Goal: Task Accomplishment & Management: Complete application form

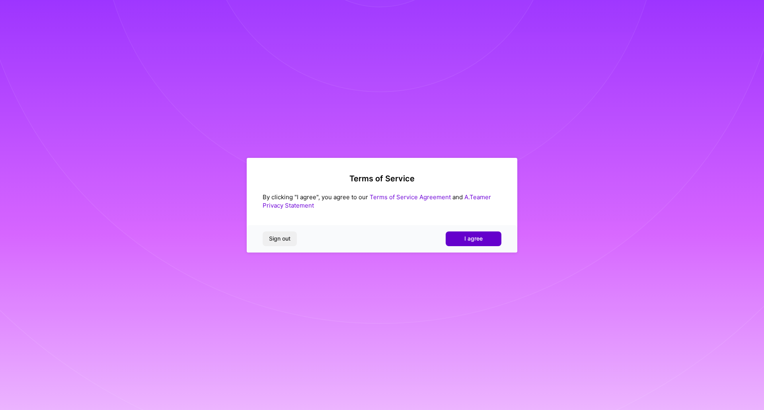
click at [481, 236] on span "I agree" at bounding box center [474, 239] width 18 height 8
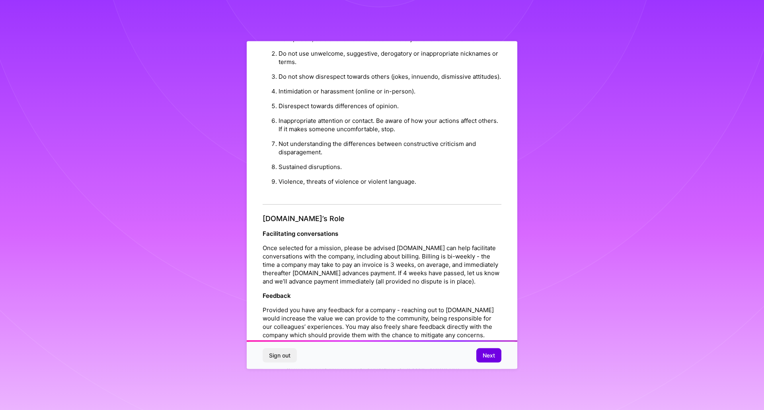
scroll to position [815, 0]
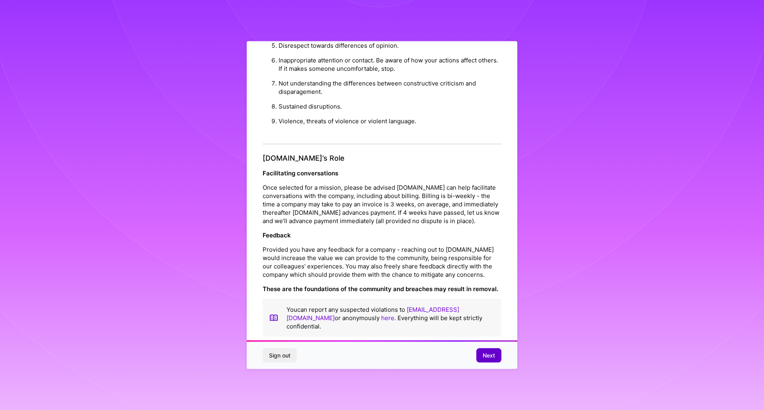
click at [493, 356] on span "Next" at bounding box center [489, 356] width 12 height 8
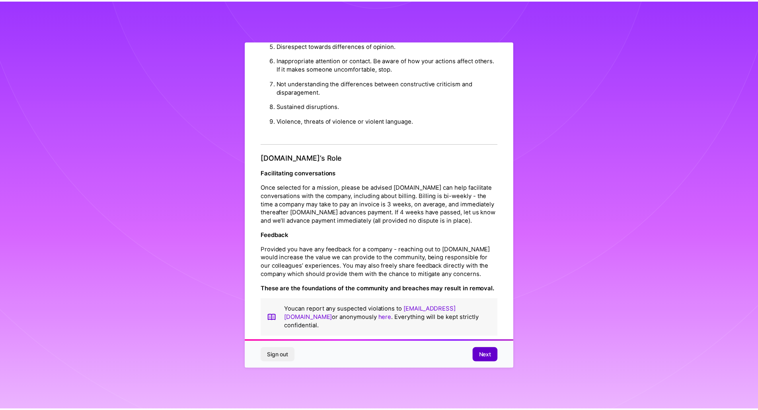
scroll to position [0, 0]
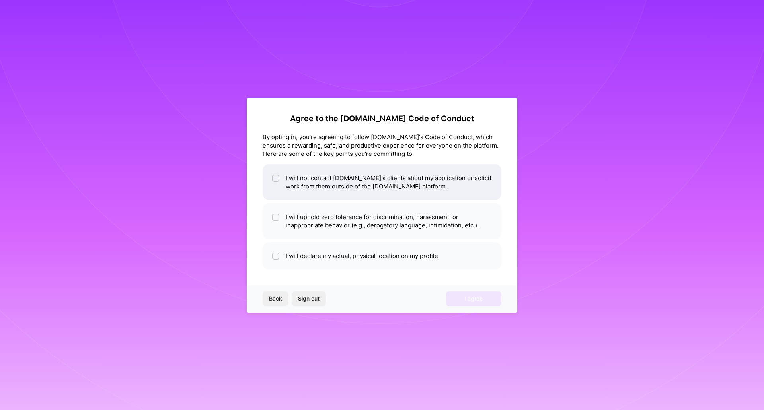
click at [277, 179] on input "checkbox" at bounding box center [277, 179] width 6 height 6
checkbox input "true"
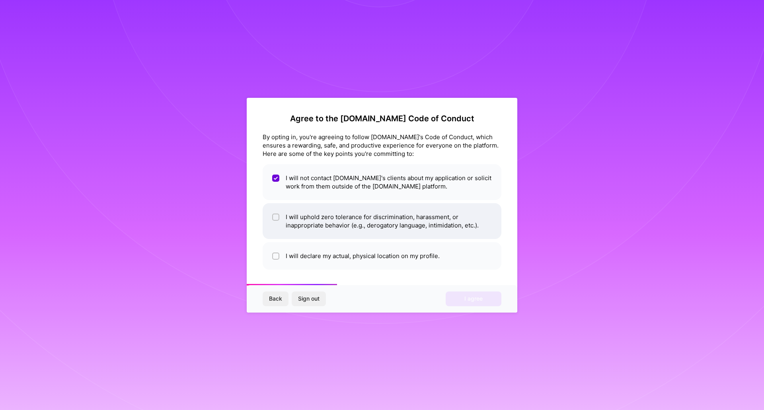
click at [275, 217] on input "checkbox" at bounding box center [277, 218] width 6 height 6
checkbox input "true"
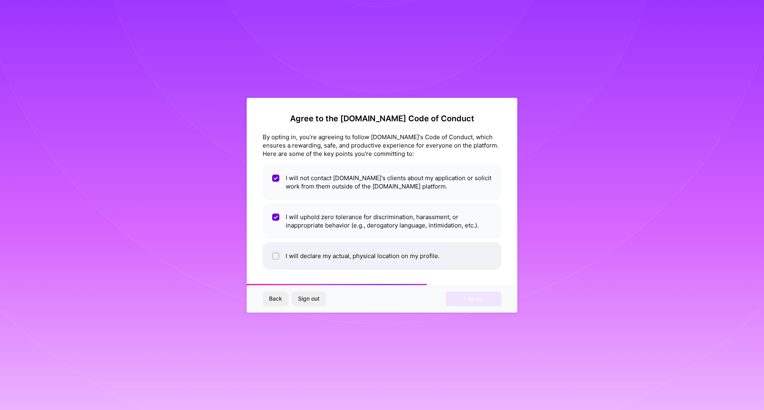
click at [275, 259] on div at bounding box center [275, 256] width 7 height 7
checkbox input "true"
click at [479, 303] on button "I agree" at bounding box center [474, 299] width 56 height 14
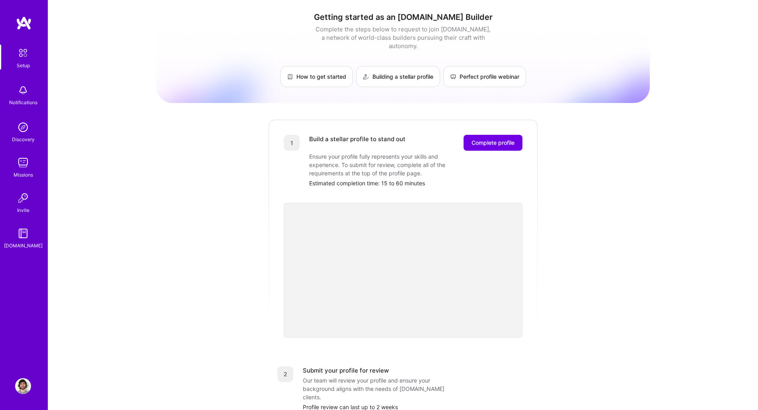
click at [26, 129] on img at bounding box center [23, 127] width 16 height 16
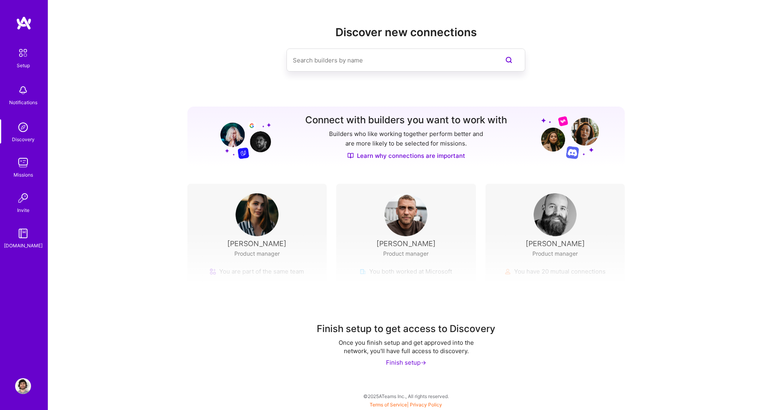
click at [16, 92] on img at bounding box center [23, 90] width 16 height 16
click at [21, 58] on img at bounding box center [23, 53] width 17 height 17
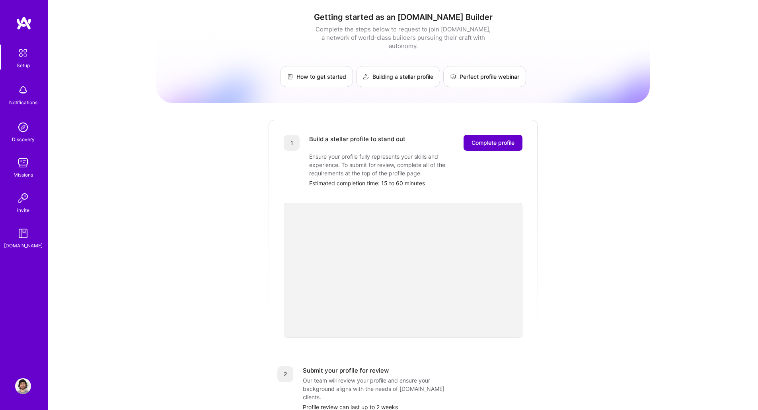
click at [509, 139] on span "Complete profile" at bounding box center [493, 143] width 43 height 8
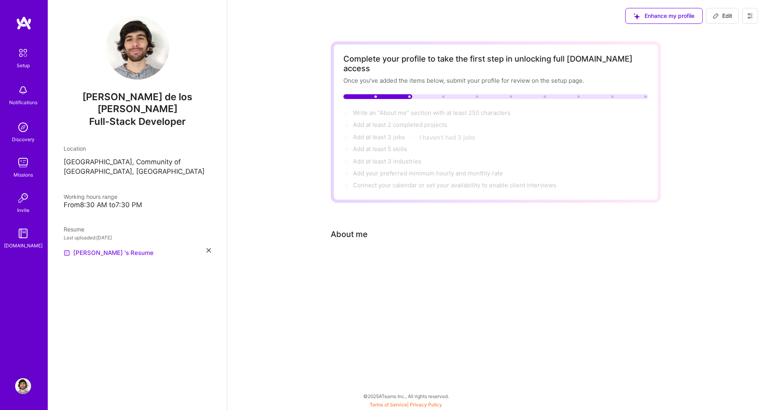
click at [112, 248] on link "[PERSON_NAME] 's Resume" at bounding box center [109, 253] width 90 height 10
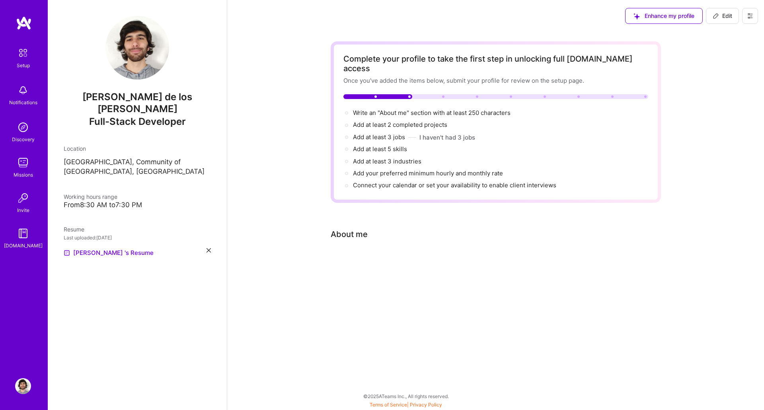
click at [127, 51] on img at bounding box center [137, 48] width 64 height 64
click at [380, 109] on span "Write an "About me" section with at least 250 characters →" at bounding box center [436, 113] width 166 height 8
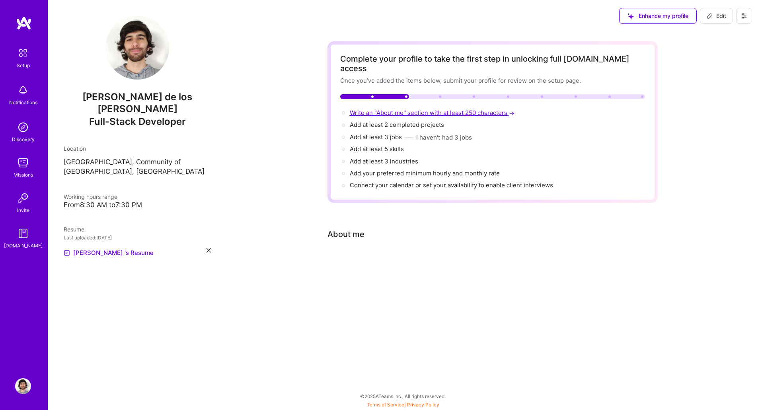
select select "US"
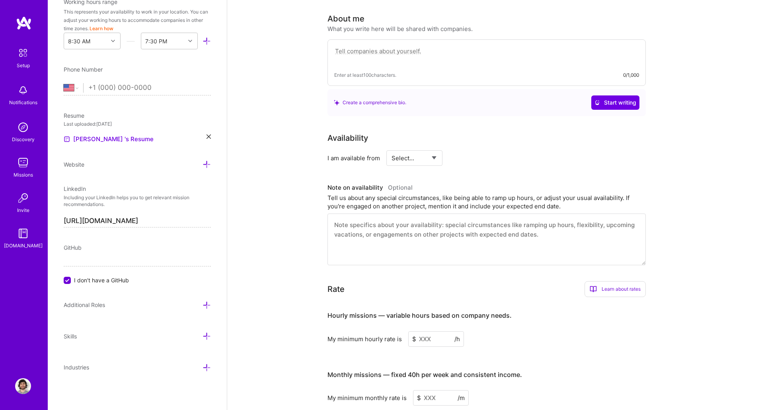
scroll to position [219, 0]
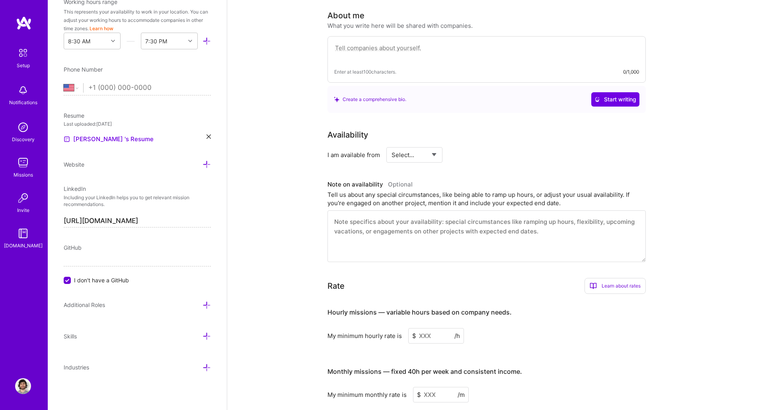
click at [377, 43] on textarea at bounding box center [486, 52] width 305 height 18
paste textarea "I'm a web developer with nearly 10 years of experience building efficient and s…"
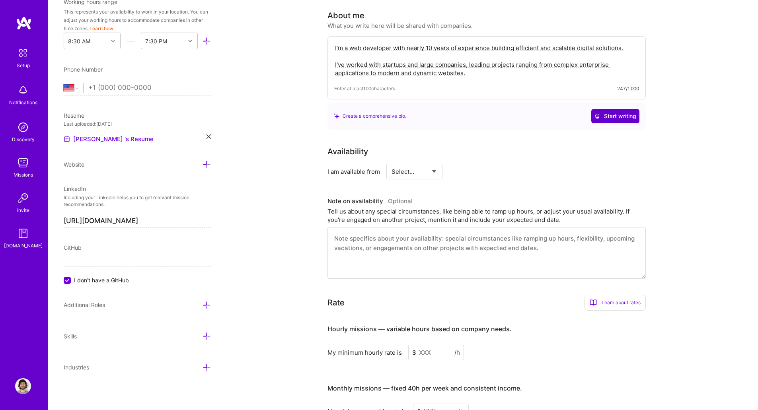
type textarea "I'm a web developer with nearly 10 years of experience building efficient and s…"
click at [631, 112] on span "Start writing" at bounding box center [616, 116] width 42 height 8
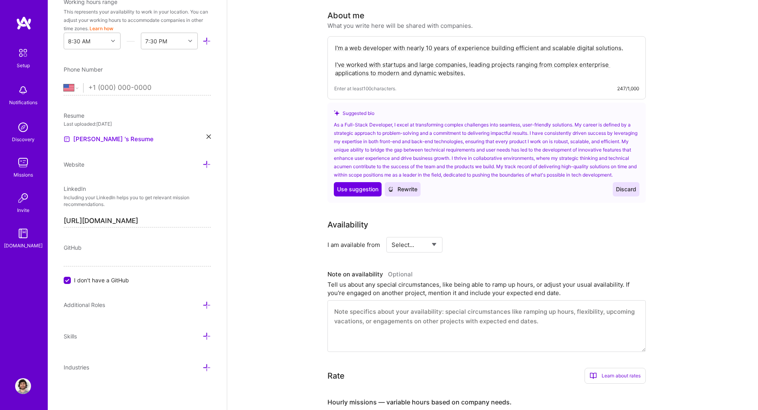
scroll to position [147, 0]
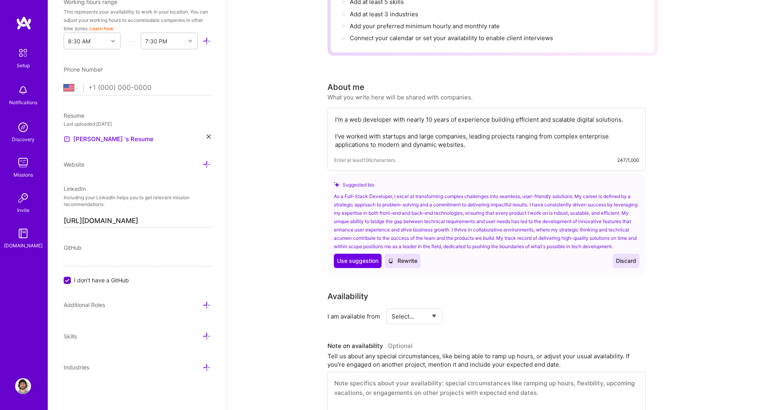
click at [498, 137] on textarea "I'm a web developer with nearly 10 years of experience building efficient and s…" at bounding box center [486, 132] width 305 height 35
drag, startPoint x: 435, startPoint y: 189, endPoint x: 501, endPoint y: 190, distance: 66.5
click at [501, 192] on div "As a Full-Stack Developer, I excel at transforming complex challenges into seam…" at bounding box center [487, 221] width 306 height 59
drag, startPoint x: 397, startPoint y: 110, endPoint x: 420, endPoint y: 109, distance: 22.7
click at [420, 115] on textarea "I'm a web developer with nearly 10 years of experience building efficient and s…" at bounding box center [486, 132] width 305 height 35
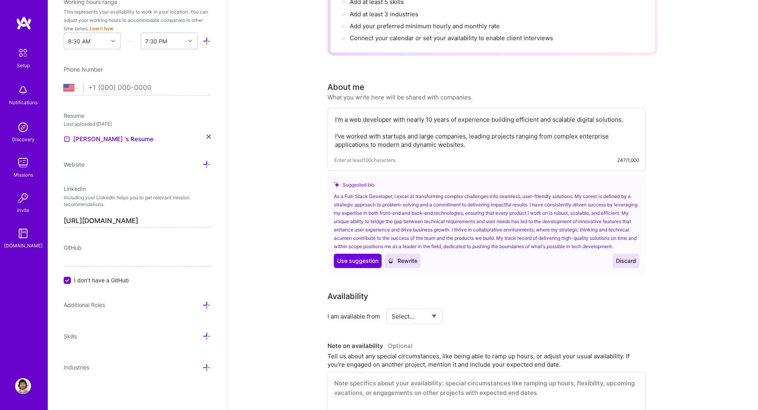
select select "Right Now"
click at [392, 306] on select "Select... Right Now Future Date Not Available" at bounding box center [415, 316] width 46 height 20
click at [475, 312] on input at bounding box center [487, 317] width 48 height 16
drag, startPoint x: 482, startPoint y: 317, endPoint x: 486, endPoint y: 322, distance: 6.0
click at [485, 322] on input at bounding box center [487, 317] width 48 height 16
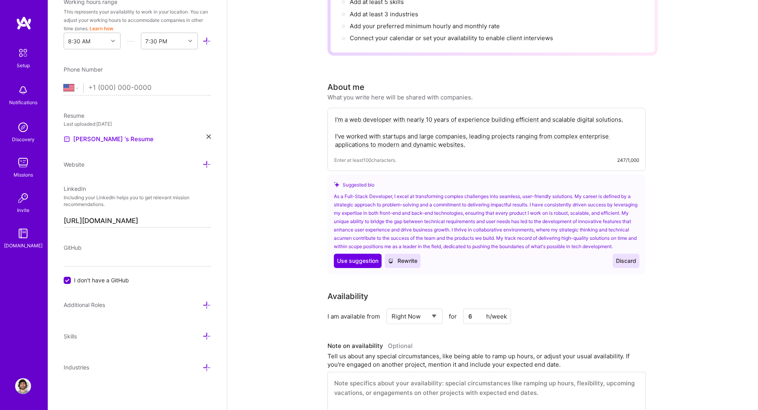
drag, startPoint x: 474, startPoint y: 317, endPoint x: 459, endPoint y: 316, distance: 15.2
click at [459, 316] on div "Select... Right Now Future Date Not Available for 6 h/week" at bounding box center [449, 317] width 125 height 16
type input "30"
click at [606, 314] on div "I am available from Select... Right Now Future Date Not Available for 30 h/week" at bounding box center [487, 317] width 318 height 16
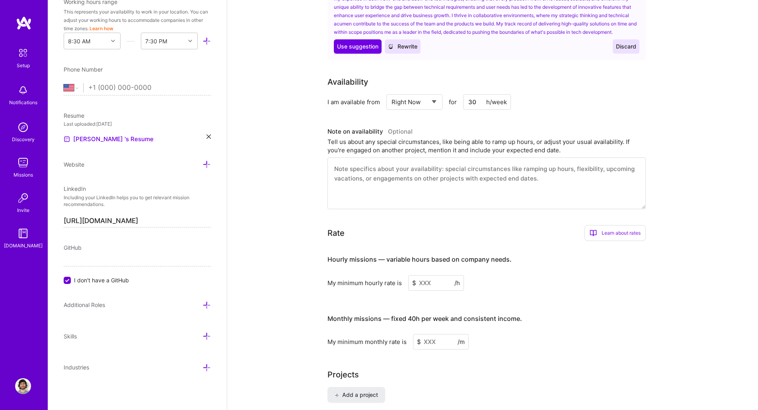
scroll to position [362, 0]
click at [626, 234] on div "Learn about rates" at bounding box center [615, 233] width 61 height 16
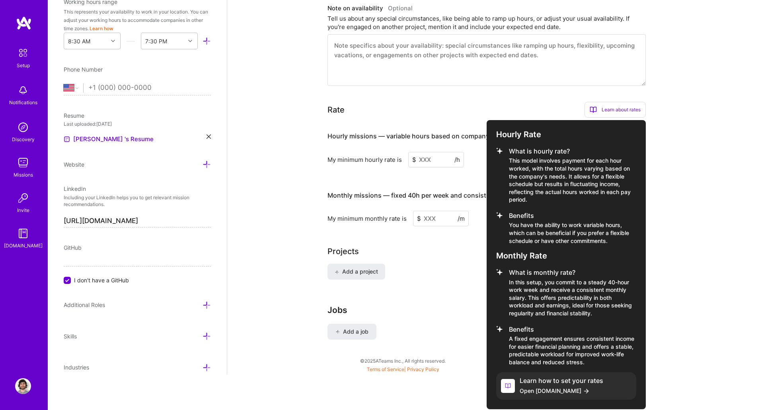
scroll to position [486, 0]
click at [345, 173] on div at bounding box center [379, 205] width 758 height 410
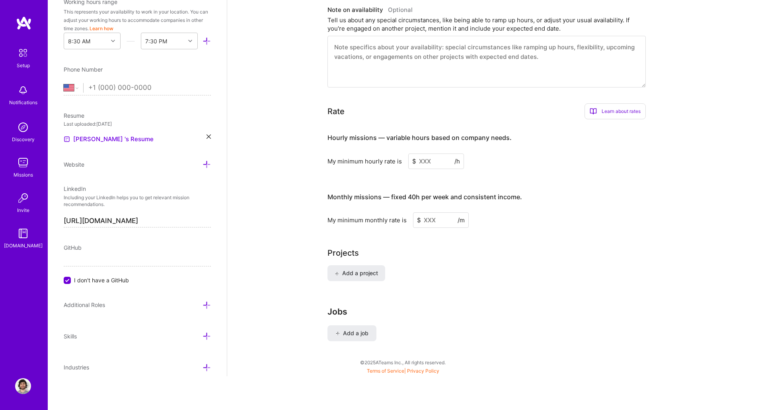
click at [428, 161] on input at bounding box center [436, 162] width 56 height 16
click at [620, 126] on h3 "Hourly missions — variable hours based on company needs." at bounding box center [487, 138] width 318 height 25
click at [618, 103] on div "Learn about rates" at bounding box center [615, 111] width 61 height 16
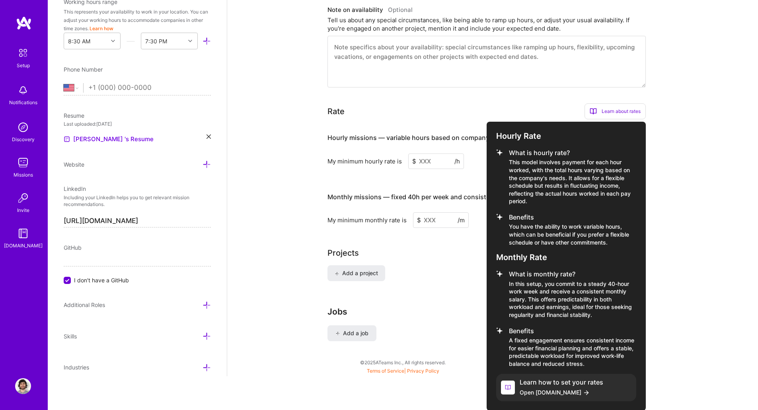
click at [553, 394] on span "Open [DOMAIN_NAME]" at bounding box center [562, 392] width 84 height 8
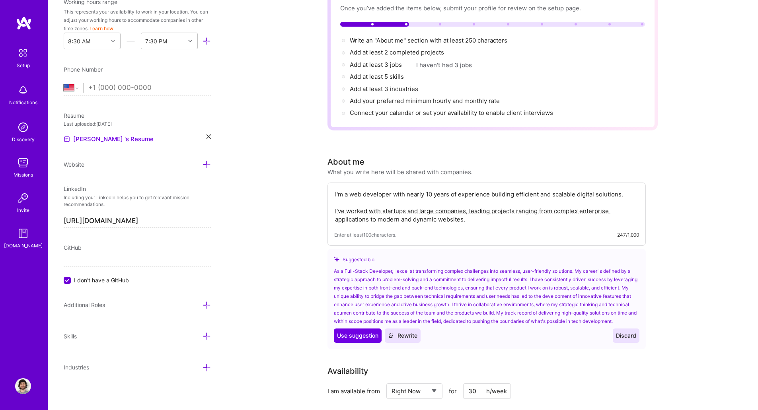
scroll to position [143, 0]
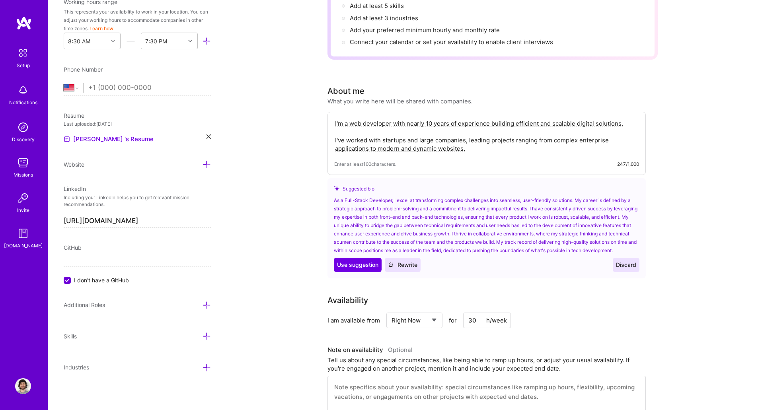
drag, startPoint x: 450, startPoint y: 117, endPoint x: 475, endPoint y: 144, distance: 37.5
click at [475, 144] on div "I'm a web developer with nearly 10 years of experience building efficient and s…" at bounding box center [487, 143] width 318 height 63
click at [476, 144] on textarea "I'm a web developer with nearly 10 years of experience building efficient and s…" at bounding box center [486, 136] width 305 height 35
drag, startPoint x: 484, startPoint y: 142, endPoint x: 334, endPoint y: 113, distance: 152.9
click at [334, 119] on textarea "I'm a web developer with nearly 10 years of experience building efficient and s…" at bounding box center [486, 136] width 305 height 35
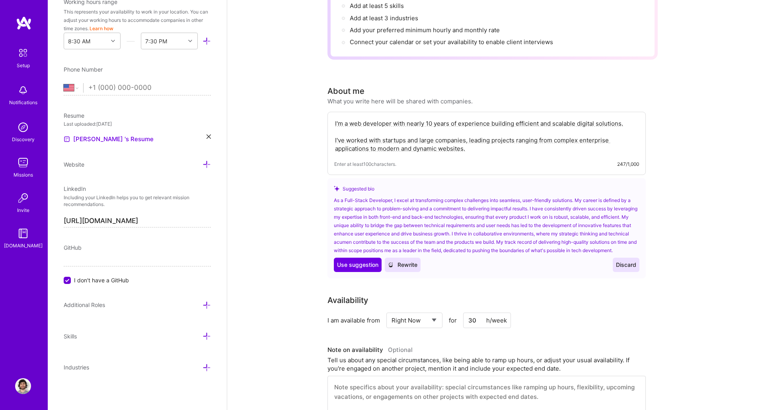
click at [499, 139] on textarea "I'm a web developer with nearly 10 years of experience building efficient and s…" at bounding box center [486, 136] width 305 height 35
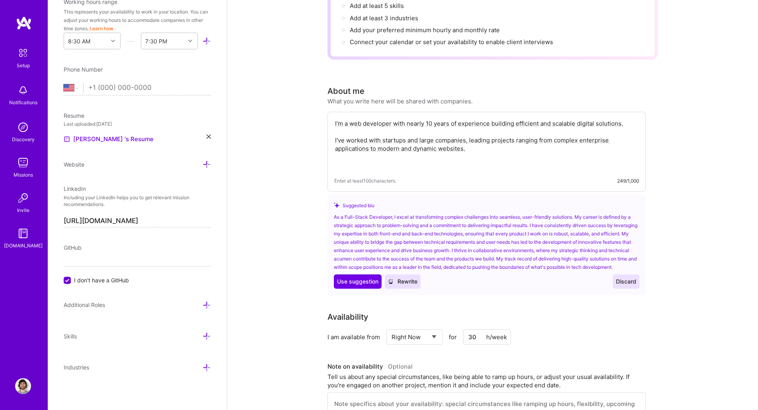
paste textarea "I'm passionate about the world of web development. I like to stay up-to-date wi…"
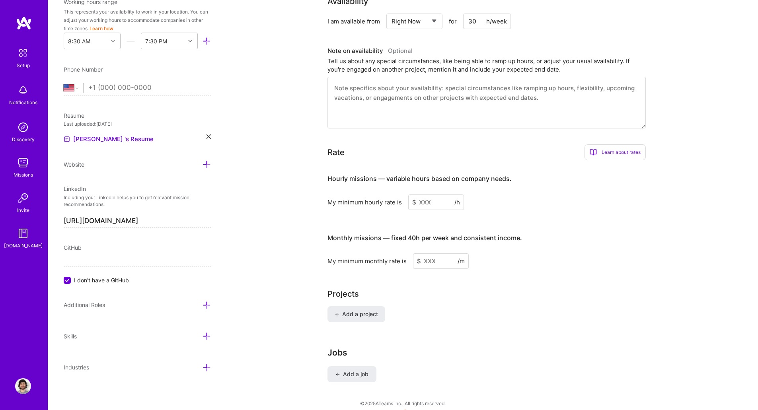
scroll to position [502, 0]
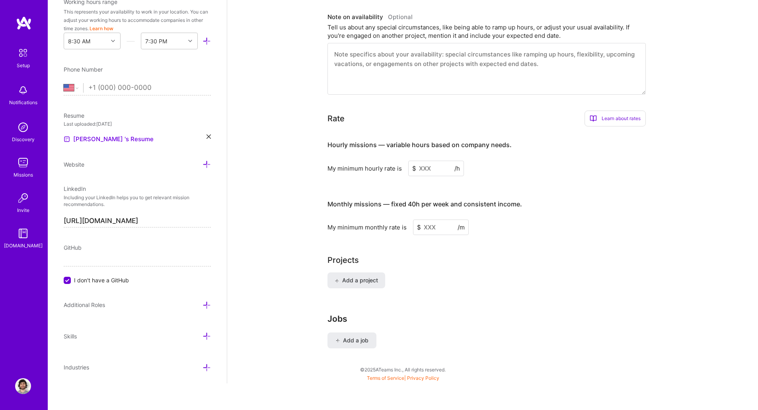
type textarea "I'm a web developer with nearly 10 years of experience building efficient and s…"
click at [432, 169] on input at bounding box center [436, 169] width 56 height 16
click at [613, 121] on div "Learn about rates" at bounding box center [615, 119] width 61 height 16
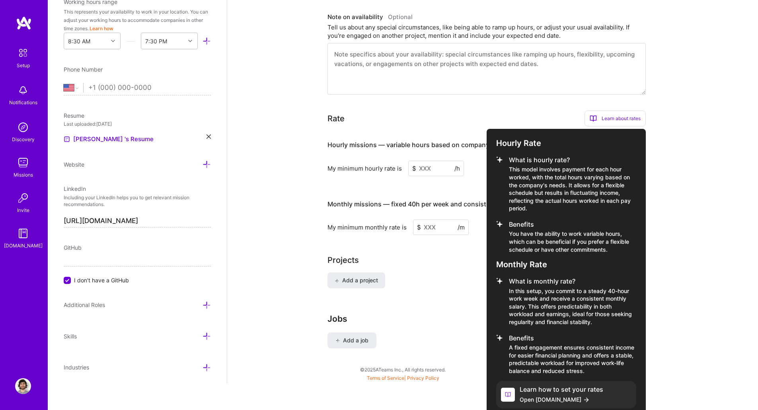
click at [265, 199] on div at bounding box center [379, 205] width 758 height 410
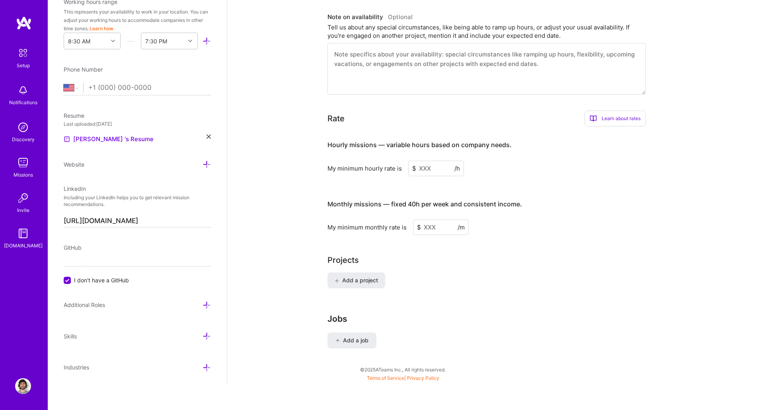
click at [439, 169] on input at bounding box center [436, 169] width 56 height 16
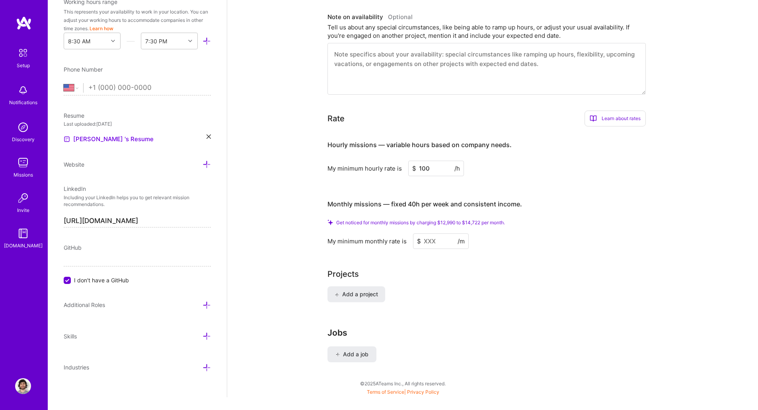
type input "100"
click at [442, 242] on input at bounding box center [441, 242] width 56 height 16
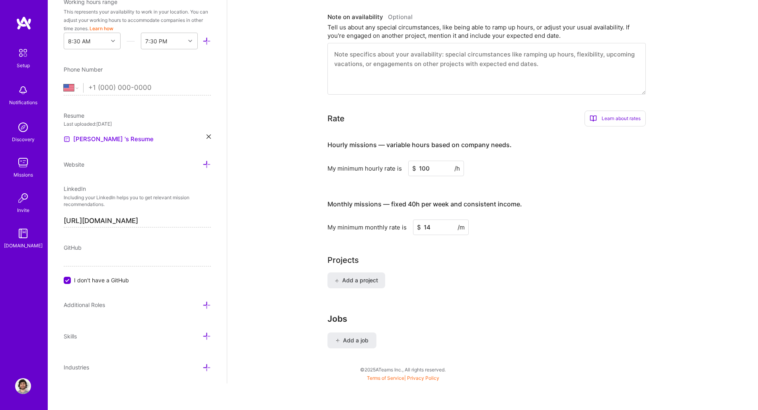
scroll to position [496, 0]
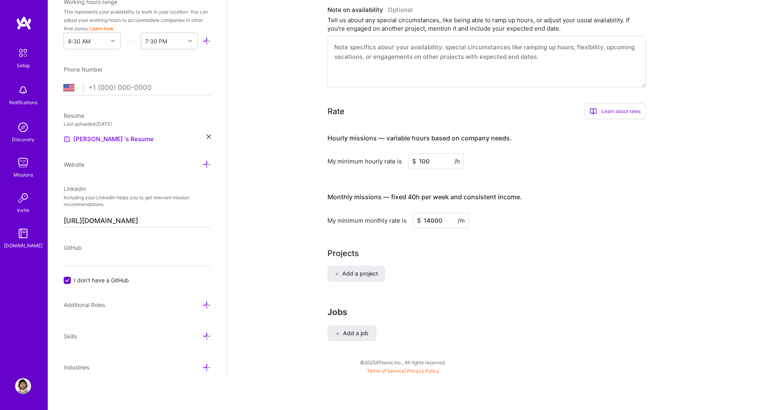
type input "14000"
click at [518, 222] on div "My minimum monthly rate is $ 14000 /m" at bounding box center [487, 221] width 318 height 16
click at [365, 271] on span "Add a project" at bounding box center [356, 274] width 43 height 8
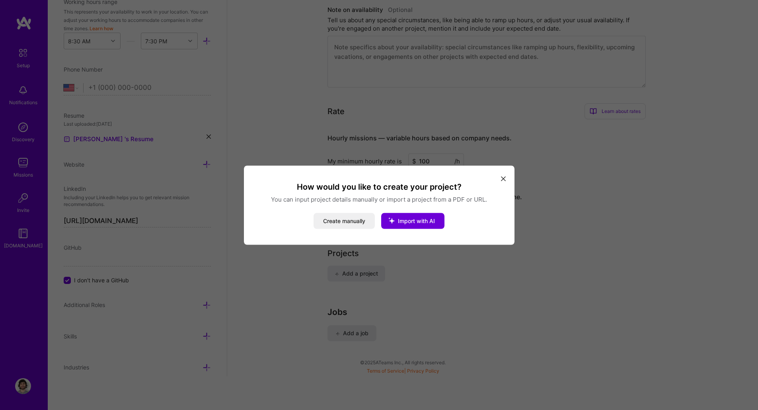
drag, startPoint x: 347, startPoint y: 224, endPoint x: 414, endPoint y: 203, distance: 70.7
click at [414, 203] on div "How would you like to create your project? You can input project details manual…" at bounding box center [380, 205] width 252 height 47
click at [420, 223] on span "Import with AI" at bounding box center [416, 220] width 37 height 7
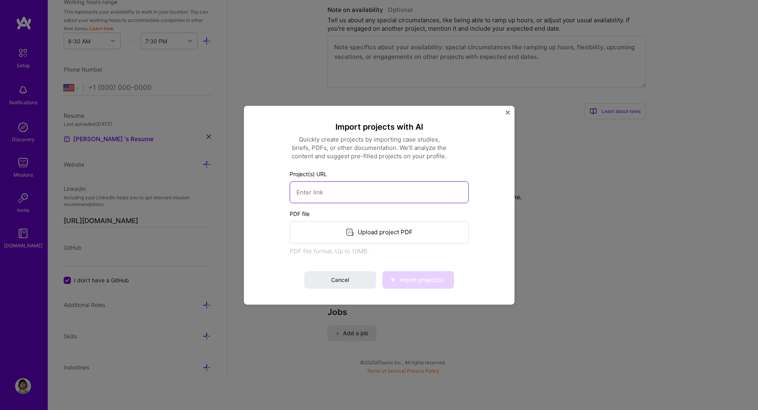
click at [381, 197] on input at bounding box center [379, 192] width 179 height 22
type input "[URL][DOMAIN_NAME]"
click at [416, 285] on button "Import project(s)" at bounding box center [419, 280] width 72 height 18
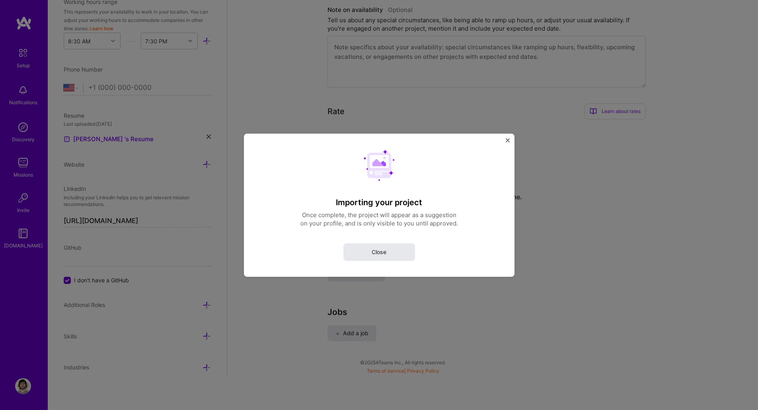
click at [397, 256] on button "Close" at bounding box center [380, 252] width 72 height 18
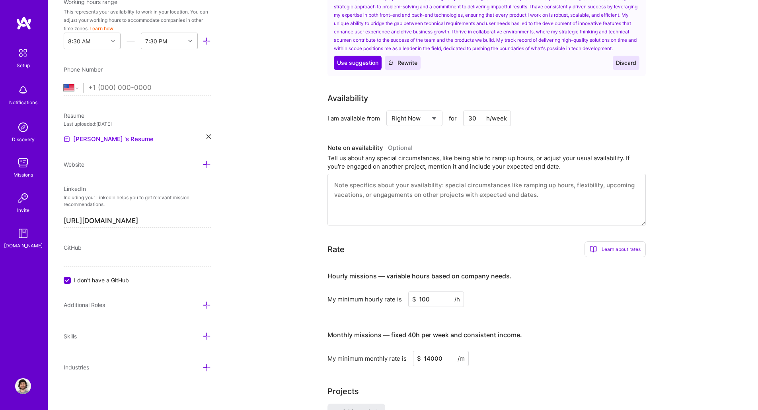
scroll to position [619, 0]
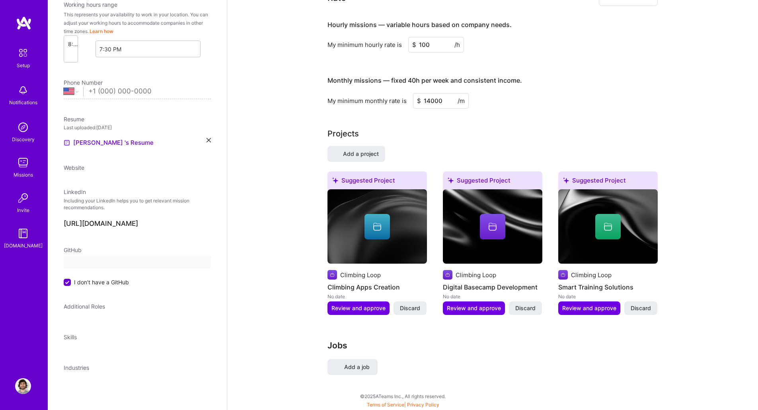
select select "US"
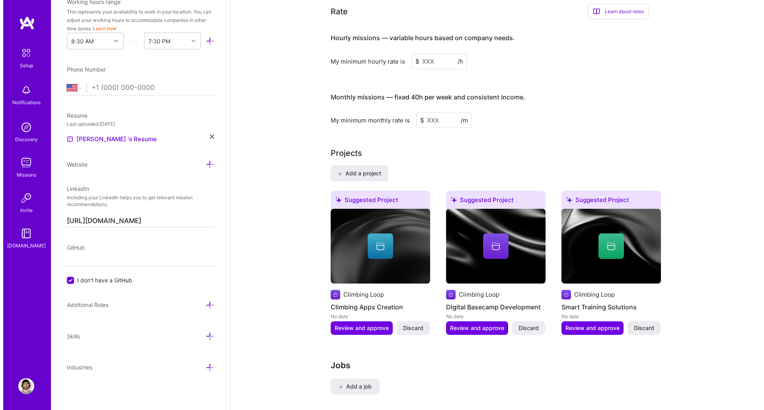
scroll to position [504, 0]
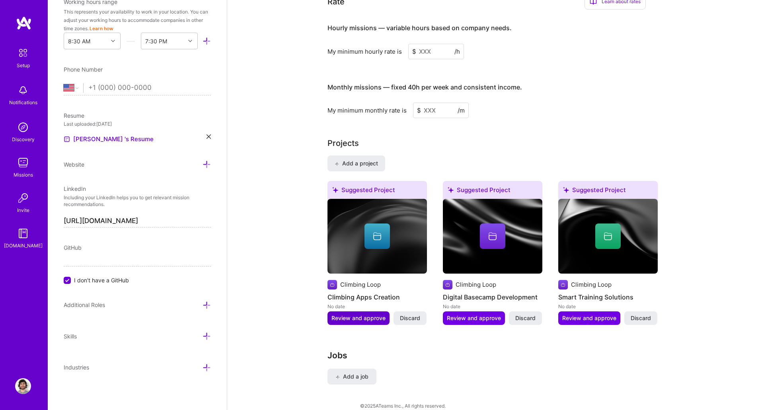
click at [373, 314] on span "Review and approve" at bounding box center [359, 318] width 54 height 8
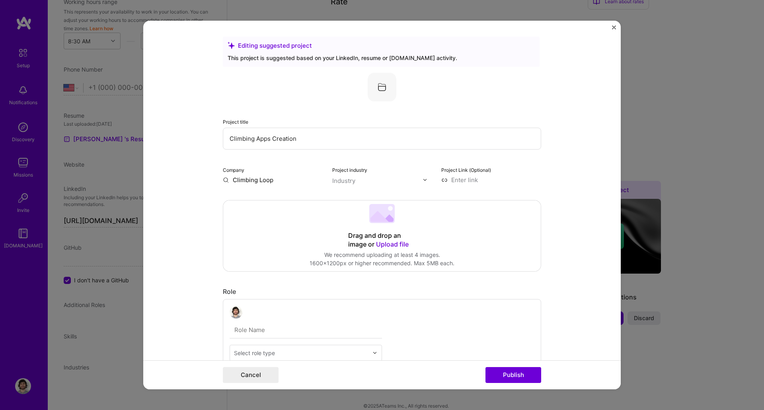
click at [365, 181] on input "text" at bounding box center [377, 181] width 91 height 8
type input "sport"
type input "climb"
type input "sport"
click at [340, 214] on span at bounding box center [343, 212] width 6 height 6
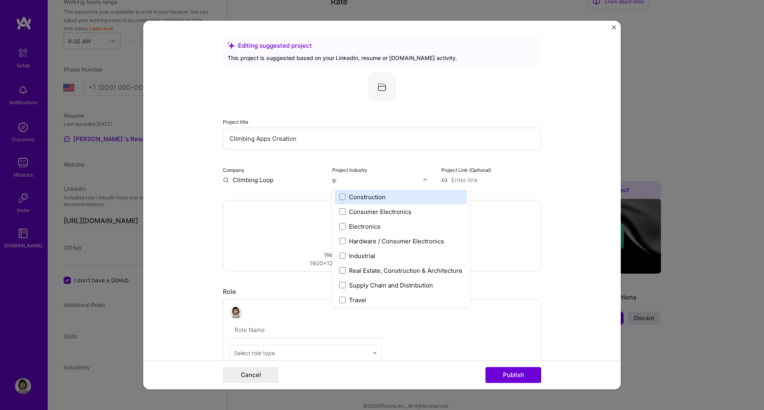
type input "tra"
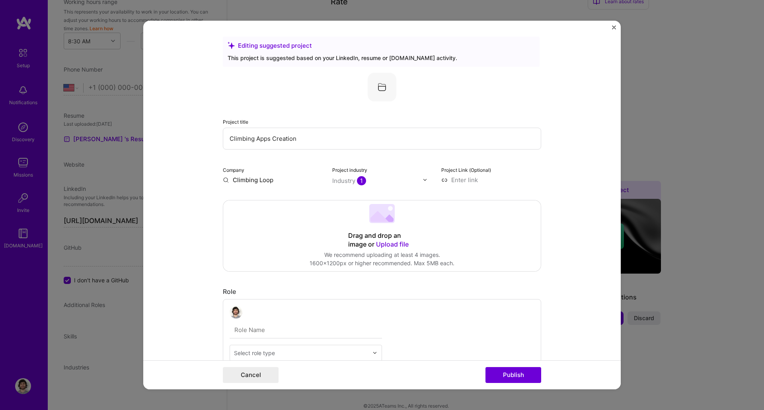
click at [513, 183] on input at bounding box center [491, 180] width 100 height 8
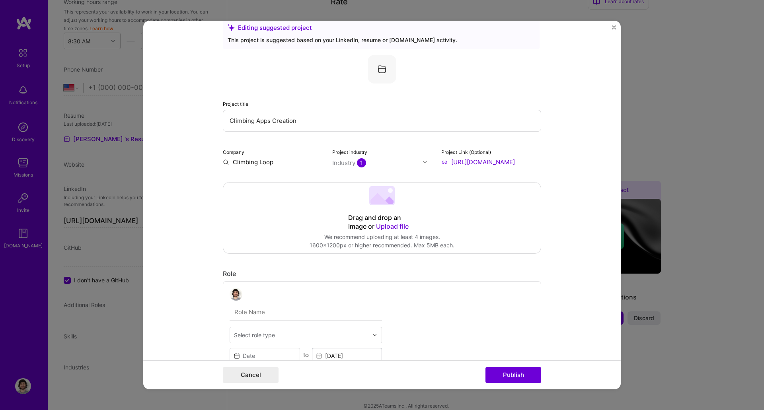
scroll to position [0, 0]
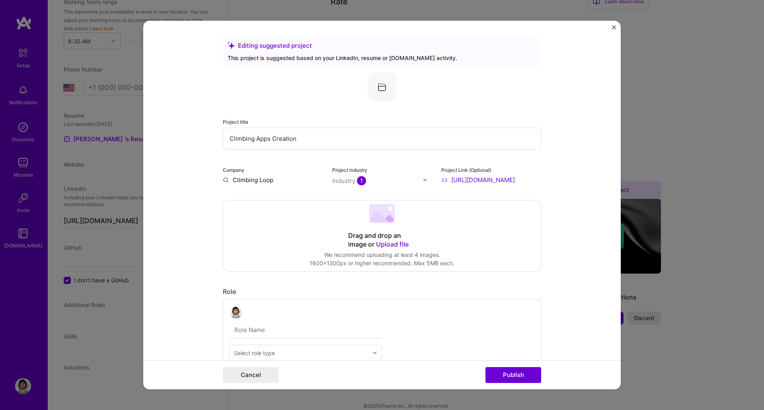
type input "[URL][DOMAIN_NAME]"
drag, startPoint x: 304, startPoint y: 137, endPoint x: 254, endPoint y: 140, distance: 49.8
click at [254, 140] on input "Climbing Apps Creation" at bounding box center [382, 139] width 318 height 22
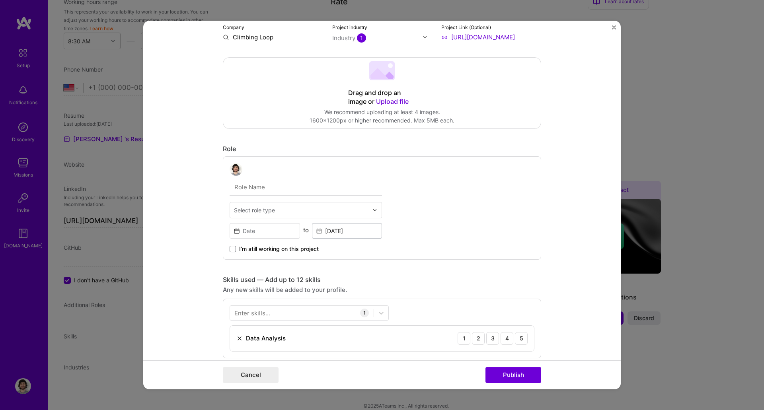
scroll to position [143, 0]
type input "Climbing Loop"
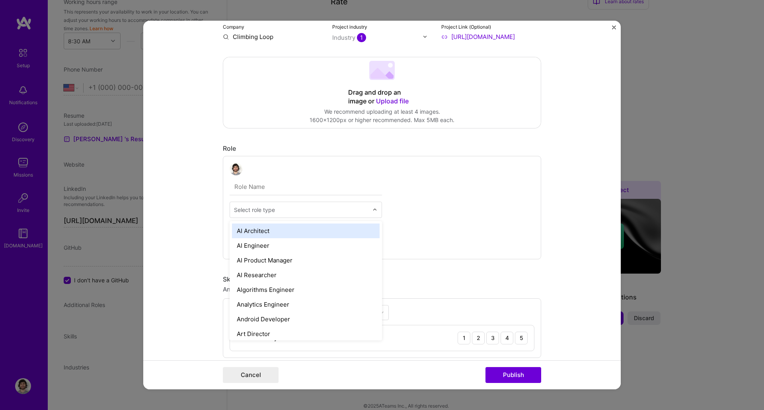
click at [248, 212] on div "Select role type" at bounding box center [254, 210] width 41 height 8
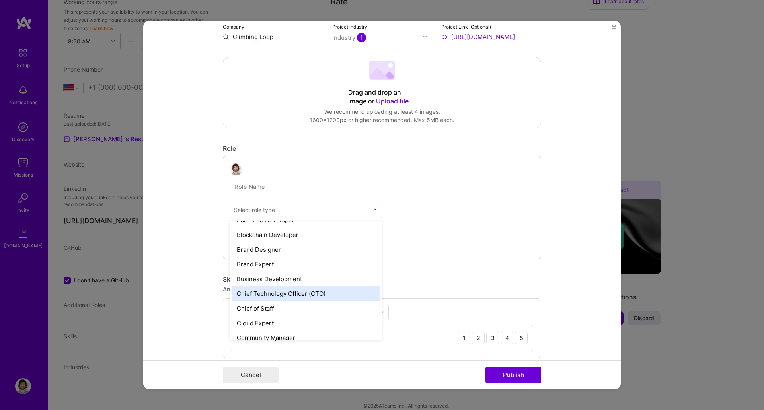
click at [305, 291] on div "Chief Technology Officer (CTO)" at bounding box center [306, 294] width 148 height 15
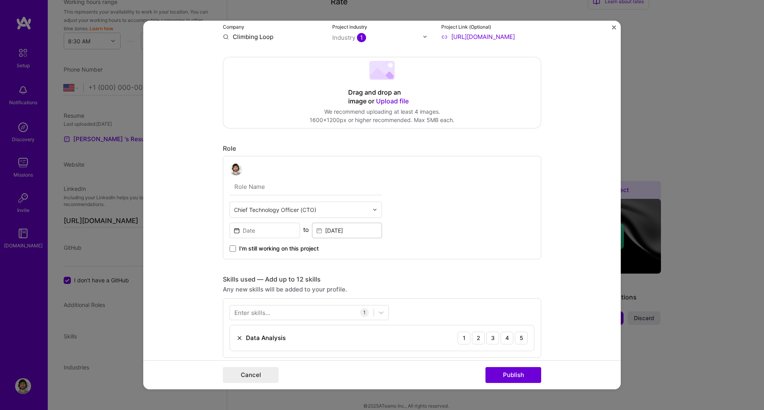
click at [246, 250] on span "I’m still working on this project" at bounding box center [279, 249] width 80 height 8
click at [0, 0] on input "I’m still working on this project" at bounding box center [0, 0] width 0 height 0
click at [287, 229] on input at bounding box center [265, 231] width 70 height 16
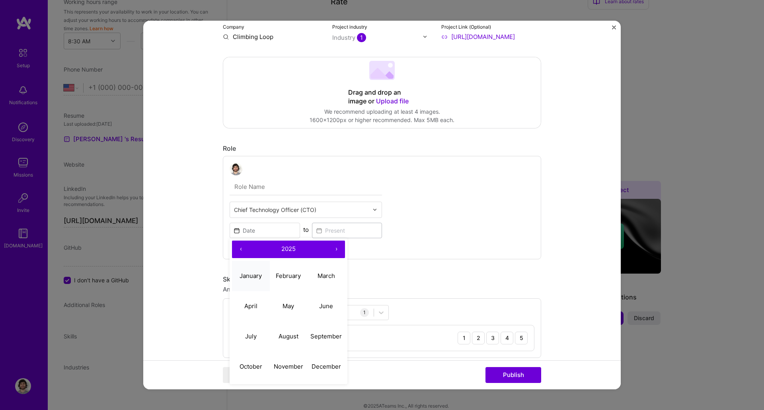
click at [258, 275] on abbr "January" at bounding box center [251, 276] width 22 height 8
type input "[DATE]"
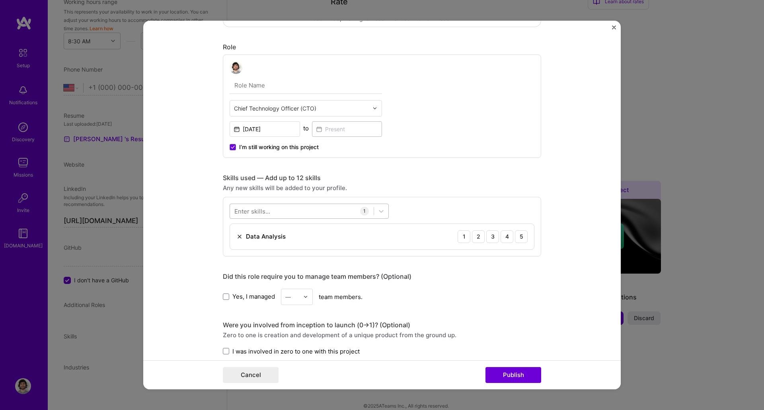
scroll to position [215, 0]
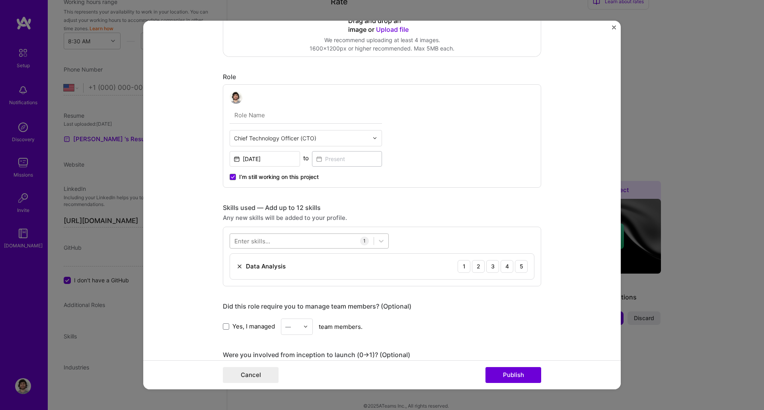
click at [295, 240] on div at bounding box center [302, 240] width 144 height 13
type input "svelte"
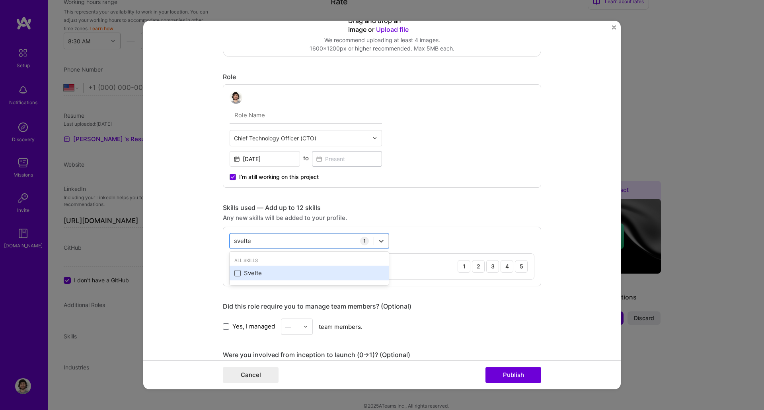
click at [234, 275] on span at bounding box center [237, 273] width 6 height 6
click at [0, 0] on input "checkbox" at bounding box center [0, 0] width 0 height 0
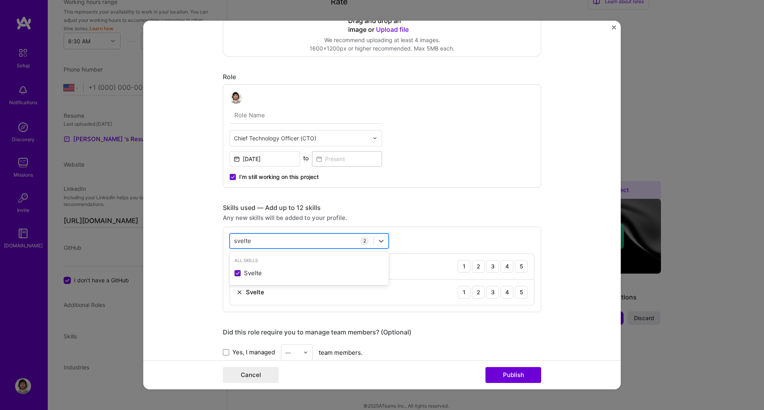
click at [314, 242] on div "svelte svelte" at bounding box center [302, 240] width 144 height 13
type input "postgr"
click at [238, 273] on div "PostgreSQL" at bounding box center [309, 273] width 150 height 8
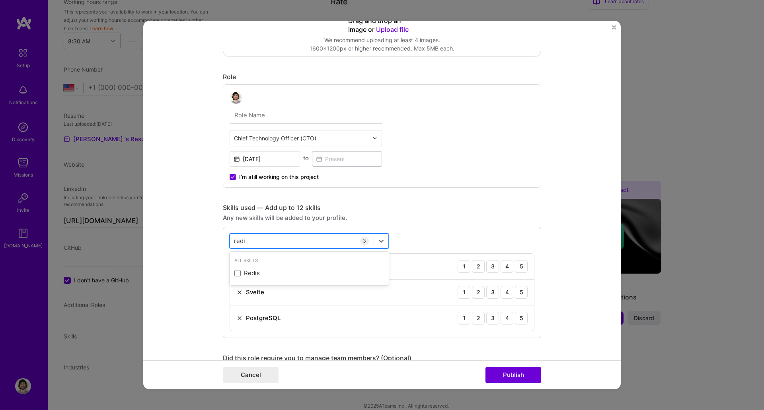
type input "redis"
click at [237, 271] on span at bounding box center [237, 273] width 6 height 6
click at [0, 0] on input "checkbox" at bounding box center [0, 0] width 0 height 0
type input "tailw"
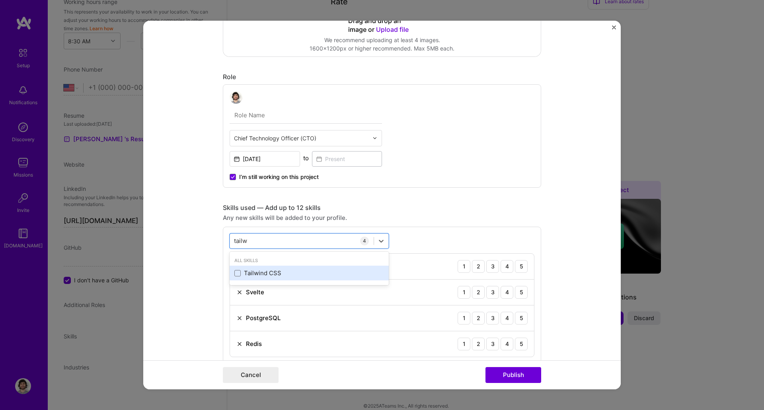
click at [234, 269] on div "Tailwind CSS" at bounding box center [309, 273] width 150 height 8
type input "shadc"
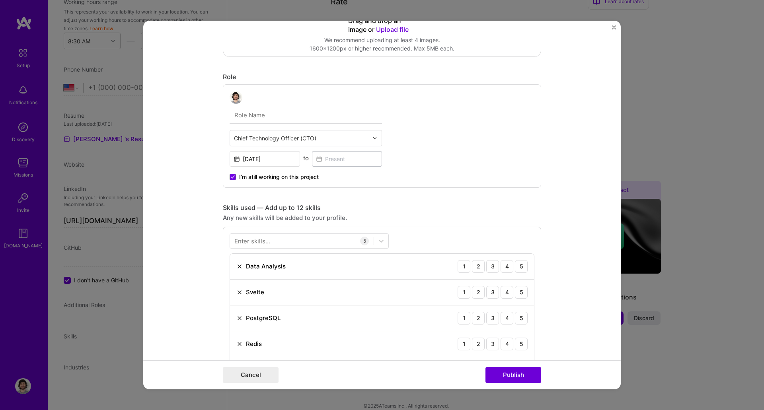
click at [430, 236] on div "Enter skills... 5 Data Analysis 1 2 3 4 5 Svelte 1 2 3 4 5 PostgreSQL 1 2 3 4 5…" at bounding box center [382, 308] width 318 height 163
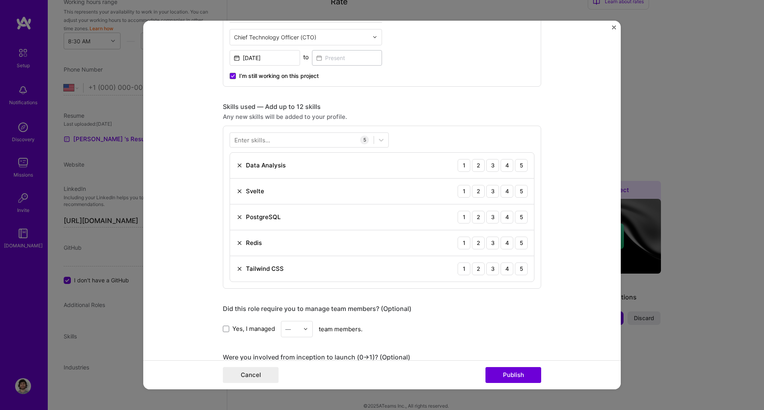
scroll to position [287, 0]
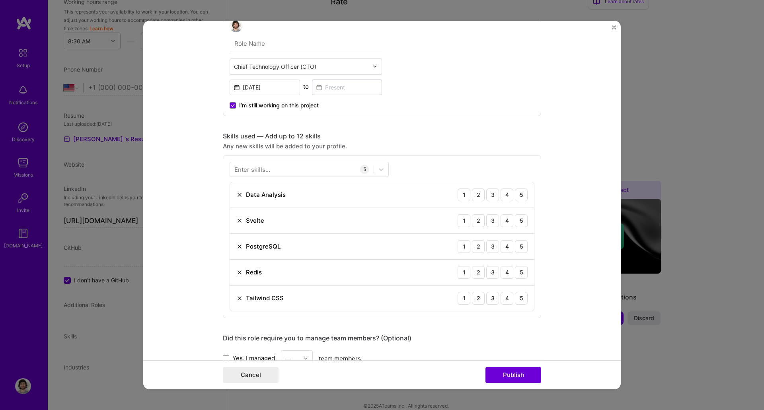
click at [237, 194] on img at bounding box center [239, 195] width 6 height 6
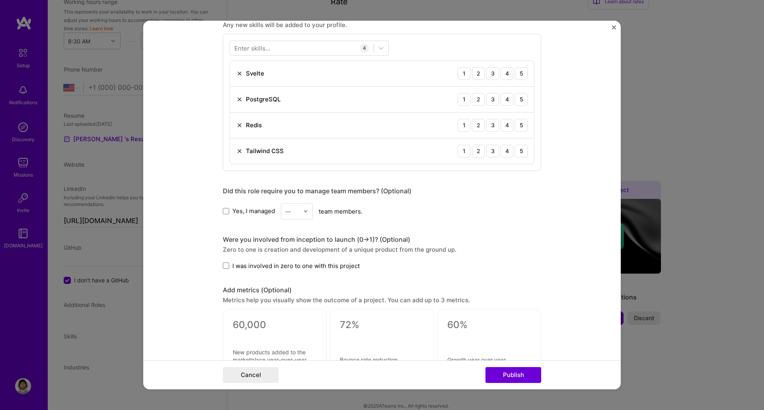
scroll to position [430, 0]
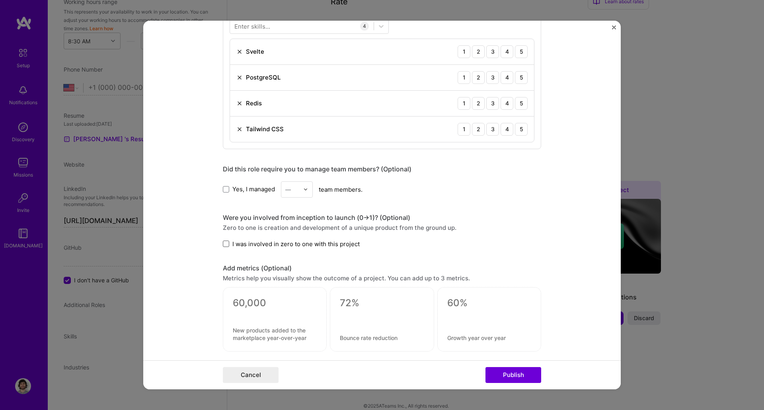
click at [223, 246] on span at bounding box center [226, 244] width 6 height 6
click at [0, 0] on input "I was involved in zero to one with this project" at bounding box center [0, 0] width 0 height 0
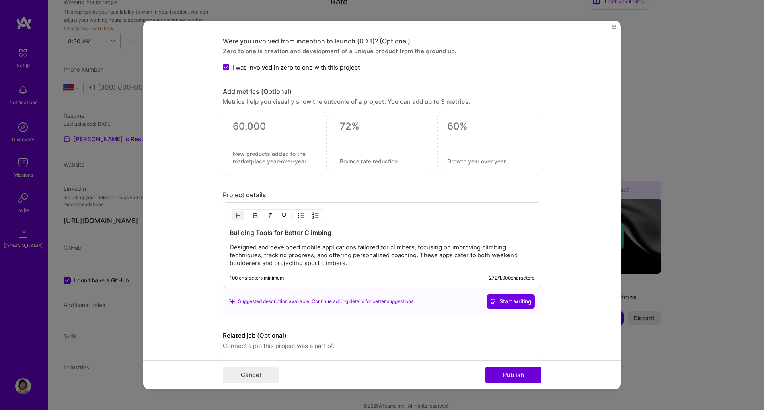
scroll to position [632, 0]
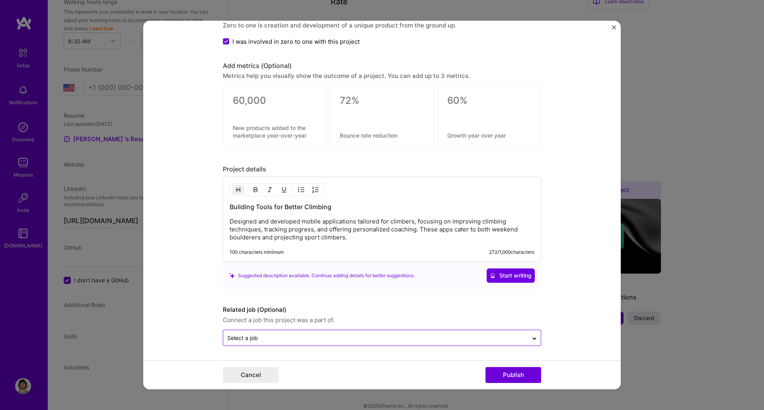
click at [346, 337] on input "text" at bounding box center [375, 338] width 297 height 8
click at [572, 330] on form "Editing suggested project This project is suggested based on your LinkedIn, res…" at bounding box center [382, 205] width 478 height 369
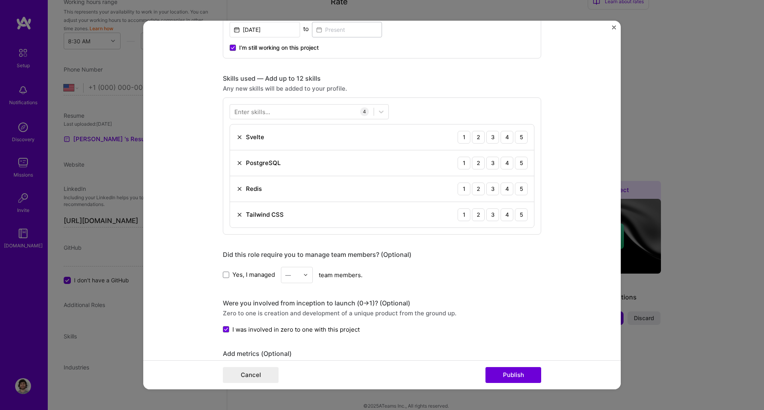
scroll to position [346, 0]
click at [520, 137] on div "5" at bounding box center [521, 135] width 13 height 13
click at [501, 159] on div "4" at bounding box center [507, 161] width 13 height 13
click at [505, 189] on div "4" at bounding box center [507, 187] width 13 height 13
click at [518, 215] on div "5" at bounding box center [521, 213] width 13 height 13
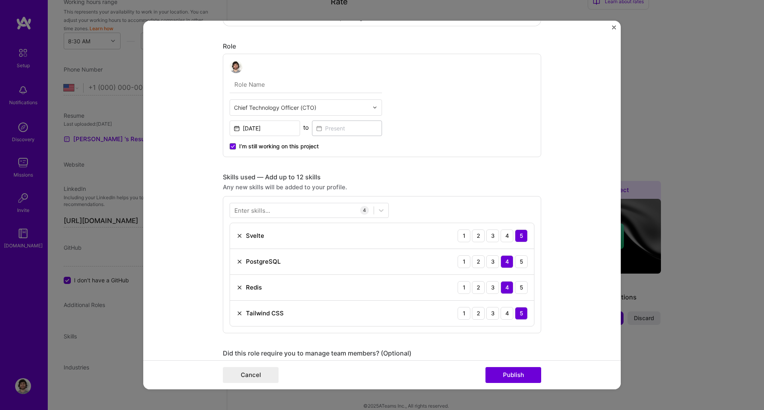
scroll to position [274, 0]
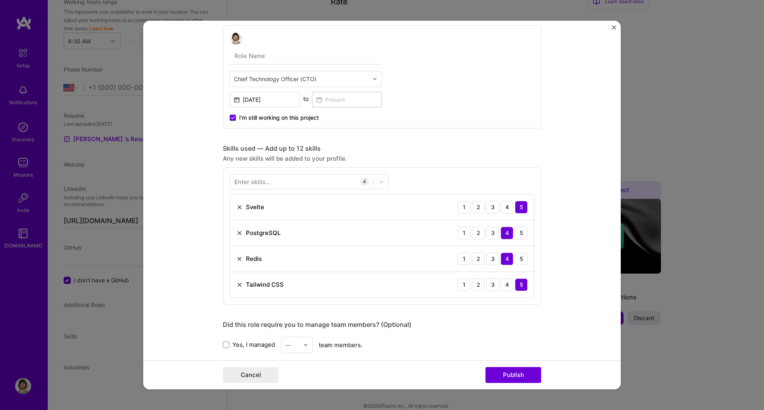
click at [264, 183] on div "Enter skills..." at bounding box center [252, 182] width 36 height 8
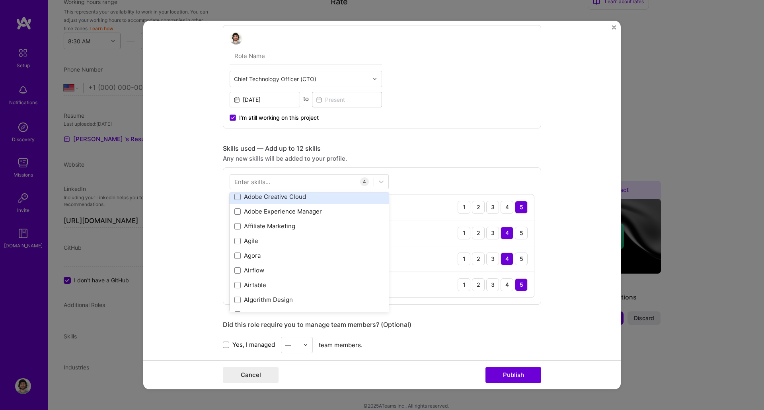
scroll to position [287, 0]
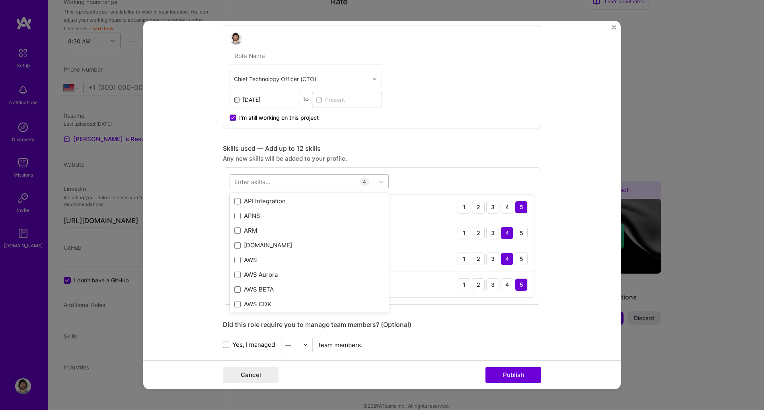
click at [264, 187] on div at bounding box center [302, 181] width 144 height 13
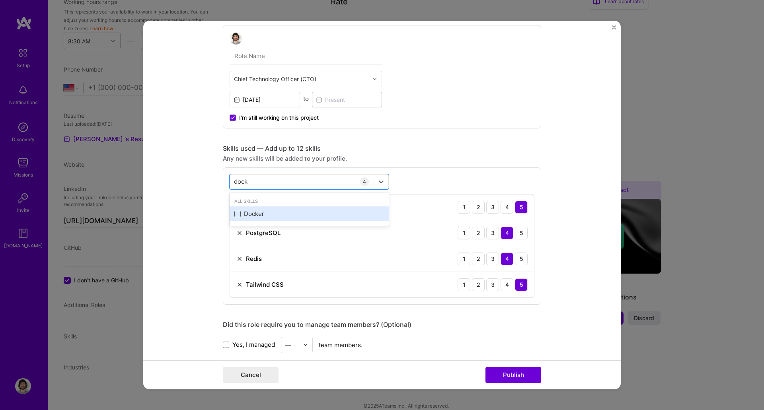
click at [234, 215] on span at bounding box center [237, 214] width 6 height 6
click at [0, 0] on input "checkbox" at bounding box center [0, 0] width 0 height 0
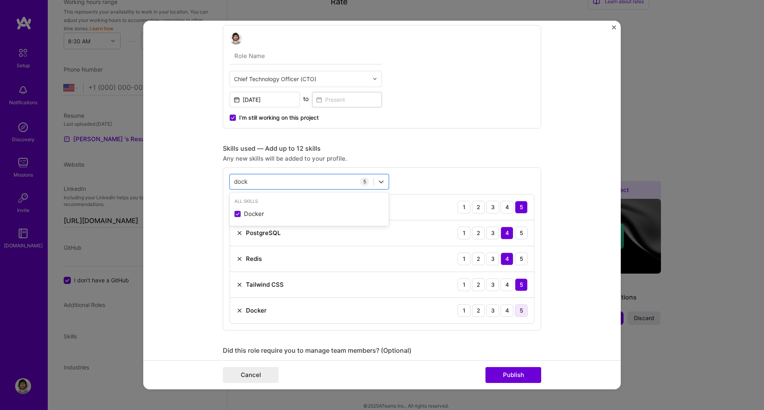
type input "dock"
click at [520, 314] on div "5" at bounding box center [521, 311] width 13 height 13
click at [249, 188] on div "dock dock" at bounding box center [302, 181] width 144 height 13
click at [251, 185] on div "dock dock" at bounding box center [302, 181] width 144 height 13
click at [250, 181] on div "dock dock" at bounding box center [302, 181] width 144 height 13
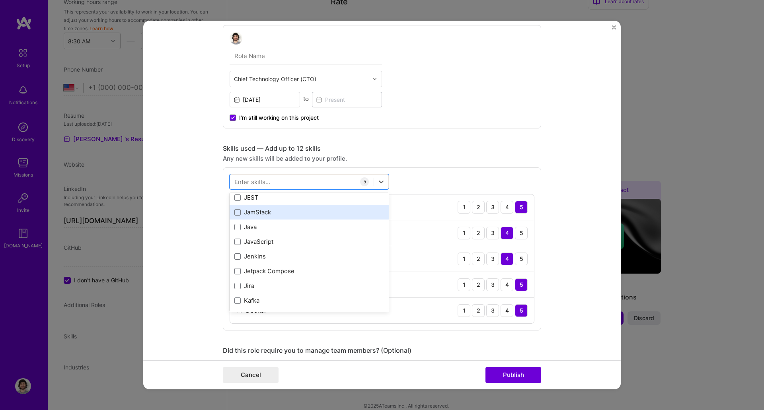
scroll to position [2508, 0]
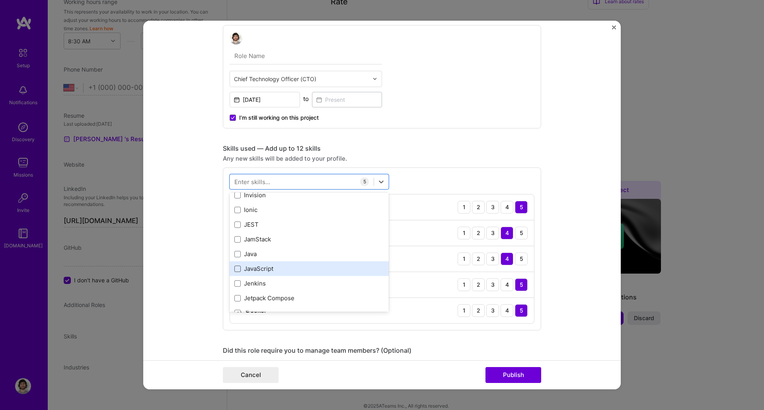
click at [234, 270] on span at bounding box center [237, 269] width 6 height 6
click at [0, 0] on input "checkbox" at bounding box center [0, 0] width 0 height 0
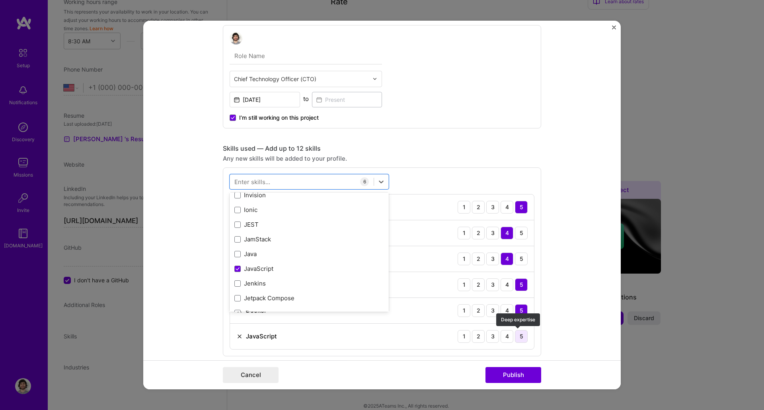
click at [522, 338] on div "5" at bounding box center [521, 336] width 13 height 13
click at [299, 182] on div at bounding box center [302, 181] width 144 height 13
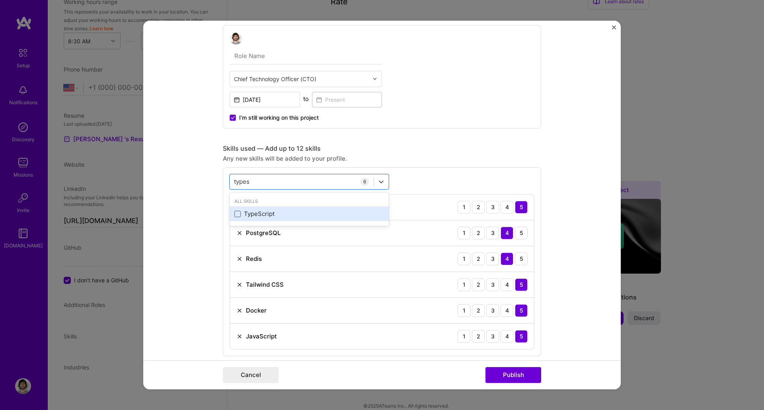
click at [237, 212] on span at bounding box center [237, 214] width 6 height 6
click at [0, 0] on input "checkbox" at bounding box center [0, 0] width 0 height 0
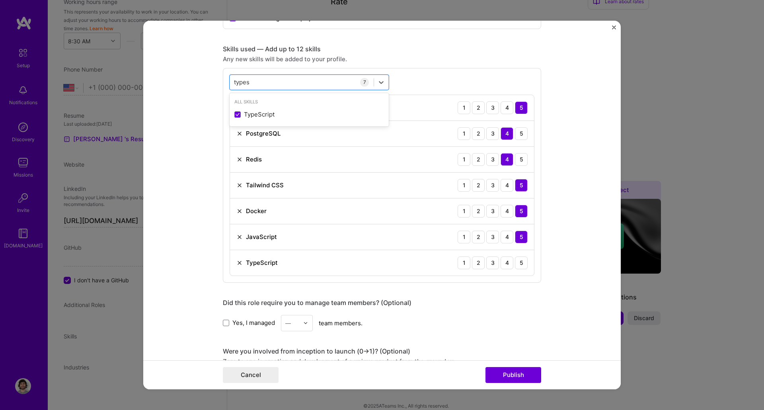
scroll to position [418, 0]
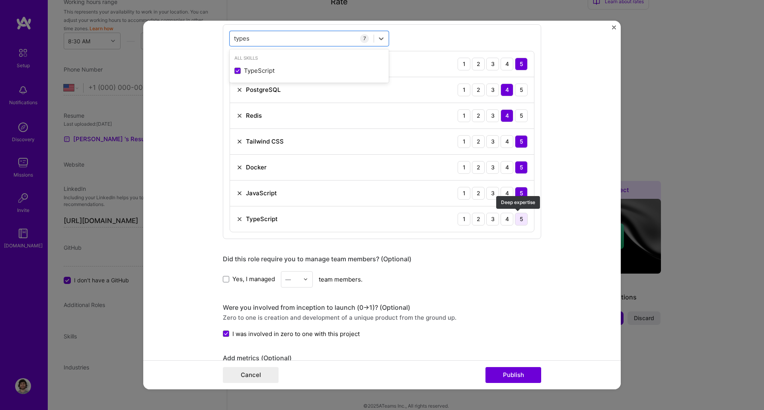
type input "types"
click at [517, 221] on div "5" at bounding box center [521, 219] width 13 height 13
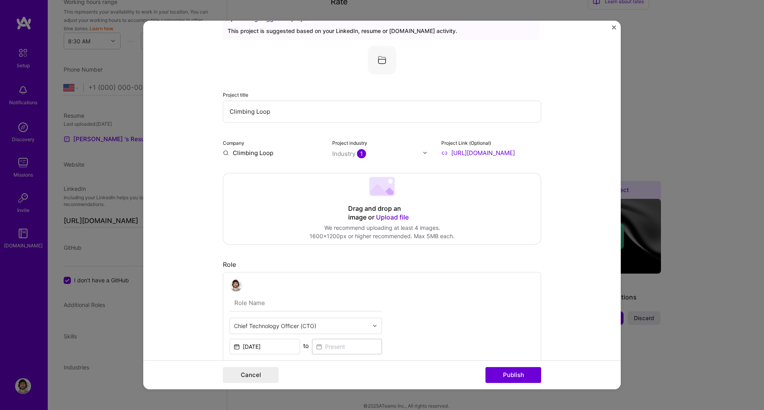
scroll to position [0, 0]
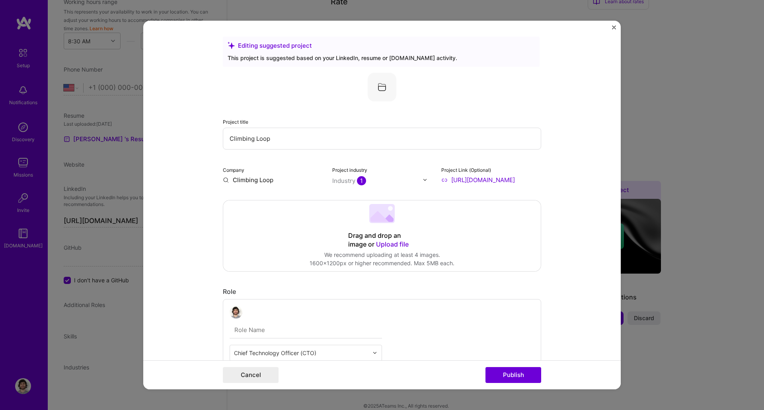
click at [465, 253] on div "Drag and drop an image or Upload file Upload file We recommend uploading at lea…" at bounding box center [382, 236] width 318 height 71
click at [395, 246] on span "Upload file" at bounding box center [392, 244] width 33 height 8
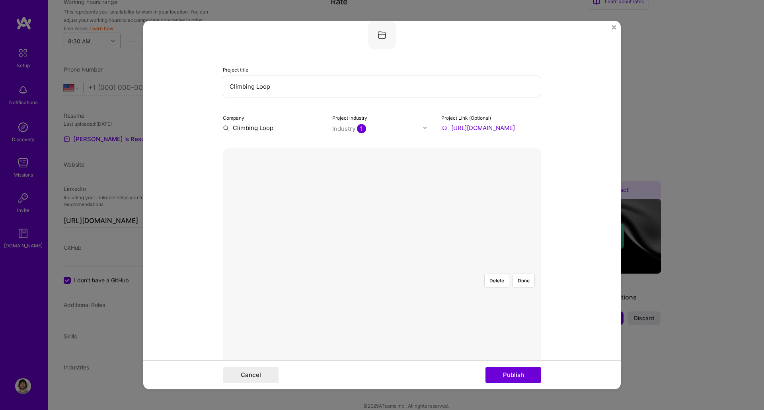
scroll to position [143, 0]
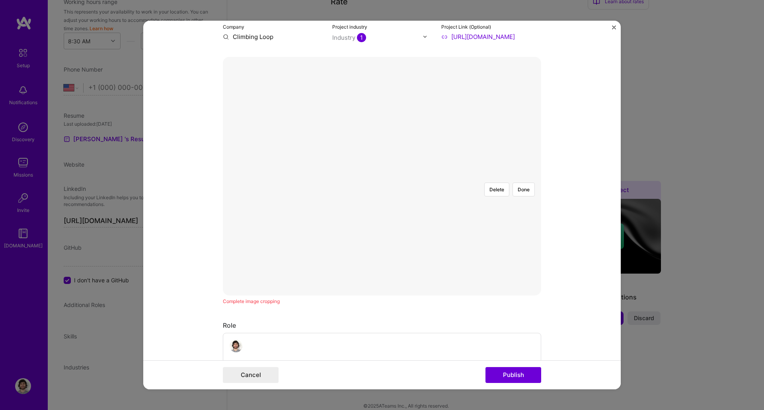
click at [413, 179] on div at bounding box center [527, 262] width 229 height 172
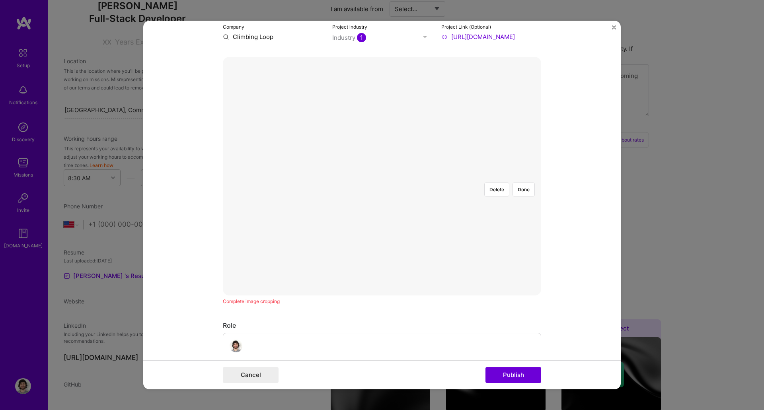
click at [175, 177] on form "Editing suggested project This project is suggested based on your LinkedIn, res…" at bounding box center [382, 205] width 478 height 369
click at [423, 176] on div at bounding box center [537, 262] width 229 height 172
click at [499, 183] on button "Delete" at bounding box center [496, 190] width 25 height 14
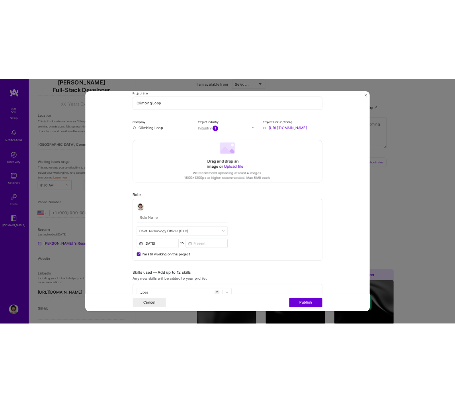
scroll to position [72, 0]
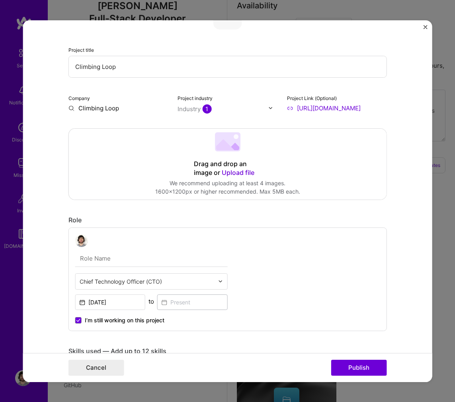
click at [212, 178] on div "Drag and drop an image or Upload file Upload file We recommend uploading at lea…" at bounding box center [228, 163] width 318 height 71
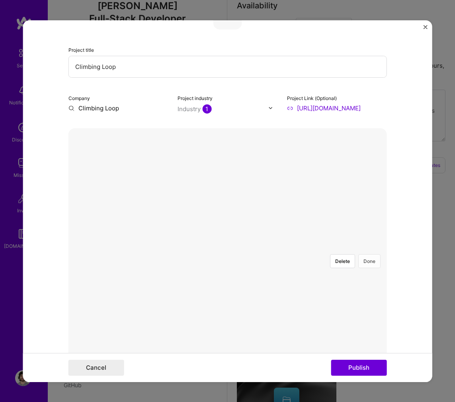
click at [364, 254] on button "Done" at bounding box center [369, 261] width 22 height 14
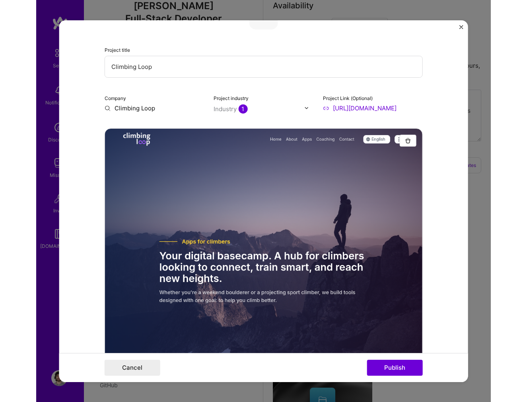
scroll to position [143, 0]
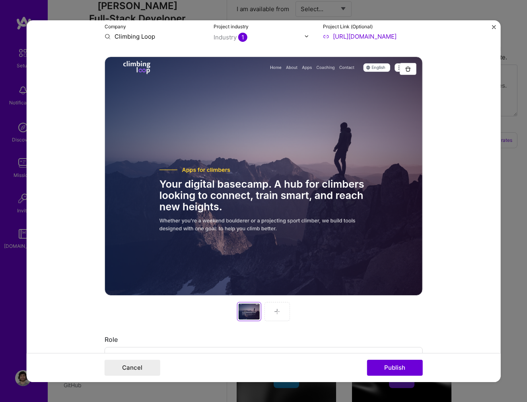
click at [280, 307] on div at bounding box center [277, 310] width 25 height 19
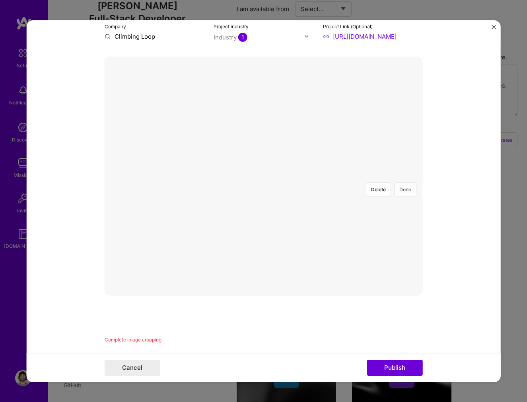
click at [406, 182] on button "Done" at bounding box center [405, 189] width 22 height 14
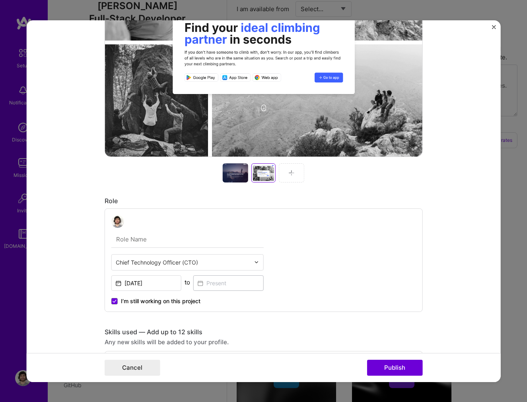
scroll to position [287, 0]
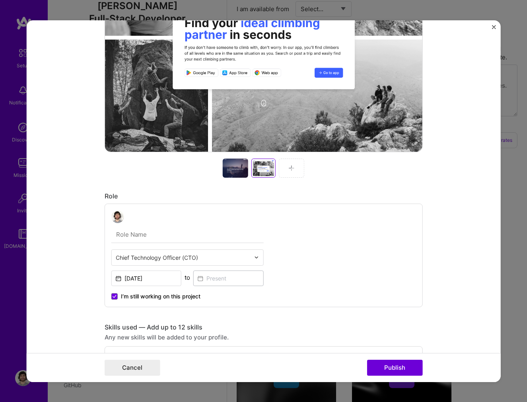
click at [236, 167] on div at bounding box center [235, 167] width 25 height 19
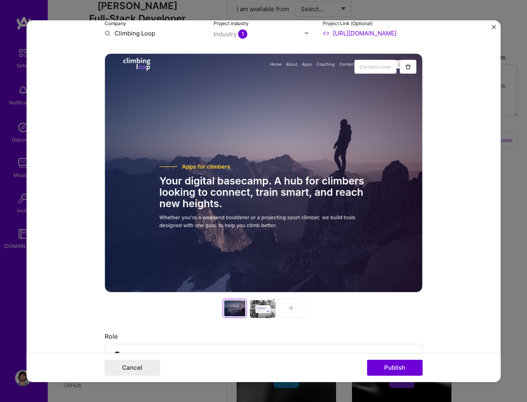
scroll to position [143, 0]
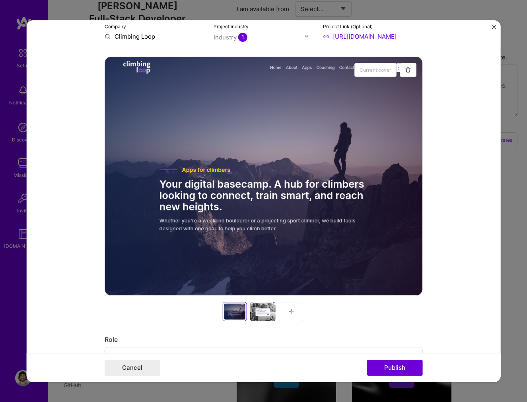
click at [258, 319] on div at bounding box center [262, 310] width 25 height 19
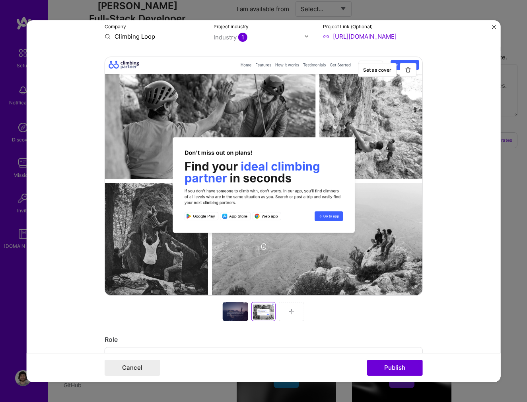
click at [291, 309] on img at bounding box center [292, 311] width 6 height 6
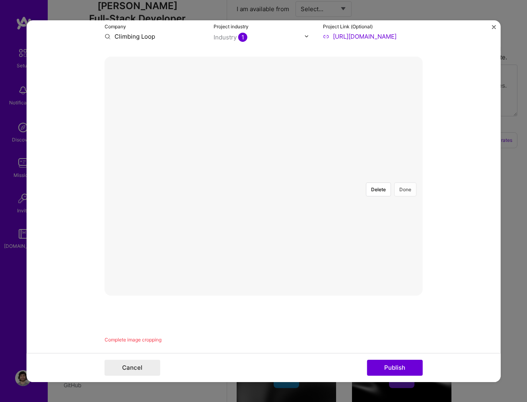
click at [401, 182] on button "Done" at bounding box center [405, 189] width 22 height 14
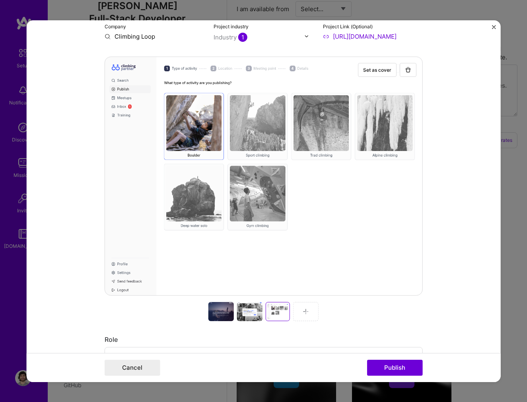
click at [309, 310] on div at bounding box center [305, 310] width 25 height 19
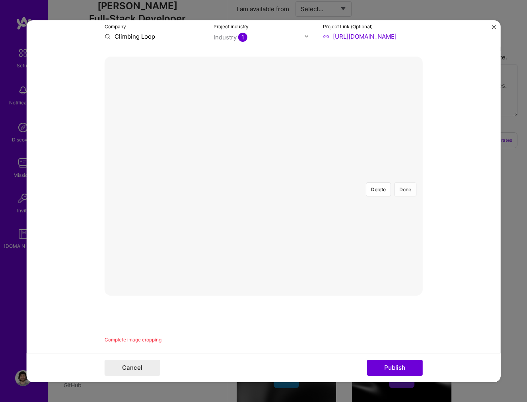
click at [400, 182] on button "Done" at bounding box center [405, 189] width 22 height 14
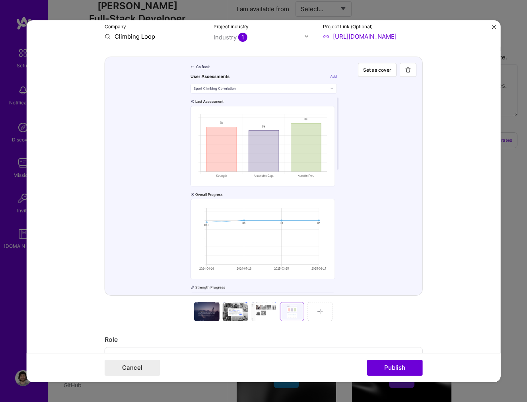
click at [317, 313] on img at bounding box center [320, 311] width 6 height 6
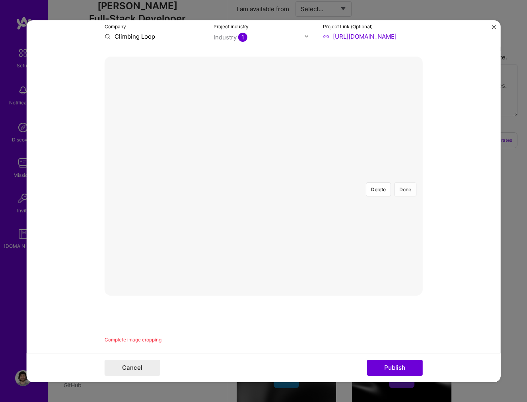
click at [397, 182] on button "Done" at bounding box center [405, 189] width 22 height 14
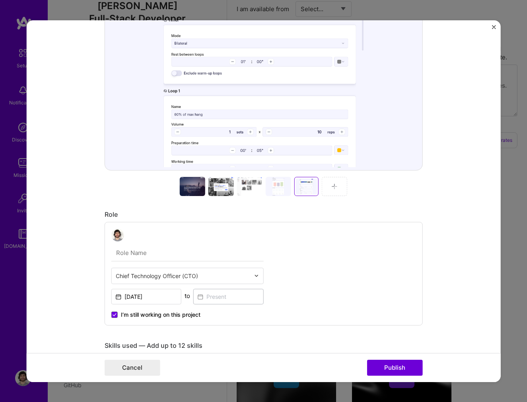
scroll to position [287, 0]
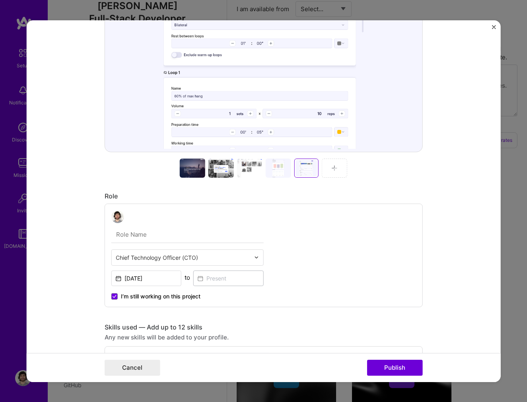
click at [164, 234] on input "text" at bounding box center [187, 234] width 152 height 17
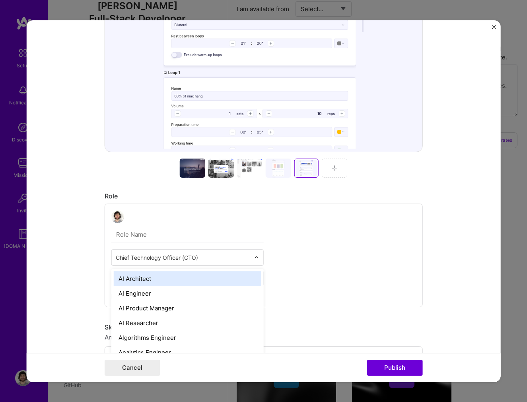
click at [189, 258] on input "text" at bounding box center [183, 257] width 135 height 8
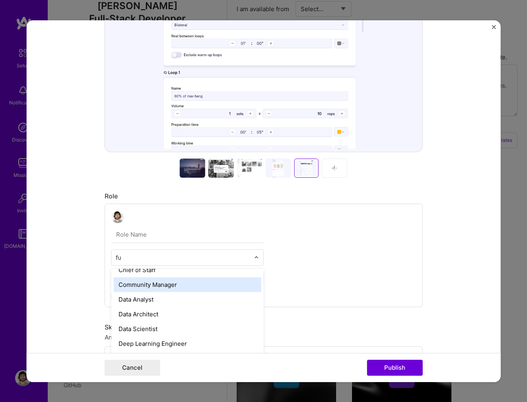
scroll to position [0, 0]
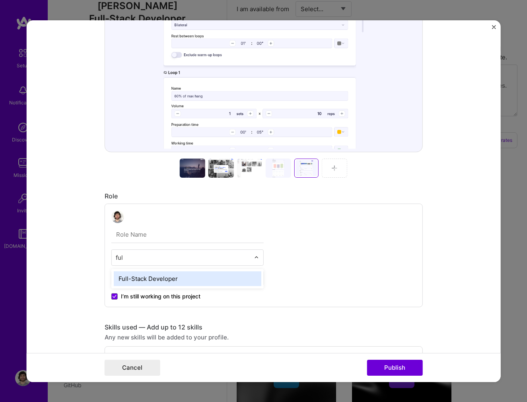
type input "full"
click at [193, 279] on div "Full-Stack Developer" at bounding box center [188, 278] width 148 height 15
click at [152, 236] on input "text" at bounding box center [187, 234] width 152 height 17
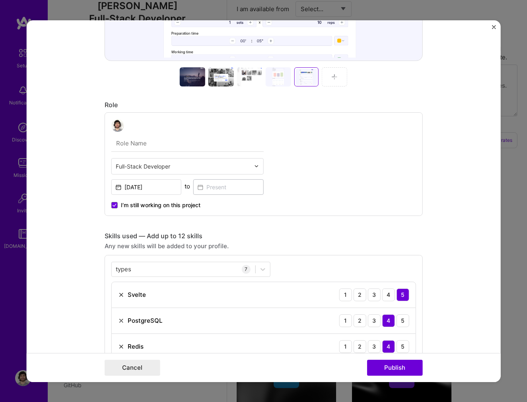
scroll to position [358, 0]
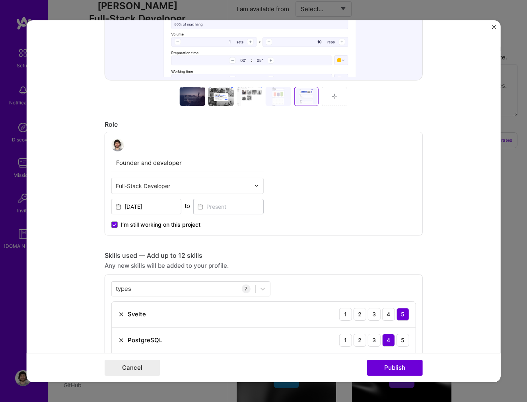
type input "Founder and developer"
click at [75, 304] on form "Editing suggested project This project is suggested based on your LinkedIn, res…" at bounding box center [263, 200] width 475 height 361
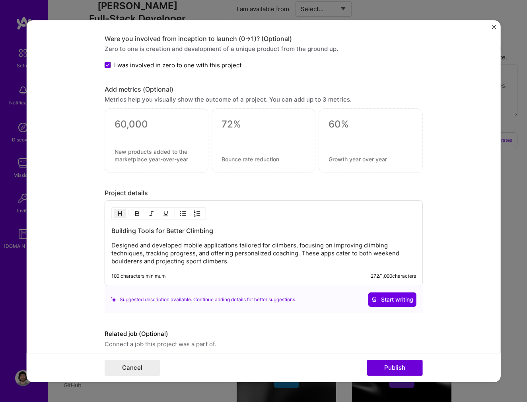
scroll to position [909, 0]
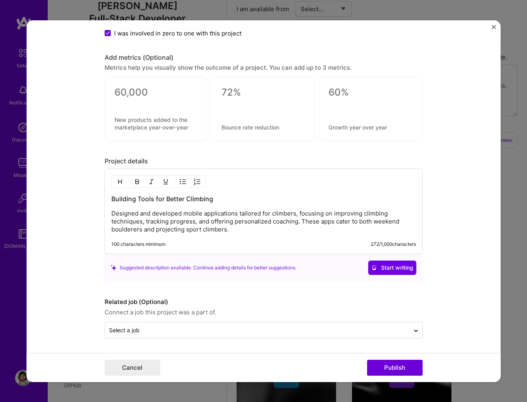
click at [189, 214] on p "Designed and developed mobile applications tailored for climbers, focusing on i…" at bounding box center [263, 221] width 305 height 24
click at [387, 367] on button "Publish" at bounding box center [395, 367] width 56 height 16
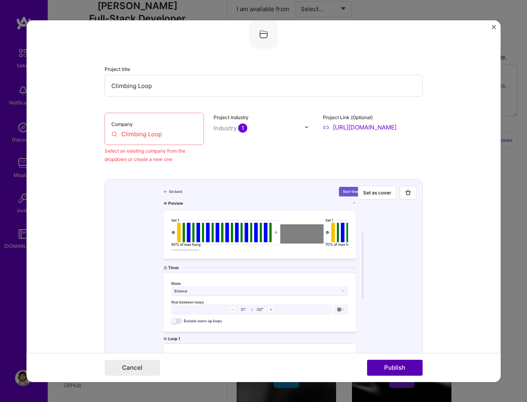
scroll to position [52, 0]
click at [173, 136] on input "Climbing Loop" at bounding box center [154, 134] width 86 height 8
click at [144, 127] on div "Company Climbing Loop" at bounding box center [155, 129] width 100 height 32
click at [164, 136] on input "Climbing Loop" at bounding box center [154, 134] width 86 height 8
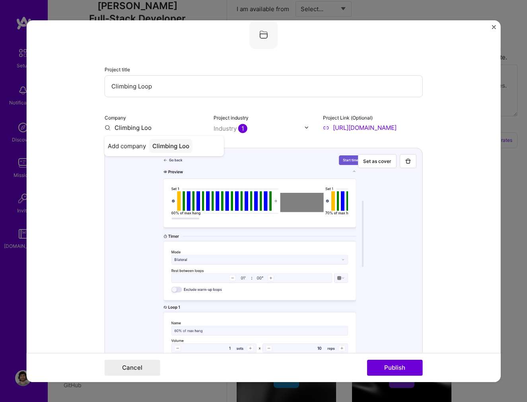
type input "Climbing Loop"
click at [182, 143] on div "Climbing Loop" at bounding box center [172, 146] width 47 height 14
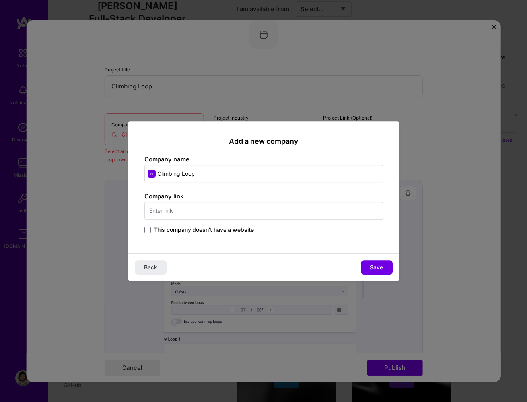
click at [197, 213] on input "text" at bounding box center [263, 211] width 239 height 18
type input "[URL][DOMAIN_NAME]"
click at [377, 267] on span "Save" at bounding box center [376, 267] width 13 height 8
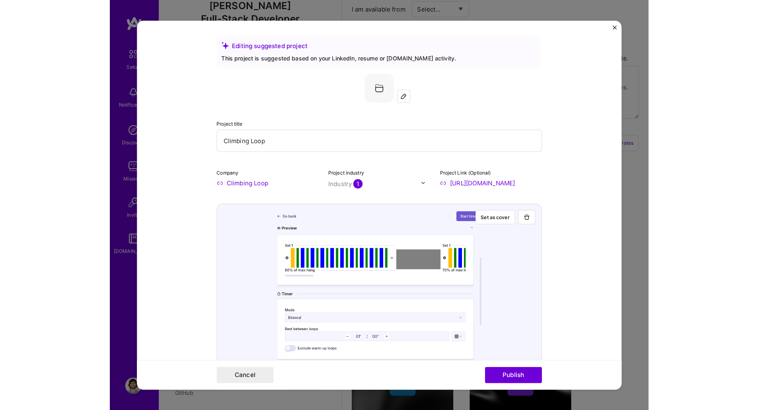
scroll to position [0, 0]
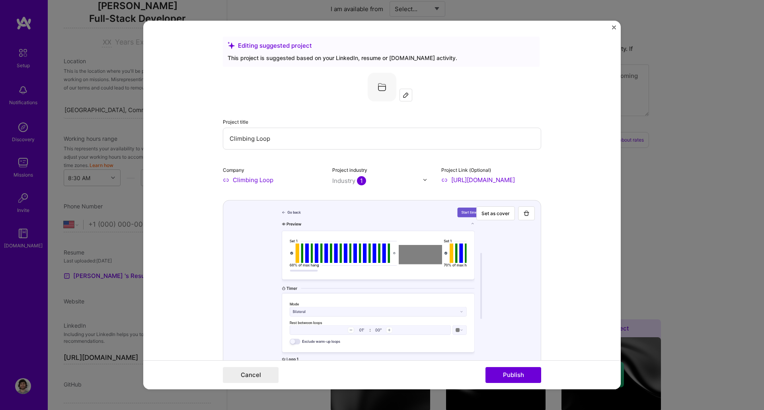
click at [404, 97] on img at bounding box center [406, 95] width 6 height 6
click at [526, 375] on button "Publish" at bounding box center [514, 375] width 56 height 16
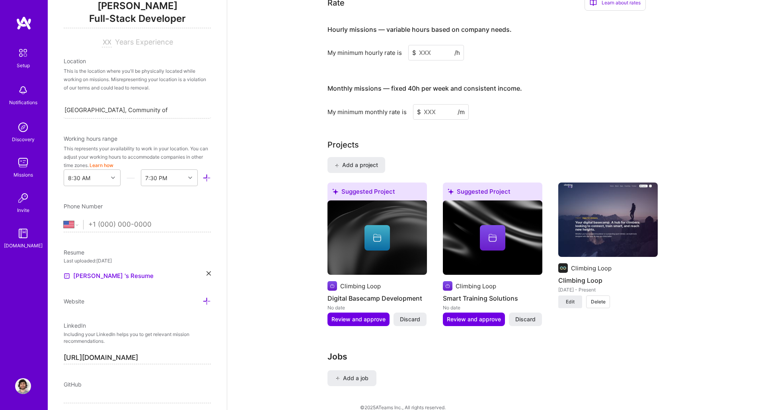
scroll to position [492, 0]
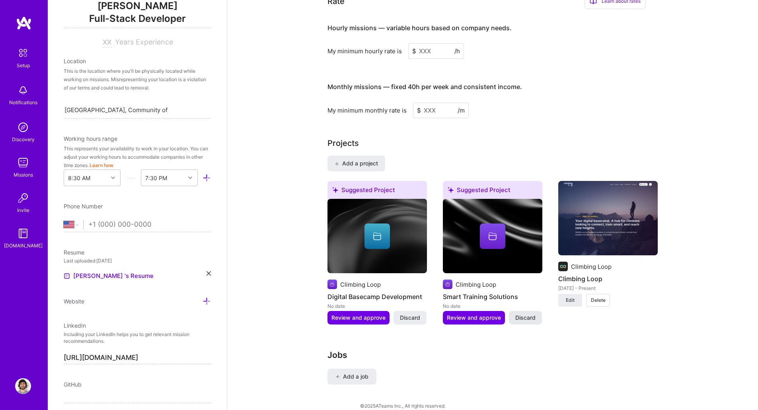
click at [524, 314] on span "Discard" at bounding box center [525, 318] width 20 height 8
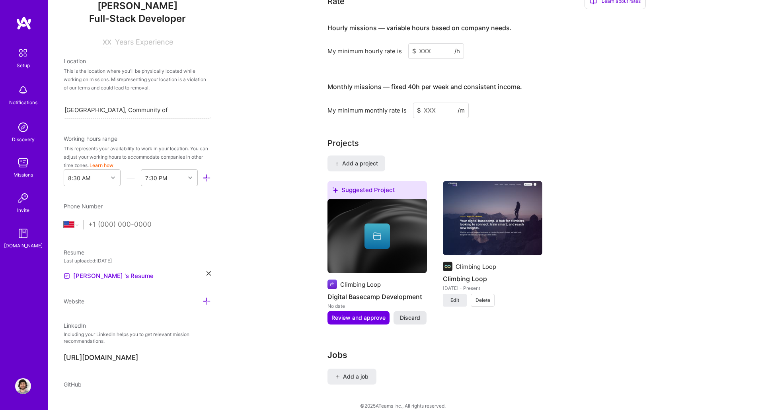
click at [413, 314] on span "Discard" at bounding box center [410, 318] width 20 height 8
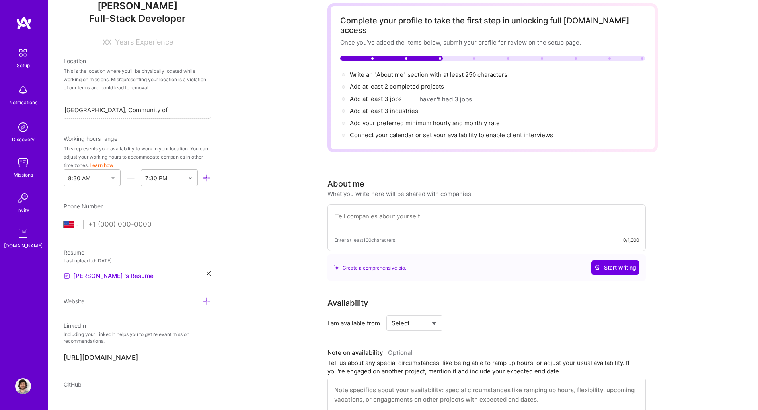
scroll to position [0, 0]
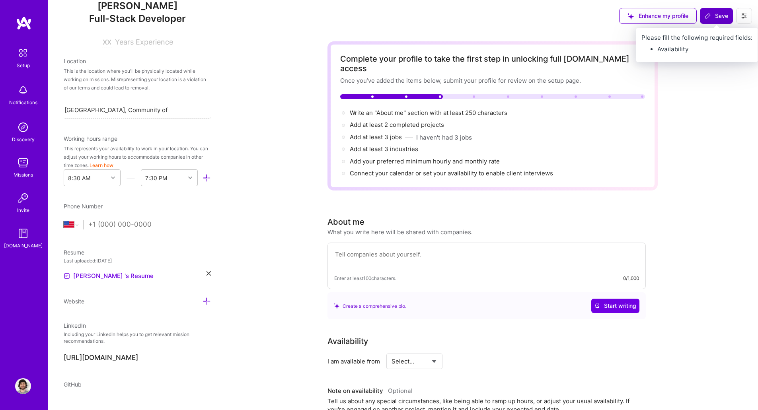
click at [716, 17] on span "Save" at bounding box center [716, 16] width 23 height 8
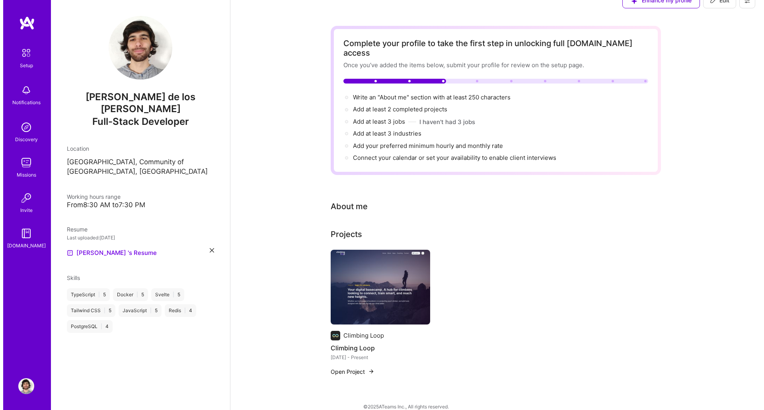
scroll to position [16, 0]
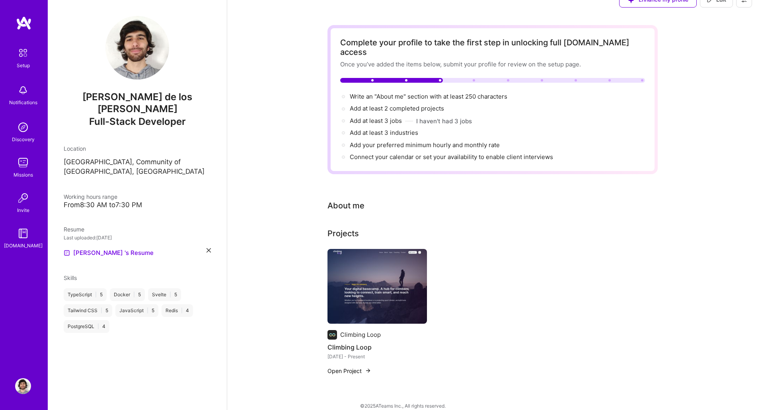
click at [355, 367] on button "Open Project" at bounding box center [350, 371] width 44 height 8
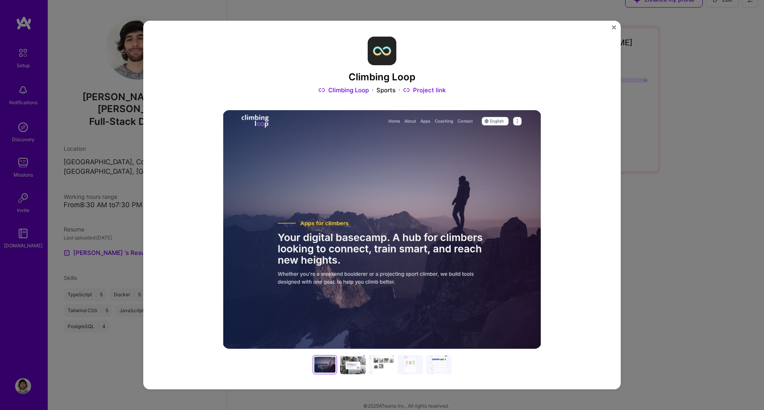
click at [351, 364] on div at bounding box center [352, 364] width 25 height 19
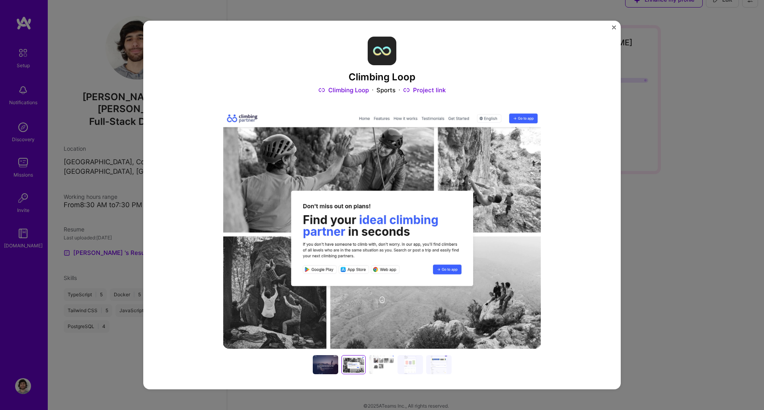
click at [379, 365] on div at bounding box center [381, 364] width 25 height 19
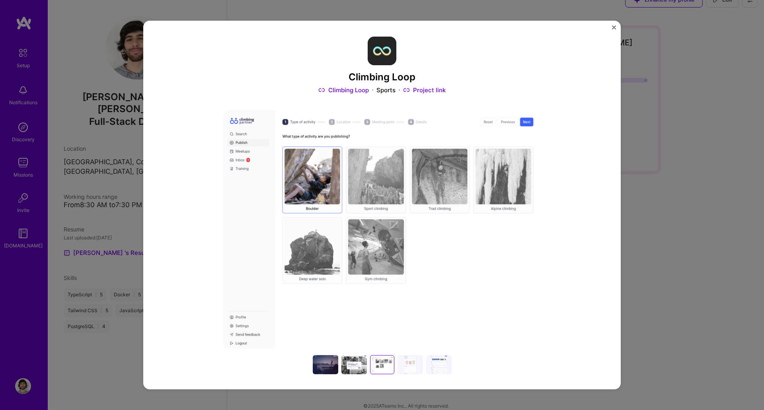
click at [412, 369] on div at bounding box center [410, 364] width 25 height 19
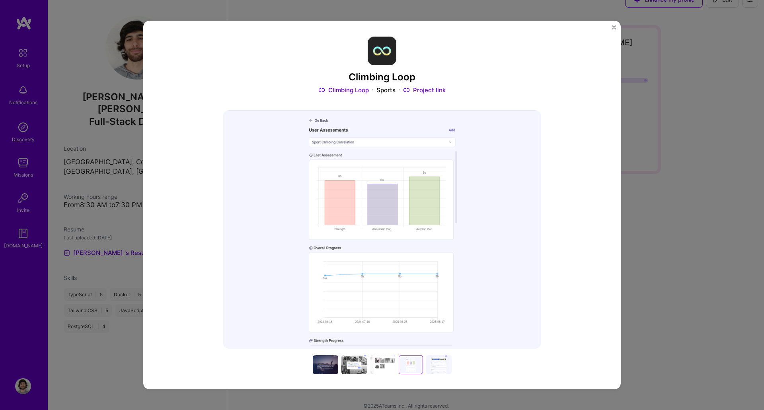
click at [437, 365] on div at bounding box center [438, 364] width 25 height 19
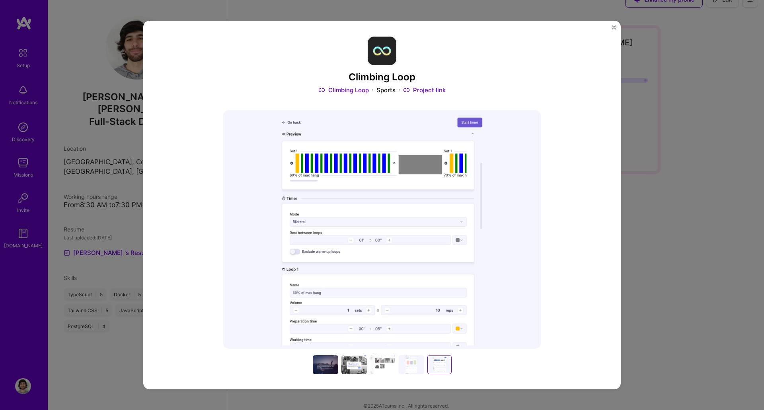
click at [702, 277] on div "Climbing Loop Climbing Loop Sports Project link Role Founder and developer [DAT…" at bounding box center [382, 205] width 764 height 410
click at [612, 26] on img "Close" at bounding box center [614, 27] width 4 height 4
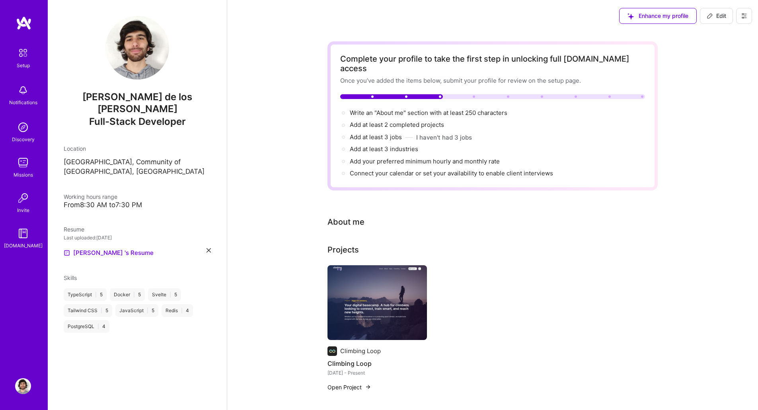
click at [137, 57] on img at bounding box center [137, 48] width 64 height 64
click at [714, 18] on span "Edit" at bounding box center [717, 16] width 20 height 8
select select "US"
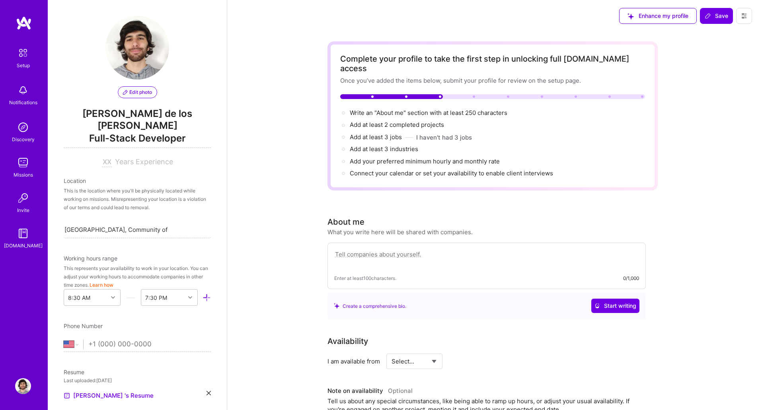
scroll to position [273, 0]
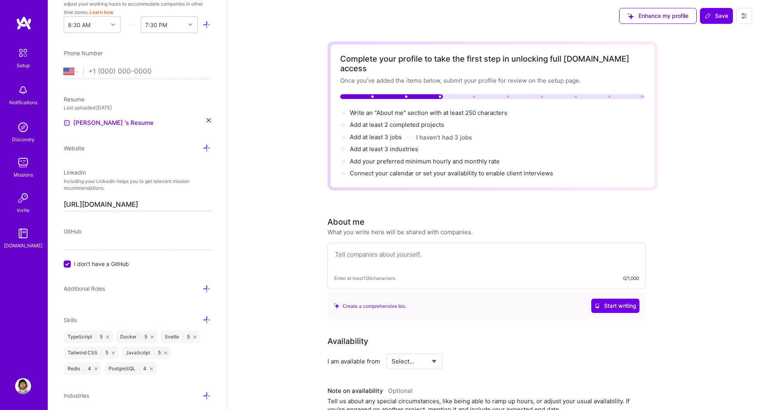
click at [398, 254] on textarea at bounding box center [486, 259] width 305 height 18
click at [407, 250] on textarea at bounding box center [486, 259] width 305 height 18
paste textarea "I'm a web developer with nearly 10 years of experience building efficient and s…"
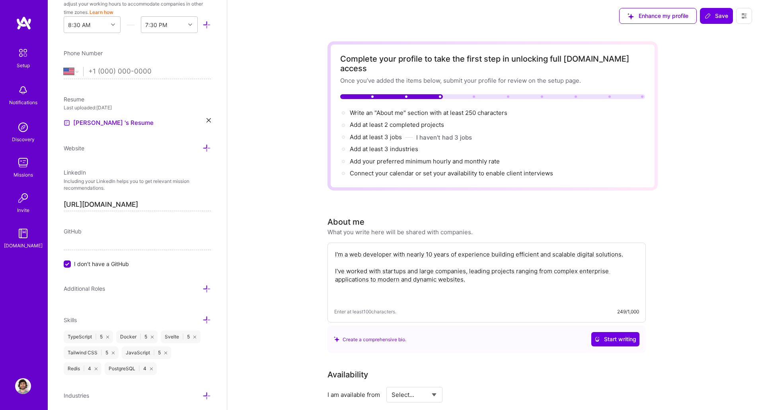
click at [360, 287] on textarea "I'm a web developer with nearly 10 years of experience building efficient and s…" at bounding box center [486, 276] width 305 height 52
paste textarea "I'm passionate about the world of web development. I like to stay up-to-date wi…"
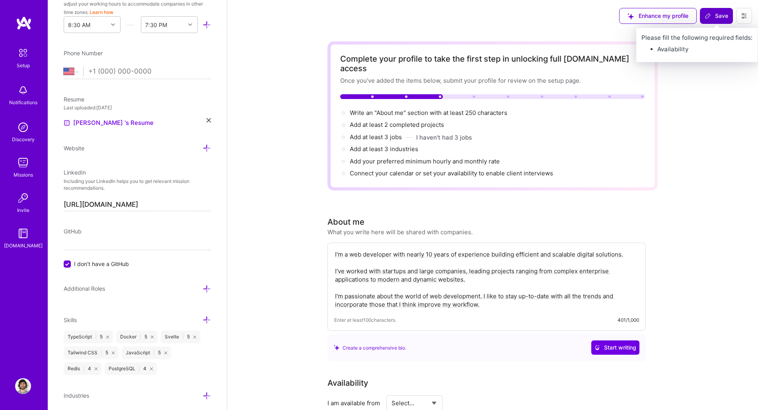
type textarea "I'm a web developer with nearly 10 years of experience building efficient and s…"
click at [718, 21] on button "Save" at bounding box center [716, 16] width 33 height 16
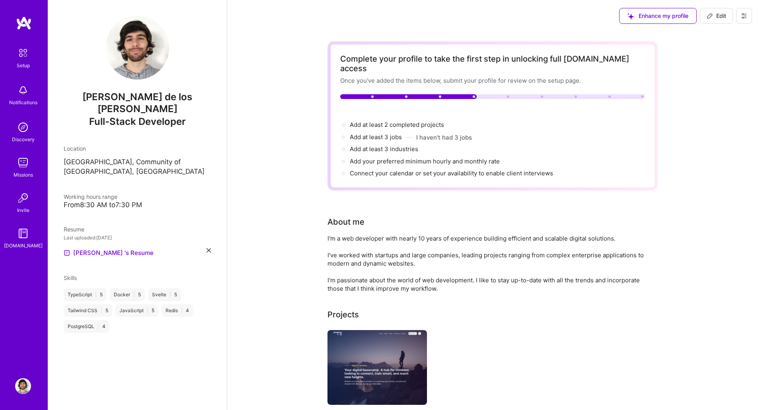
scroll to position [0, 0]
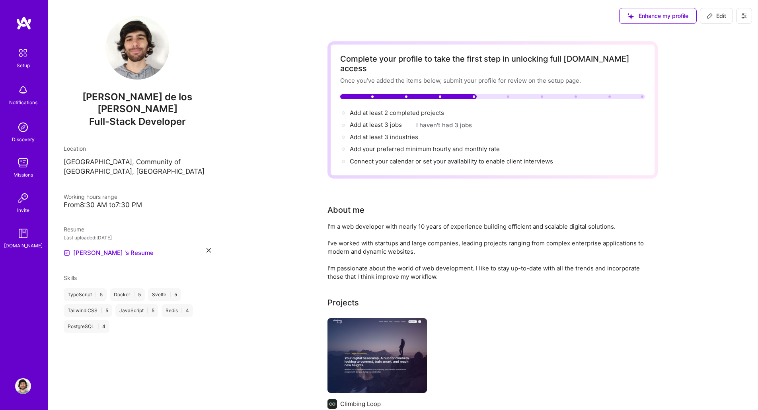
click at [724, 13] on span "Edit" at bounding box center [717, 16] width 20 height 8
select select "US"
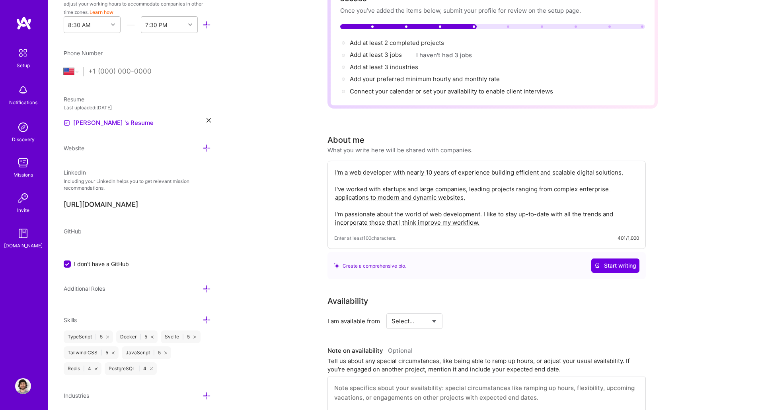
scroll to position [143, 0]
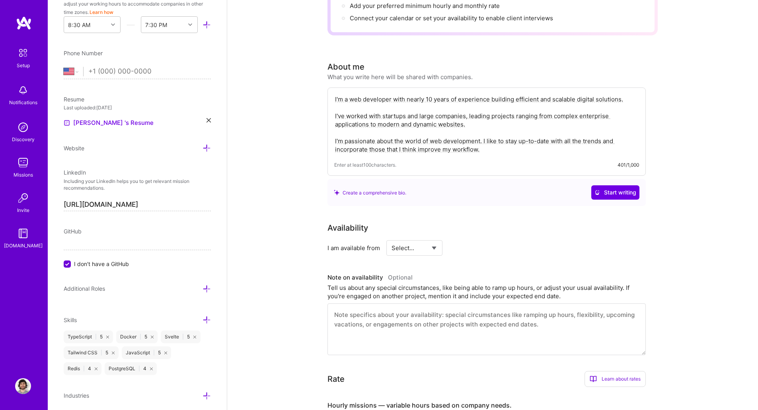
select select "Right Now"
click at [392, 238] on select "Select... Right Now Future Date Not Available" at bounding box center [415, 248] width 46 height 20
click at [474, 240] on input at bounding box center [487, 248] width 48 height 16
type input "30"
click at [571, 228] on div "Availability I am available from Select... Right Now Future Date Not Available …" at bounding box center [487, 239] width 318 height 34
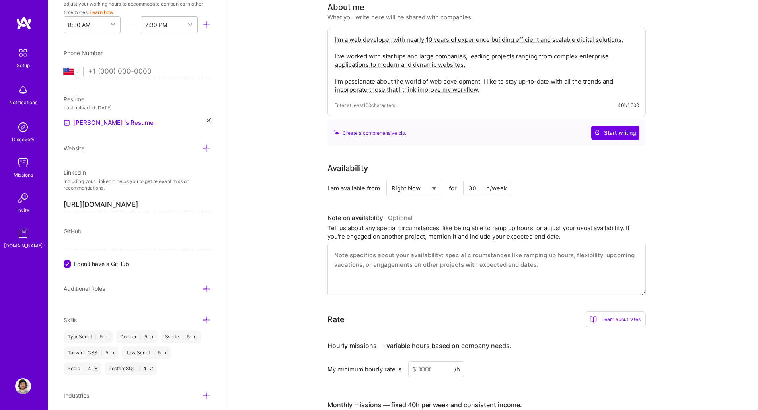
scroll to position [287, 0]
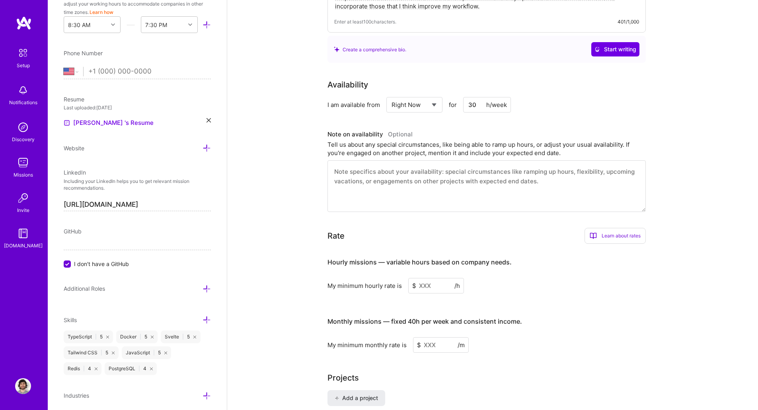
click at [422, 279] on input at bounding box center [436, 286] width 56 height 16
type input "100"
click at [440, 351] on input at bounding box center [441, 359] width 56 height 16
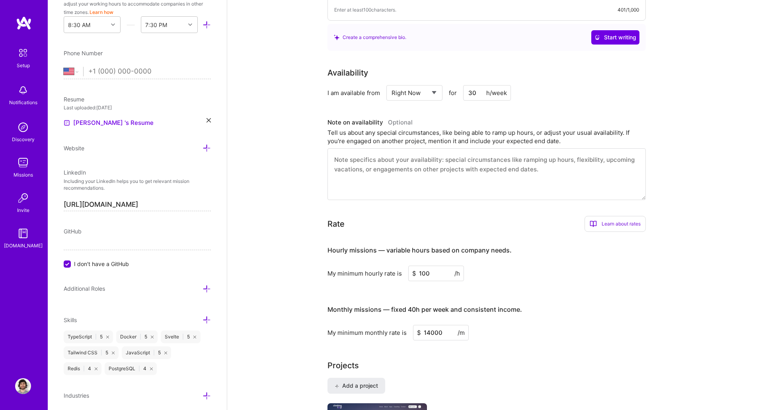
type input "14000"
click at [498, 334] on div "Complete your profile to take the first step in unlocking full [DOMAIN_NAME] ac…" at bounding box center [493, 180] width 330 height 851
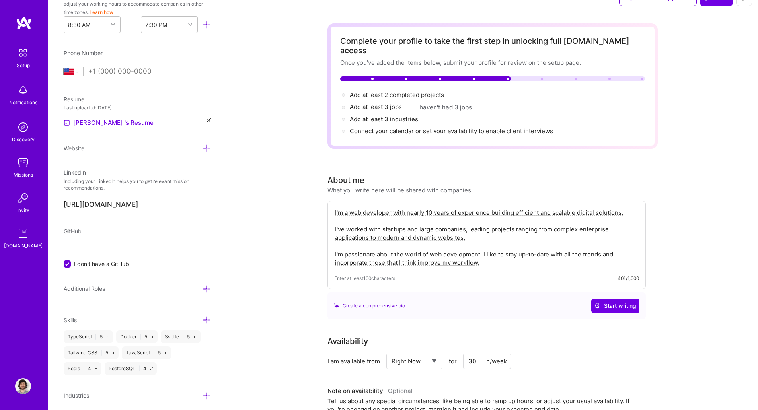
scroll to position [0, 0]
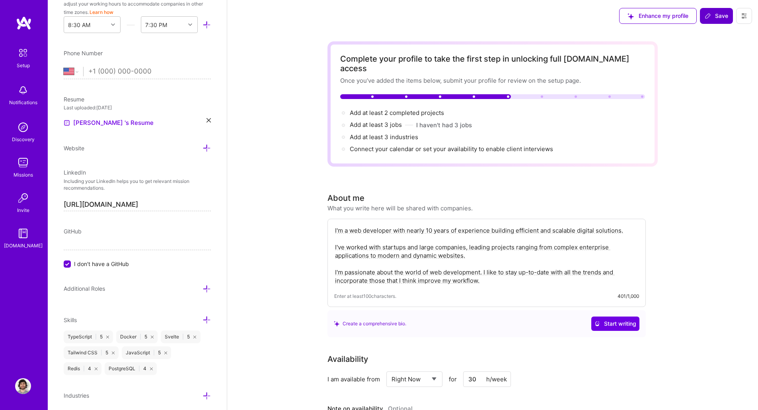
click at [713, 17] on span "Save" at bounding box center [716, 16] width 23 height 8
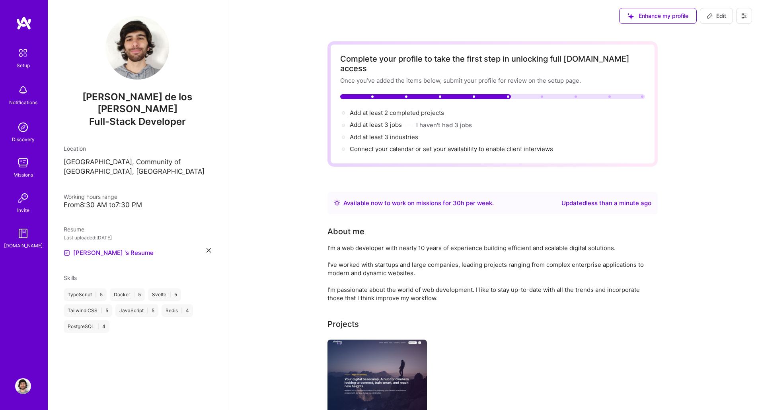
click at [716, 16] on span "Edit" at bounding box center [717, 16] width 20 height 8
select select "US"
select select "Right Now"
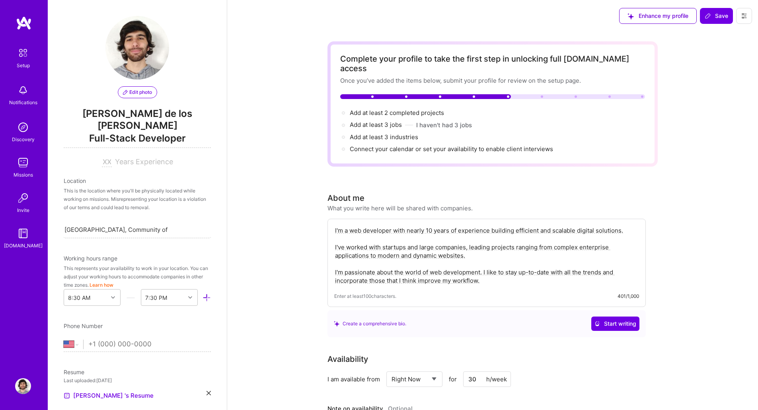
click at [137, 89] on span "Edit photo" at bounding box center [137, 92] width 29 height 7
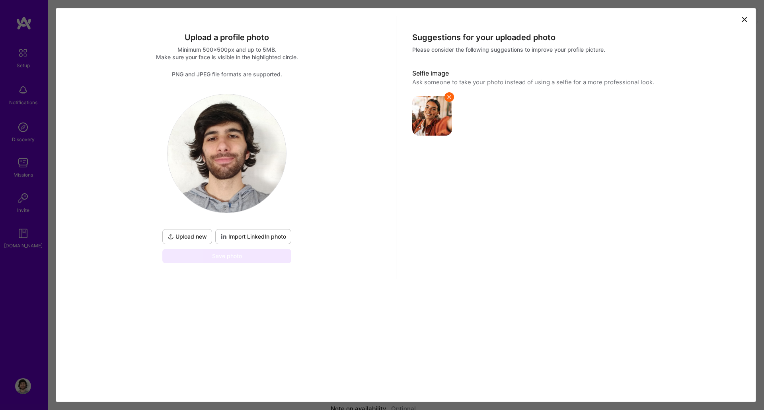
click at [184, 236] on span "Upload new" at bounding box center [187, 237] width 39 height 8
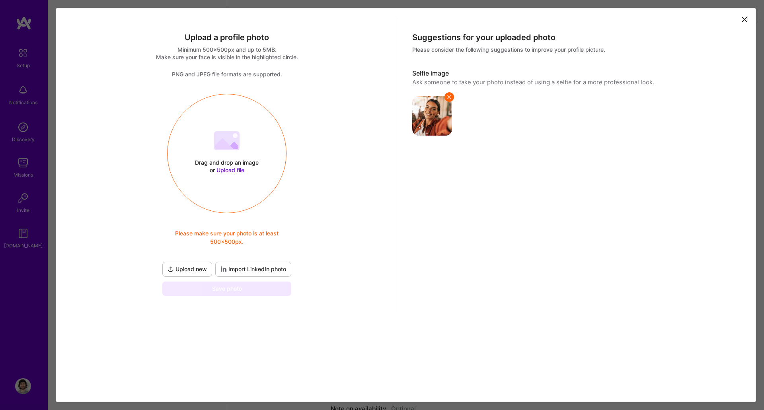
click at [224, 161] on div "Drag and drop an image or Upload file" at bounding box center [227, 166] width 68 height 15
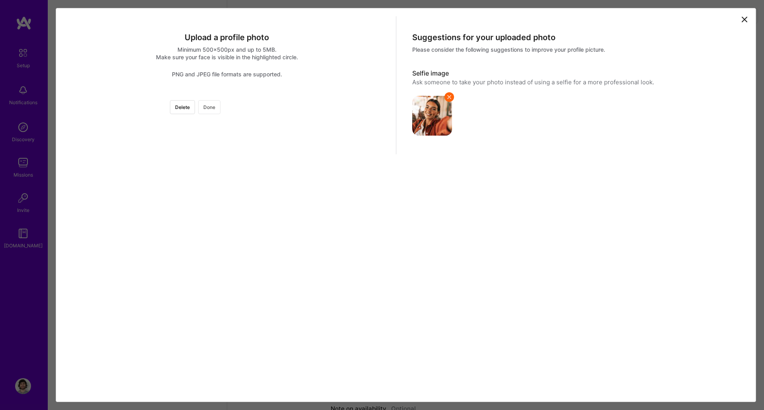
click at [221, 111] on button "Done" at bounding box center [209, 107] width 22 height 14
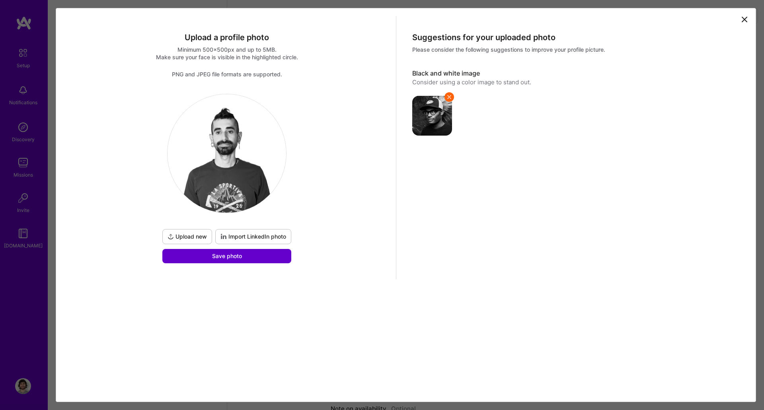
click at [238, 261] on button "Save photo" at bounding box center [226, 256] width 129 height 14
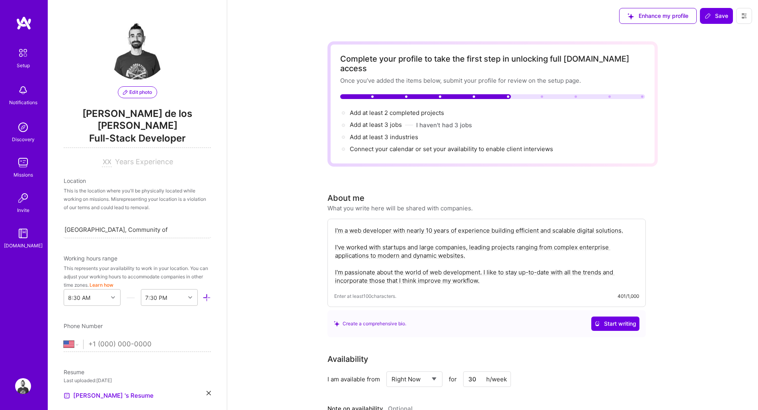
click at [143, 90] on span "Edit photo" at bounding box center [137, 92] width 29 height 7
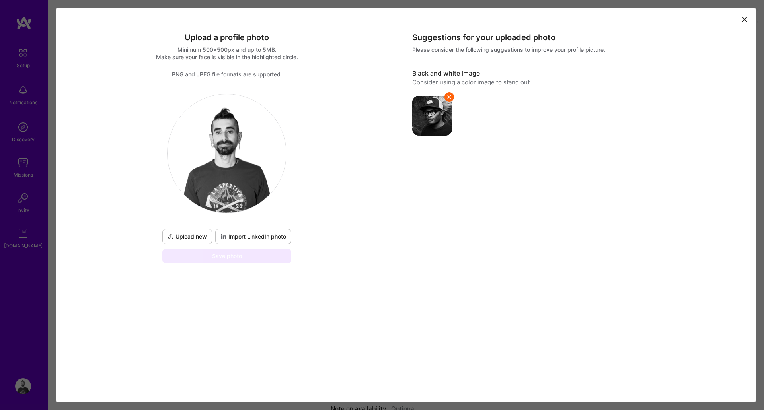
click at [262, 158] on img at bounding box center [227, 153] width 119 height 119
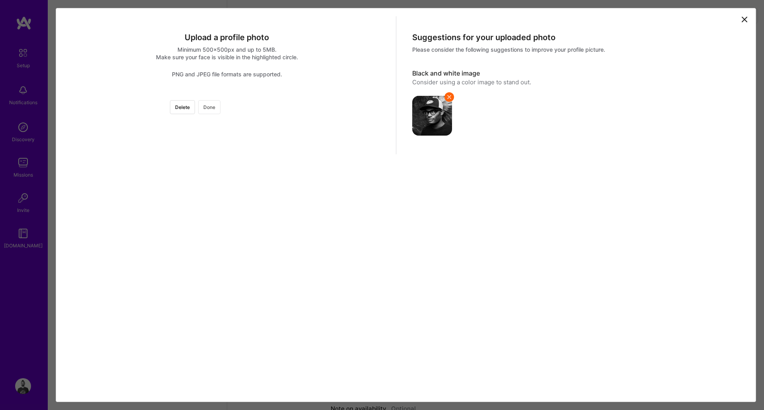
click at [221, 113] on button "Done" at bounding box center [209, 107] width 22 height 14
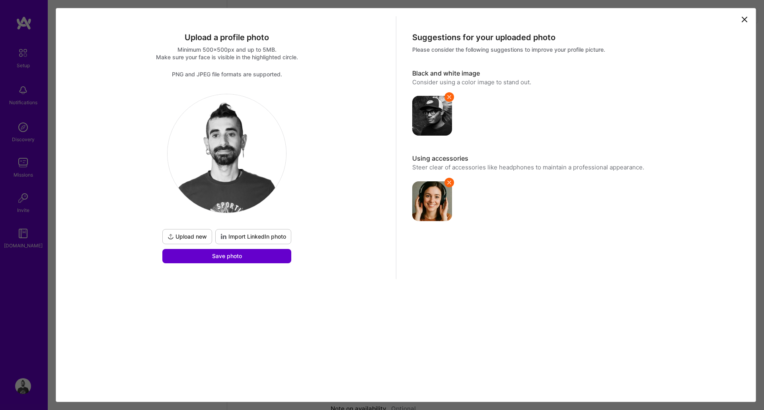
click at [232, 258] on span "Save photo" at bounding box center [227, 256] width 30 height 8
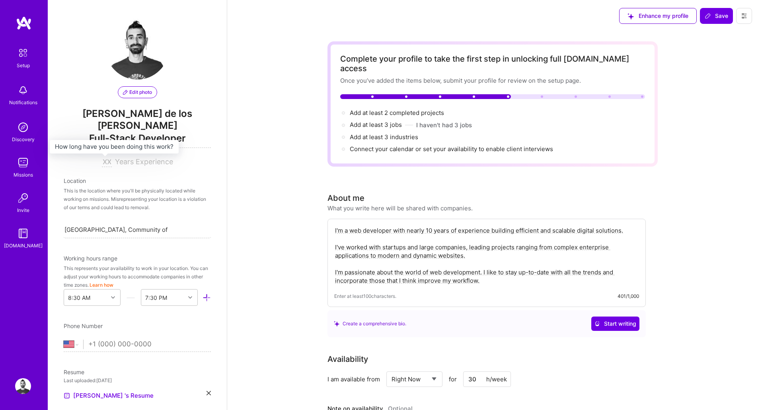
click at [102, 165] on input at bounding box center [107, 163] width 10 height 10
type input "10"
click at [176, 186] on div "Location This is the location where you'll be physically located while working …" at bounding box center [137, 208] width 147 height 62
click at [161, 198] on div "This is the location where you'll be physically located while working on missio…" at bounding box center [137, 199] width 147 height 25
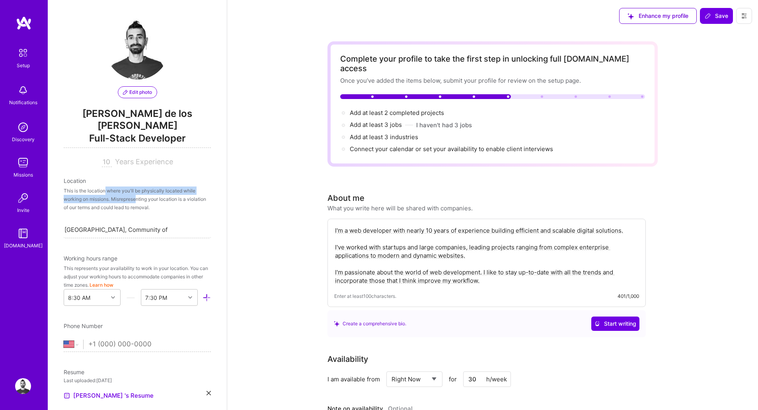
drag, startPoint x: 109, startPoint y: 192, endPoint x: 138, endPoint y: 201, distance: 30.8
click at [138, 201] on div "This is the location where you'll be physically located while working on missio…" at bounding box center [137, 199] width 147 height 25
click at [139, 214] on div "Location This is the location where you'll be physically located while working …" at bounding box center [137, 208] width 147 height 62
click at [113, 286] on button "Learn how" at bounding box center [102, 285] width 24 height 8
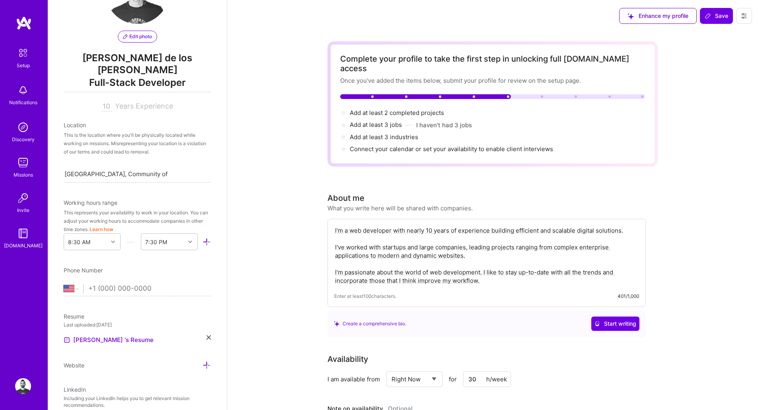
scroll to position [143, 0]
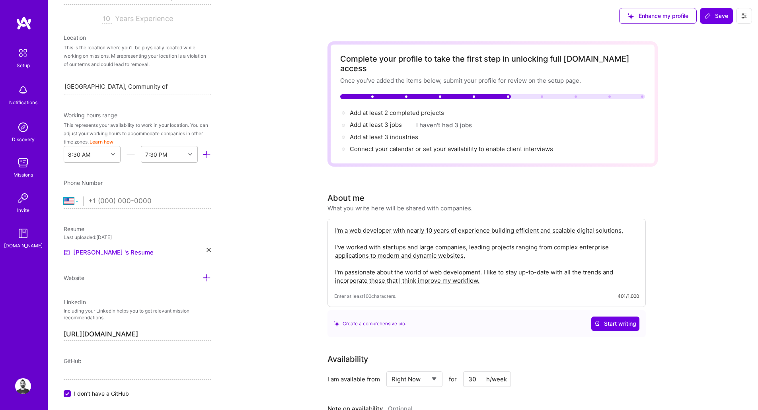
select select "ES"
click at [64, 197] on select "[GEOGRAPHIC_DATA] [GEOGRAPHIC_DATA] [GEOGRAPHIC_DATA] [GEOGRAPHIC_DATA] [US_STA…" at bounding box center [74, 202] width 20 height 10
type input "666 66 18 04"
click at [77, 279] on span "Website" at bounding box center [74, 278] width 21 height 7
click at [81, 280] on span "Website" at bounding box center [74, 278] width 21 height 7
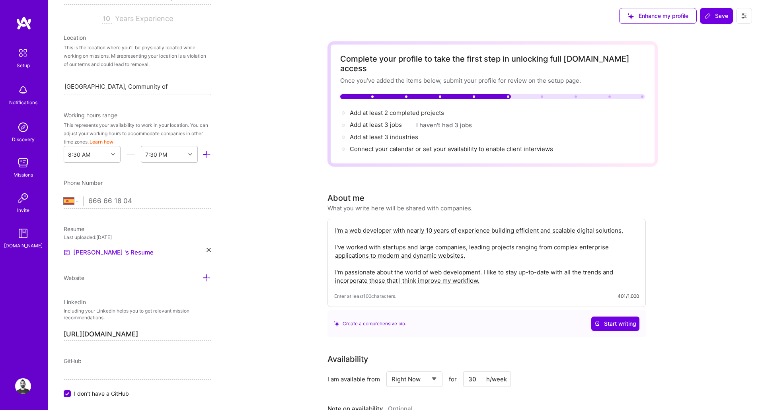
click at [204, 277] on icon at bounding box center [207, 278] width 8 height 8
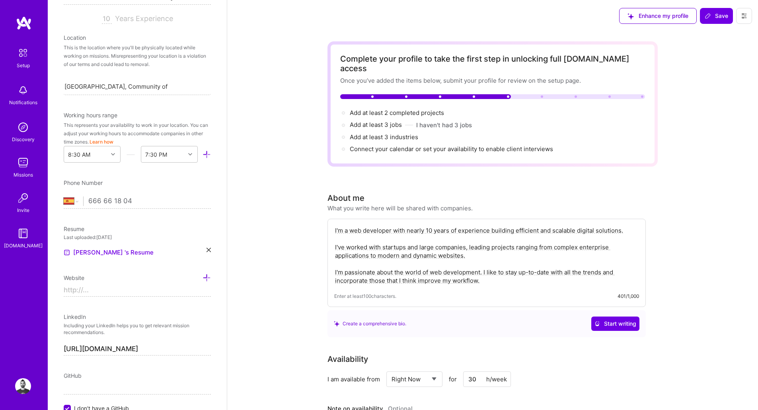
click at [86, 289] on input at bounding box center [137, 290] width 147 height 13
type input "[PERSON_NAME]"
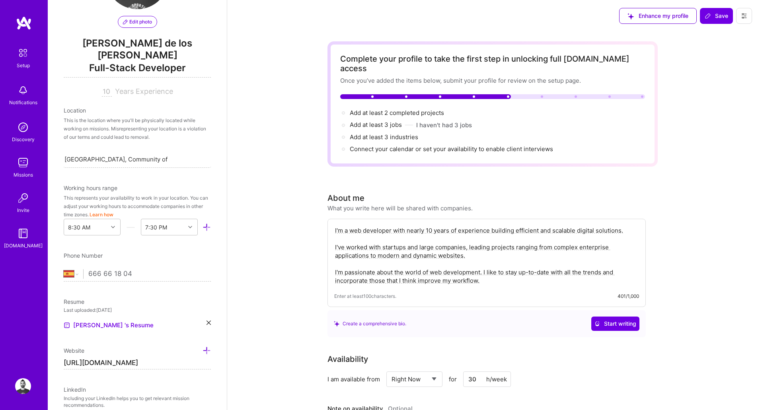
scroll to position [29, 0]
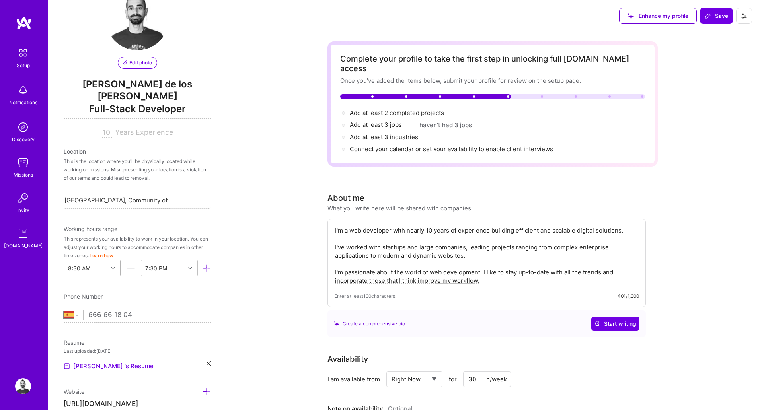
type input "[URL][DOMAIN_NAME]"
click at [98, 268] on div "8:30 AM" at bounding box center [86, 268] width 44 height 16
click at [90, 329] on div "10:00 AM" at bounding box center [92, 328] width 57 height 15
click at [171, 269] on div "End Time" at bounding box center [163, 268] width 44 height 16
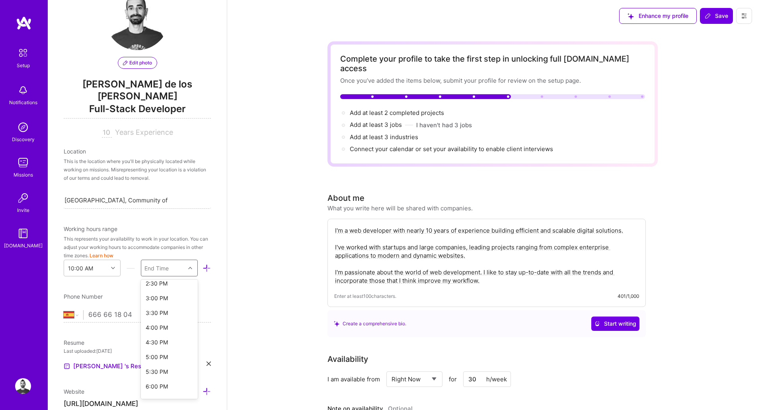
scroll to position [130, 0]
click at [153, 337] on div "4:00 PM" at bounding box center [169, 335] width 57 height 15
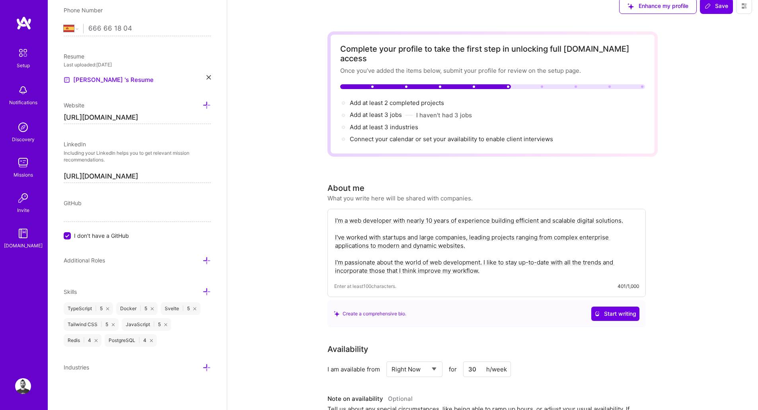
scroll to position [0, 0]
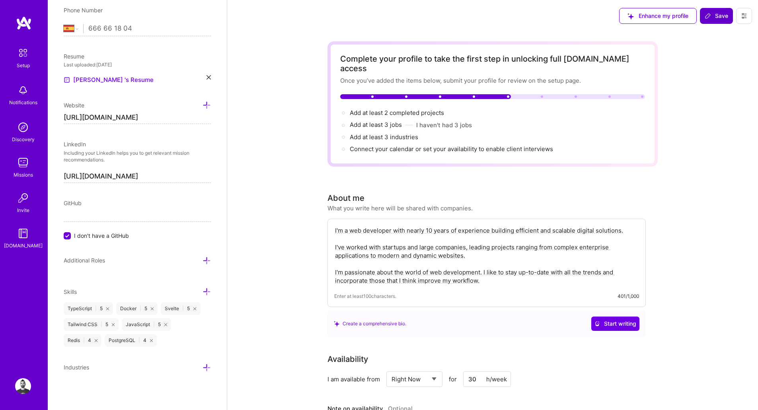
click at [713, 18] on span "Save" at bounding box center [716, 16] width 23 height 8
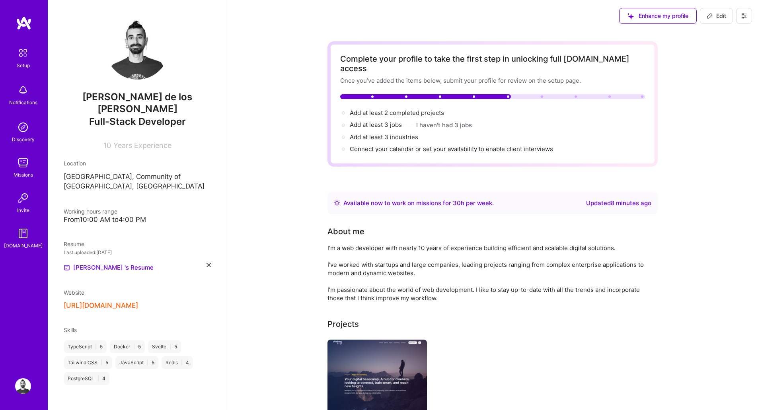
click at [716, 17] on span "Edit" at bounding box center [717, 16] width 20 height 8
select select "US"
select select "Right Now"
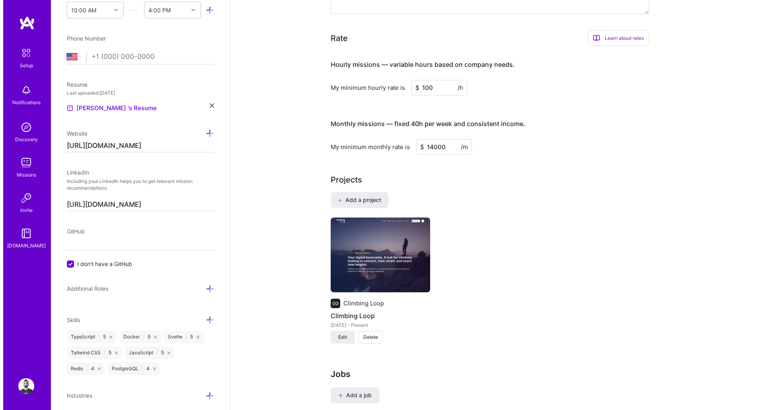
scroll to position [491, 0]
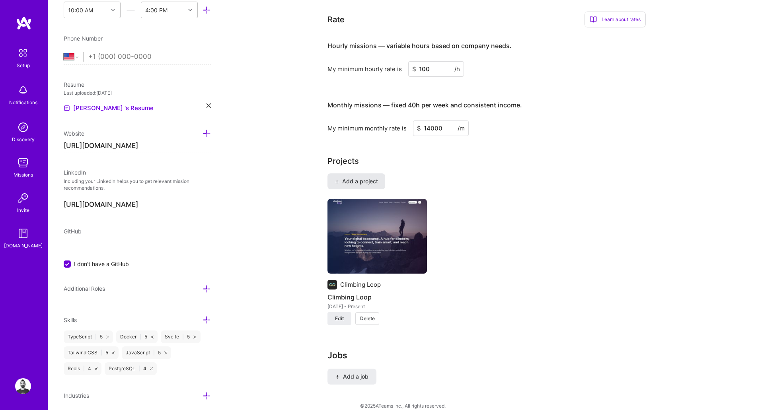
click at [353, 178] on span "Add a project" at bounding box center [356, 182] width 43 height 8
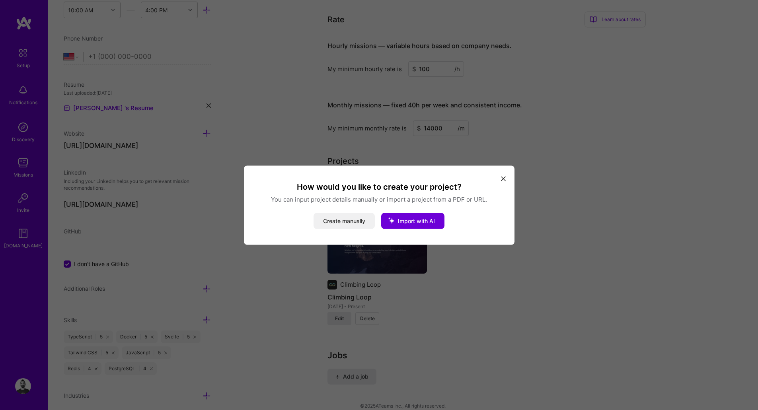
click at [341, 224] on button "Create manually" at bounding box center [344, 221] width 61 height 16
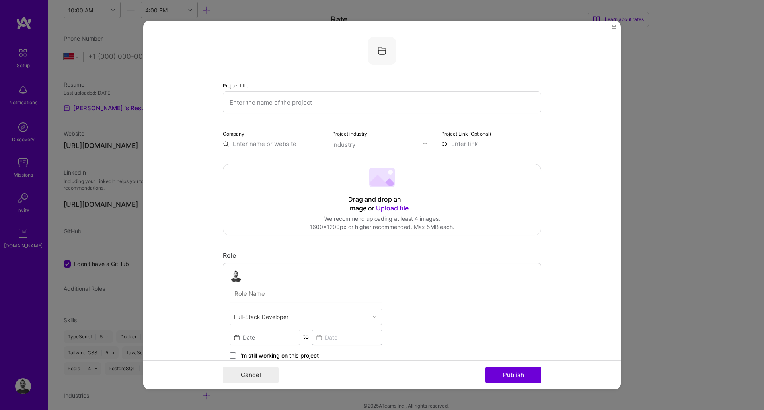
click at [270, 102] on input "text" at bounding box center [382, 103] width 318 height 22
type input "Climbing Nova"
click at [263, 145] on input "text" at bounding box center [273, 144] width 100 height 8
type input "Climbing Nova"
click at [290, 159] on div "Climbing Nova" at bounding box center [291, 162] width 48 height 14
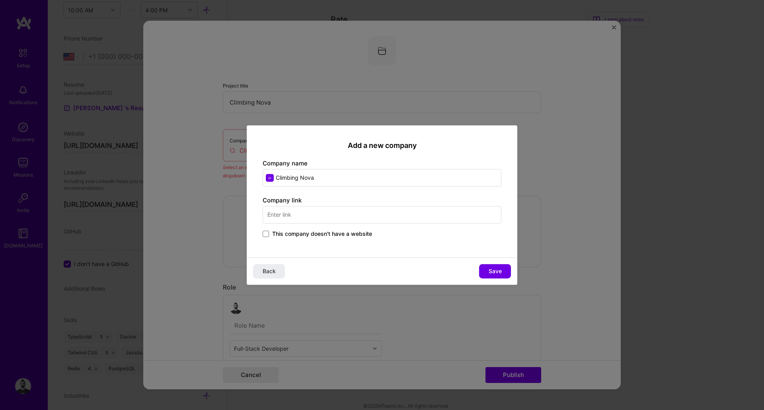
click at [306, 214] on input "text" at bounding box center [382, 215] width 239 height 18
type input "[URL][DOMAIN_NAME]"
click at [494, 277] on button "Save" at bounding box center [495, 271] width 32 height 14
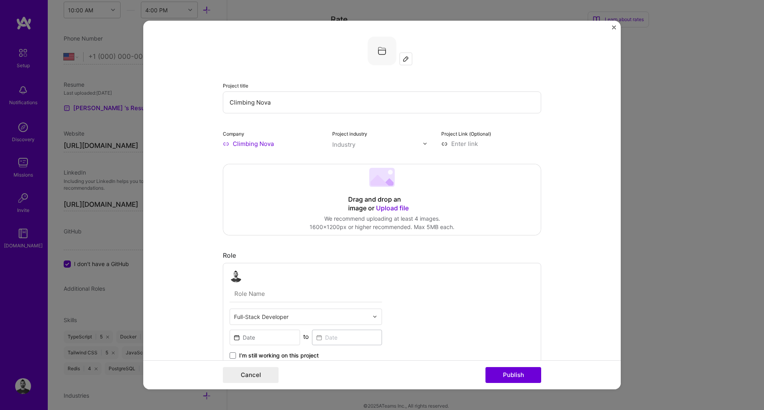
click at [354, 144] on input "text" at bounding box center [377, 145] width 91 height 8
type input "sport"
click at [340, 178] on span at bounding box center [343, 175] width 6 height 6
click at [470, 144] on input at bounding box center [491, 144] width 100 height 8
paste input "[URL][DOMAIN_NAME]"
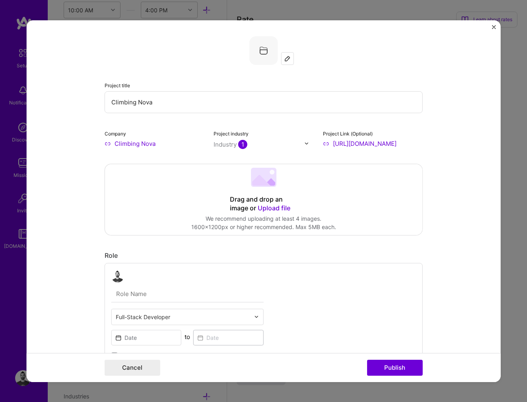
type input "[URL][DOMAIN_NAME]"
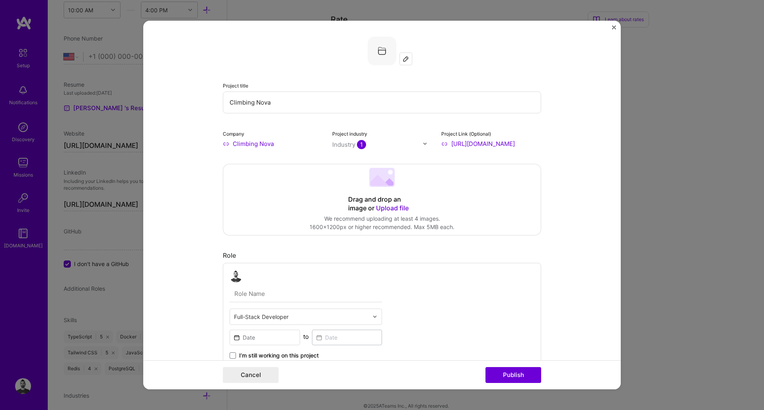
click at [386, 206] on span "Upload file" at bounding box center [392, 208] width 33 height 8
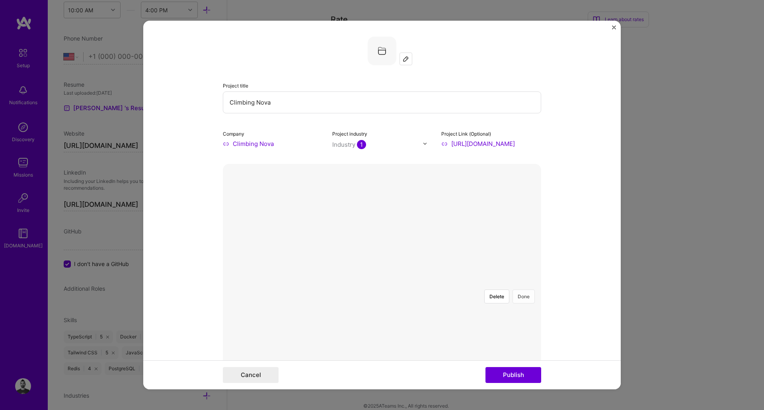
click at [523, 290] on button "Done" at bounding box center [524, 297] width 22 height 14
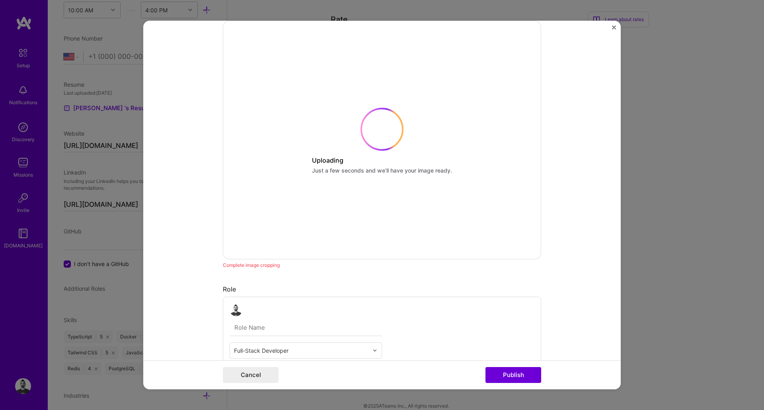
scroll to position [72, 0]
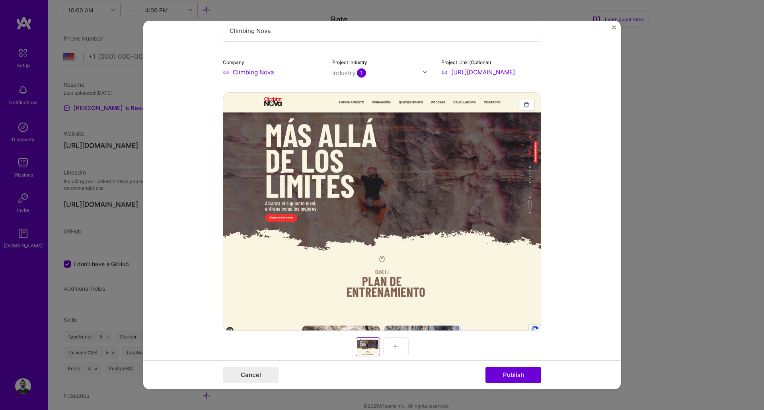
click at [395, 347] on img at bounding box center [396, 347] width 6 height 6
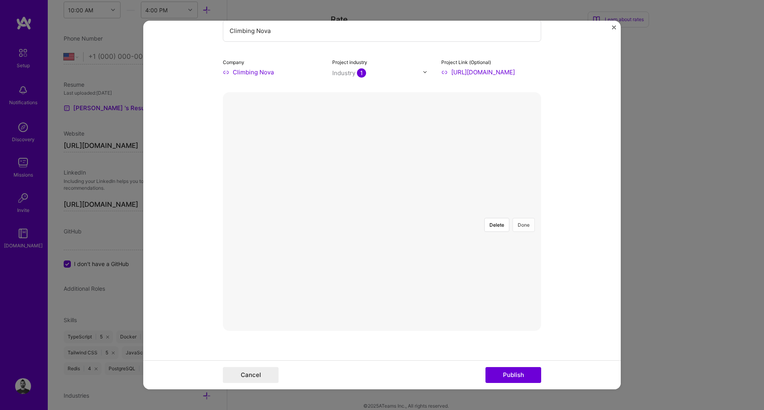
click at [522, 218] on button "Done" at bounding box center [524, 225] width 22 height 14
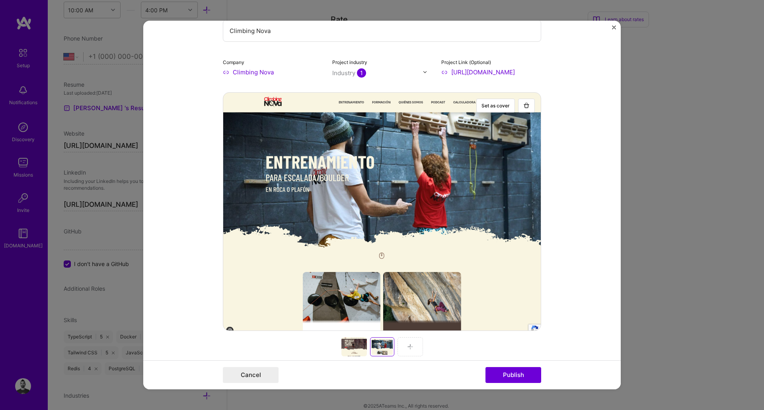
click at [414, 343] on div at bounding box center [410, 347] width 25 height 19
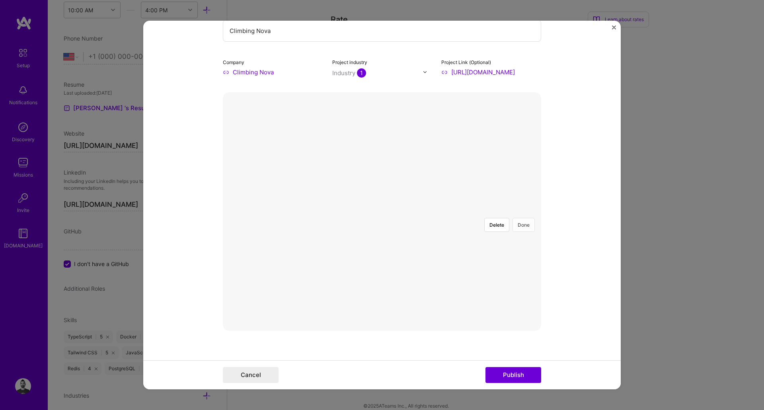
click at [517, 218] on button "Done" at bounding box center [524, 225] width 22 height 14
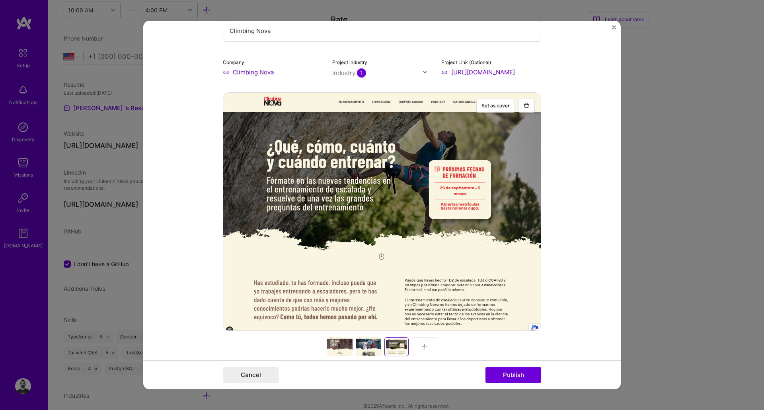
click at [422, 348] on img at bounding box center [425, 347] width 6 height 6
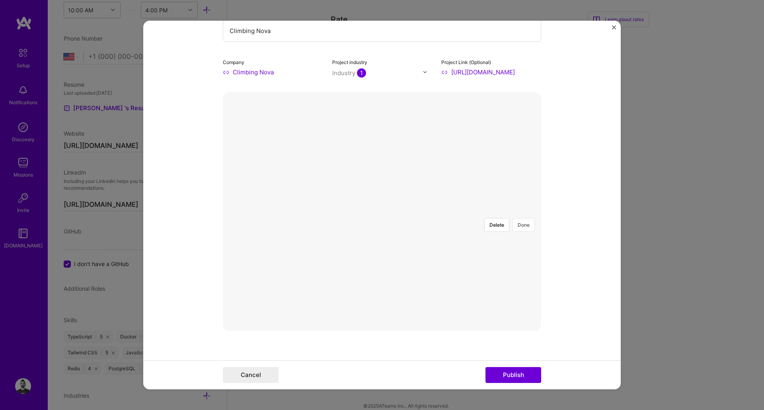
click at [520, 218] on button "Done" at bounding box center [524, 225] width 22 height 14
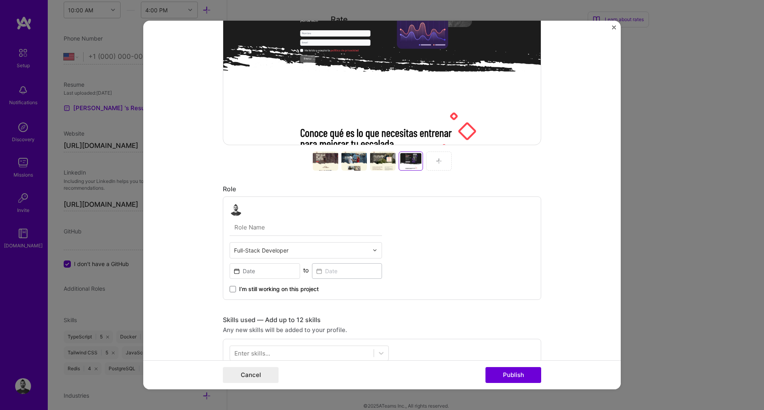
scroll to position [287, 0]
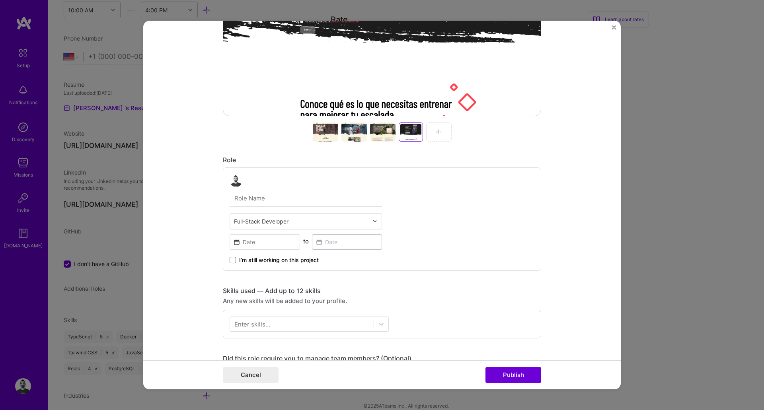
click at [279, 202] on input "text" at bounding box center [306, 198] width 152 height 17
type input "CTO"
click at [305, 217] on input "text" at bounding box center [301, 221] width 135 height 8
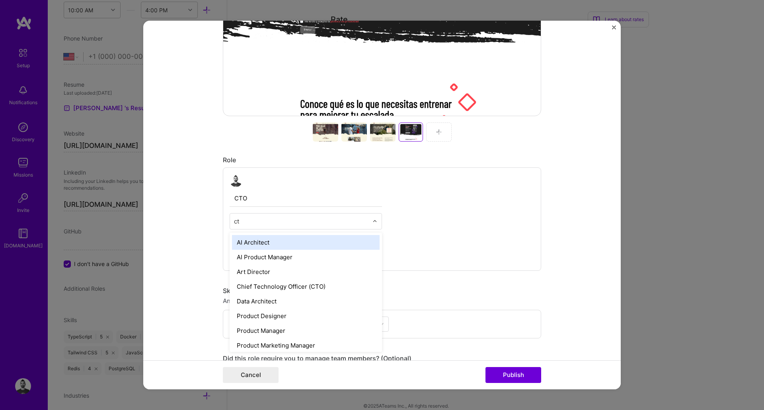
type input "cto"
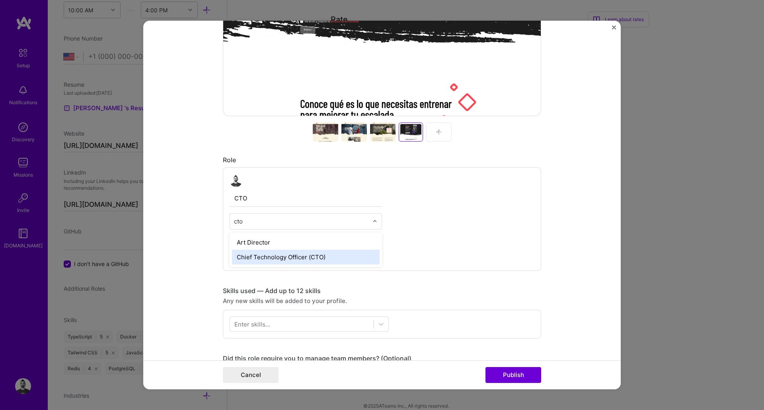
click at [296, 259] on div "Chief Technology Officer (CTO)" at bounding box center [306, 257] width 148 height 15
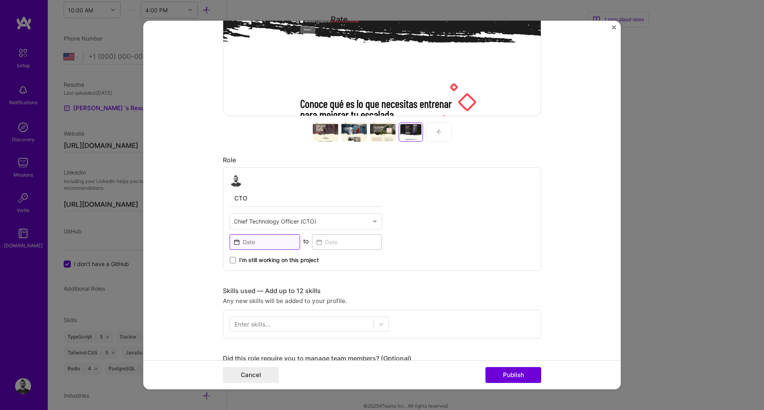
click at [255, 238] on input at bounding box center [265, 242] width 70 height 16
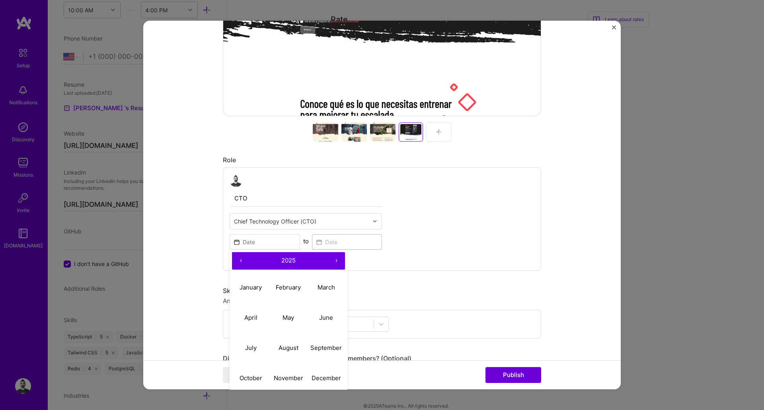
click at [234, 261] on button "‹" at bounding box center [241, 261] width 18 height 18
click at [285, 322] on button "May" at bounding box center [289, 318] width 38 height 30
type input "[DATE]"
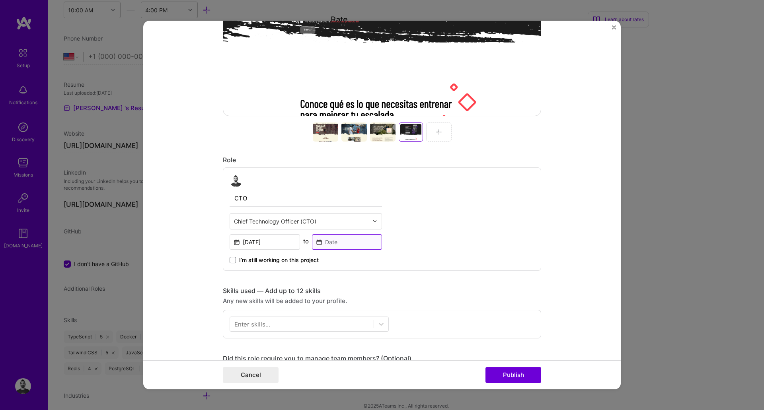
click at [334, 241] on input at bounding box center [347, 242] width 70 height 16
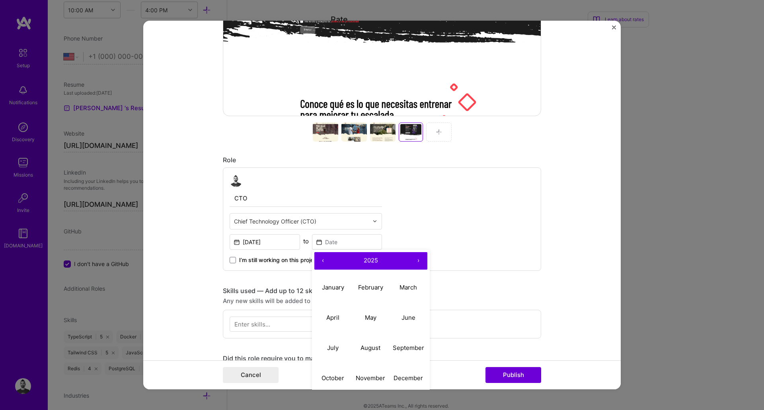
click at [320, 262] on button "‹" at bounding box center [323, 261] width 18 height 18
click at [410, 377] on abbr "December" at bounding box center [408, 379] width 29 height 8
type input "[DATE]"
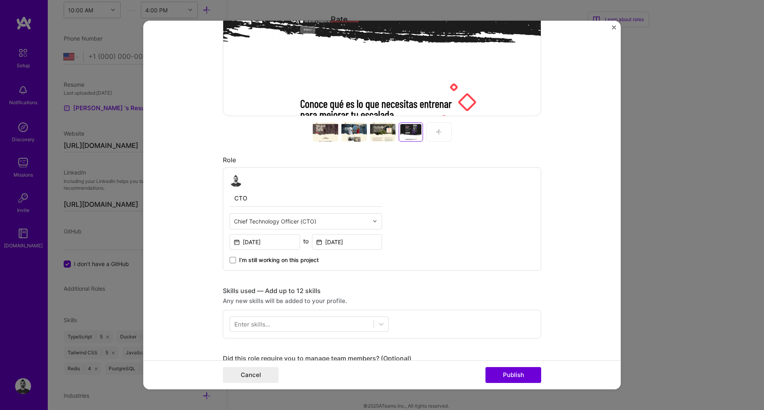
scroll to position [430, 0]
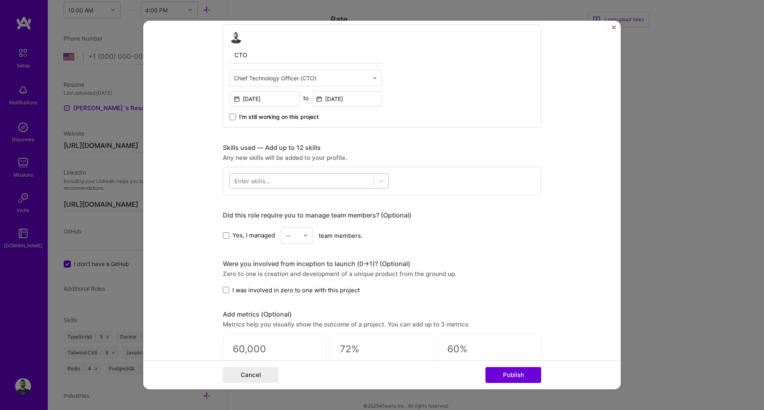
click at [279, 182] on div at bounding box center [302, 180] width 144 height 13
click at [236, 214] on span at bounding box center [237, 213] width 6 height 6
click at [0, 0] on input "checkbox" at bounding box center [0, 0] width 0 height 0
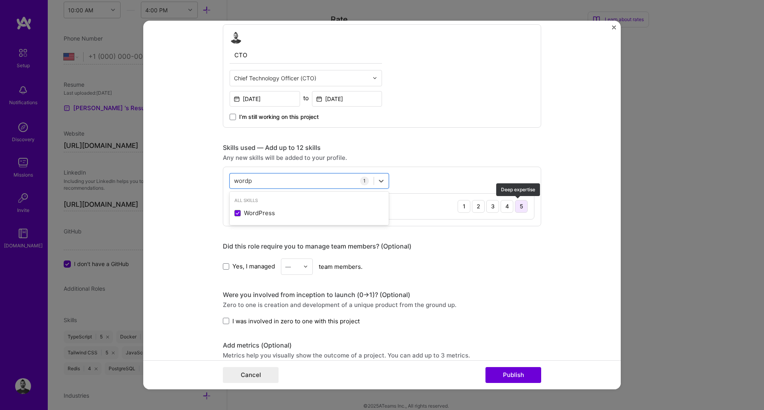
type input "wordp"
click at [518, 209] on div "5" at bounding box center [521, 206] width 13 height 13
click at [502, 205] on div "4" at bounding box center [507, 206] width 13 height 13
click at [335, 184] on div "wordp wordp" at bounding box center [302, 180] width 144 height 13
type input "svelte"
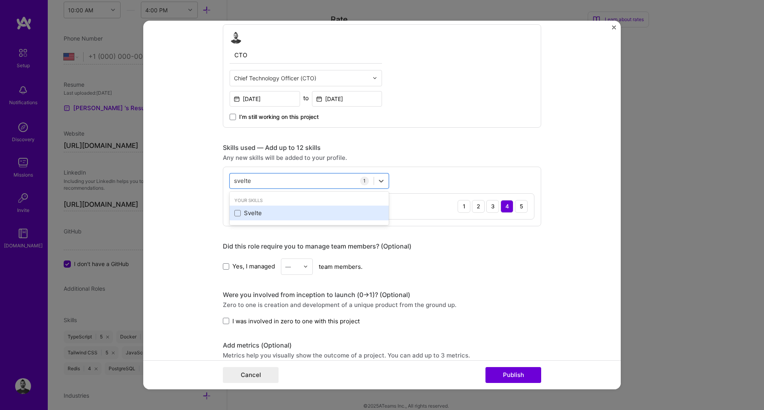
click at [231, 211] on div "Svelte" at bounding box center [309, 213] width 159 height 15
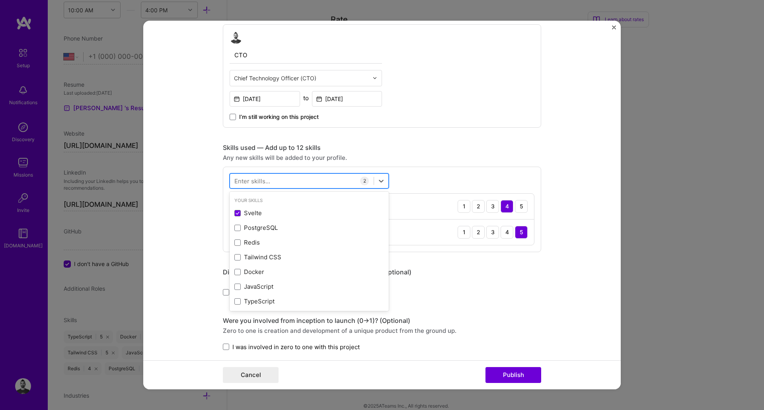
type input "o"
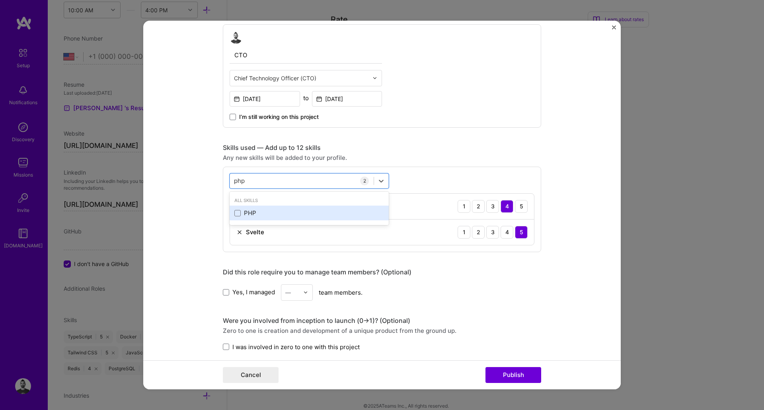
click at [238, 217] on div "PHP" at bounding box center [309, 213] width 150 height 8
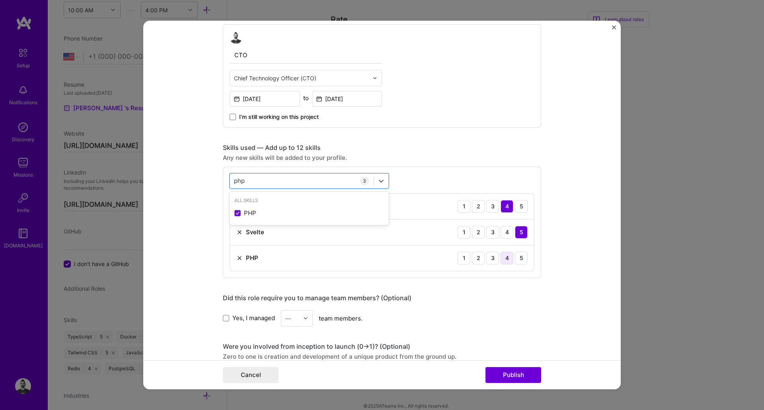
type input "php"
click at [504, 261] on div "4" at bounding box center [507, 258] width 13 height 13
click at [286, 180] on div "php php" at bounding box center [302, 180] width 144 height 13
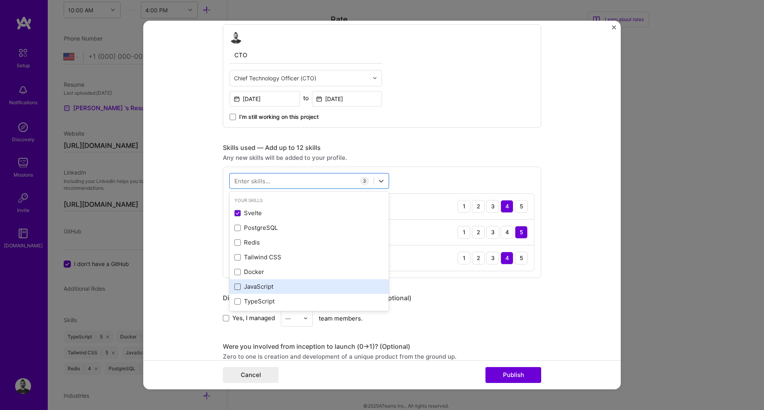
click at [236, 287] on span at bounding box center [237, 287] width 6 height 6
click at [0, 0] on input "checkbox" at bounding box center [0, 0] width 0 height 0
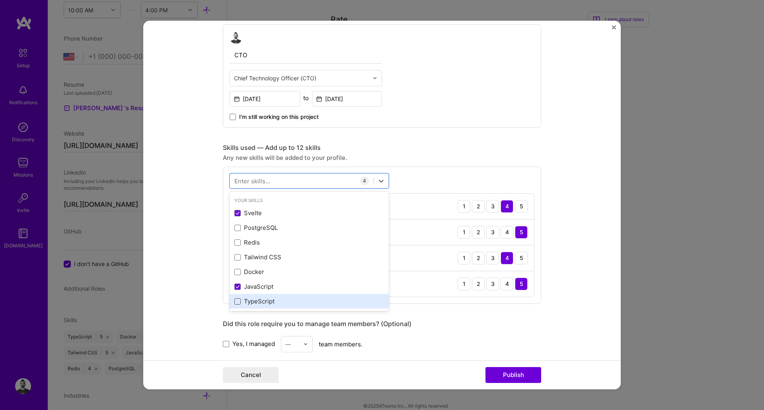
click at [236, 302] on span at bounding box center [237, 302] width 6 height 6
click at [0, 0] on input "checkbox" at bounding box center [0, 0] width 0 height 0
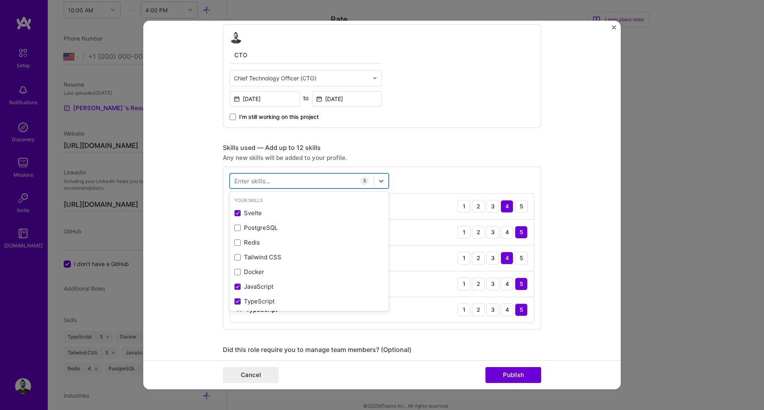
click at [281, 182] on div at bounding box center [302, 180] width 144 height 13
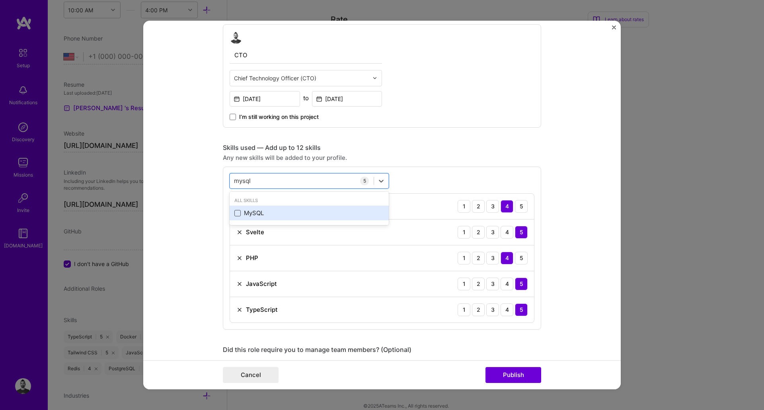
click at [234, 215] on span at bounding box center [237, 213] width 6 height 6
click at [0, 0] on input "checkbox" at bounding box center [0, 0] width 0 height 0
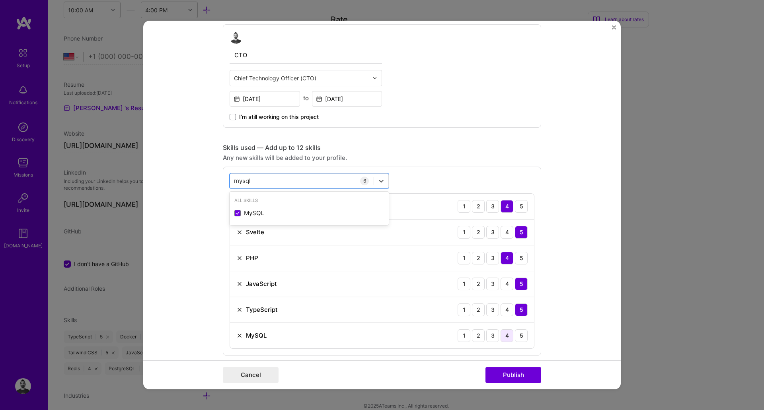
type input "mysql"
click at [501, 337] on div "4" at bounding box center [507, 336] width 13 height 13
click at [267, 179] on div "mysql mysql" at bounding box center [302, 180] width 144 height 13
type input "w"
click at [490, 150] on div "Skills used — Add up to 12 skills" at bounding box center [382, 148] width 318 height 8
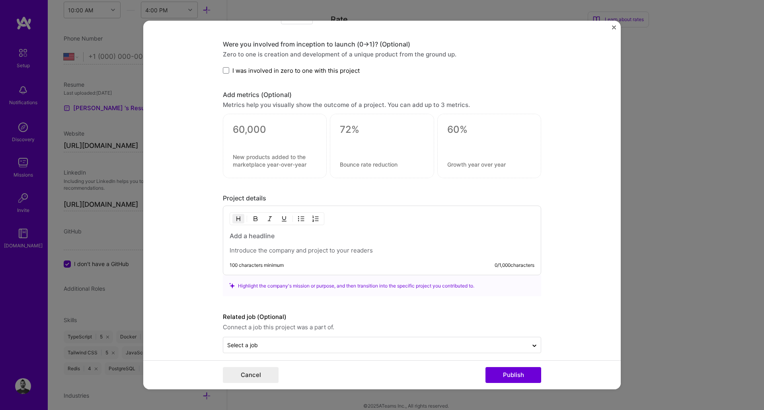
scroll to position [817, 0]
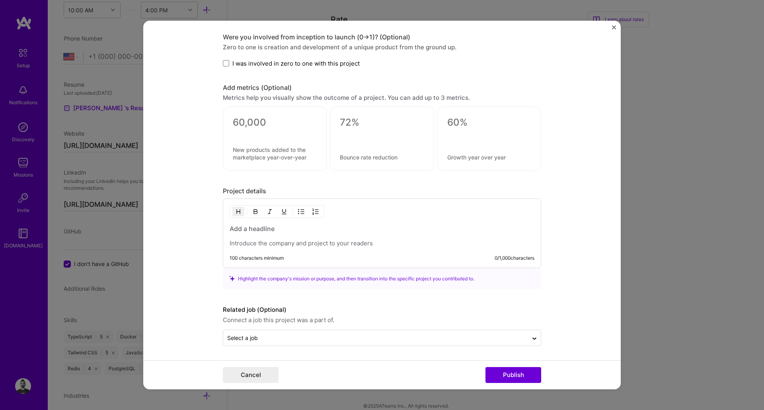
click at [272, 230] on h3 at bounding box center [382, 228] width 305 height 9
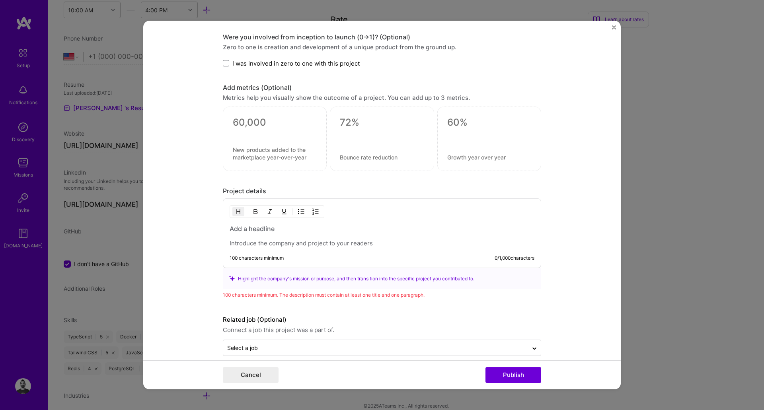
click at [254, 245] on p at bounding box center [382, 244] width 305 height 8
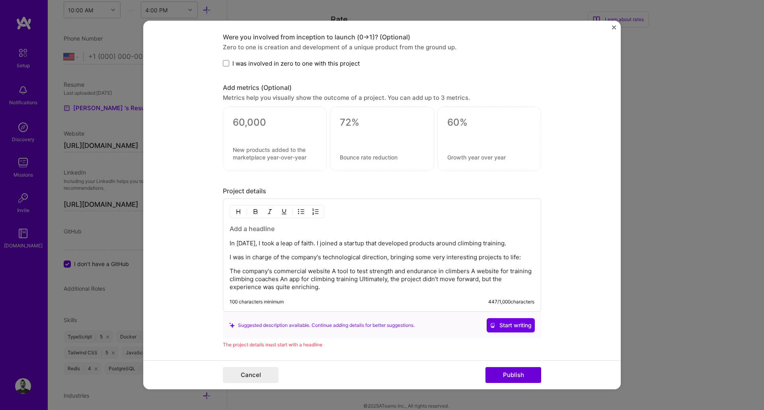
click at [230, 269] on p "The company's commercial website A tool to test strength and endurance in climb…" at bounding box center [382, 279] width 305 height 24
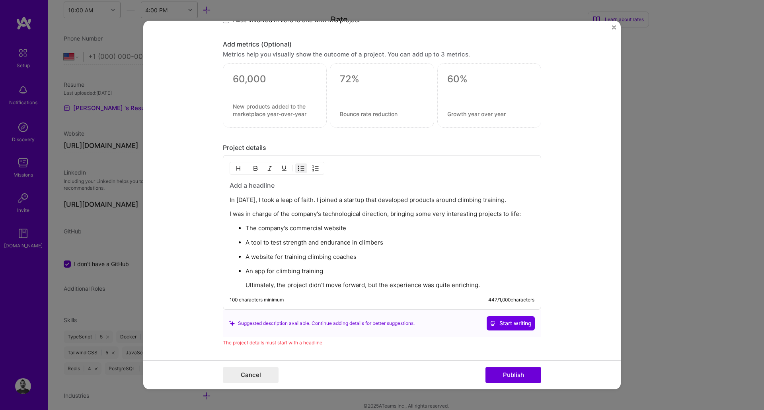
scroll to position [889, 0]
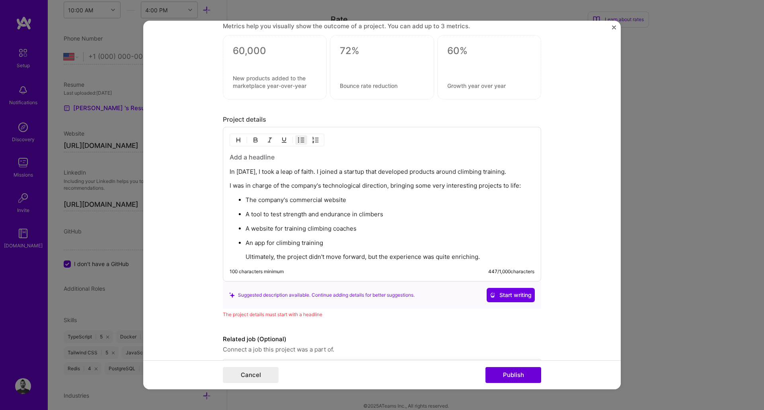
click at [298, 137] on img "button" at bounding box center [301, 140] width 6 height 6
click at [230, 242] on p "An app for climbing training" at bounding box center [382, 243] width 305 height 8
click at [298, 140] on img "button" at bounding box center [301, 140] width 6 height 6
click at [259, 156] on h3 at bounding box center [382, 157] width 305 height 9
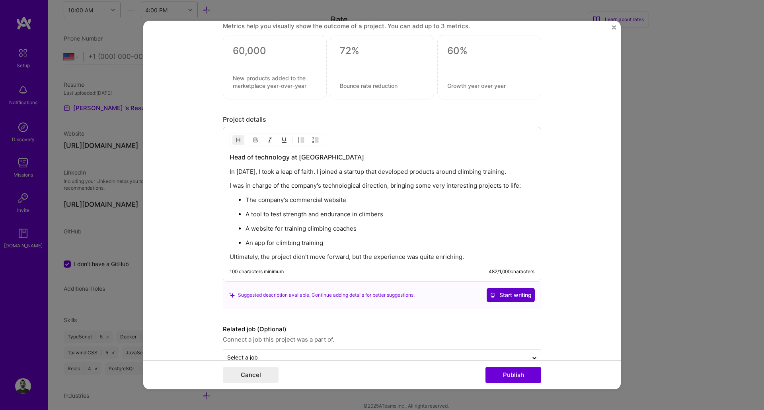
click at [512, 297] on span "Start writing" at bounding box center [511, 295] width 42 height 8
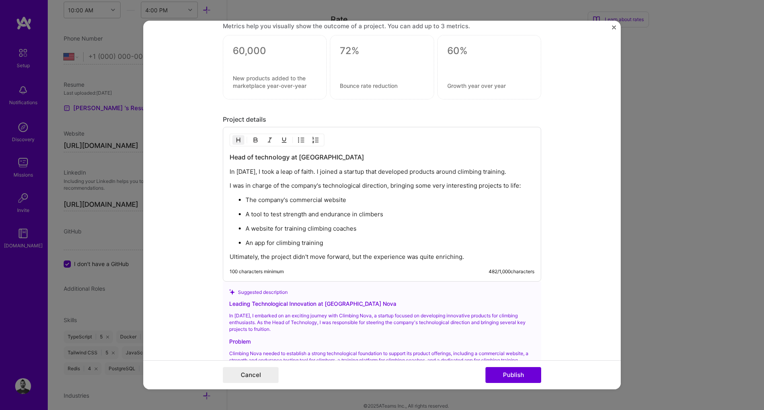
scroll to position [1032, 0]
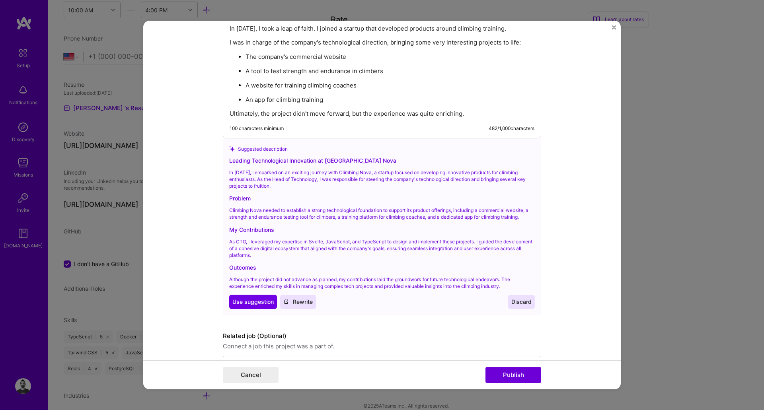
click at [324, 158] on div "Leading Technological Innovation at [GEOGRAPHIC_DATA] Nova" at bounding box center [382, 160] width 306 height 8
copy div "Leading Technological Innovation at [GEOGRAPHIC_DATA] Nova"
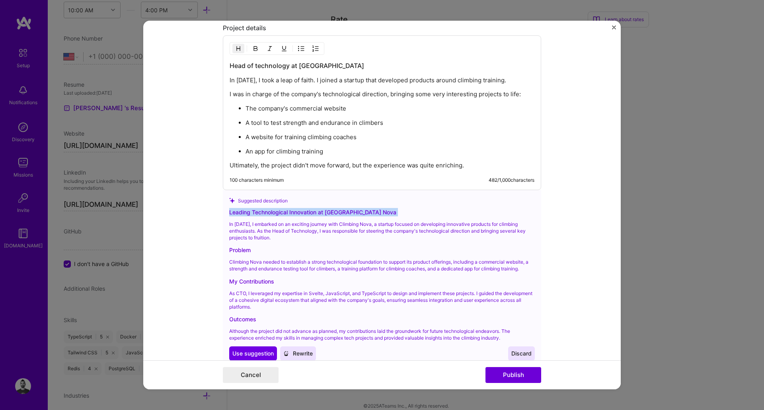
scroll to position [960, 0]
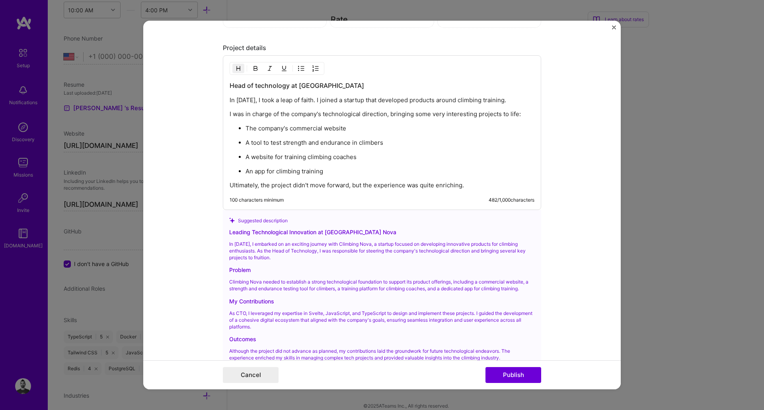
click at [261, 84] on h3 "Head of technology at [GEOGRAPHIC_DATA]" at bounding box center [382, 85] width 305 height 9
click at [261, 83] on h3 "Head of technology at [GEOGRAPHIC_DATA]" at bounding box center [382, 85] width 305 height 9
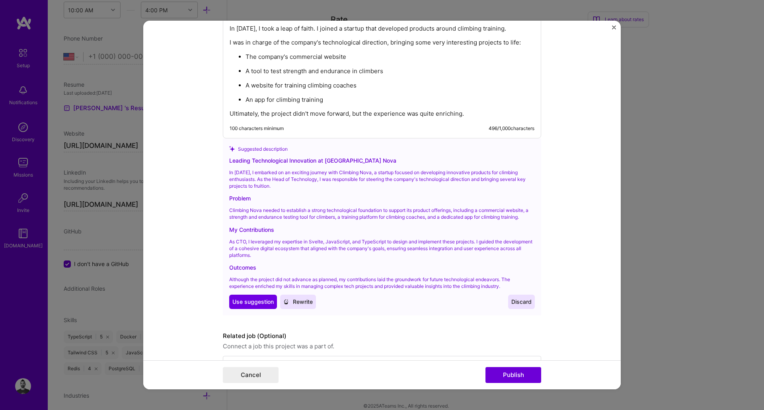
click at [245, 161] on div "Leading Technological Innovation at [GEOGRAPHIC_DATA] Nova" at bounding box center [382, 160] width 306 height 8
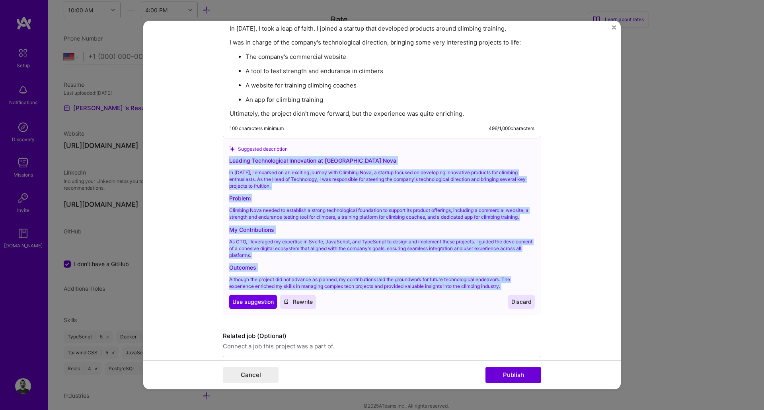
click at [505, 287] on p "Although the project did not advance as planned, my contributions laid the grou…" at bounding box center [382, 284] width 306 height 14
copy div "Leading Technological Innovation at Climbing Nova In [DATE], I embarked on an e…"
click at [261, 304] on span "Use suggestion" at bounding box center [252, 302] width 41 height 8
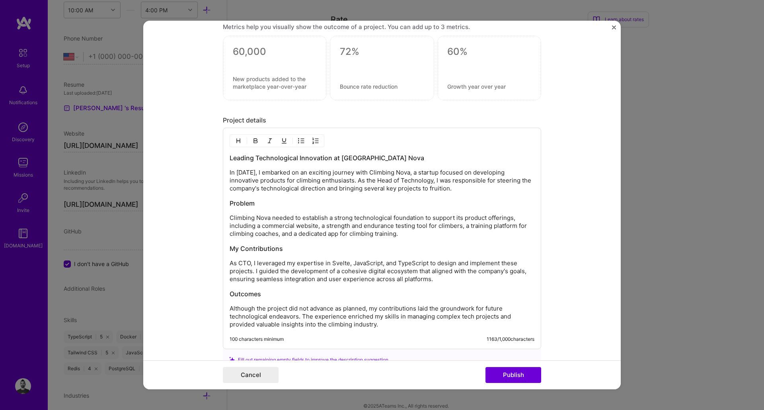
scroll to position [908, 0]
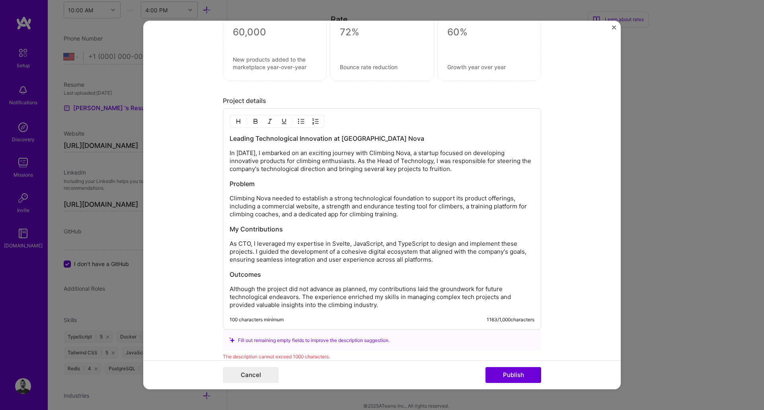
click at [298, 182] on h3 "Problem" at bounding box center [382, 184] width 305 height 9
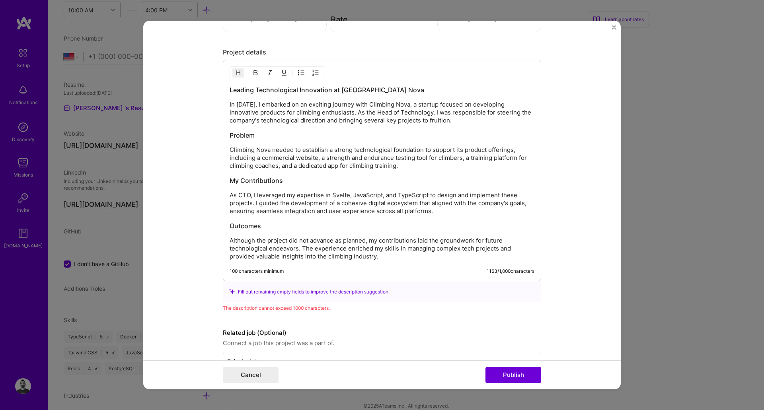
scroll to position [979, 0]
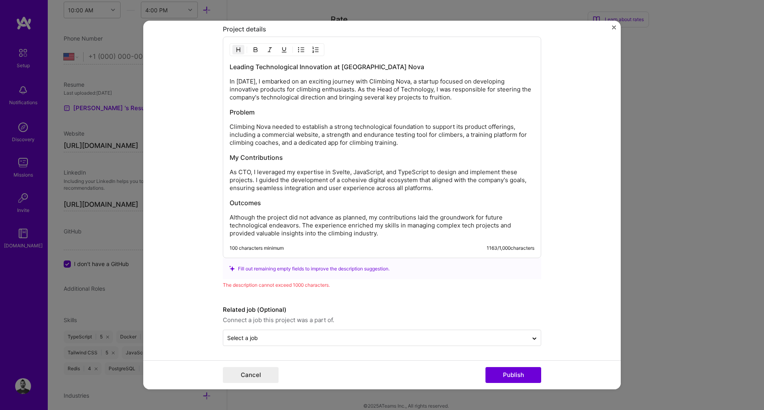
click at [320, 141] on p "Climbing Nova needed to establish a strong technological foundation to support …" at bounding box center [382, 135] width 305 height 24
click at [309, 139] on p "Climbing Nova needed to establish a strong technological foundation to support …" at bounding box center [382, 135] width 305 height 24
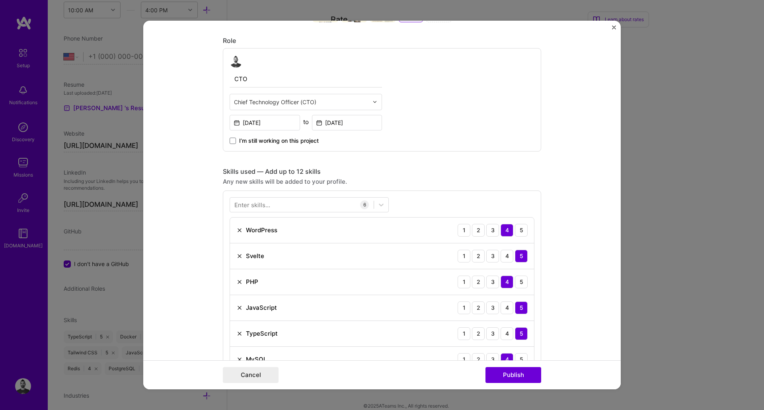
scroll to position [334, 0]
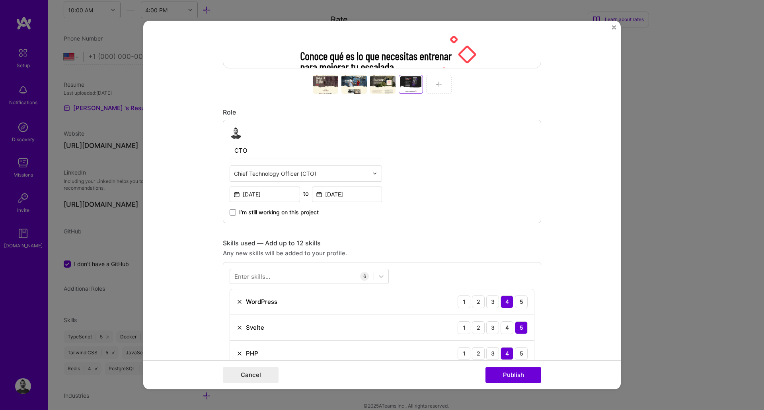
click at [249, 150] on input "CTO" at bounding box center [306, 151] width 152 height 17
click at [250, 150] on input "CTO" at bounding box center [306, 151] width 152 height 17
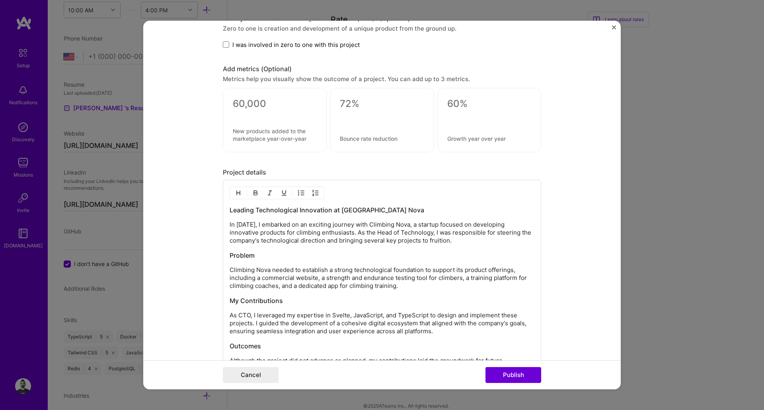
scroll to position [908, 0]
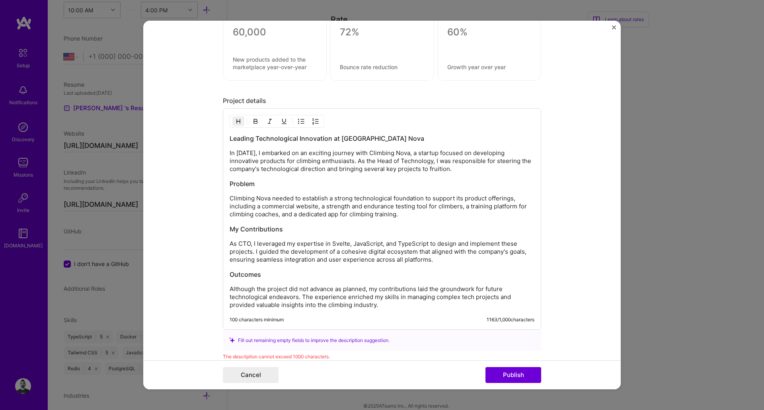
click at [267, 185] on h3 "Problem" at bounding box center [382, 184] width 305 height 9
click at [267, 184] on h3 "Problem" at bounding box center [382, 184] width 305 height 9
click at [249, 184] on h3 "Problem" at bounding box center [382, 184] width 305 height 9
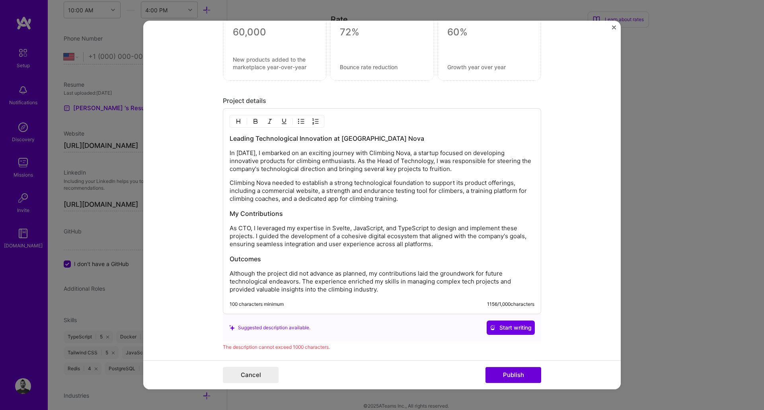
click at [252, 212] on h3 "My Contributions" at bounding box center [382, 213] width 305 height 9
drag, startPoint x: 322, startPoint y: 228, endPoint x: 425, endPoint y: 231, distance: 102.7
click at [425, 231] on p "As CTO, I leveraged my expertise in Svelte, JavaScript, and TypeScript to desig…" at bounding box center [382, 236] width 305 height 24
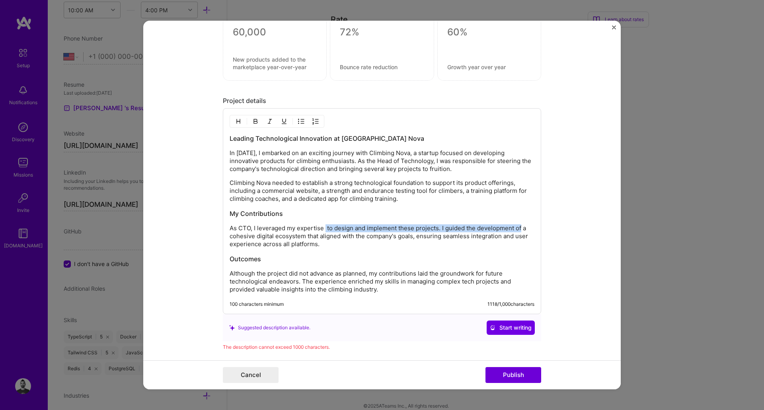
click at [517, 229] on p "As CTO, I leveraged my expertise to design and implement these projects. I guid…" at bounding box center [382, 236] width 305 height 24
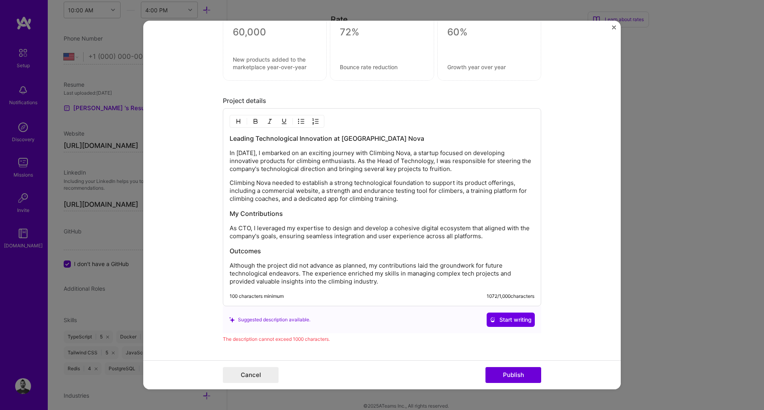
click at [271, 213] on h3 "My Contributions" at bounding box center [382, 213] width 305 height 9
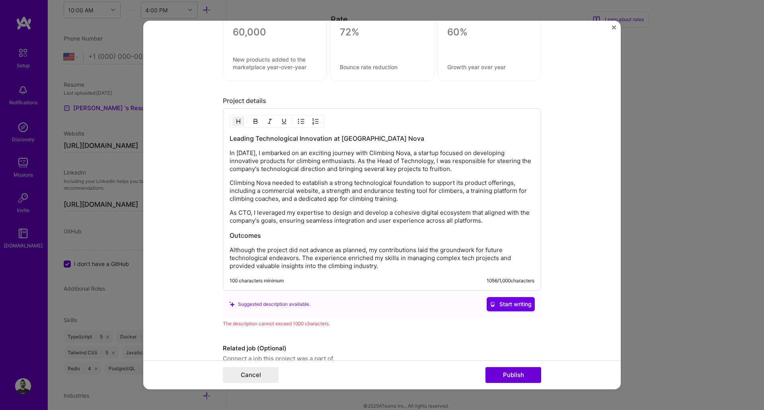
click at [246, 234] on h3 "Outcomes" at bounding box center [382, 235] width 305 height 9
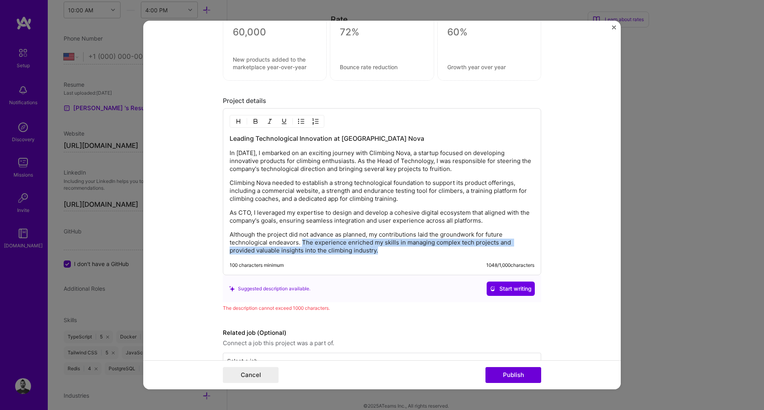
drag, startPoint x: 299, startPoint y: 242, endPoint x: 390, endPoint y: 250, distance: 91.5
click at [390, 250] on p "Although the project did not advance as planned, my contributions laid the grou…" at bounding box center [382, 243] width 305 height 24
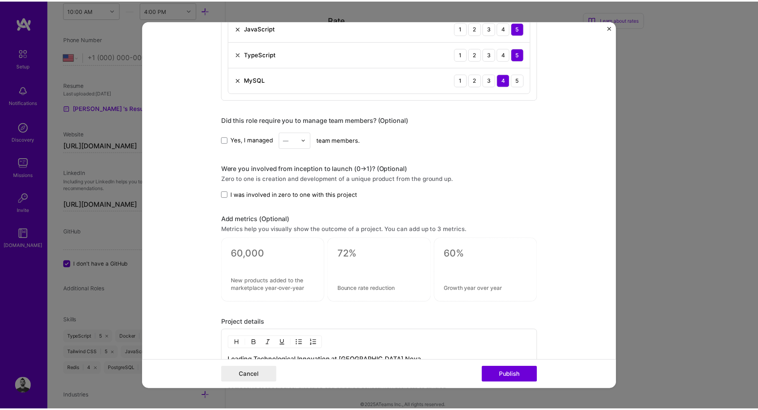
scroll to position [913, 0]
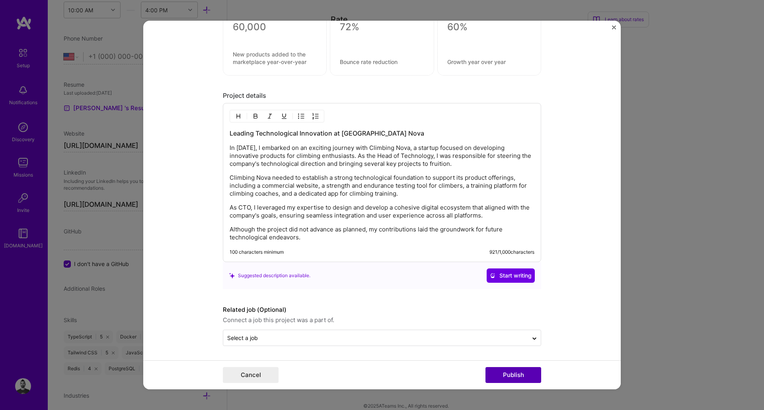
click at [524, 379] on button "Publish" at bounding box center [514, 375] width 56 height 16
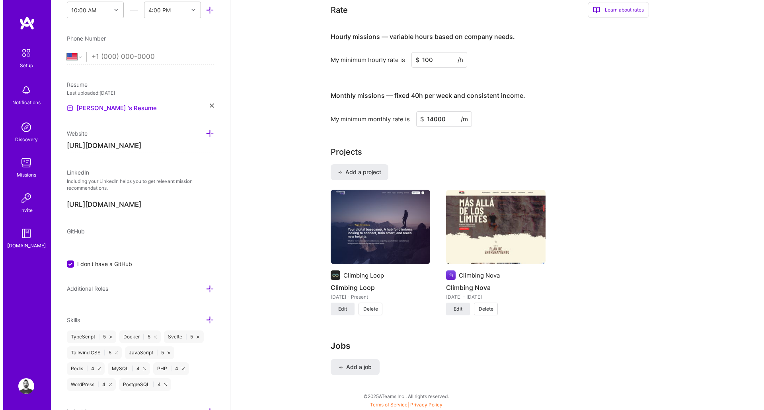
scroll to position [479, 0]
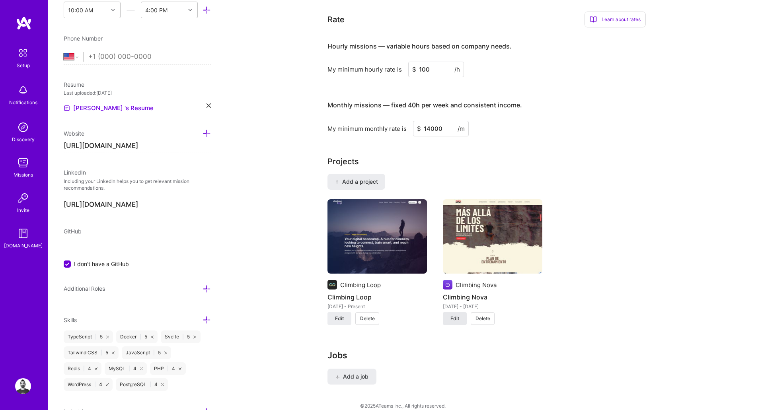
click at [460, 312] on button "Edit" at bounding box center [455, 318] width 24 height 13
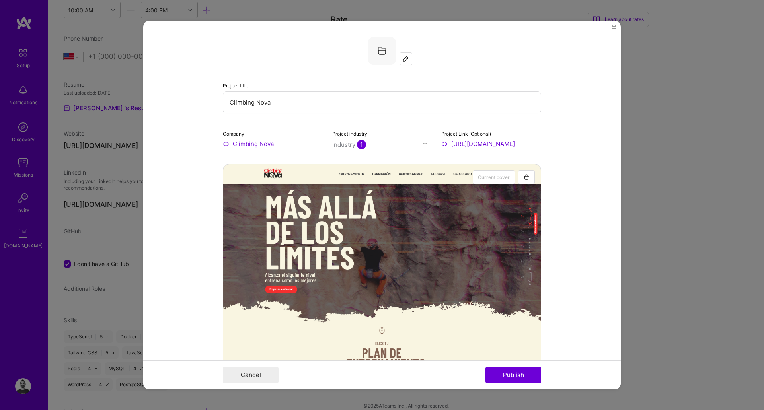
click at [381, 50] on img at bounding box center [382, 51] width 29 height 29
click at [404, 61] on img at bounding box center [406, 59] width 6 height 6
click at [517, 373] on button "Publish" at bounding box center [514, 375] width 56 height 16
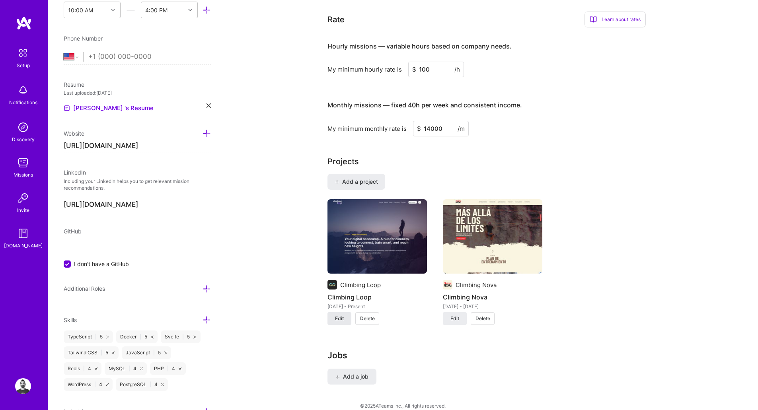
click at [341, 315] on span "Edit" at bounding box center [339, 318] width 9 height 7
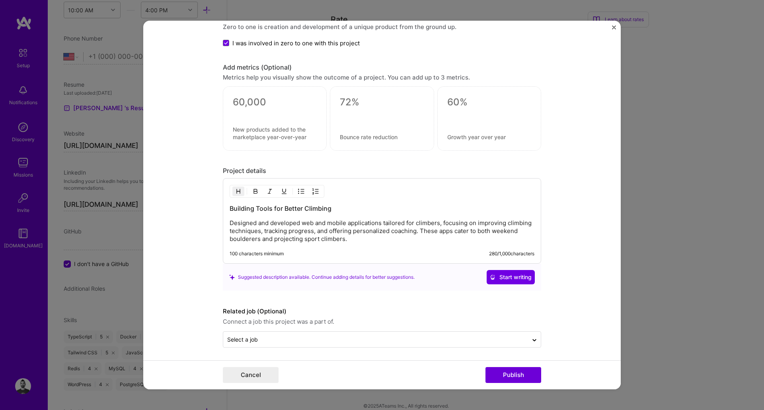
scroll to position [865, 0]
click at [230, 219] on p "Designed and developed web and mobile applications tailored for climbers, focus…" at bounding box center [382, 230] width 305 height 24
click at [509, 276] on span "Start writing" at bounding box center [511, 276] width 42 height 8
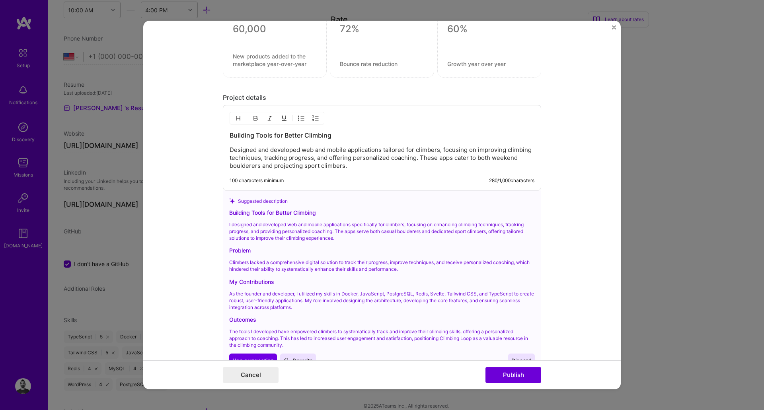
scroll to position [1008, 0]
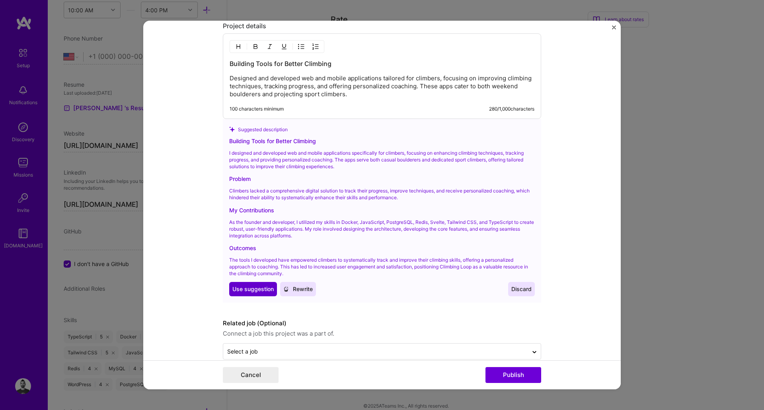
click at [243, 290] on span "Use suggestion" at bounding box center [252, 289] width 41 height 8
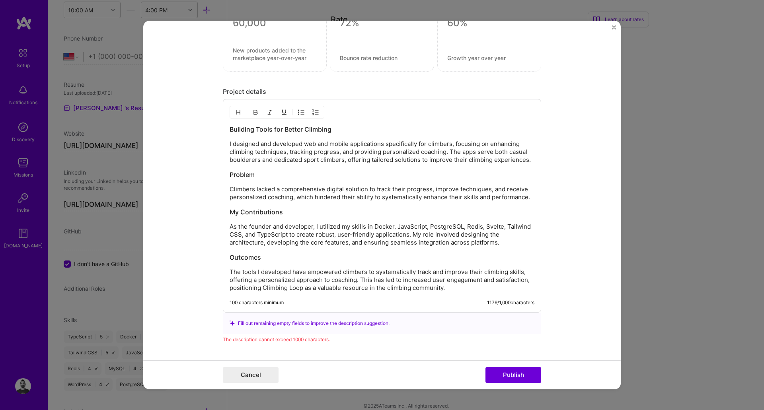
scroll to position [925, 0]
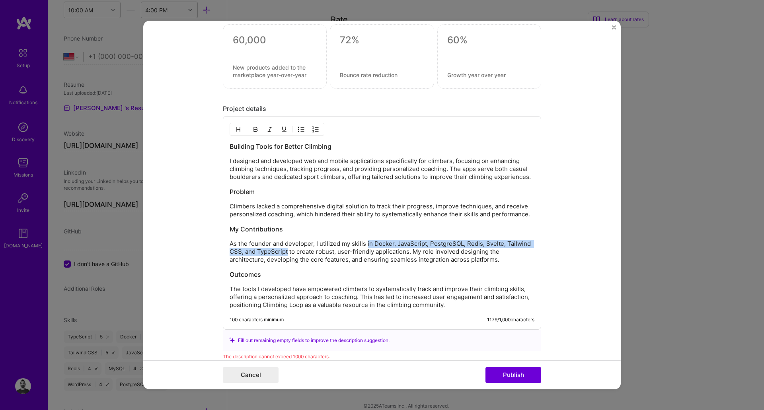
drag, startPoint x: 364, startPoint y: 244, endPoint x: 285, endPoint y: 255, distance: 80.0
click at [285, 255] on p "As the founder and developer, I utilized my skills in Docker, JavaScript, Postg…" at bounding box center [382, 252] width 305 height 24
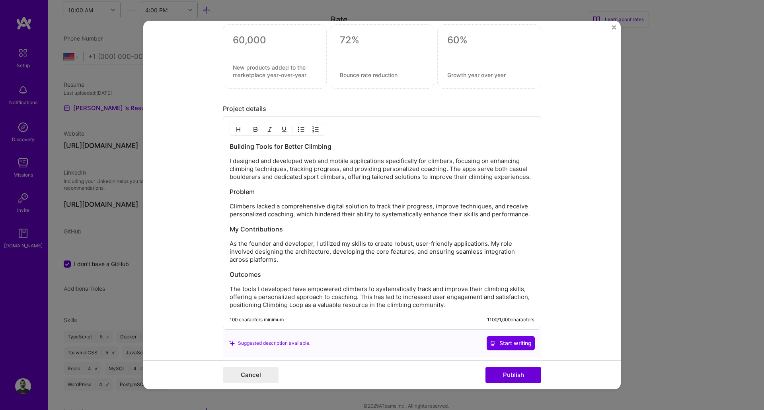
click at [239, 191] on h3 "Problem" at bounding box center [382, 191] width 305 height 9
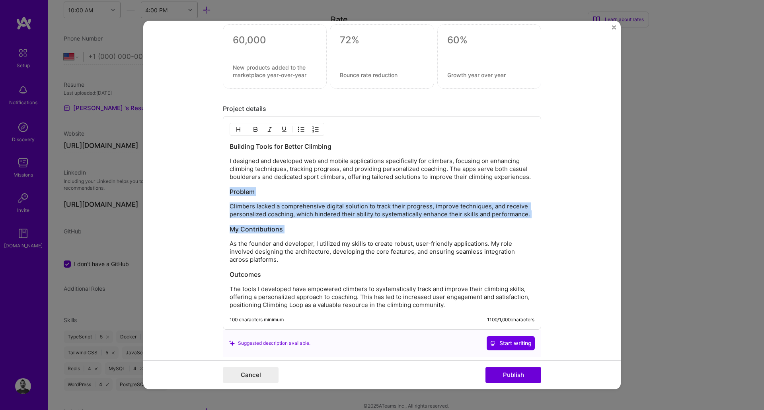
click at [290, 228] on h3 "My Contributions" at bounding box center [382, 229] width 305 height 9
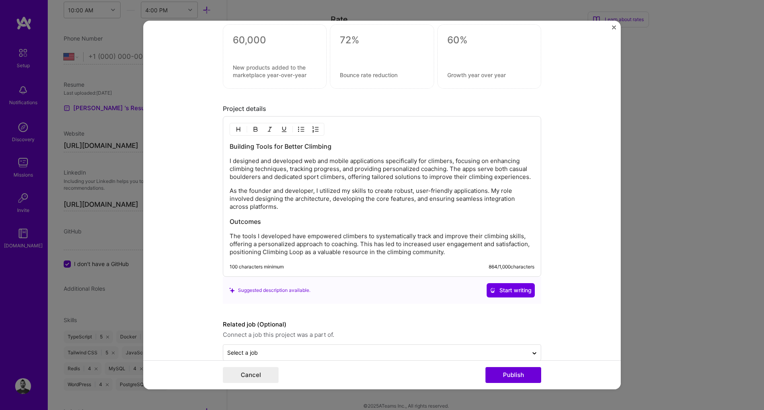
click at [310, 189] on p "As the founder and developer, I utilized my skills to create robust, user-frien…" at bounding box center [382, 199] width 305 height 24
click at [240, 222] on h3 "Outcomes" at bounding box center [382, 221] width 305 height 9
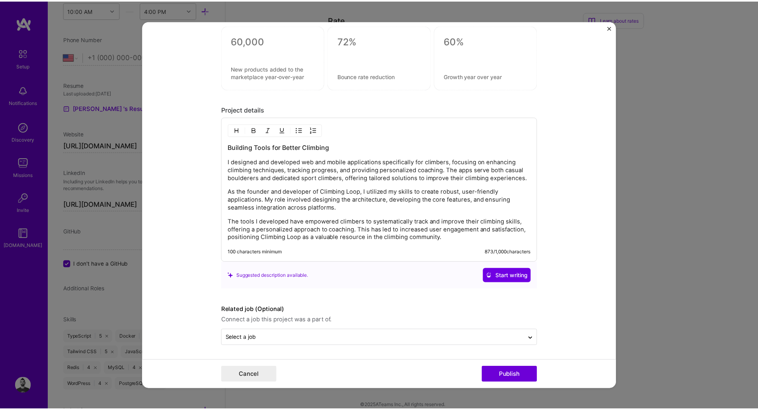
scroll to position [925, 0]
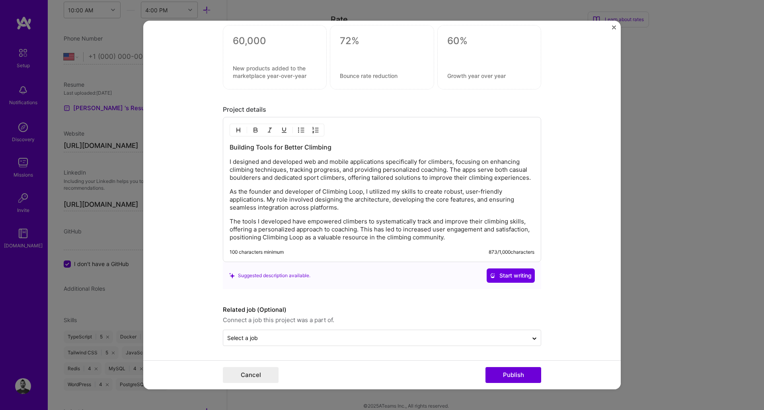
click at [520, 366] on div "Cancel Publish" at bounding box center [382, 375] width 478 height 29
click at [523, 377] on button "Publish" at bounding box center [514, 375] width 56 height 16
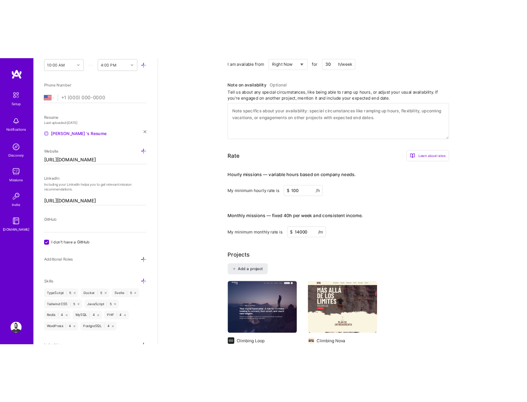
scroll to position [479, 0]
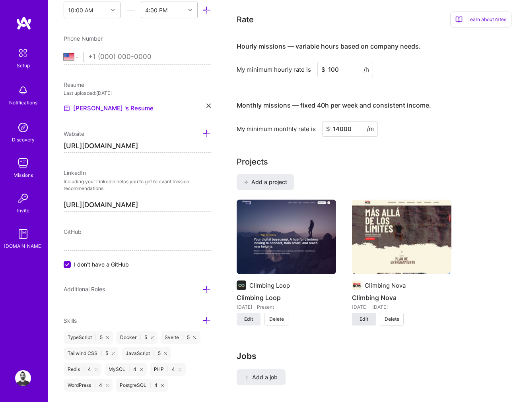
click at [364, 316] on span "Edit" at bounding box center [364, 318] width 9 height 7
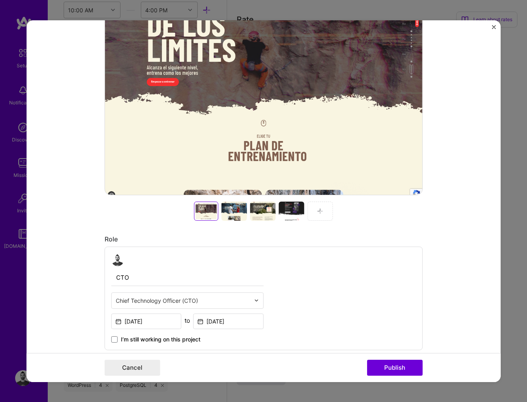
scroll to position [215, 0]
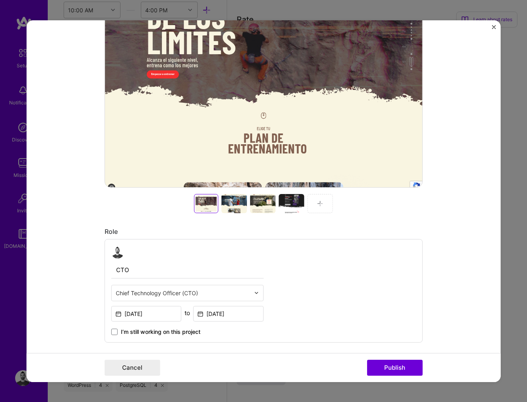
click at [205, 200] on div at bounding box center [206, 203] width 21 height 16
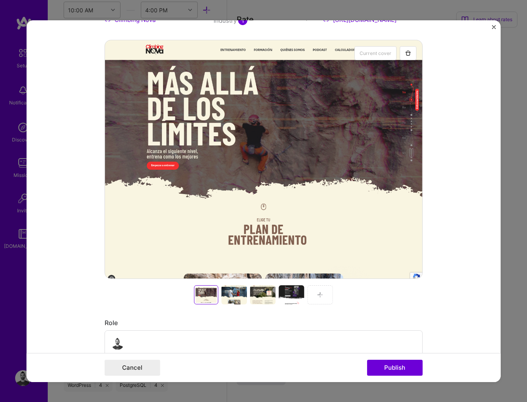
scroll to position [143, 0]
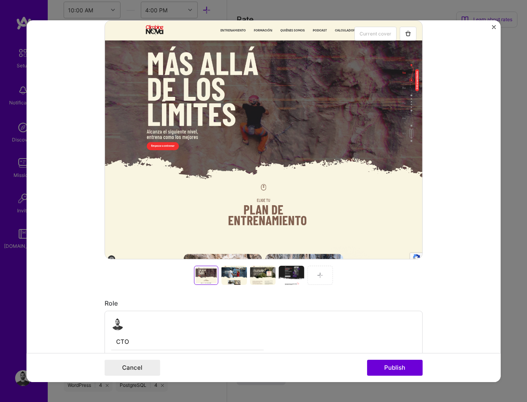
click at [323, 277] on div at bounding box center [320, 274] width 25 height 19
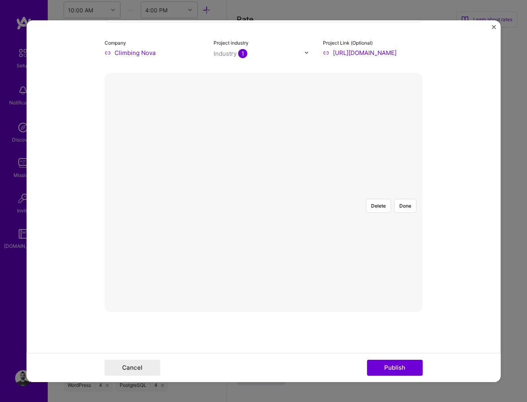
scroll to position [72, 0]
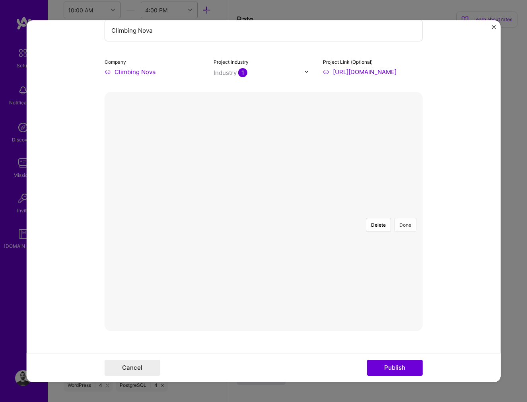
click at [404, 217] on button "Done" at bounding box center [405, 224] width 22 height 14
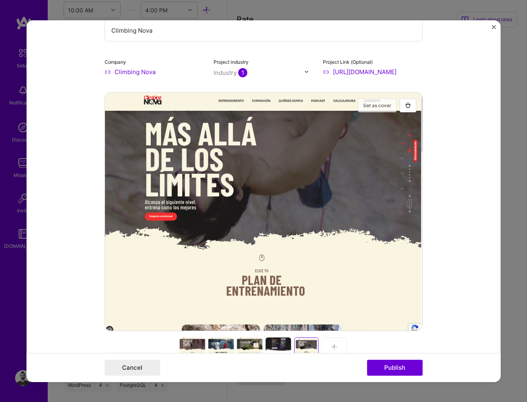
click at [373, 103] on button "Set as cover" at bounding box center [377, 105] width 39 height 14
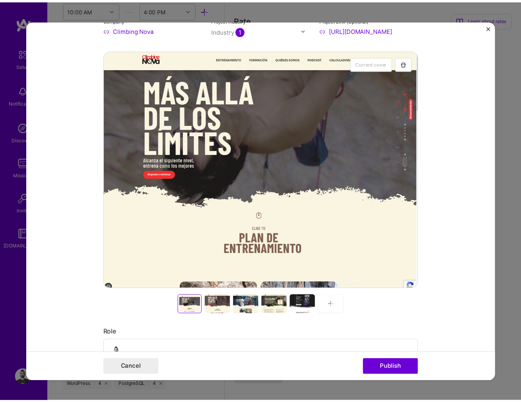
scroll to position [143, 0]
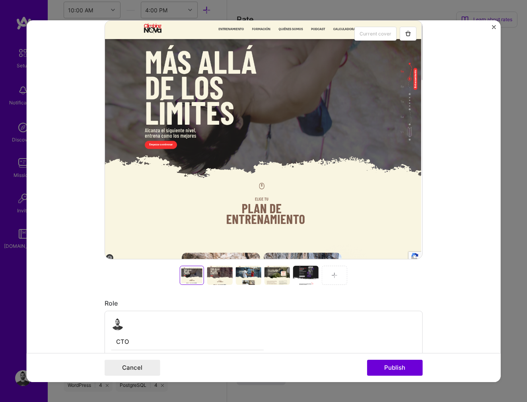
click at [217, 277] on div at bounding box center [219, 274] width 25 height 19
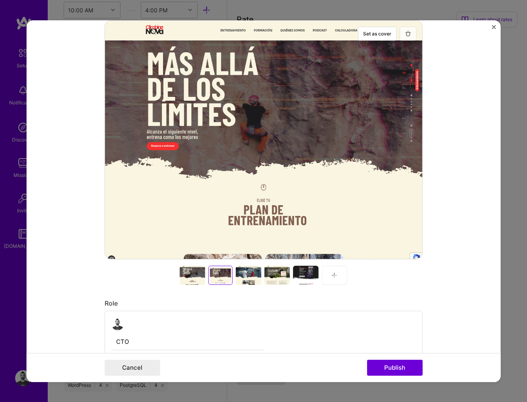
click at [408, 32] on img "button" at bounding box center [408, 33] width 6 height 6
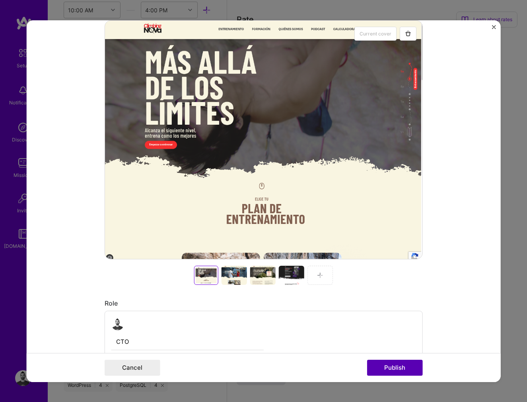
click at [405, 367] on button "Publish" at bounding box center [395, 367] width 56 height 16
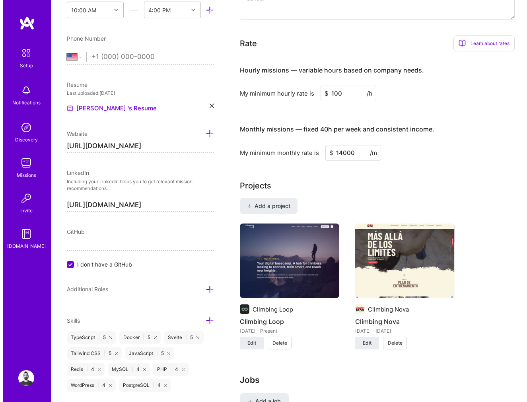
scroll to position [426, 0]
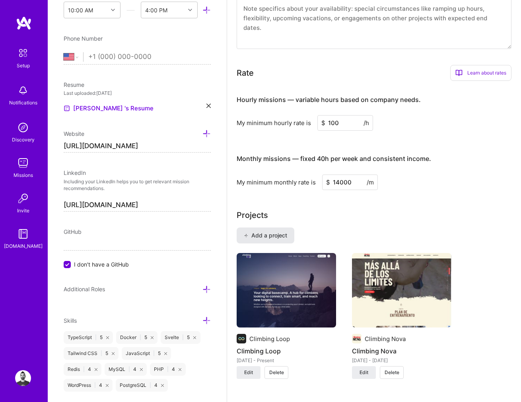
click at [272, 228] on button "Add a project" at bounding box center [266, 235] width 58 height 16
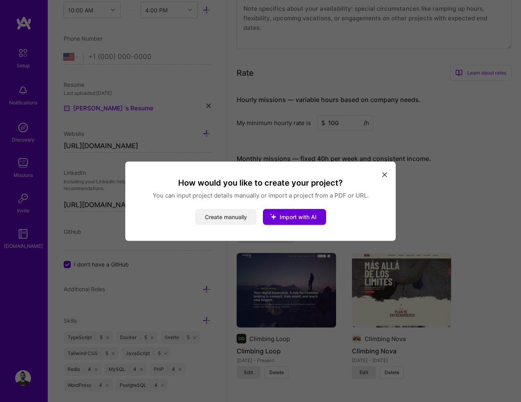
click at [234, 219] on button "Create manually" at bounding box center [225, 217] width 61 height 16
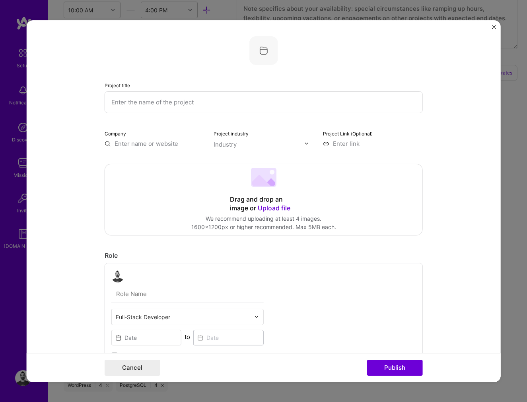
click at [177, 101] on input "text" at bounding box center [264, 102] width 318 height 22
type input "Meteologica"
click at [142, 146] on input "text" at bounding box center [155, 143] width 100 height 8
type input "Meteologica"
click at [153, 164] on span "[DOMAIN_NAME]" at bounding box center [148, 167] width 39 height 6
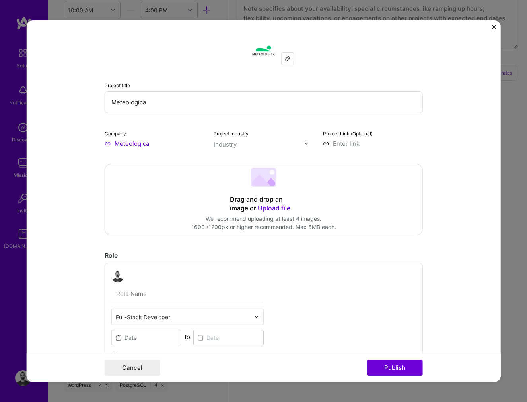
click at [234, 145] on input "text" at bounding box center [259, 144] width 91 height 8
type input "energ"
click at [222, 156] on label "Energy" at bounding box center [235, 160] width 29 height 8
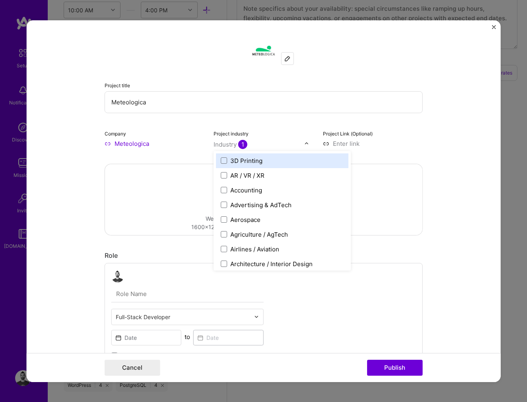
click at [344, 141] on input at bounding box center [373, 143] width 100 height 8
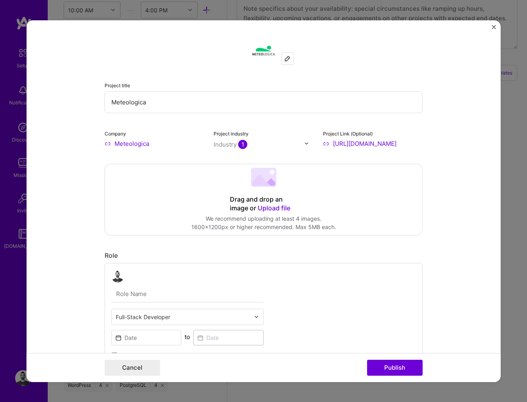
type input "[URL][DOMAIN_NAME]"
click at [211, 205] on div "Drag and drop an image or Upload file Upload file We recommend uploading at lea…" at bounding box center [264, 199] width 318 height 71
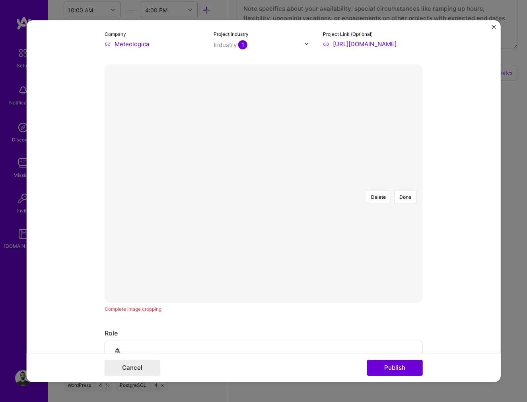
scroll to position [72, 0]
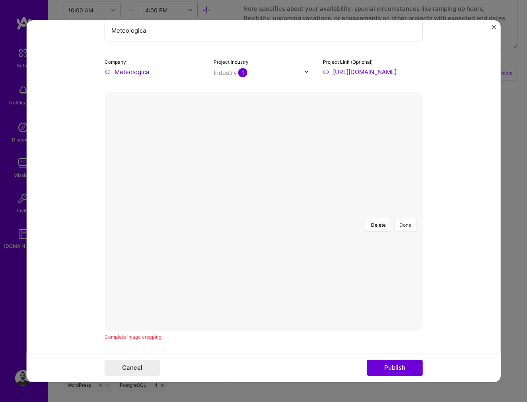
click at [407, 217] on button "Done" at bounding box center [405, 224] width 22 height 14
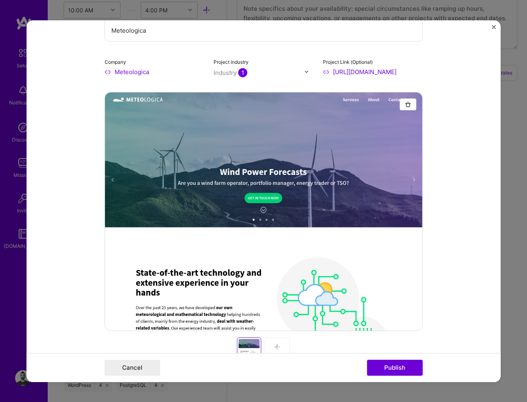
click at [274, 347] on img at bounding box center [277, 346] width 6 height 6
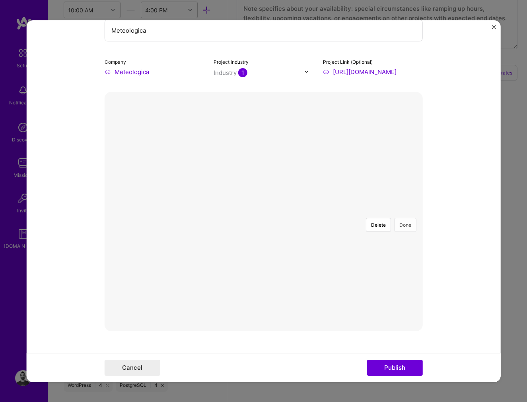
click at [403, 217] on button "Done" at bounding box center [405, 224] width 22 height 14
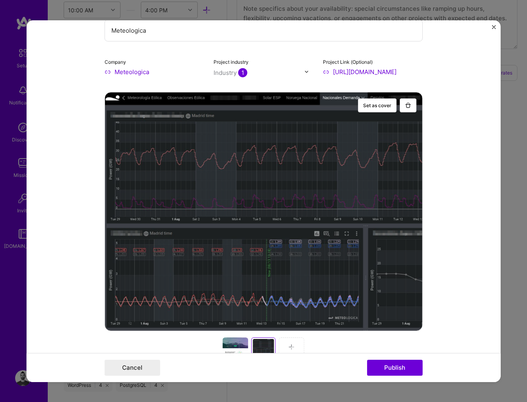
click at [289, 346] on img at bounding box center [292, 346] width 6 height 6
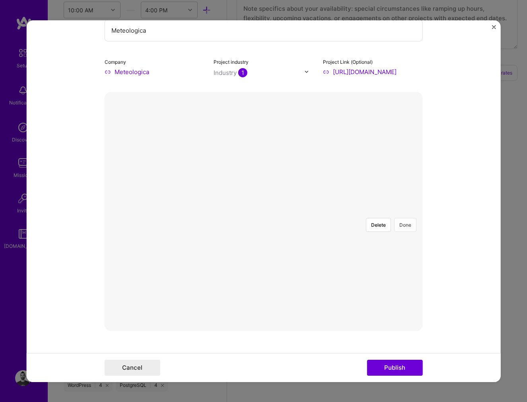
click at [406, 217] on button "Done" at bounding box center [405, 224] width 22 height 14
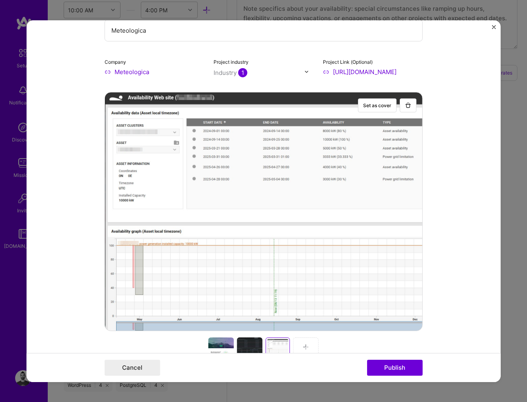
click at [306, 342] on div at bounding box center [305, 346] width 25 height 19
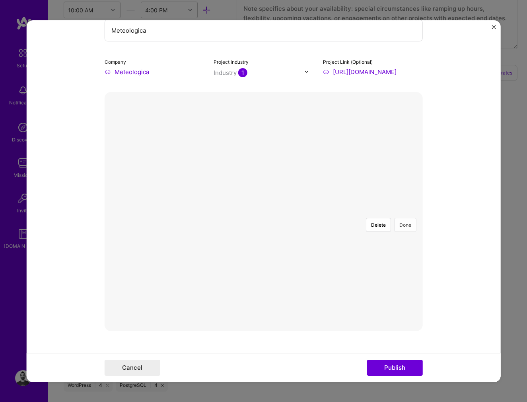
click at [412, 217] on button "Done" at bounding box center [405, 224] width 22 height 14
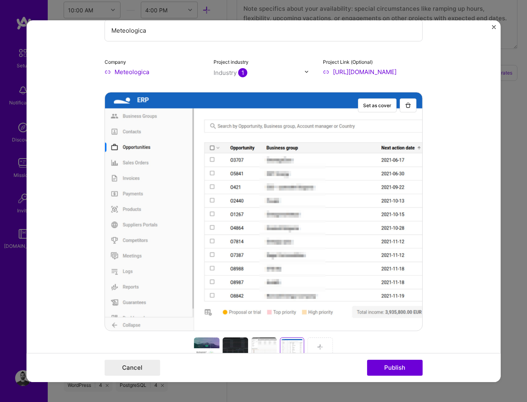
click at [320, 345] on img at bounding box center [320, 346] width 6 height 6
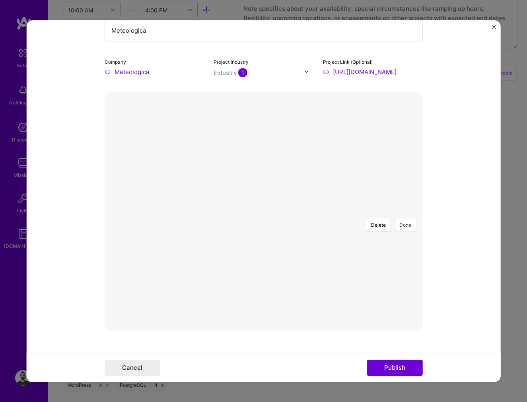
click at [408, 217] on button "Done" at bounding box center [405, 224] width 22 height 14
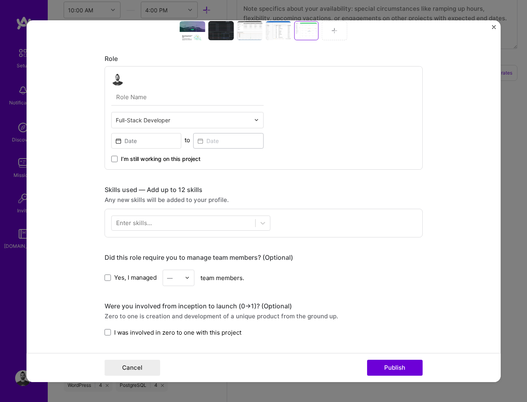
scroll to position [358, 0]
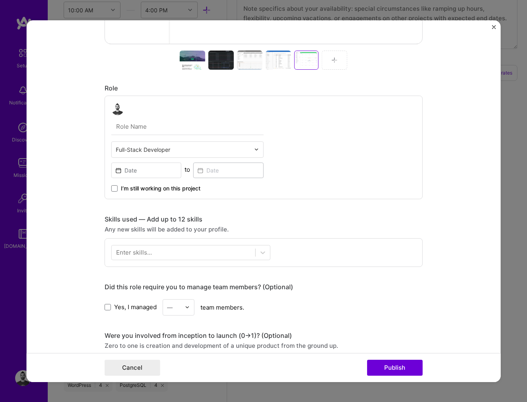
click at [153, 129] on input "text" at bounding box center [187, 126] width 152 height 17
click at [155, 131] on input "text" at bounding box center [187, 126] width 152 height 17
paste input "Head of Development Team"
type input "Head of Development Team"
click at [151, 151] on input "text" at bounding box center [183, 149] width 135 height 8
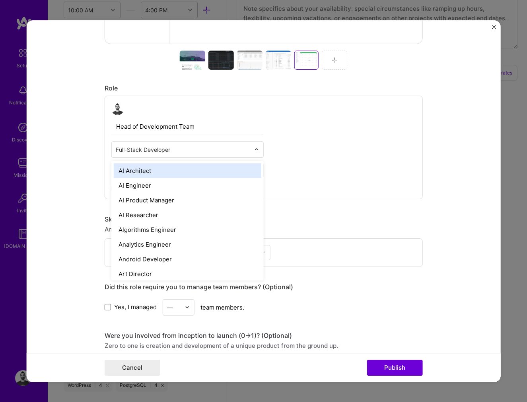
click at [280, 137] on div "Head of Development Team option AI Architect focused, 1 of 70. 69 results avail…" at bounding box center [264, 146] width 318 height 103
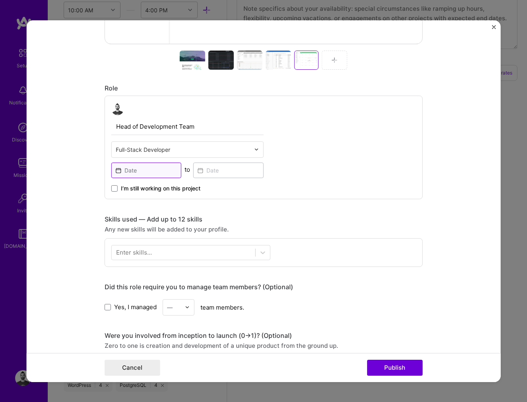
click at [134, 170] on input at bounding box center [146, 170] width 70 height 16
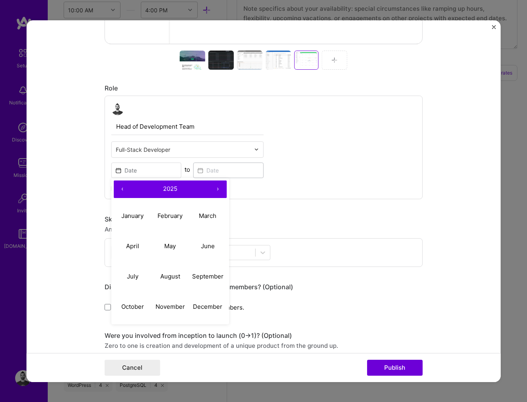
click at [119, 189] on button "‹" at bounding box center [123, 189] width 18 height 18
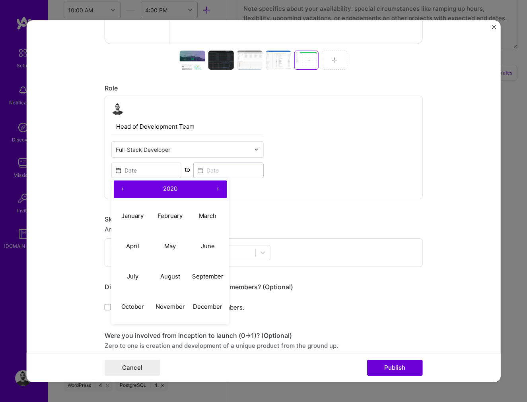
click at [119, 189] on button "‹" at bounding box center [123, 189] width 18 height 18
click at [180, 216] on abbr "February" at bounding box center [170, 216] width 25 height 8
type input "[DATE]"
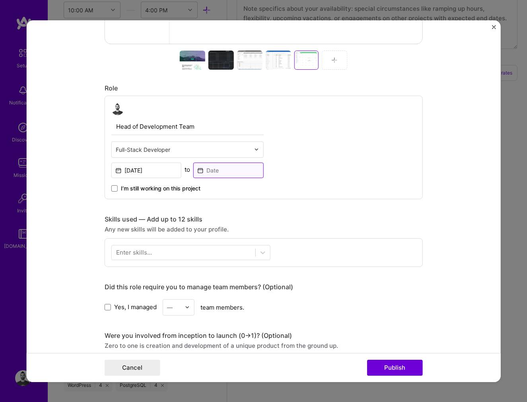
click at [209, 168] on input at bounding box center [228, 170] width 70 height 16
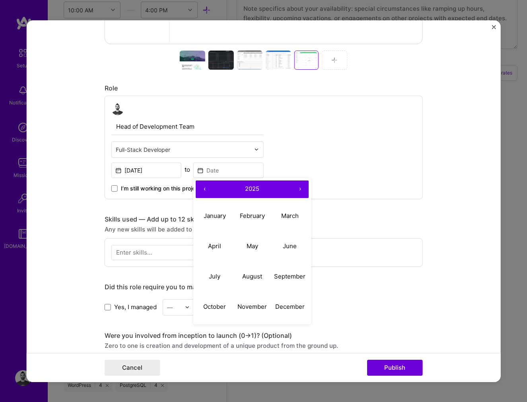
click at [199, 189] on button "‹" at bounding box center [205, 189] width 18 height 18
click at [251, 245] on abbr "May" at bounding box center [252, 246] width 12 height 8
type input "[DATE]"
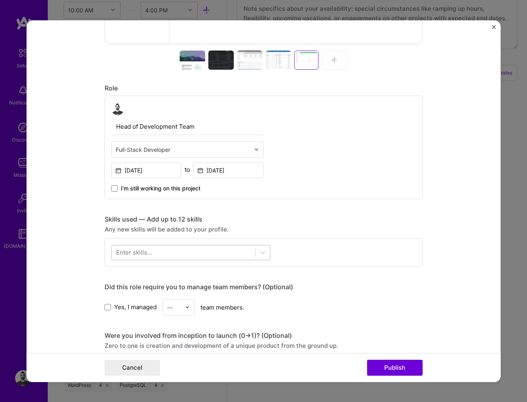
click at [174, 250] on div at bounding box center [184, 252] width 144 height 13
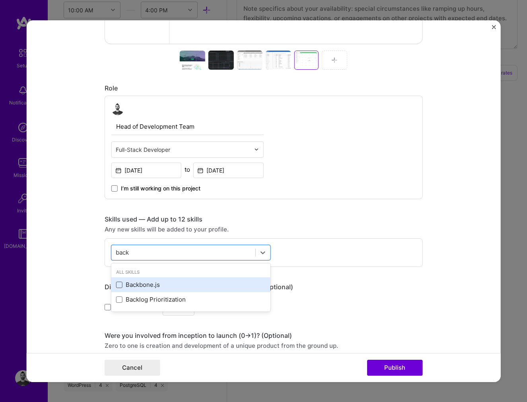
click at [116, 283] on span at bounding box center [119, 284] width 6 height 6
click at [0, 0] on input "checkbox" at bounding box center [0, 0] width 0 height 0
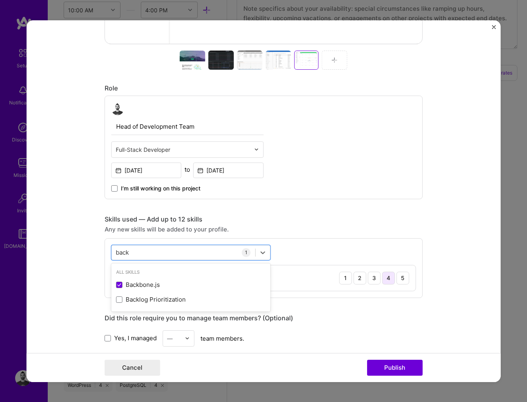
type input "back"
click at [385, 275] on div "4" at bounding box center [389, 277] width 13 height 13
click at [198, 251] on div "back back" at bounding box center [184, 252] width 144 height 13
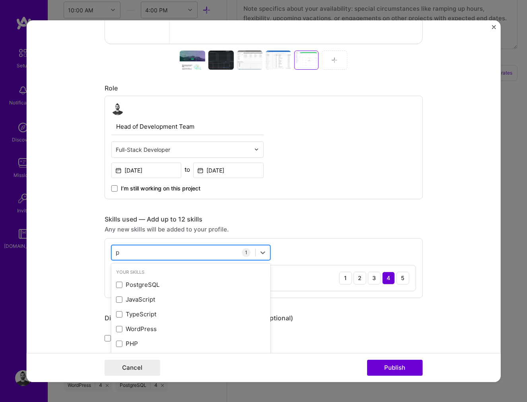
type input "po"
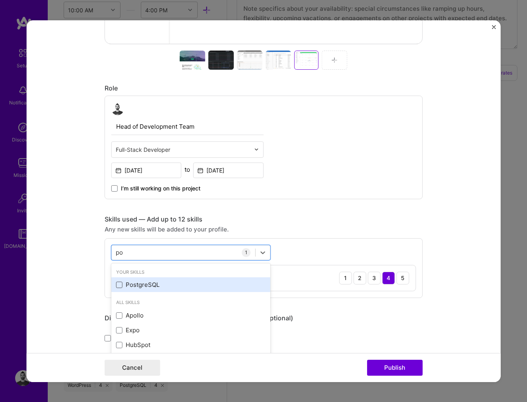
click at [116, 285] on span at bounding box center [119, 284] width 6 height 6
click at [0, 0] on input "checkbox" at bounding box center [0, 0] width 0 height 0
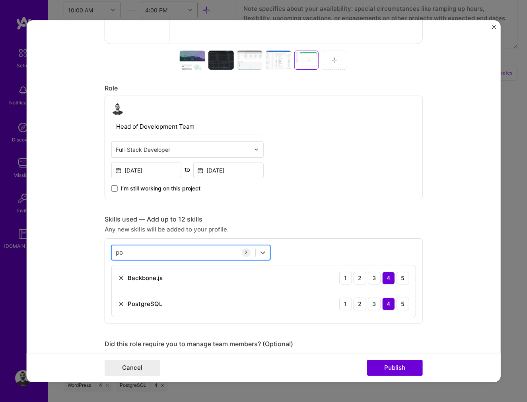
click at [139, 253] on div "po po" at bounding box center [184, 252] width 144 height 13
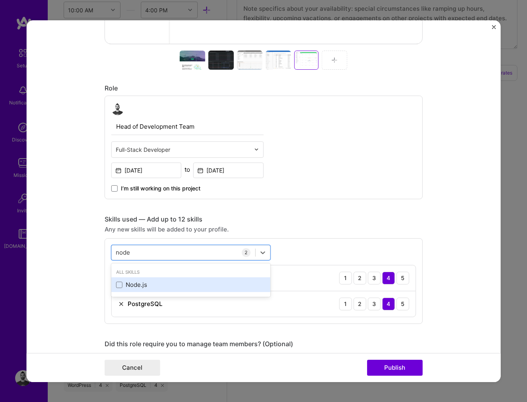
click at [112, 284] on div "Node.js" at bounding box center [190, 284] width 159 height 15
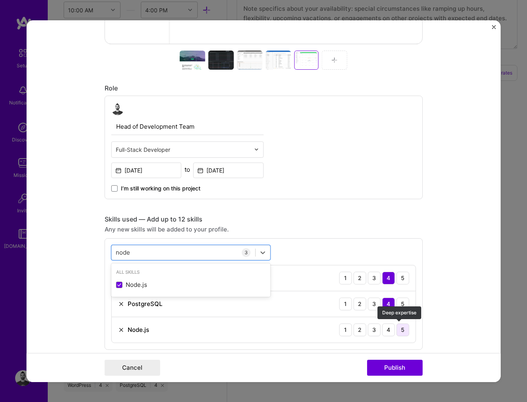
click at [403, 332] on div "5" at bounding box center [403, 329] width 13 height 13
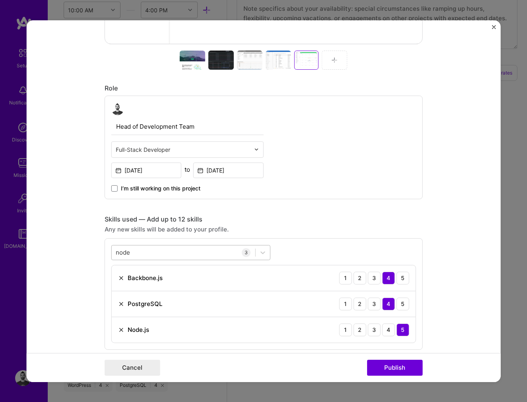
click at [145, 255] on div "node node" at bounding box center [184, 252] width 144 height 13
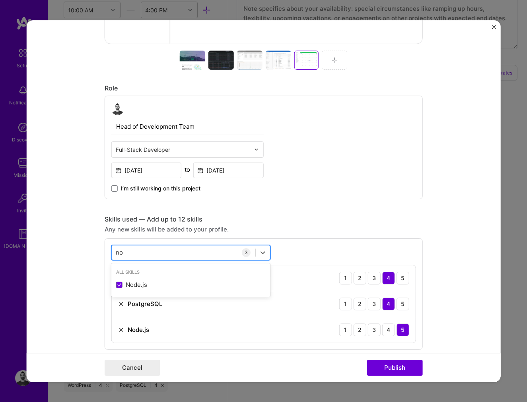
type input "n"
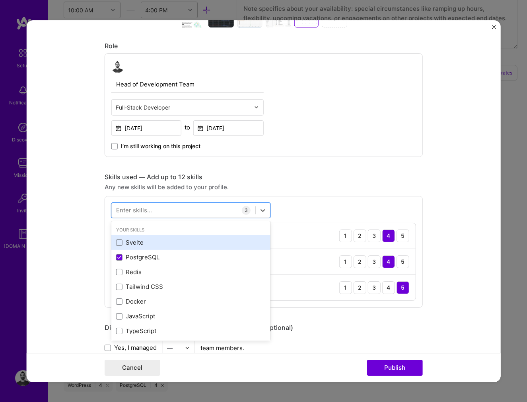
scroll to position [430, 0]
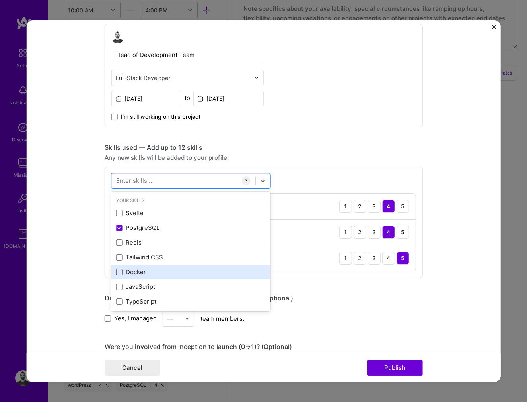
click at [117, 272] on span at bounding box center [119, 272] width 6 height 6
click at [0, 0] on input "checkbox" at bounding box center [0, 0] width 0 height 0
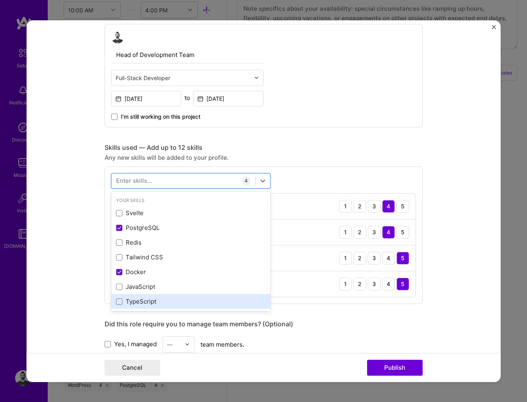
drag, startPoint x: 116, startPoint y: 286, endPoint x: 118, endPoint y: 295, distance: 8.9
click at [116, 286] on span at bounding box center [119, 286] width 6 height 6
click at [0, 0] on input "checkbox" at bounding box center [0, 0] width 0 height 0
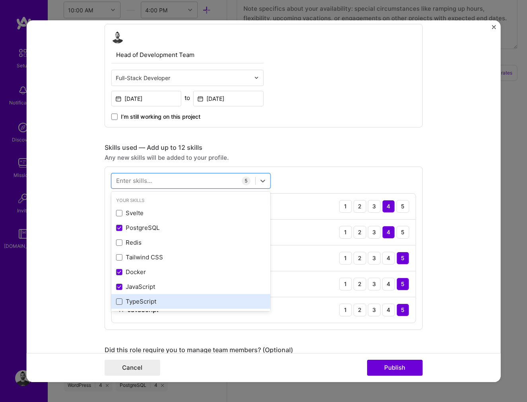
click at [117, 304] on span at bounding box center [119, 301] width 6 height 6
click at [0, 0] on input "checkbox" at bounding box center [0, 0] width 0 height 0
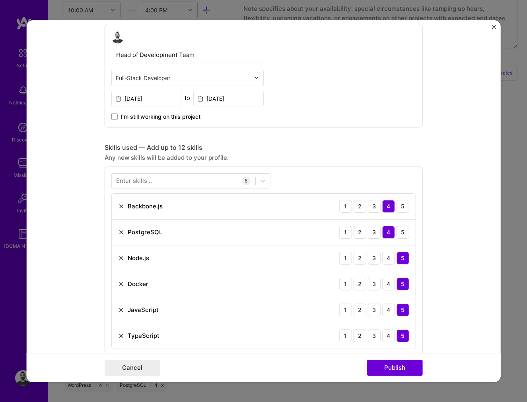
click at [137, 182] on div "Enter skills..." at bounding box center [134, 180] width 36 height 8
click at [280, 138] on div "Project title Meteologica Company Meteologica Project industry Industry 1 Proje…" at bounding box center [264, 169] width 318 height 1127
click at [308, 149] on div "Skills used — Add up to 12 skills" at bounding box center [264, 147] width 318 height 8
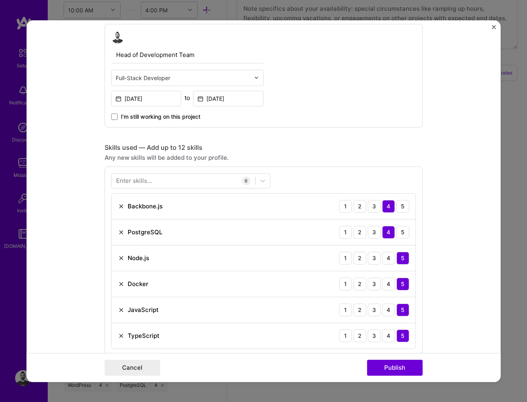
click at [127, 181] on div "Enter skills..." at bounding box center [134, 180] width 36 height 8
click at [119, 180] on div "Enter skills..." at bounding box center [134, 180] width 36 height 8
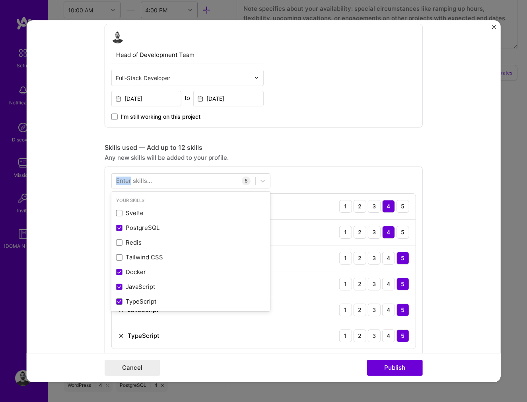
click at [118, 182] on div "Enter skills..." at bounding box center [134, 180] width 36 height 8
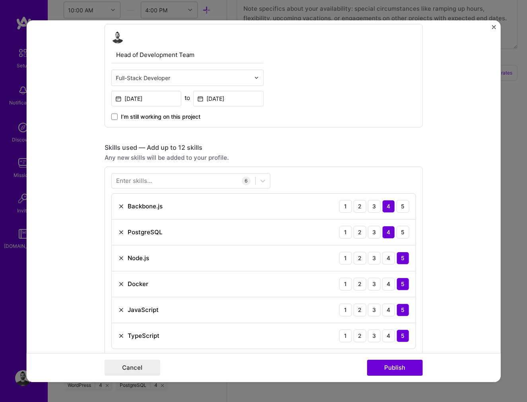
click at [140, 180] on div "Enter skills..." at bounding box center [134, 180] width 36 height 8
click at [351, 173] on div "Enter skills... 6 Backbone.js 1 2 3 4 5 PostgreSQL 1 2 3 4 5 Node.js 1 2 3 4 5 …" at bounding box center [264, 260] width 318 height 189
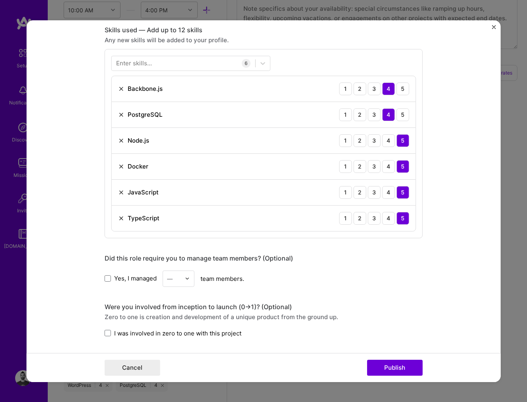
scroll to position [573, 0]
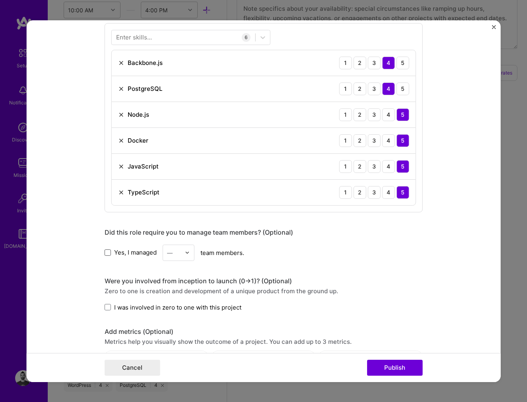
click at [107, 253] on span at bounding box center [108, 252] width 6 height 6
click at [0, 0] on input "Yes, I managed" at bounding box center [0, 0] width 0 height 0
click at [185, 248] on div at bounding box center [189, 252] width 9 height 16
click at [173, 274] on div "6" at bounding box center [178, 275] width 27 height 15
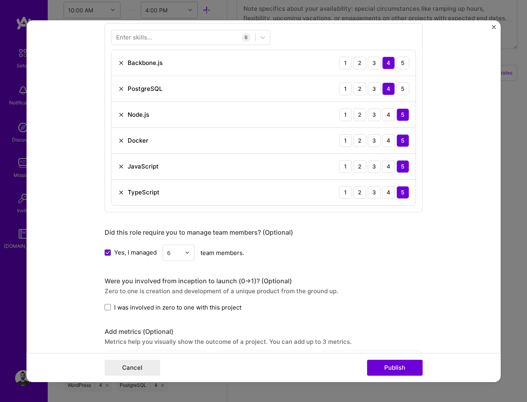
click at [148, 289] on div "Zero to one is creation and development of a unique product from the ground up." at bounding box center [264, 290] width 318 height 8
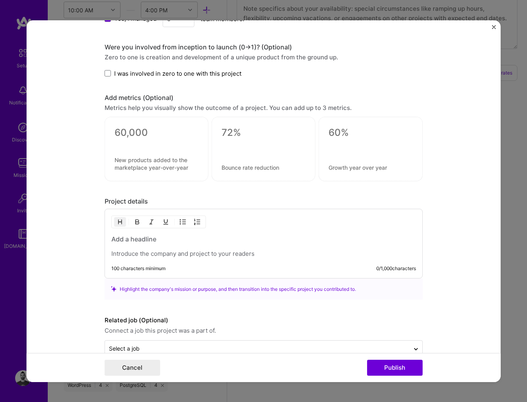
scroll to position [825, 0]
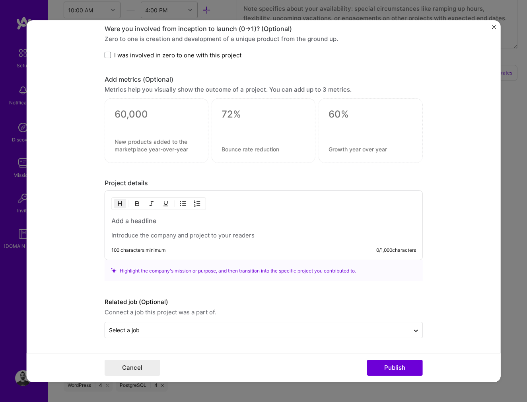
click at [156, 228] on div at bounding box center [263, 227] width 305 height 23
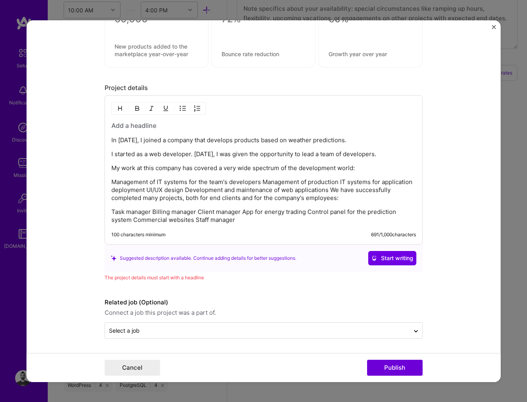
scroll to position [921, 0]
click at [390, 256] on span "Start writing" at bounding box center [393, 258] width 42 height 8
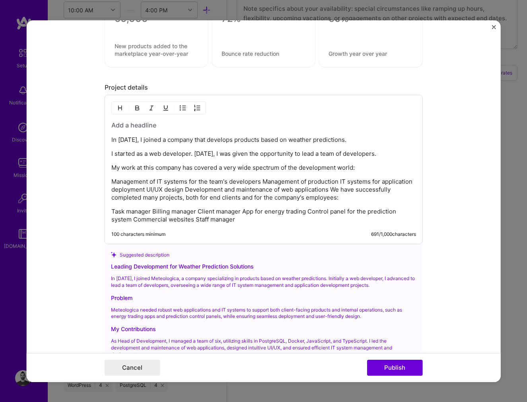
scroll to position [992, 0]
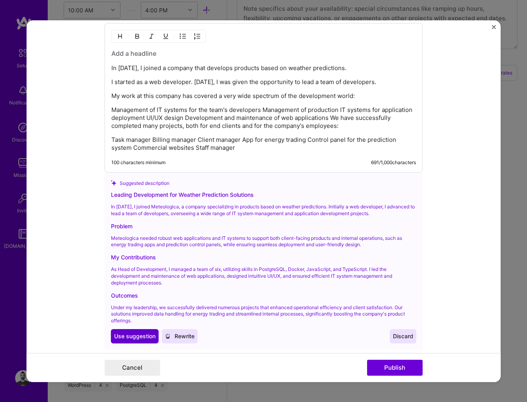
click at [135, 338] on span "Use suggestion" at bounding box center [134, 336] width 41 height 8
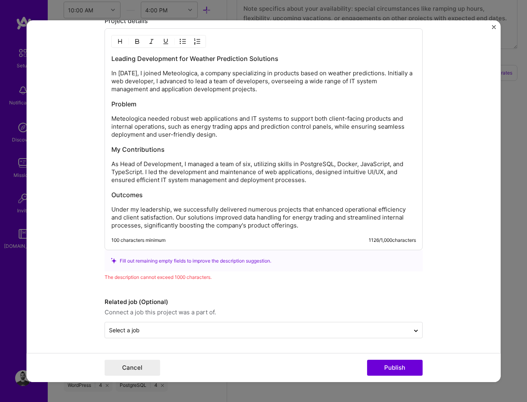
scroll to position [987, 0]
click at [123, 104] on h3 "Problem" at bounding box center [263, 104] width 305 height 9
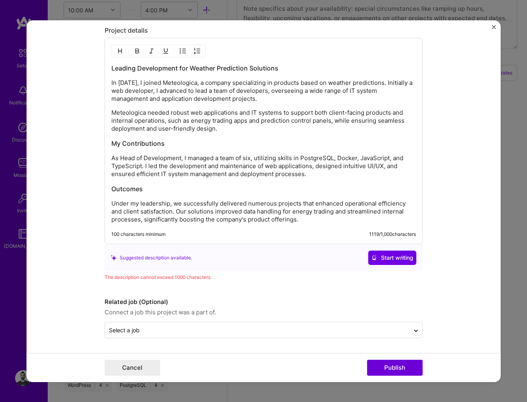
scroll to position [978, 0]
click at [140, 141] on h3 "My Contributions" at bounding box center [263, 143] width 305 height 9
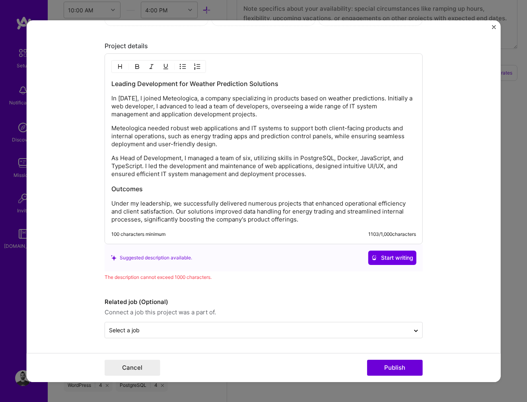
scroll to position [962, 0]
click at [254, 160] on p "As Head of Development, I managed a team of six, utilizing skills in PostgreSQL…" at bounding box center [263, 166] width 305 height 24
click at [250, 158] on p "As Head of Development, I managed a team of six, utilizing skills in PostgreSQL…" at bounding box center [263, 166] width 305 height 24
drag, startPoint x: 249, startPoint y: 158, endPoint x: 154, endPoint y: 168, distance: 95.6
click at [154, 168] on p "As Head of Development, I managed a team of six, utilizing skills in PostgreSQL…" at bounding box center [263, 166] width 305 height 24
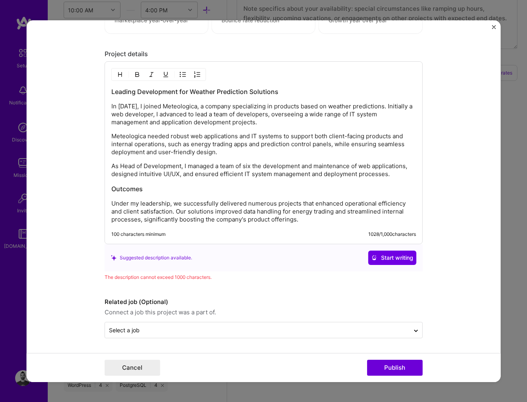
scroll to position [954, 0]
click at [397, 166] on p "As Head of Development, I managed a team of six, developing and maintaining web…" at bounding box center [263, 170] width 305 height 16
click at [150, 173] on p "As Head of Development, I managed a team of six, developing and maintaining web…" at bounding box center [263, 170] width 305 height 16
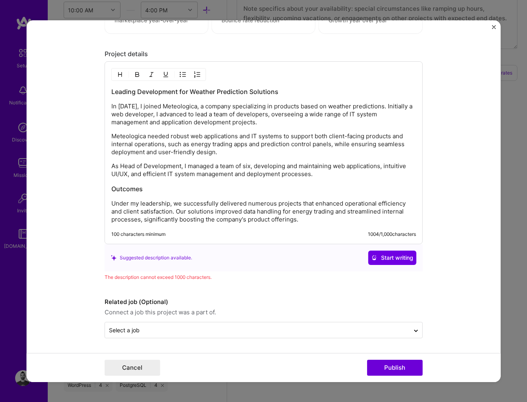
click at [210, 173] on p "As Head of Development, I managed a team of six, developing and maintaining web…" at bounding box center [263, 170] width 305 height 16
click at [156, 174] on p "As Head of Development, I managed a team of six, developing and maintaining web…" at bounding box center [263, 170] width 305 height 16
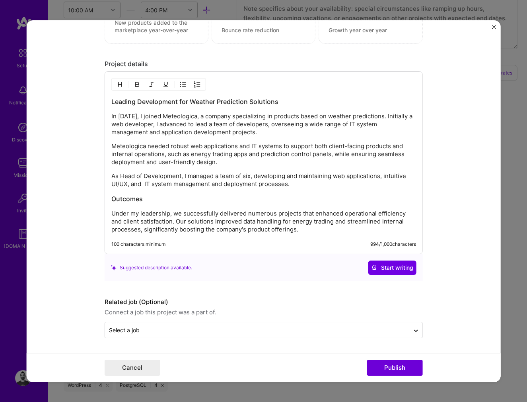
scroll to position [944, 0]
click at [168, 185] on p "As Head of Development, I managed a team of six, developing and maintaining web…" at bounding box center [263, 180] width 305 height 16
click at [189, 184] on p "As Head of Development, I managed a team of six, developing and maintaining web…" at bounding box center [263, 180] width 305 height 16
click at [287, 185] on p "As Head of Development, I managed a team of six, developing and maintaining web…" at bounding box center [263, 180] width 305 height 16
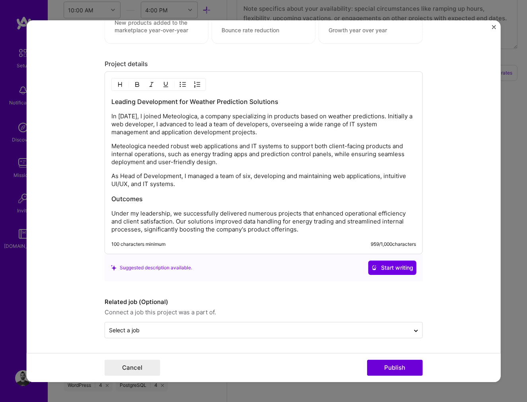
click at [131, 124] on p "In [DATE], I joined Meteologica, a company specializing in products based on we…" at bounding box center [263, 124] width 305 height 24
click at [122, 197] on h3 "Outcomes" at bounding box center [263, 198] width 305 height 9
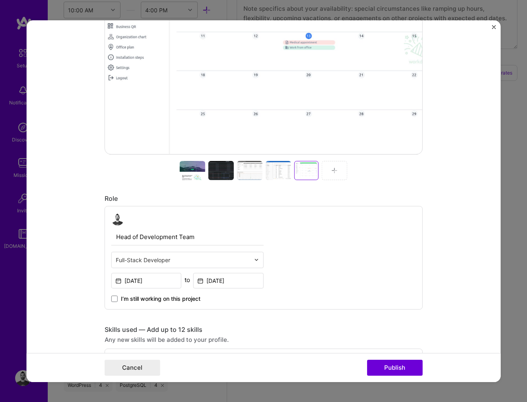
scroll to position [413, 0]
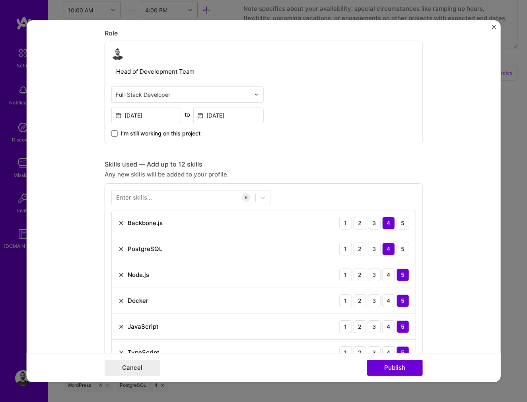
click at [135, 200] on div "Enter skills..." at bounding box center [134, 197] width 36 height 8
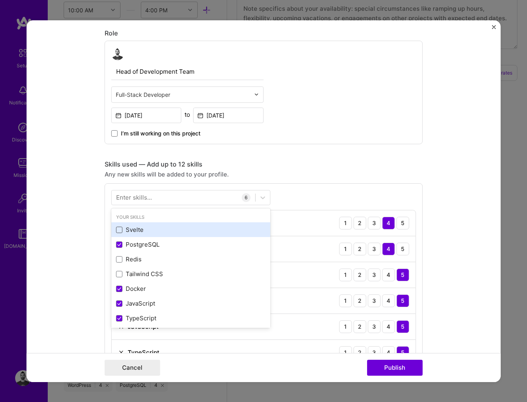
click at [116, 229] on span at bounding box center [119, 229] width 6 height 6
click at [0, 0] on input "checkbox" at bounding box center [0, 0] width 0 height 0
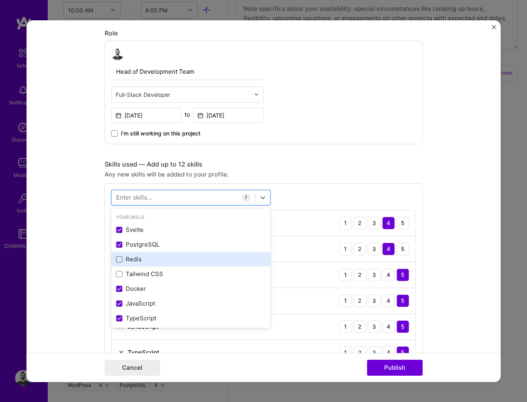
click at [116, 260] on span at bounding box center [119, 259] width 6 height 6
click at [0, 0] on input "checkbox" at bounding box center [0, 0] width 0 height 0
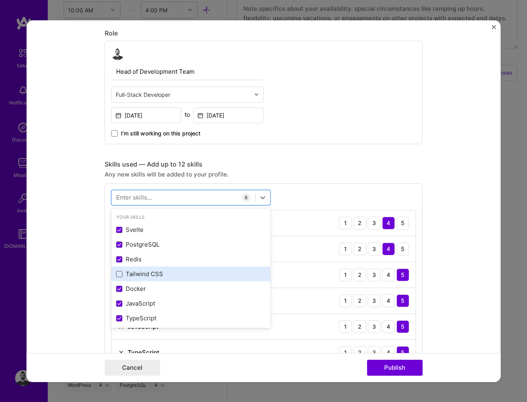
click at [116, 275] on span at bounding box center [119, 274] width 6 height 6
click at [0, 0] on input "checkbox" at bounding box center [0, 0] width 0 height 0
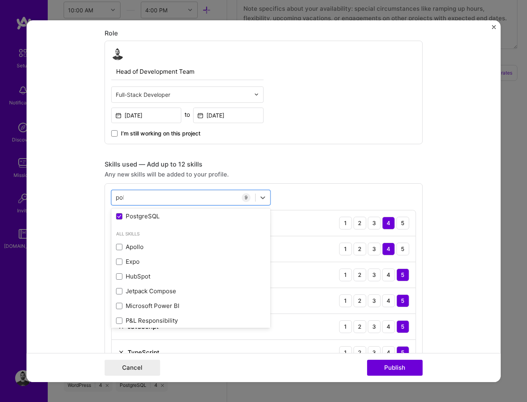
scroll to position [0, 0]
type input "p"
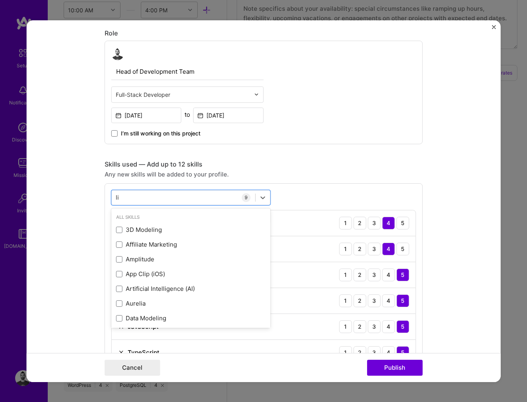
type input "lit"
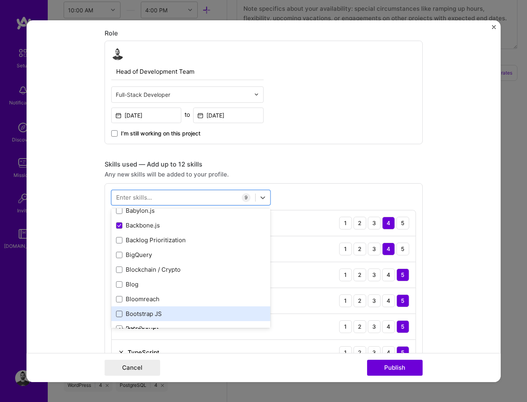
scroll to position [931, 0]
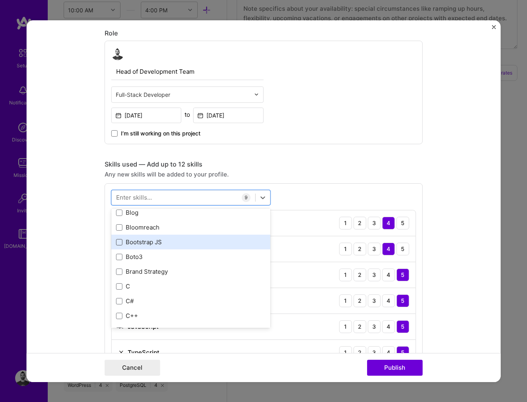
click at [116, 242] on span at bounding box center [119, 242] width 6 height 6
click at [0, 0] on input "checkbox" at bounding box center [0, 0] width 0 height 0
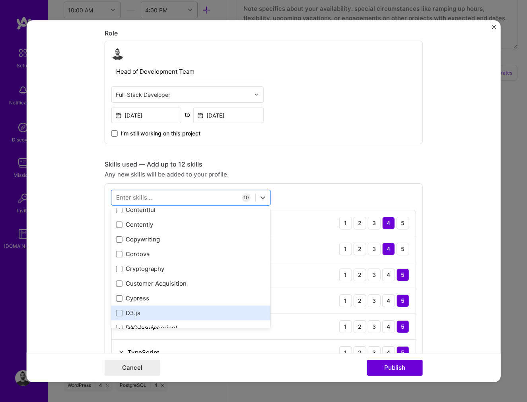
scroll to position [1290, 0]
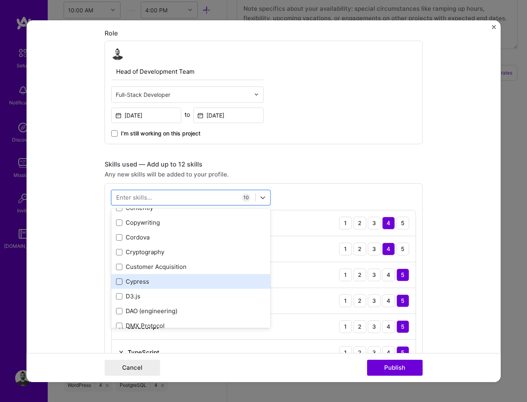
click at [117, 281] on span at bounding box center [119, 281] width 6 height 6
click at [0, 0] on input "checkbox" at bounding box center [0, 0] width 0 height 0
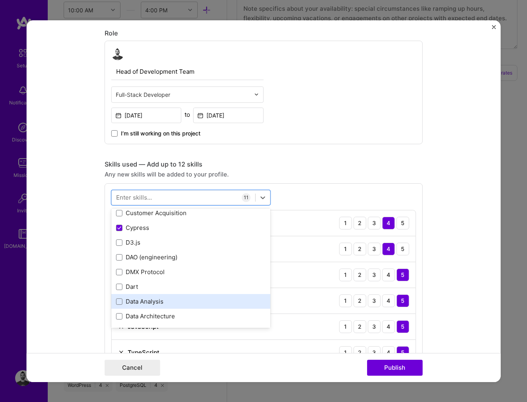
scroll to position [1361, 0]
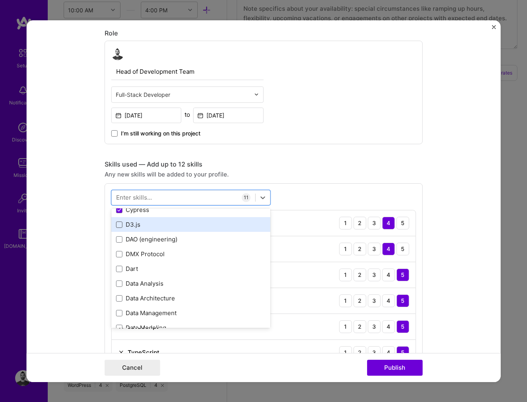
click at [116, 226] on span at bounding box center [119, 224] width 6 height 6
click at [0, 0] on input "checkbox" at bounding box center [0, 0] width 0 height 0
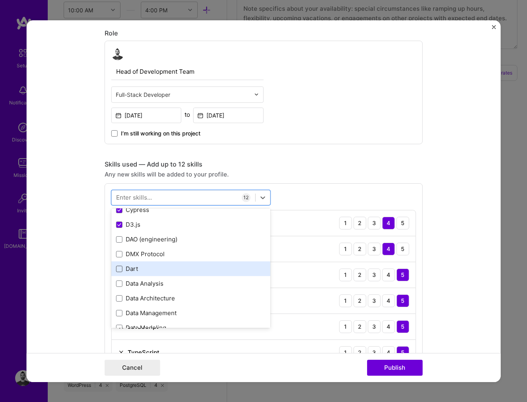
click at [116, 268] on span at bounding box center [119, 268] width 6 height 6
click at [0, 0] on input "checkbox" at bounding box center [0, 0] width 0 height 0
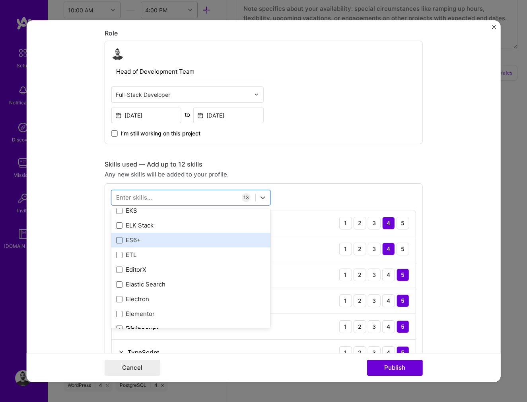
scroll to position [1791, 0]
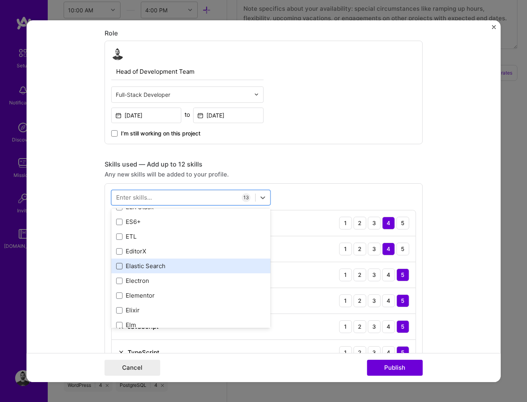
click at [117, 265] on span at bounding box center [119, 266] width 6 height 6
click at [0, 0] on input "checkbox" at bounding box center [0, 0] width 0 height 0
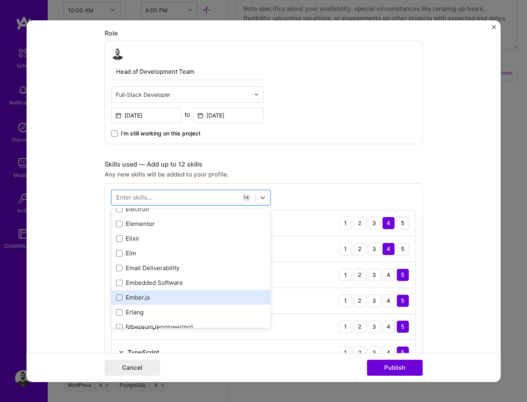
scroll to position [1935, 0]
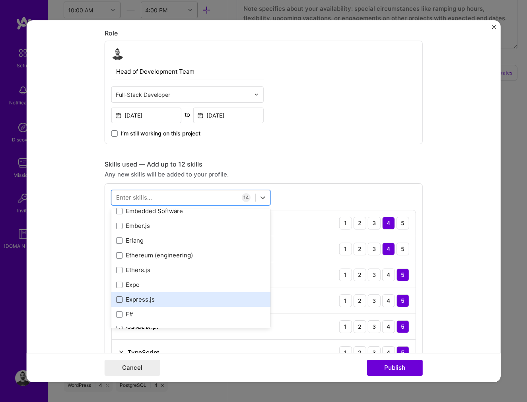
click at [116, 301] on span at bounding box center [119, 299] width 6 height 6
click at [0, 0] on input "checkbox" at bounding box center [0, 0] width 0 height 0
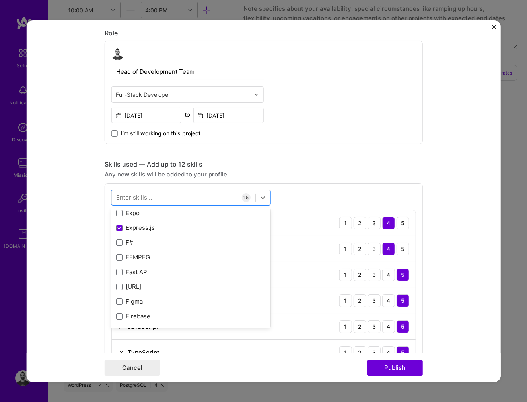
scroll to position [2078, 0]
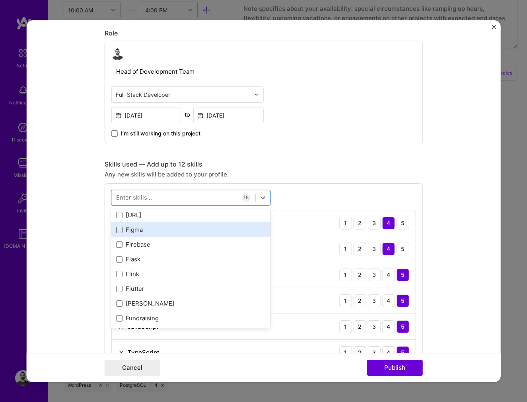
click at [117, 230] on span at bounding box center [119, 229] width 6 height 6
click at [0, 0] on input "checkbox" at bounding box center [0, 0] width 0 height 0
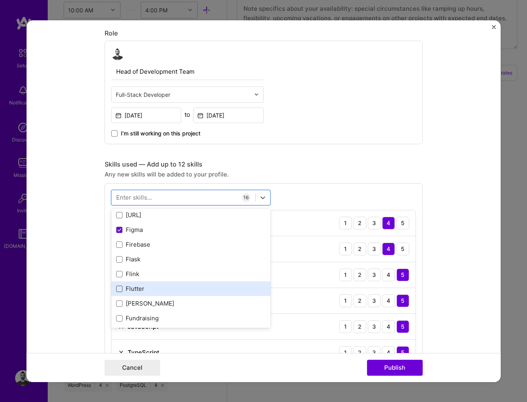
click at [117, 286] on span at bounding box center [119, 288] width 6 height 6
click at [0, 0] on input "checkbox" at bounding box center [0, 0] width 0 height 0
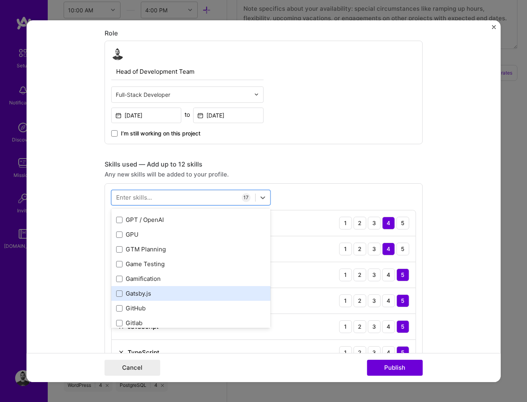
scroll to position [2221, 0]
click at [116, 294] on span at bounding box center [119, 292] width 6 height 6
click at [0, 0] on input "checkbox" at bounding box center [0, 0] width 0 height 0
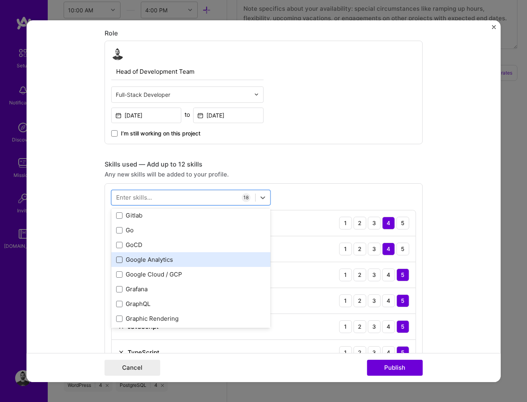
scroll to position [2364, 0]
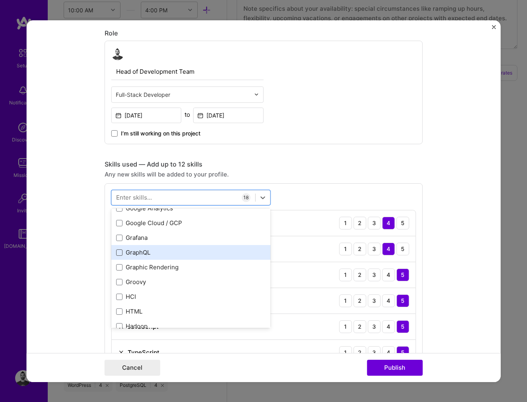
click at [116, 254] on span at bounding box center [119, 252] width 6 height 6
click at [0, 0] on input "checkbox" at bounding box center [0, 0] width 0 height 0
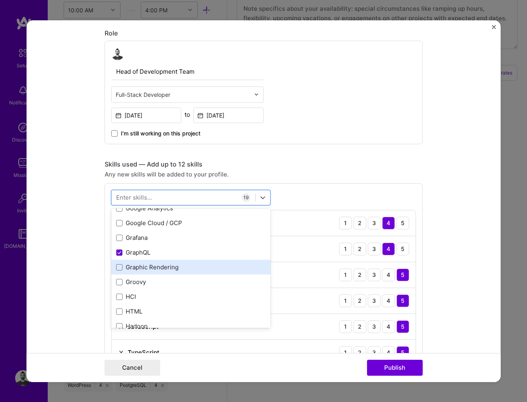
scroll to position [2436, 0]
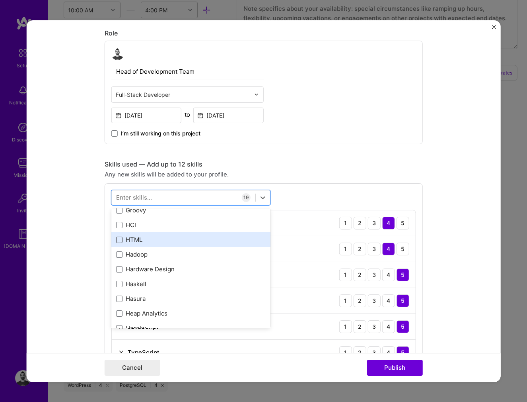
click at [117, 240] on span at bounding box center [119, 239] width 6 height 6
click at [0, 0] on input "checkbox" at bounding box center [0, 0] width 0 height 0
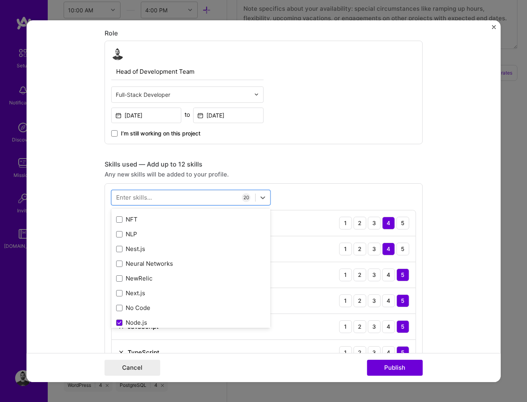
scroll to position [3367, 0]
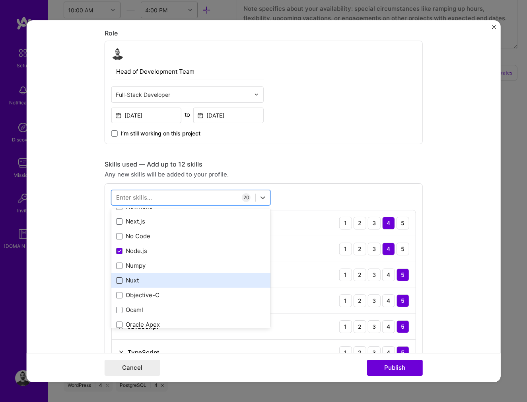
click at [117, 280] on span at bounding box center [119, 280] width 6 height 6
click at [0, 0] on input "checkbox" at bounding box center [0, 0] width 0 height 0
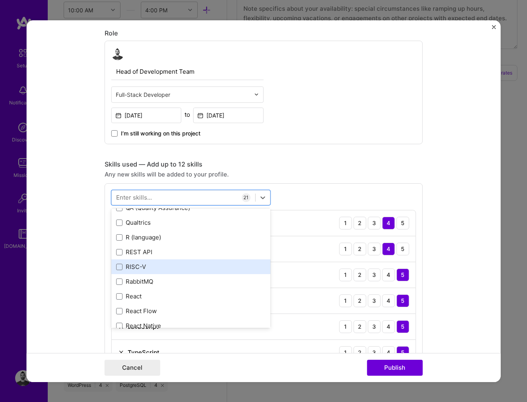
scroll to position [4012, 0]
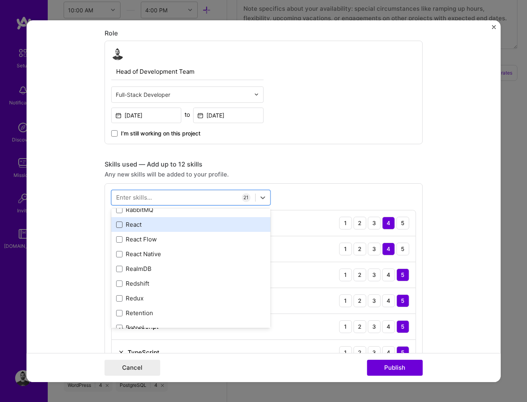
click at [116, 226] on span at bounding box center [119, 224] width 6 height 6
click at [0, 0] on input "checkbox" at bounding box center [0, 0] width 0 height 0
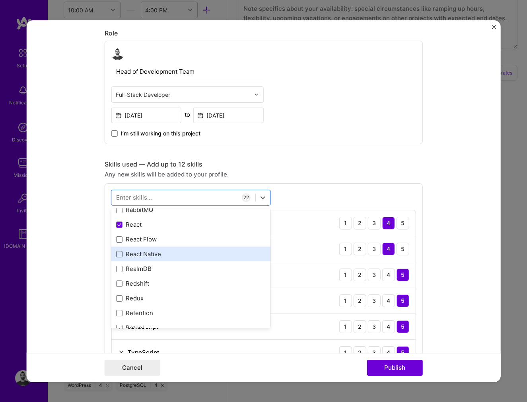
click at [116, 254] on span at bounding box center [119, 254] width 6 height 6
click at [0, 0] on input "checkbox" at bounding box center [0, 0] width 0 height 0
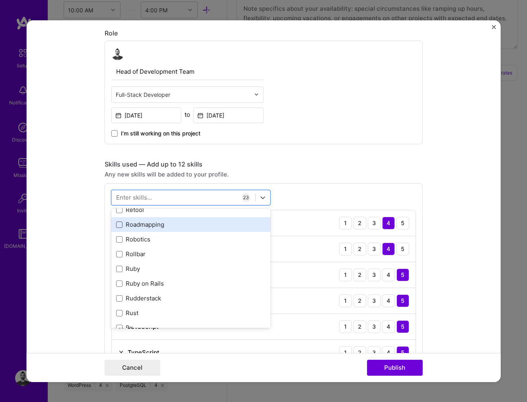
scroll to position [4156, 0]
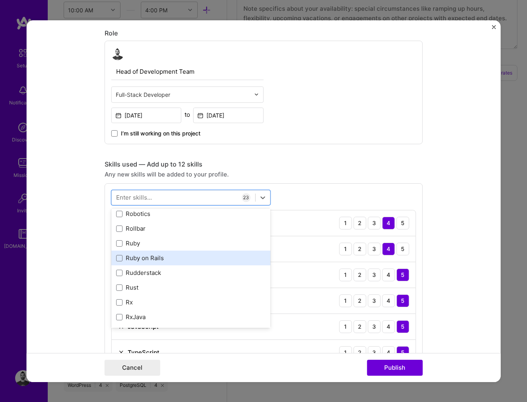
click at [117, 261] on div "Ruby on Rails" at bounding box center [191, 258] width 150 height 8
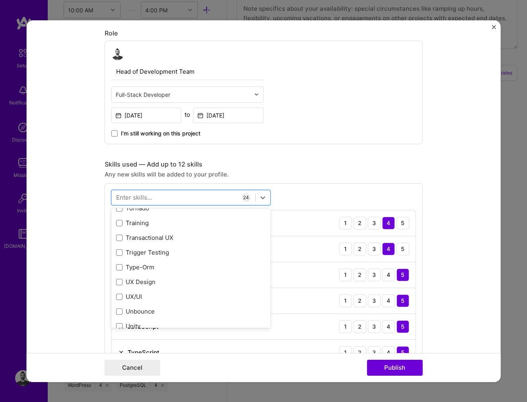
scroll to position [5087, 0]
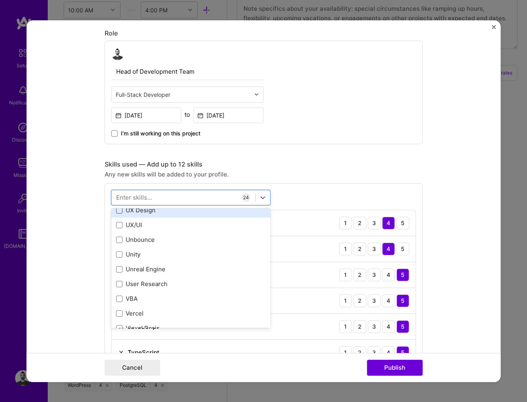
click at [116, 210] on span at bounding box center [119, 210] width 6 height 6
click at [0, 0] on input "checkbox" at bounding box center [0, 0] width 0 height 0
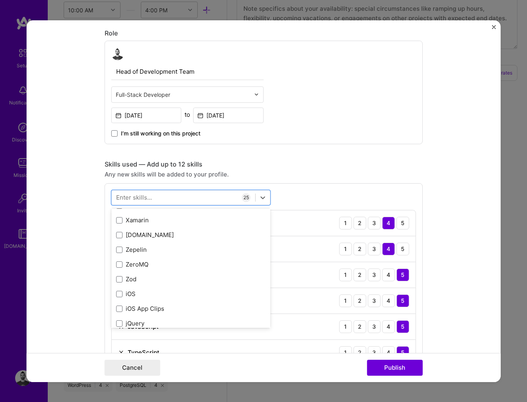
scroll to position [5483, 0]
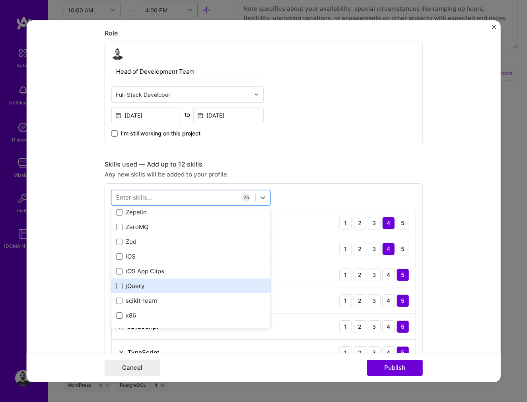
click at [116, 285] on span at bounding box center [119, 286] width 6 height 6
click at [0, 0] on input "checkbox" at bounding box center [0, 0] width 0 height 0
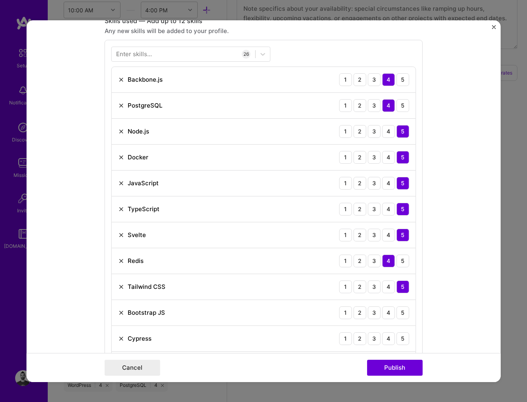
scroll to position [628, 0]
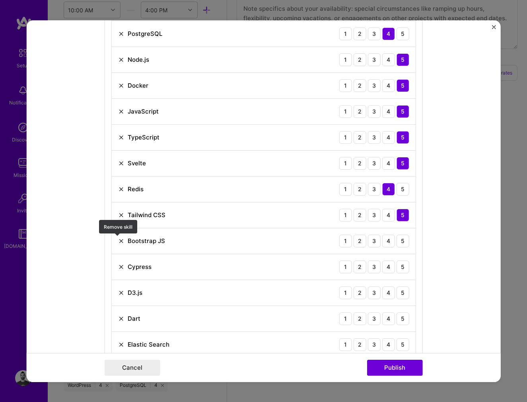
click at [118, 240] on img at bounding box center [121, 240] width 6 height 6
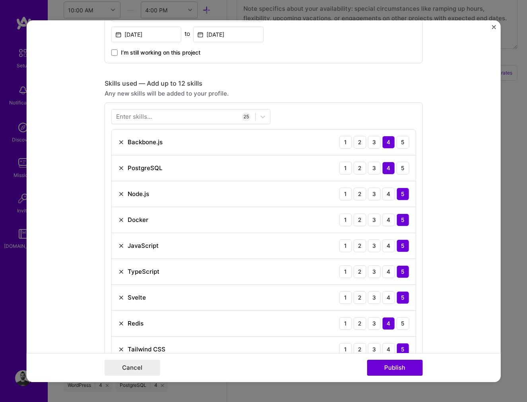
scroll to position [485, 0]
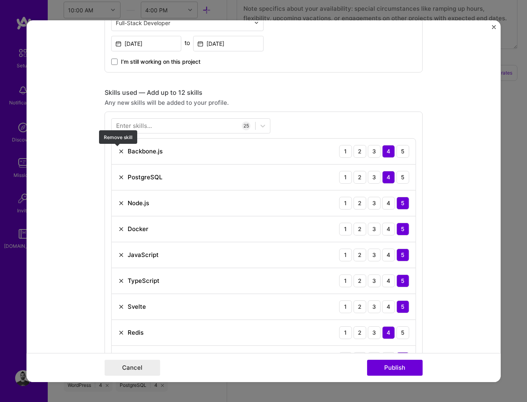
click at [118, 150] on img at bounding box center [121, 151] width 6 height 6
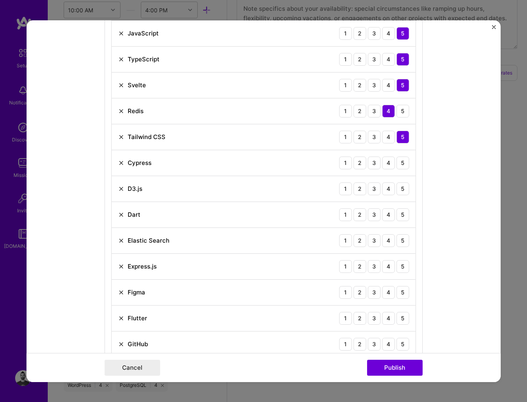
scroll to position [700, 0]
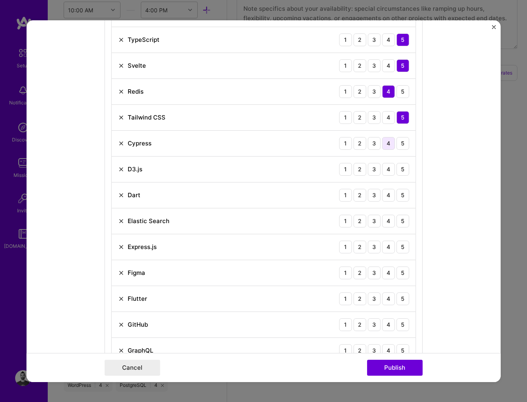
click at [385, 142] on div "4" at bounding box center [389, 143] width 13 height 13
click at [389, 171] on div "4" at bounding box center [389, 168] width 13 height 13
click at [386, 197] on div "4" at bounding box center [389, 194] width 13 height 13
click at [389, 223] on div "4" at bounding box center [389, 220] width 13 height 13
click at [398, 249] on div "5" at bounding box center [403, 246] width 13 height 13
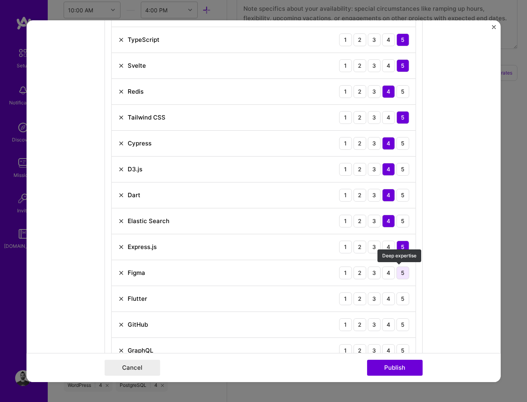
click at [400, 270] on div "5" at bounding box center [403, 272] width 13 height 13
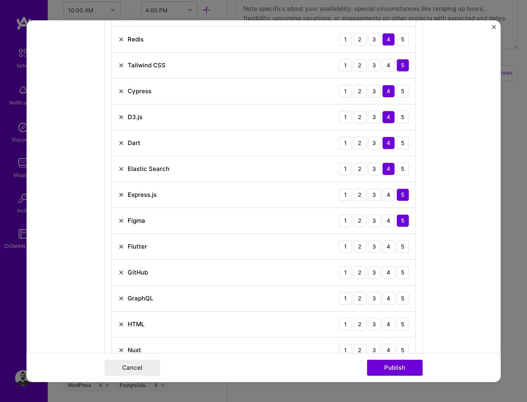
scroll to position [771, 0]
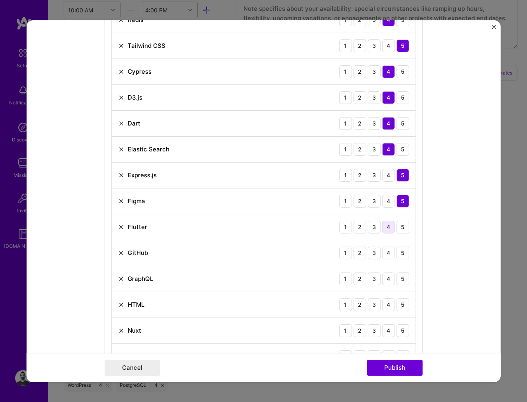
click at [388, 228] on div "4" at bounding box center [389, 226] width 13 height 13
click at [400, 253] on div "5" at bounding box center [403, 252] width 13 height 13
click at [388, 278] on div "4" at bounding box center [389, 278] width 13 height 13
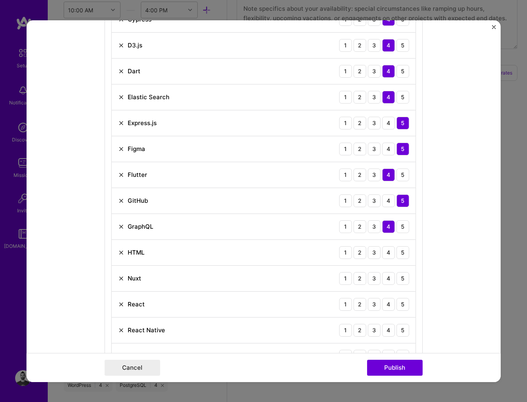
scroll to position [843, 0]
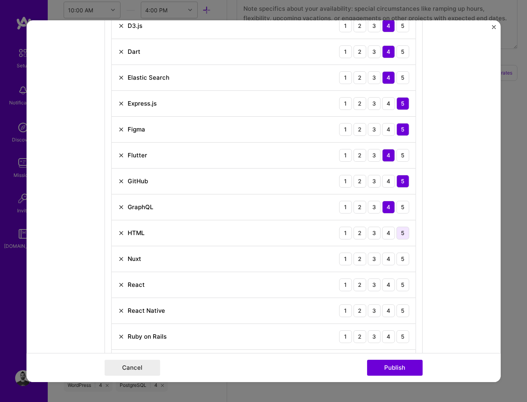
click at [401, 231] on div "5" at bounding box center [403, 232] width 13 height 13
click at [400, 261] on div "5" at bounding box center [403, 258] width 13 height 13
click at [400, 286] on div "5" at bounding box center [403, 284] width 13 height 13
click at [403, 308] on div "5" at bounding box center [403, 310] width 13 height 13
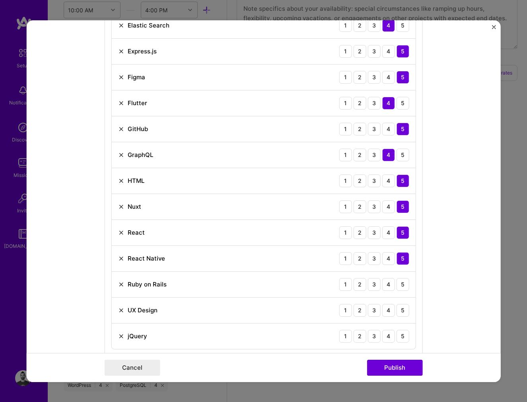
scroll to position [915, 0]
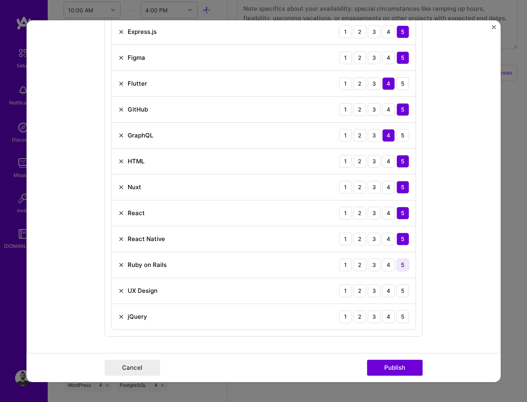
click at [399, 265] on div "5" at bounding box center [403, 264] width 13 height 13
click at [402, 294] on div "5" at bounding box center [403, 290] width 13 height 13
click at [400, 321] on div "5" at bounding box center [403, 316] width 13 height 13
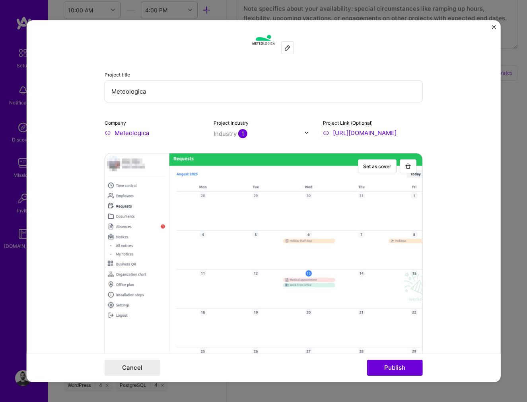
scroll to position [0, 0]
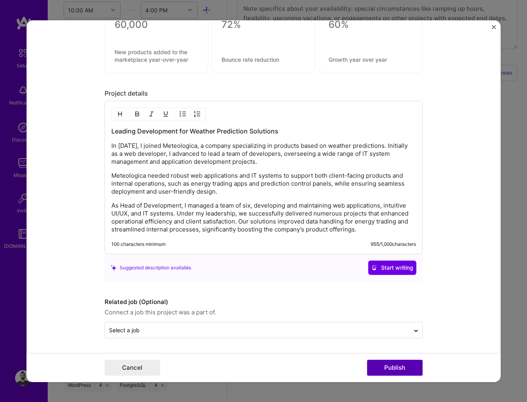
click at [402, 369] on button "Publish" at bounding box center [395, 367] width 56 height 16
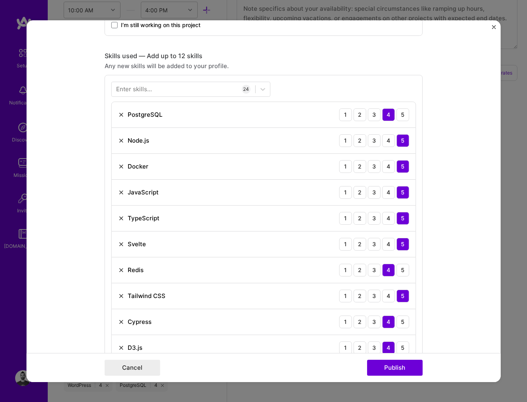
scroll to position [553, 0]
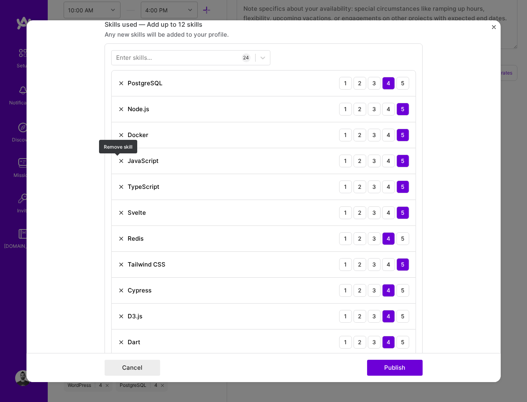
drag, startPoint x: 117, startPoint y: 160, endPoint x: 120, endPoint y: 168, distance: 8.9
click at [118, 160] on img at bounding box center [121, 160] width 6 height 6
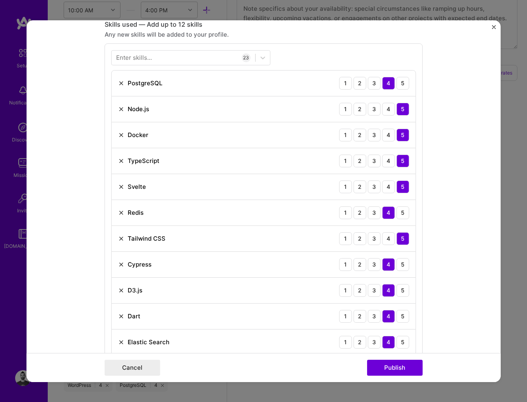
click at [118, 158] on img at bounding box center [121, 160] width 6 height 6
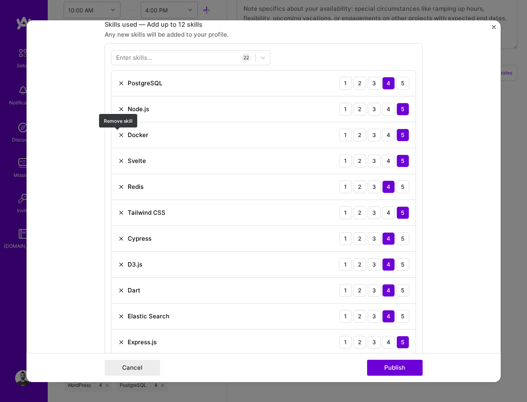
click at [119, 135] on img at bounding box center [121, 134] width 6 height 6
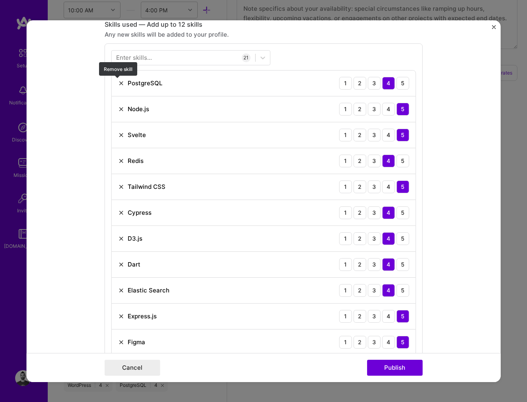
click at [118, 83] on img at bounding box center [121, 83] width 6 height 6
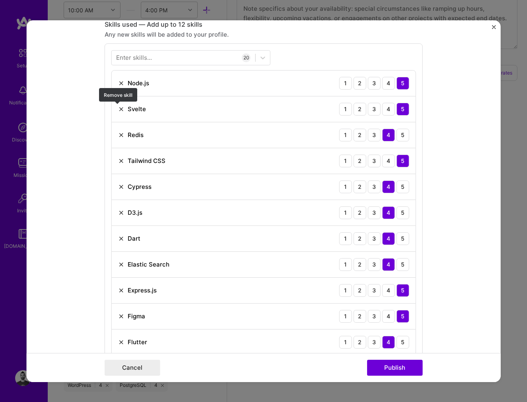
click at [118, 109] on img at bounding box center [121, 108] width 6 height 6
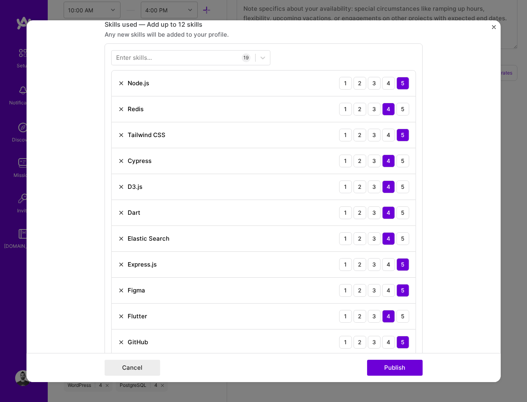
click at [120, 109] on img at bounding box center [121, 108] width 6 height 6
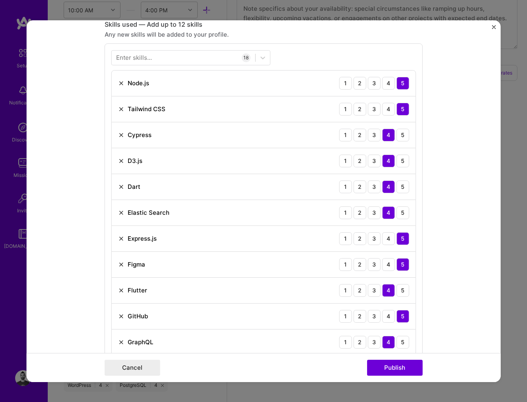
click at [118, 111] on img at bounding box center [121, 108] width 6 height 6
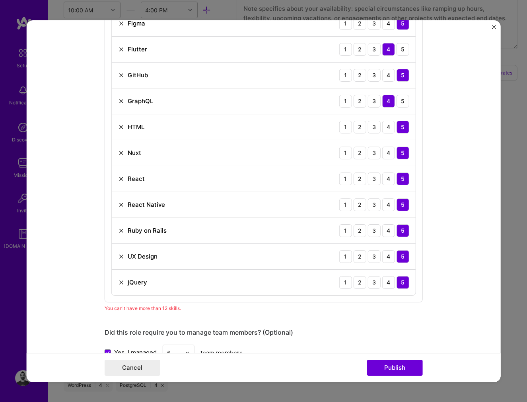
scroll to position [839, 0]
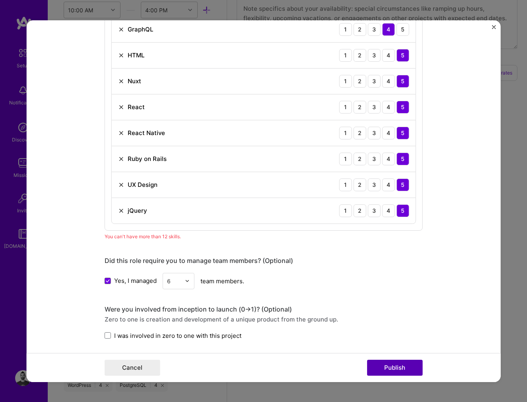
click at [418, 373] on button "Publish" at bounding box center [395, 367] width 56 height 16
click at [118, 182] on img at bounding box center [121, 184] width 6 height 6
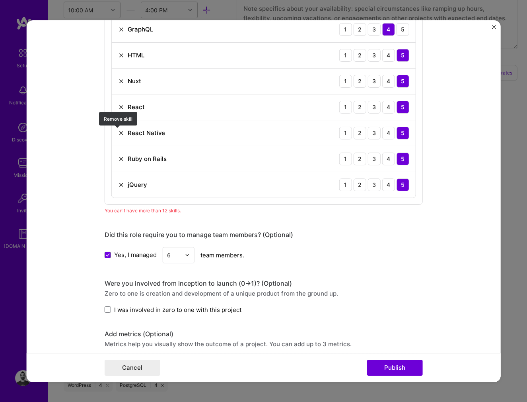
click at [120, 133] on img at bounding box center [121, 132] width 6 height 6
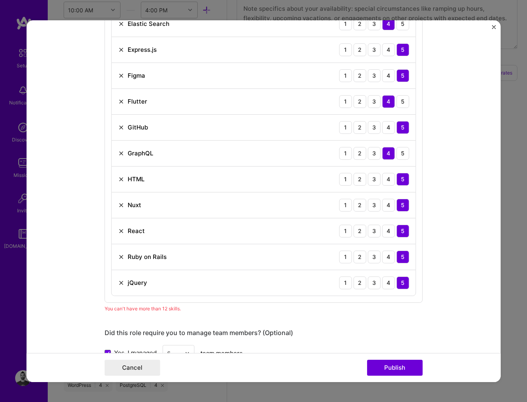
scroll to position [696, 0]
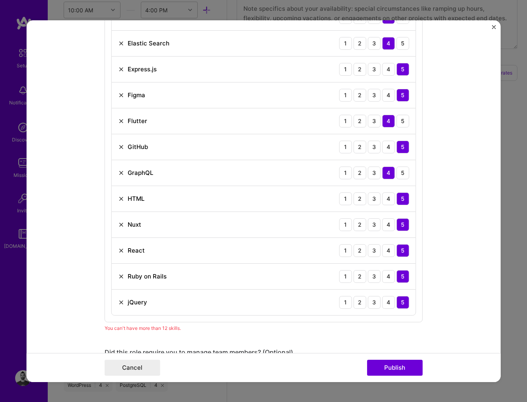
click at [118, 196] on img at bounding box center [121, 198] width 6 height 6
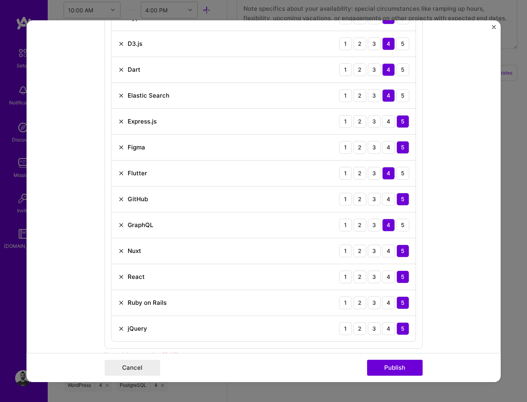
scroll to position [625, 0]
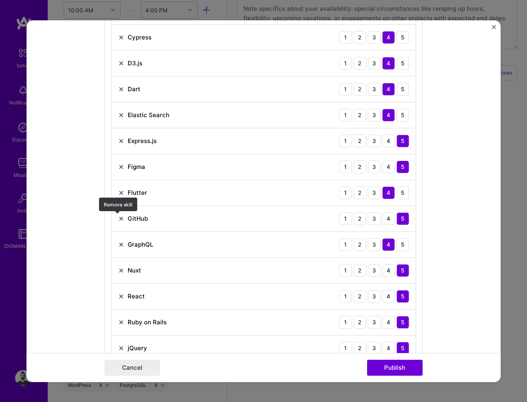
click at [118, 216] on img at bounding box center [121, 218] width 6 height 6
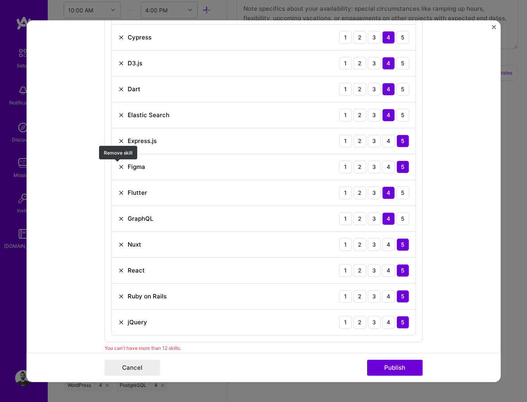
click at [119, 168] on img at bounding box center [121, 166] width 6 height 6
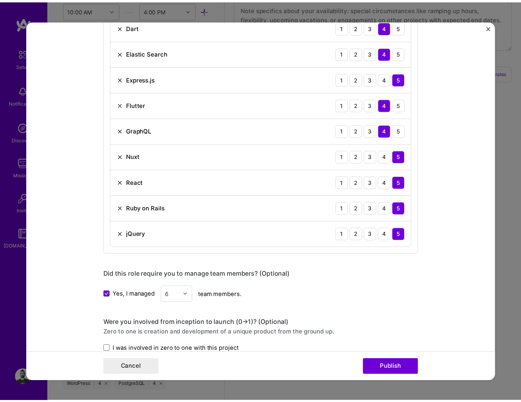
scroll to position [696, 0]
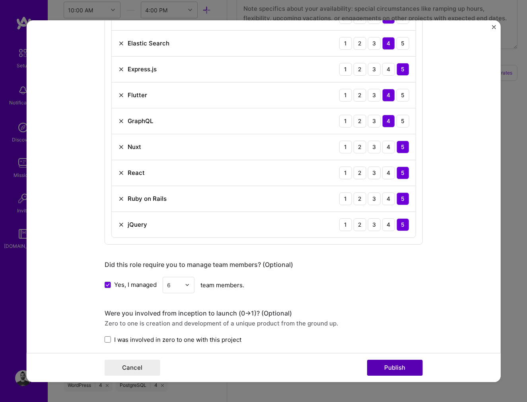
click at [410, 368] on button "Publish" at bounding box center [395, 367] width 56 height 16
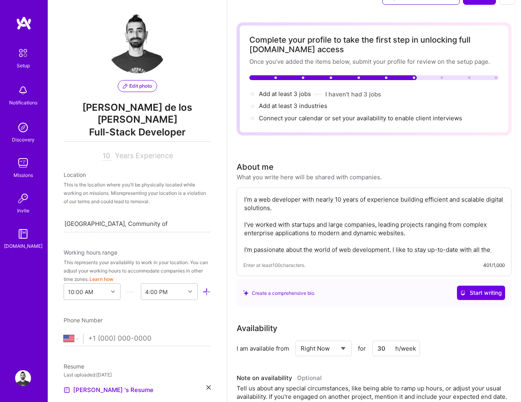
scroll to position [0, 0]
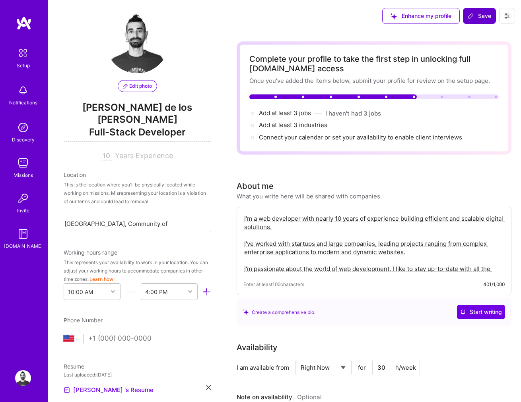
click at [479, 14] on span "Save" at bounding box center [479, 16] width 23 height 8
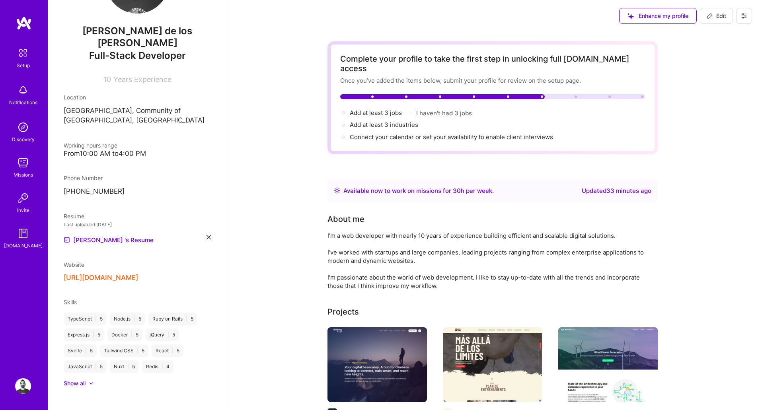
click at [713, 21] on button "Edit" at bounding box center [716, 16] width 33 height 16
select select "Right Now"
select select "ES"
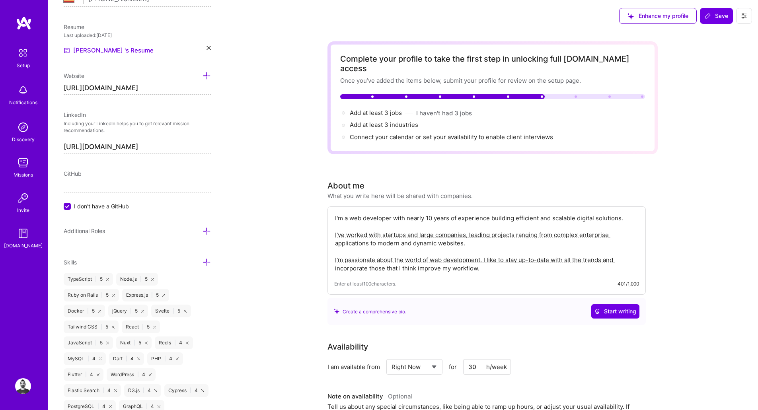
scroll to position [428, 0]
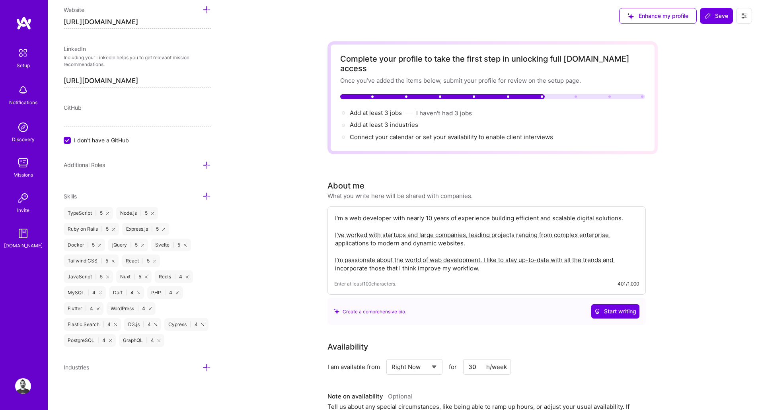
click at [203, 192] on icon at bounding box center [207, 196] width 8 height 8
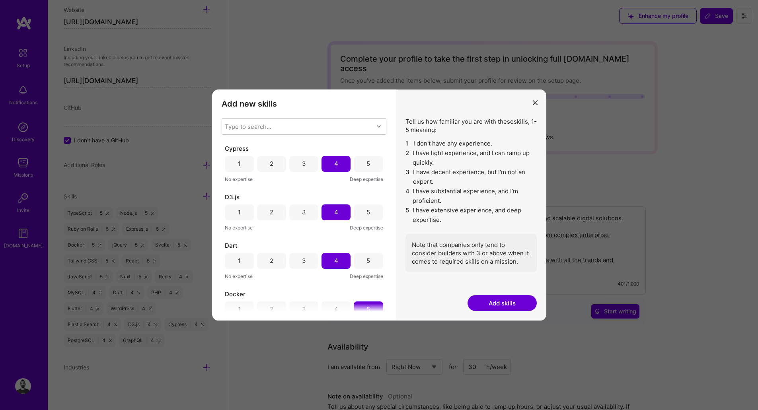
click at [331, 124] on div "Type to search..." at bounding box center [298, 127] width 152 height 16
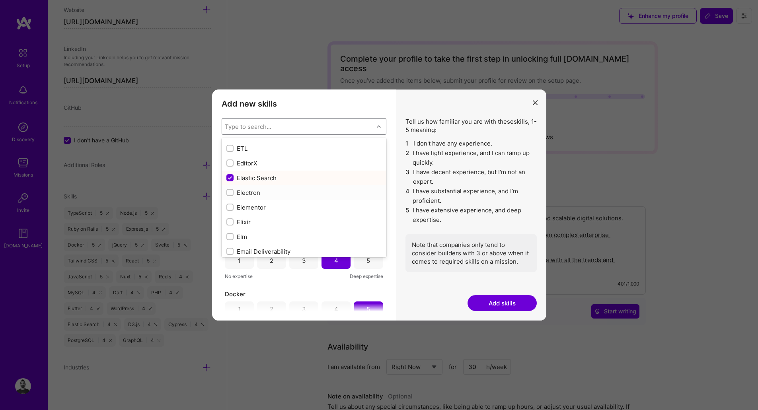
scroll to position [1576, 0]
click at [228, 205] on input "modal" at bounding box center [231, 206] width 6 height 6
checkbox input "true"
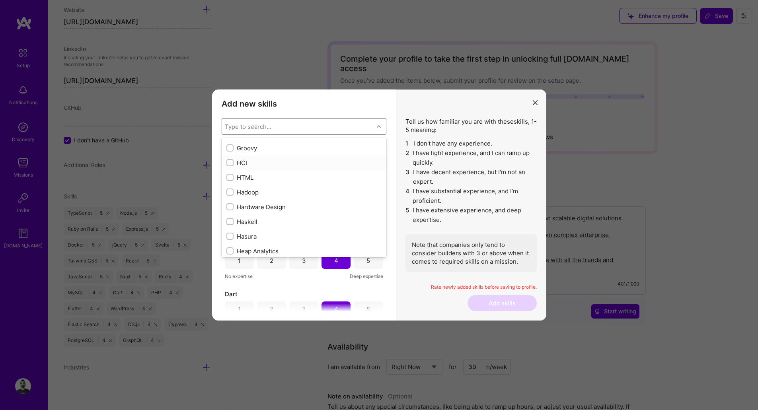
scroll to position [2293, 0]
click at [229, 151] on input "modal" at bounding box center [231, 152] width 6 height 6
checkbox input "true"
click at [230, 224] on input "modal" at bounding box center [231, 226] width 6 height 6
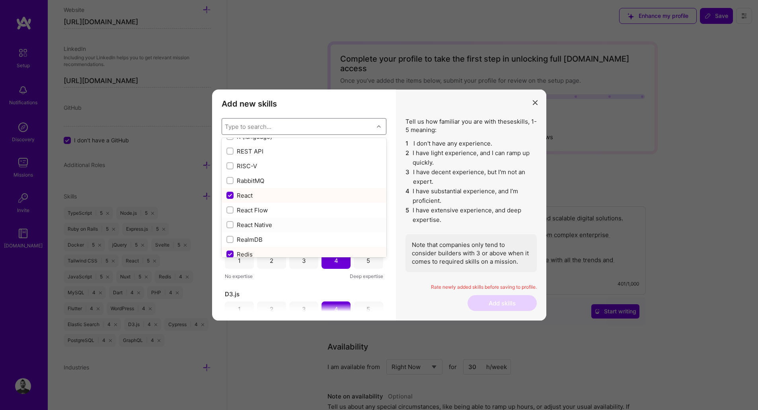
checkbox input "true"
click at [228, 158] on input "modal" at bounding box center [231, 158] width 6 height 6
checkbox input "true"
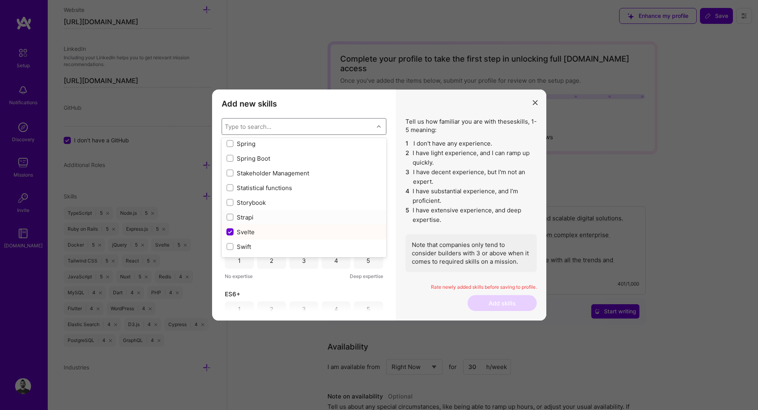
scroll to position [4729, 0]
click at [229, 146] on input "modal" at bounding box center [231, 146] width 6 height 6
checkbox input "true"
click at [228, 172] on div "modal" at bounding box center [229, 168] width 7 height 7
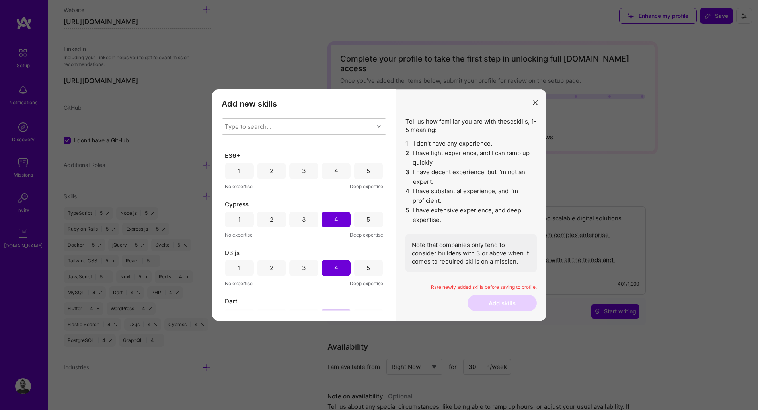
scroll to position [0, 0]
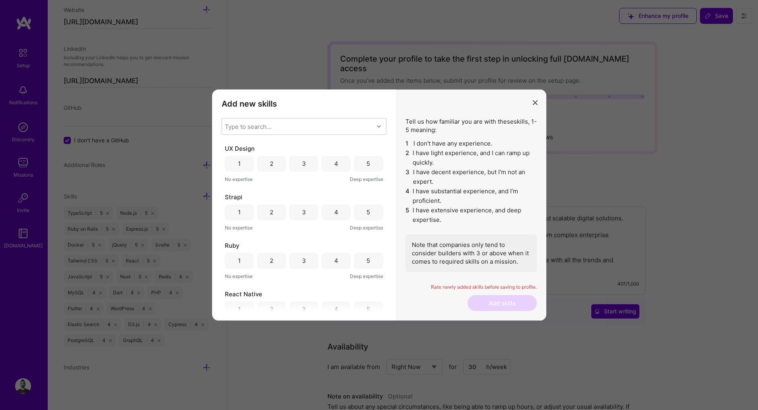
click at [339, 164] on div "4" at bounding box center [336, 164] width 29 height 16
click at [340, 213] on div "4" at bounding box center [336, 213] width 29 height 16
click at [341, 264] on div "4" at bounding box center [336, 261] width 29 height 16
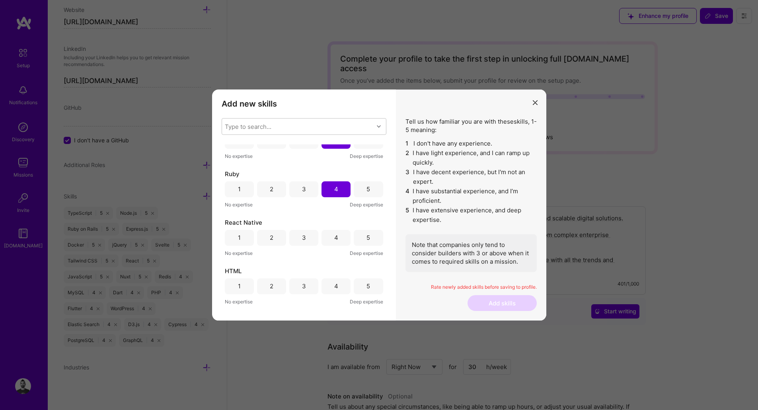
click at [342, 240] on div "4" at bounding box center [336, 238] width 29 height 16
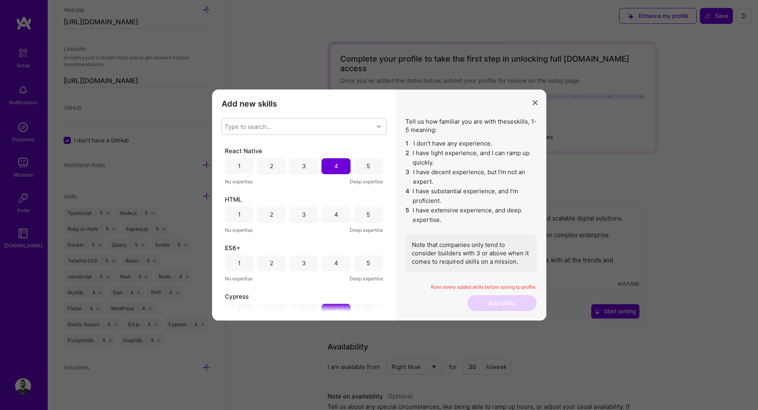
click at [361, 216] on div "5" at bounding box center [368, 215] width 29 height 16
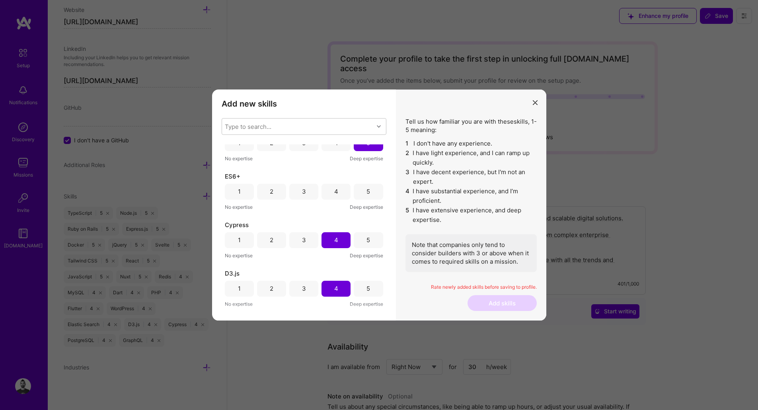
click at [363, 190] on div "5" at bounding box center [368, 192] width 29 height 16
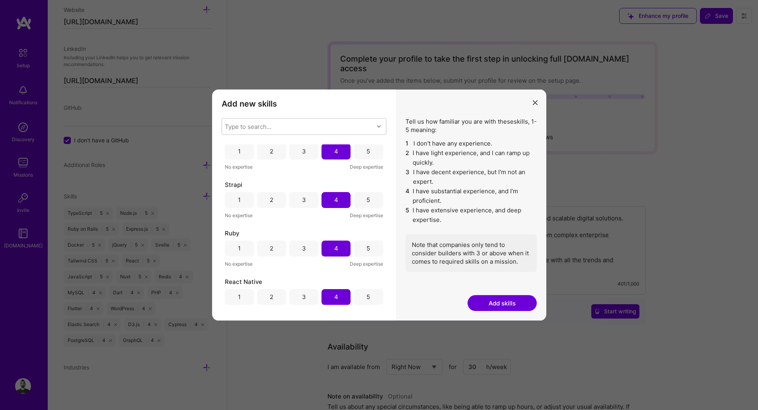
scroll to position [0, 0]
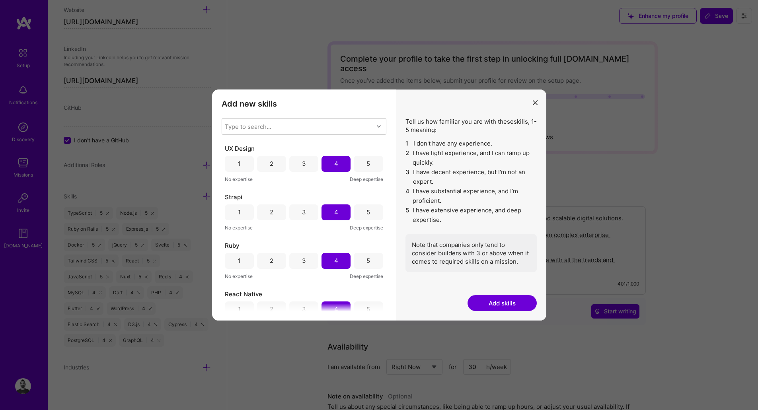
click at [514, 306] on button "Add skills" at bounding box center [502, 303] width 69 height 16
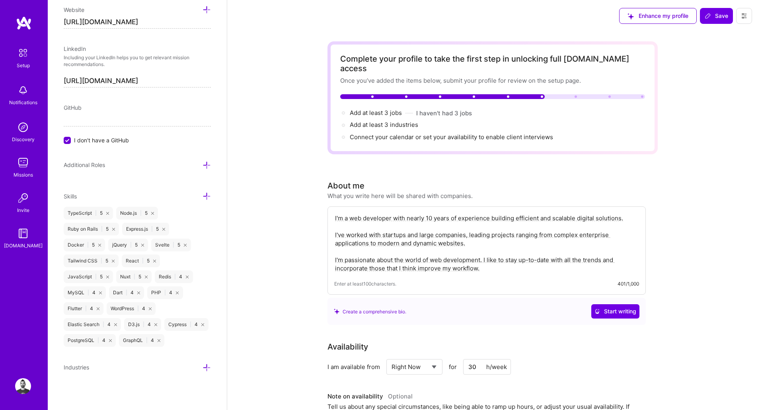
click at [203, 161] on icon at bounding box center [207, 165] width 8 height 8
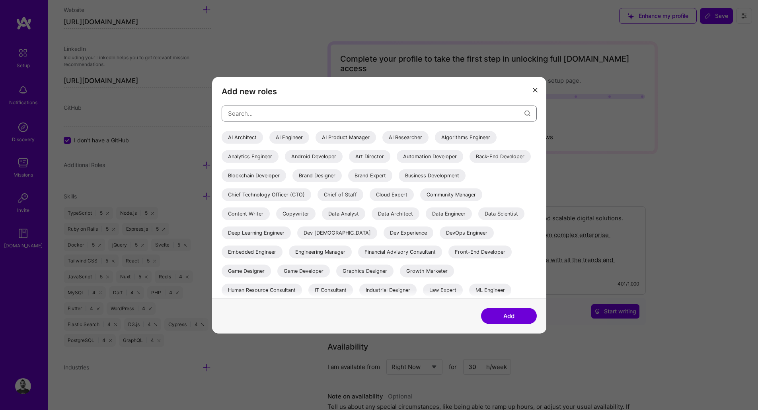
click at [291, 111] on input "modal" at bounding box center [376, 113] width 297 height 20
type input "dront"
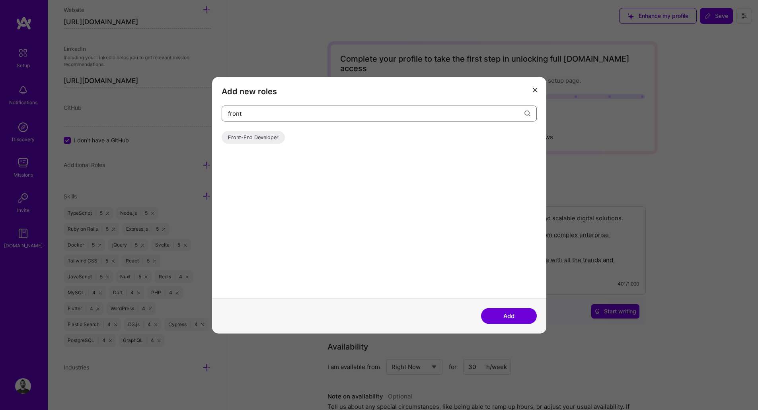
type input "front"
click at [271, 135] on div "Front-End Developer" at bounding box center [253, 137] width 63 height 13
click at [494, 113] on input "front" at bounding box center [376, 113] width 297 height 20
type input "back"
click at [245, 140] on div "Back-End Developer" at bounding box center [252, 137] width 61 height 13
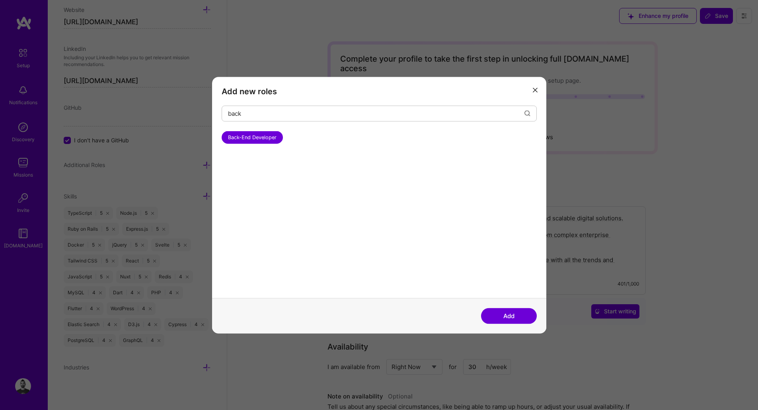
click at [520, 320] on button "Add" at bounding box center [509, 316] width 56 height 16
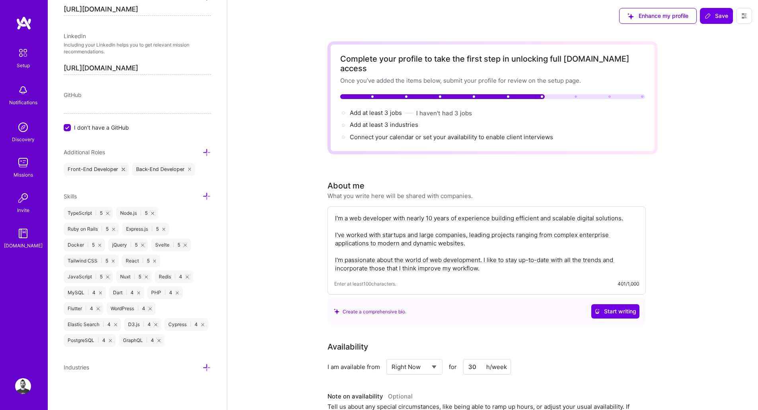
click at [203, 150] on icon at bounding box center [207, 152] width 8 height 8
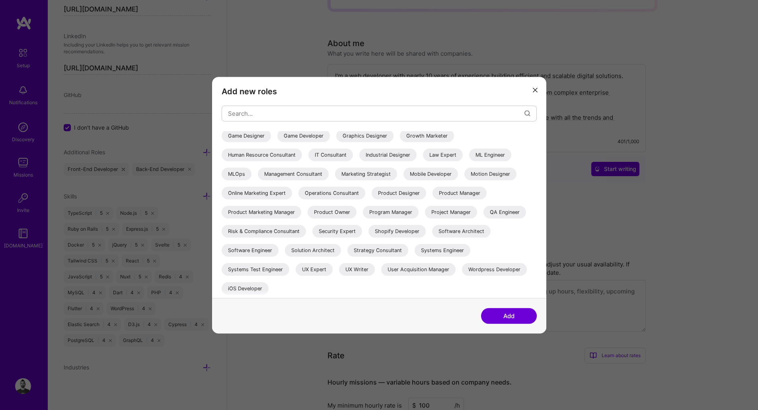
scroll to position [143, 0]
click at [535, 90] on icon "modal" at bounding box center [535, 90] width 5 height 5
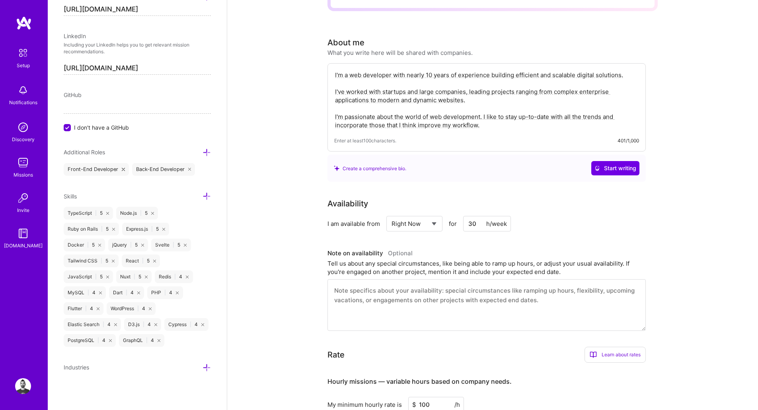
scroll to position [440, 0]
click at [203, 371] on icon at bounding box center [207, 368] width 8 height 8
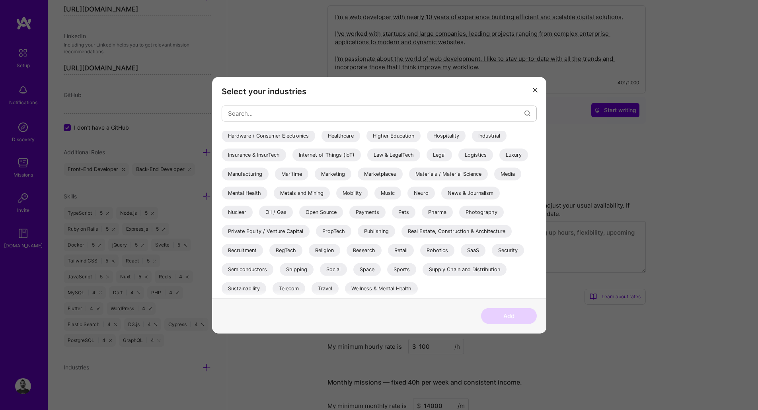
scroll to position [287, 0]
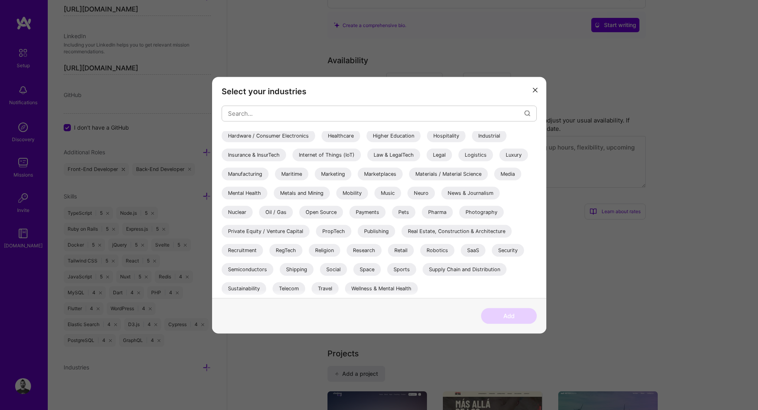
click at [535, 92] on icon "modal" at bounding box center [535, 90] width 5 height 5
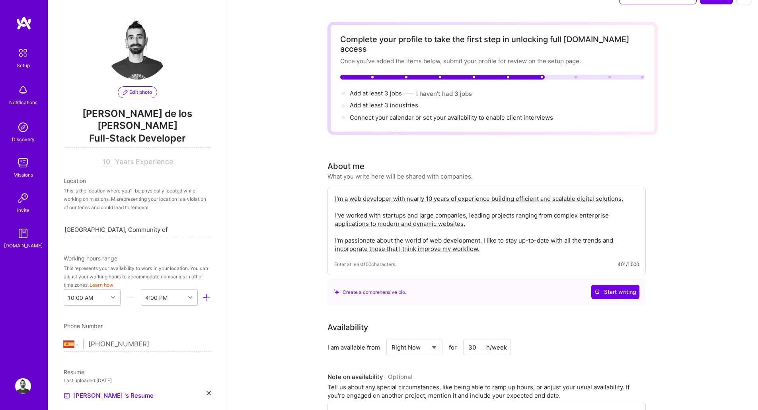
scroll to position [0, 0]
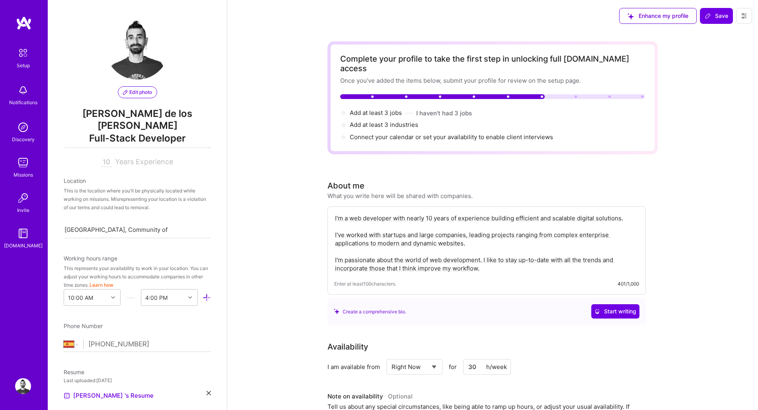
click at [719, 20] on span "Save" at bounding box center [716, 16] width 23 height 8
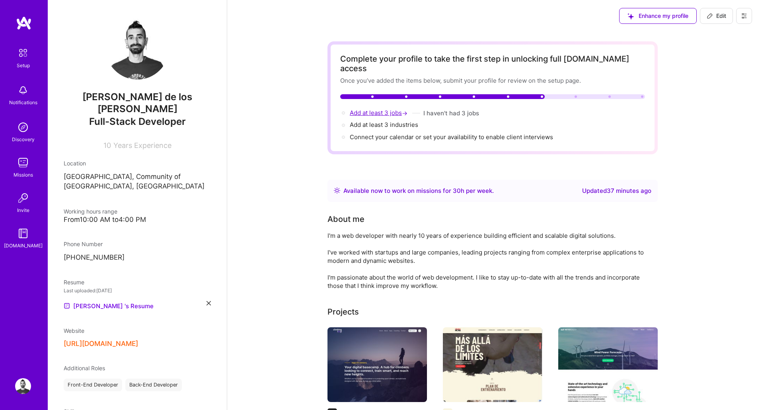
click at [388, 109] on span "Add at least 3 jobs →" at bounding box center [379, 113] width 59 height 8
select select "Right Now"
select select "ES"
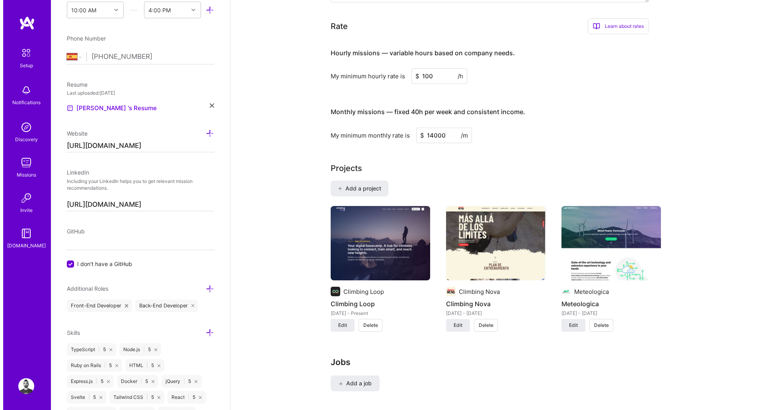
scroll to position [479, 0]
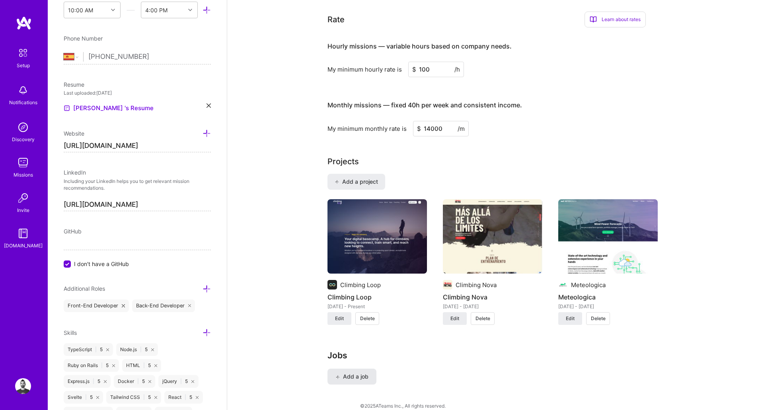
click at [355, 373] on span "Add a job" at bounding box center [352, 377] width 33 height 8
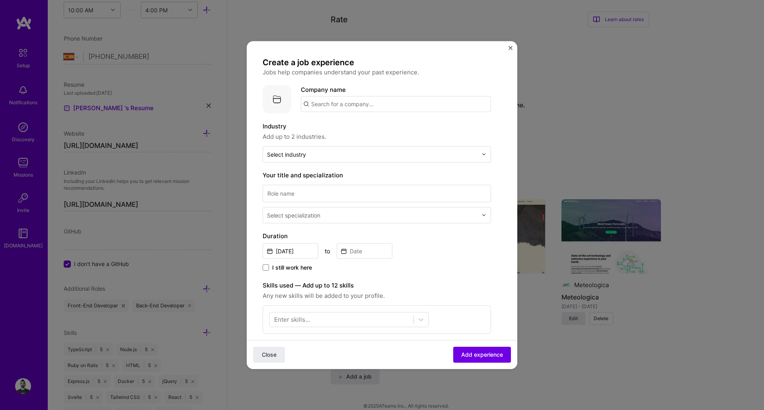
scroll to position [212, 0]
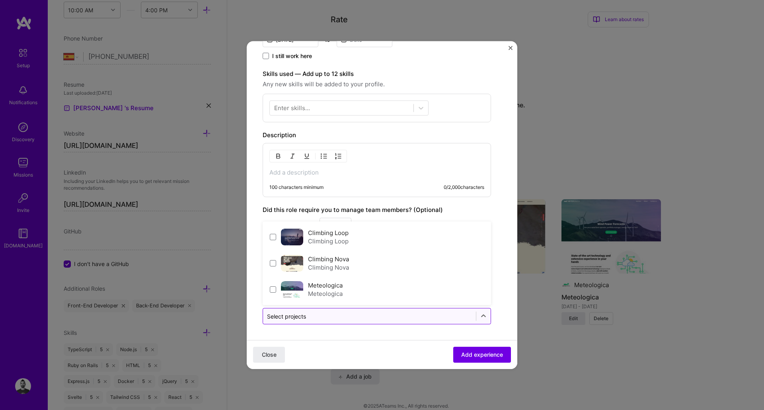
click at [400, 320] on input "text" at bounding box center [369, 316] width 205 height 8
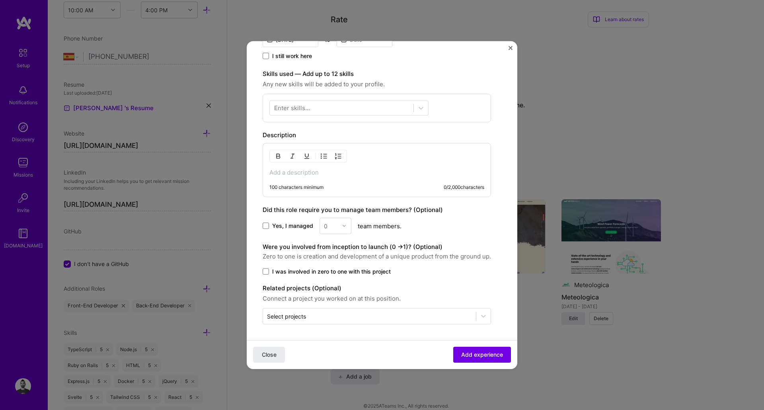
click at [357, 176] on p at bounding box center [376, 172] width 215 height 8
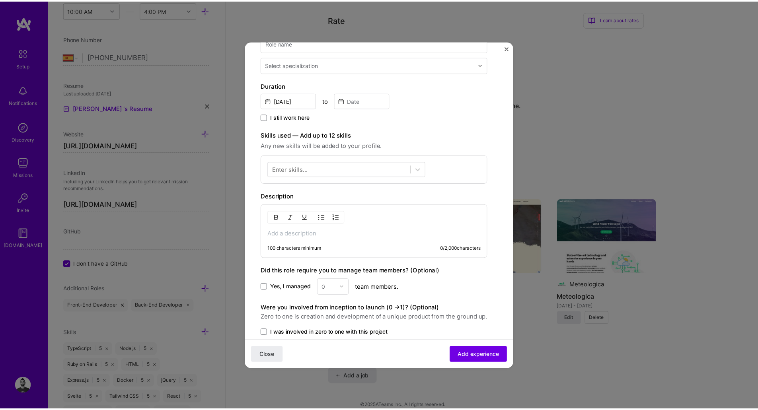
scroll to position [0, 0]
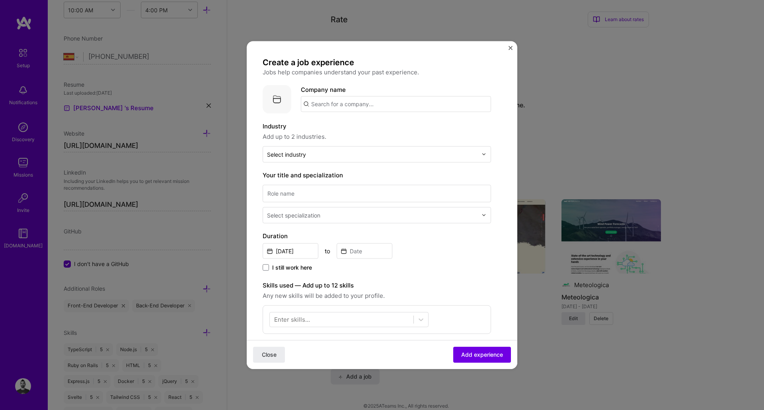
click at [509, 48] on img "Close" at bounding box center [511, 48] width 4 height 4
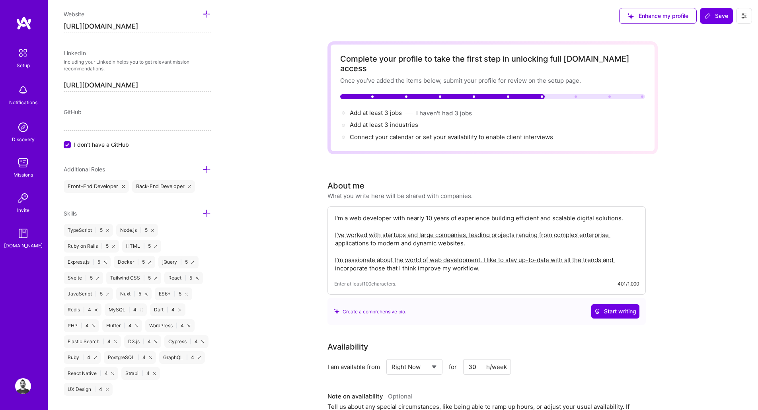
scroll to position [456, 0]
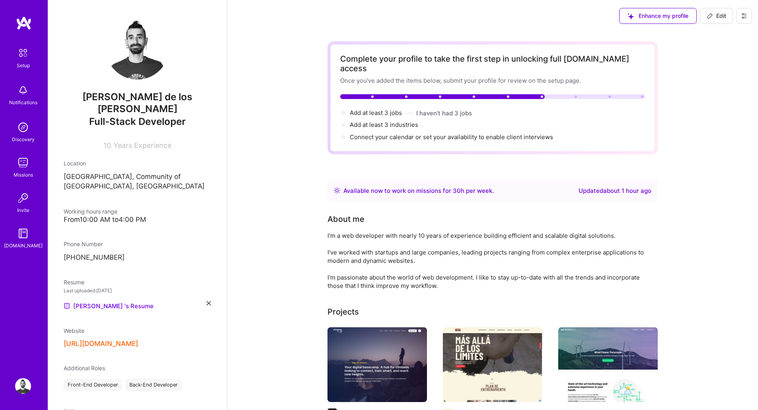
click at [521, 19] on icon at bounding box center [710, 16] width 6 height 6
select select "ES"
select select "Right Now"
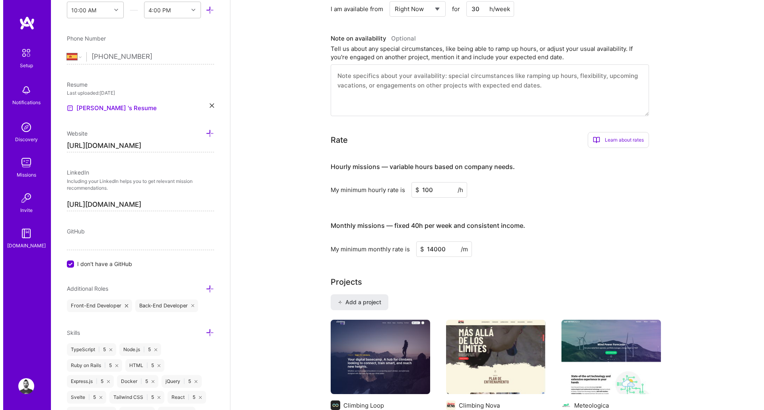
scroll to position [479, 0]
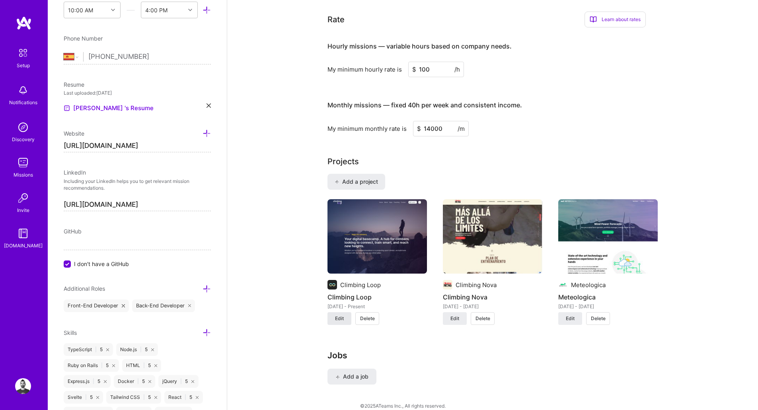
click at [338, 315] on span "Edit" at bounding box center [339, 318] width 9 height 7
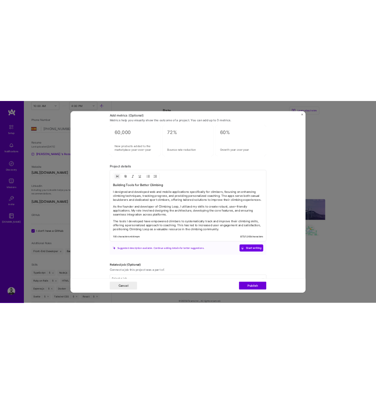
scroll to position [925, 0]
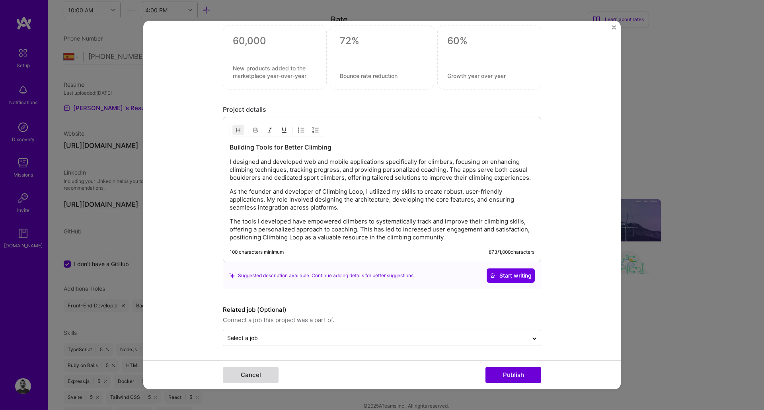
click at [259, 378] on button "Cancel" at bounding box center [251, 375] width 56 height 16
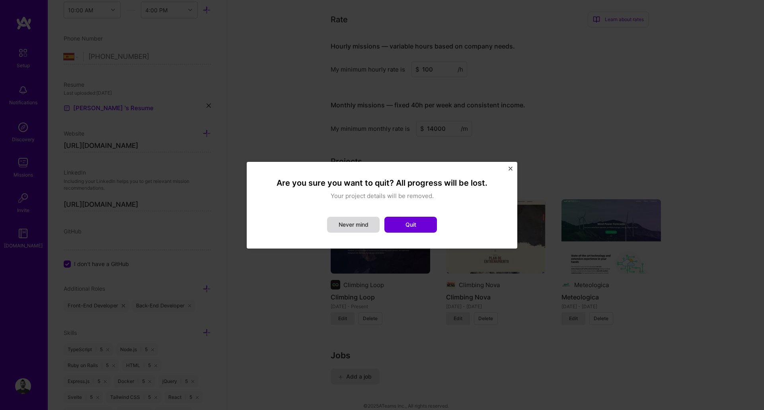
click at [364, 224] on button "Never mind" at bounding box center [353, 225] width 53 height 16
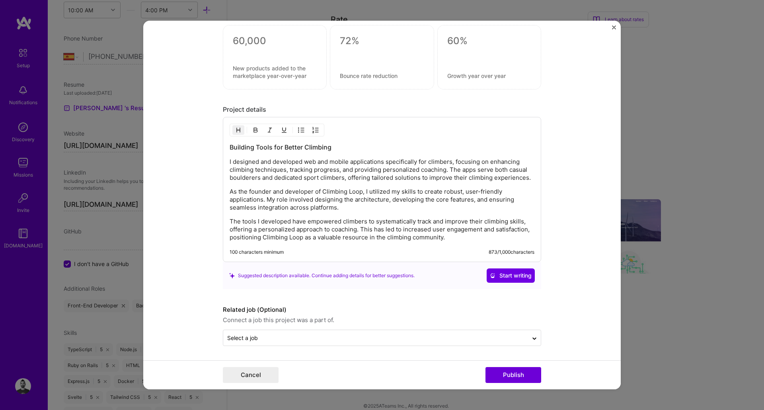
click at [521, 26] on img "Close" at bounding box center [614, 27] width 4 height 4
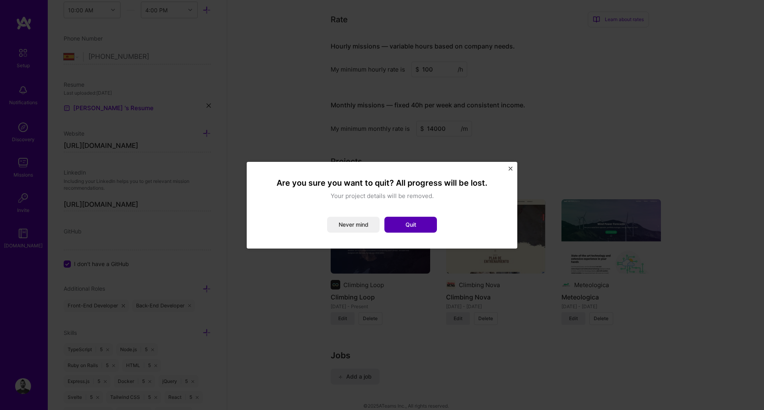
click at [430, 226] on button "Quit" at bounding box center [411, 225] width 53 height 16
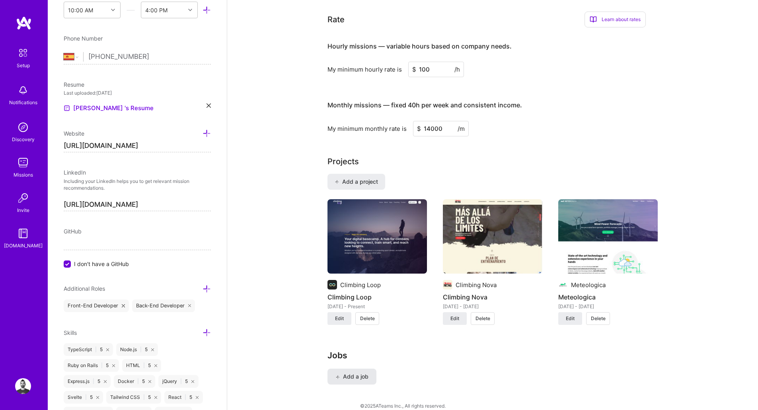
click at [363, 373] on span "Add a job" at bounding box center [352, 377] width 33 height 8
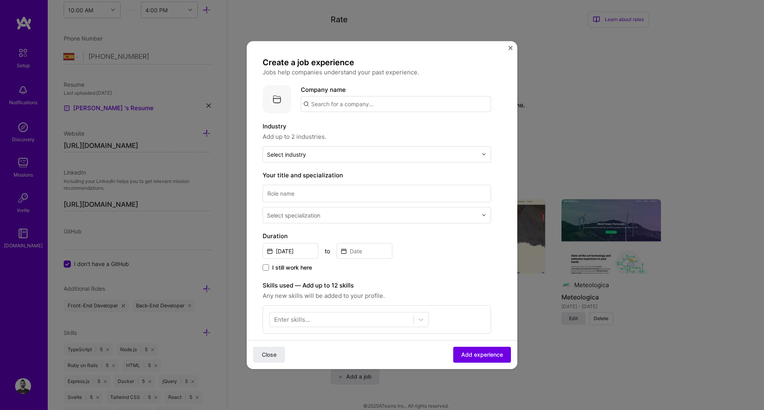
click at [292, 21] on div "Create a job experience Jobs help companies understand your past experience. Co…" at bounding box center [382, 205] width 764 height 410
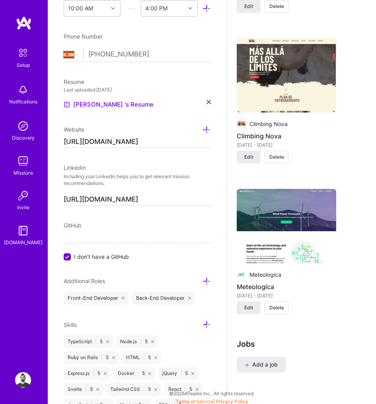
scroll to position [845, 0]
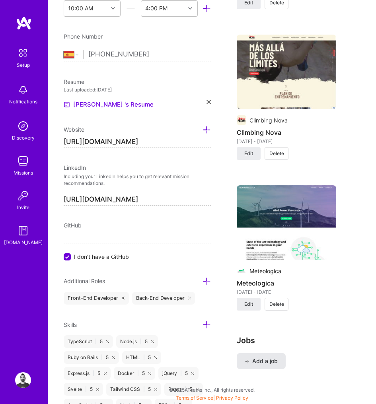
click at [269, 365] on span "Add a job" at bounding box center [261, 361] width 33 height 8
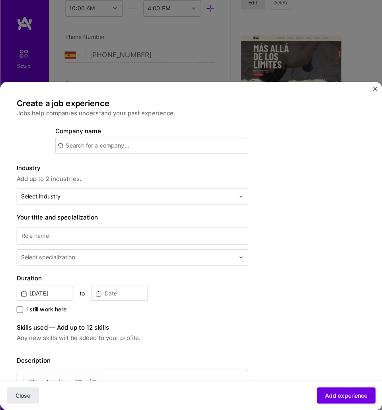
scroll to position [839, 0]
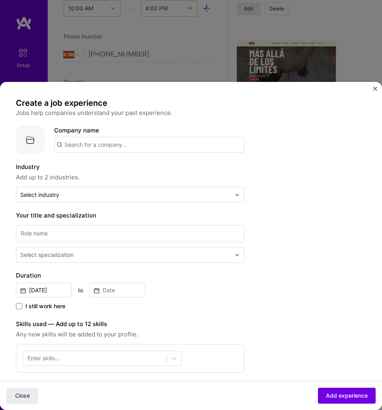
click at [112, 146] on input "text" at bounding box center [149, 145] width 190 height 16
type input "Climbing Loop"
click at [131, 169] on div "Climbing Loop" at bounding box center [122, 167] width 47 height 14
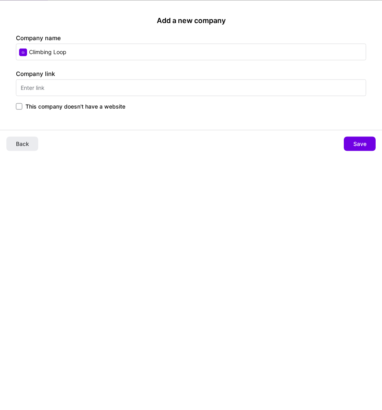
click at [80, 87] on input "text" at bounding box center [191, 87] width 350 height 17
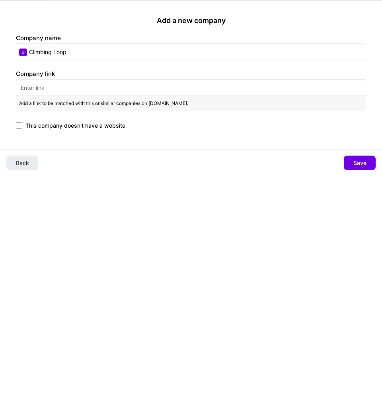
click at [143, 88] on input "text" at bounding box center [191, 87] width 350 height 17
paste input "[URL][DOMAIN_NAME]"
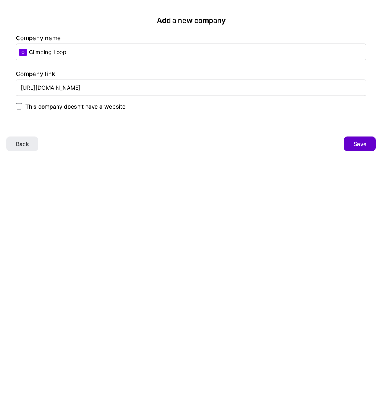
type input "[URL][DOMAIN_NAME]"
click at [367, 150] on button "Save" at bounding box center [360, 144] width 32 height 14
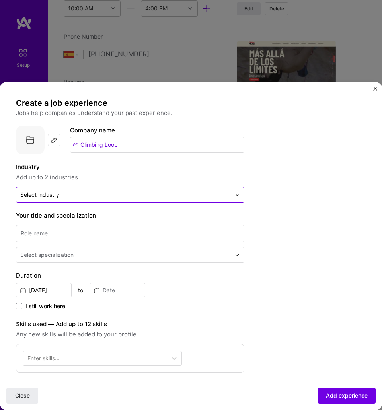
click at [117, 195] on input "text" at bounding box center [125, 195] width 211 height 8
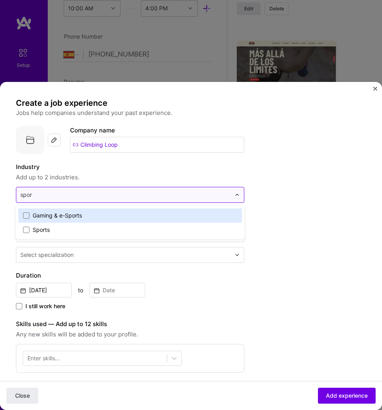
type input "sport"
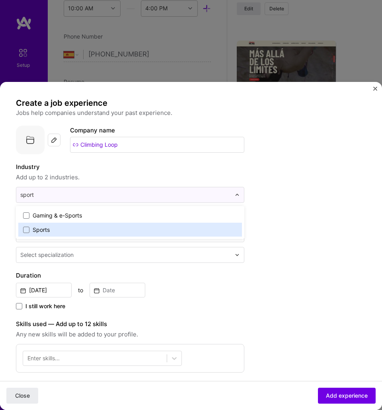
click at [47, 228] on div "Sports" at bounding box center [41, 230] width 17 height 8
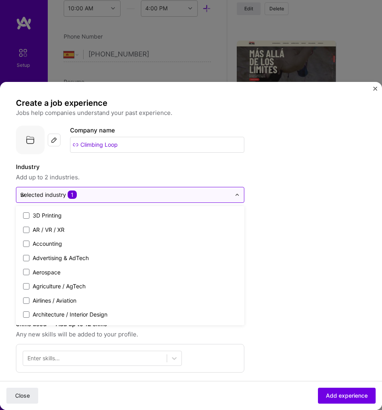
type input "we"
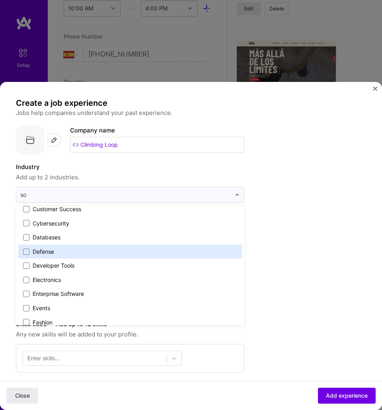
scroll to position [0, 0]
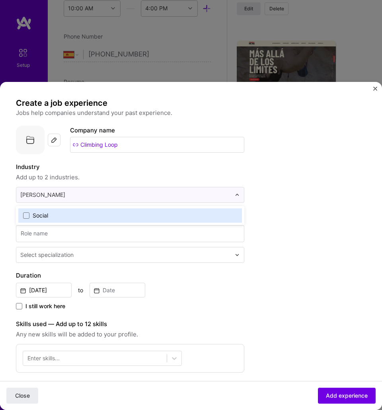
type input "social"
click at [25, 215] on span at bounding box center [26, 216] width 6 height 6
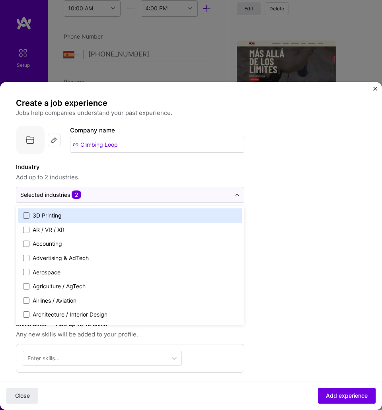
click at [283, 185] on div "Create a job experience Jobs help companies understand your past experience. Co…" at bounding box center [175, 336] width 318 height 476
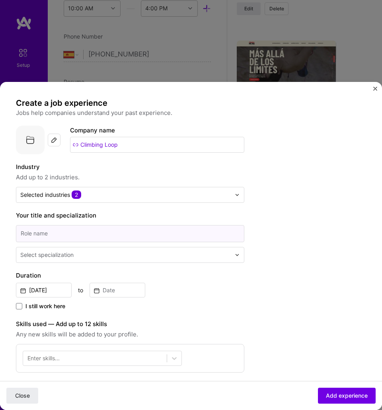
click at [104, 236] on input at bounding box center [130, 233] width 228 height 17
click at [65, 231] on input at bounding box center [130, 233] width 228 height 17
paste input "Founder and developer"
type input "Founder and developer"
click at [107, 256] on input "text" at bounding box center [126, 255] width 212 height 8
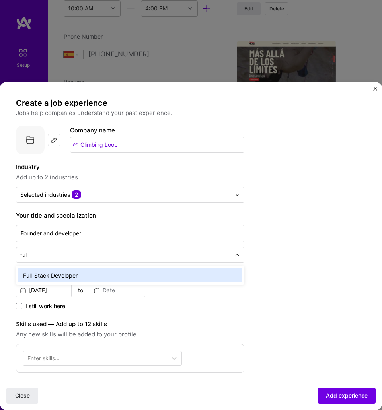
type input "full"
click at [84, 279] on div "Full-Stack Developer" at bounding box center [130, 276] width 224 height 14
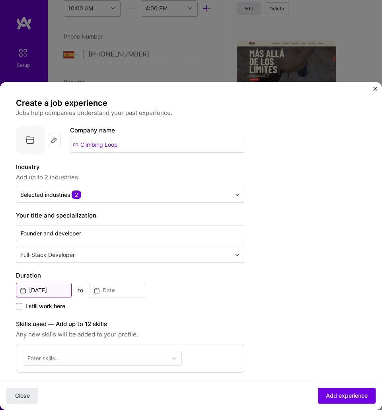
click at [48, 293] on input "[DATE]" at bounding box center [44, 290] width 56 height 15
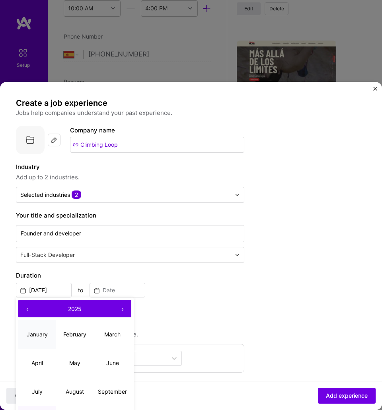
click at [44, 333] on abbr "January" at bounding box center [37, 334] width 21 height 7
type input "[DATE]"
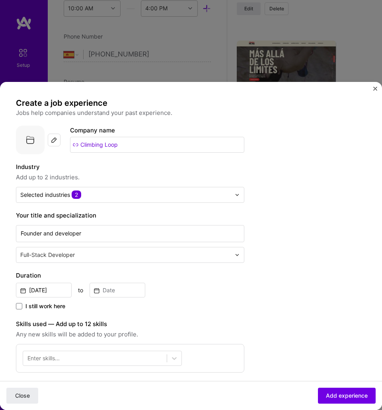
click at [33, 309] on span "I still work here" at bounding box center [45, 307] width 40 height 8
click at [0, 0] on input "I still work here" at bounding box center [0, 0] width 0 height 0
click at [121, 141] on input "Climbing Loop" at bounding box center [157, 145] width 174 height 16
click at [110, 148] on input "Climbing Loop" at bounding box center [157, 145] width 174 height 16
click at [20, 396] on span "Close" at bounding box center [22, 396] width 15 height 8
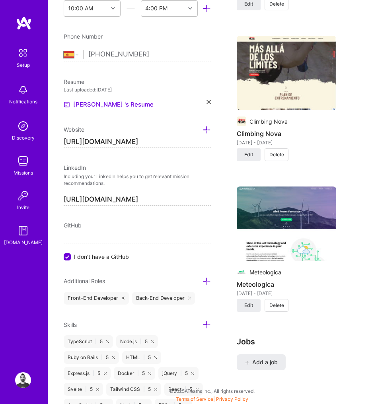
scroll to position [845, 0]
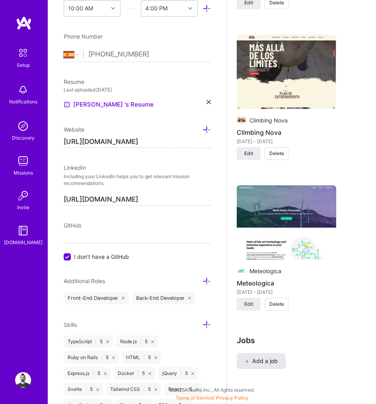
click at [273, 362] on span "Add a job" at bounding box center [261, 361] width 33 height 8
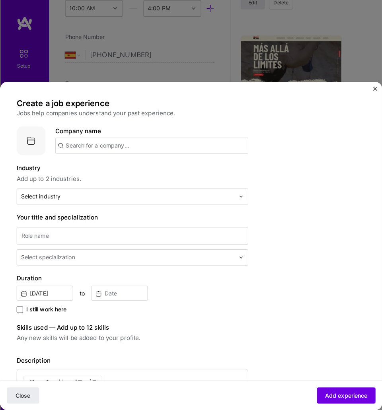
scroll to position [839, 0]
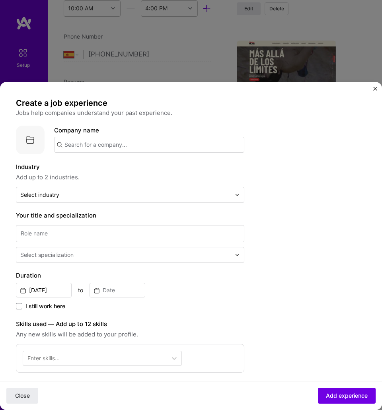
click at [81, 142] on input "text" at bounding box center [149, 145] width 190 height 16
type input "Climbing Nova"
click at [117, 168] on div "Climbing Nova" at bounding box center [123, 167] width 48 height 14
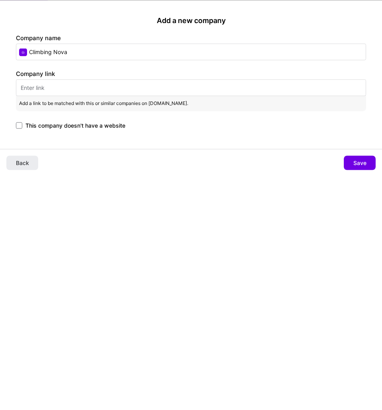
click at [46, 88] on input "text" at bounding box center [191, 87] width 350 height 17
paste input "[URL][DOMAIN_NAME]"
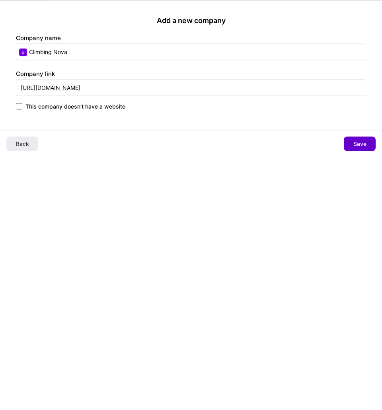
type input "[URL][DOMAIN_NAME]"
click at [368, 143] on button "Save" at bounding box center [360, 144] width 32 height 14
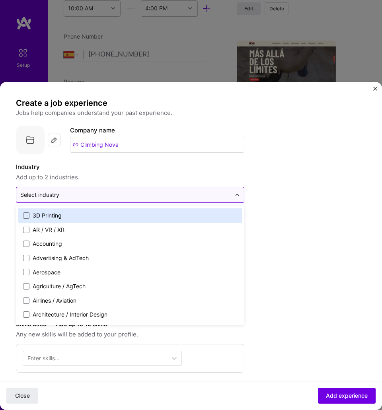
click at [116, 198] on input "text" at bounding box center [125, 195] width 211 height 8
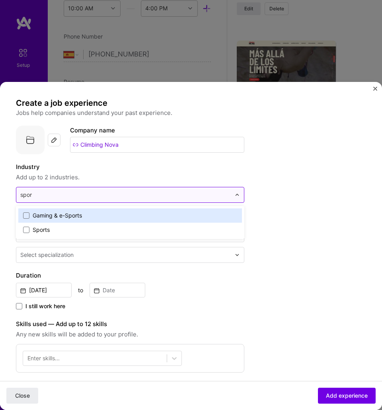
type input "sport"
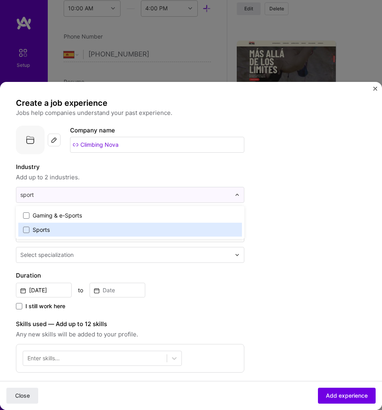
click at [44, 228] on div "Sports" at bounding box center [41, 230] width 17 height 8
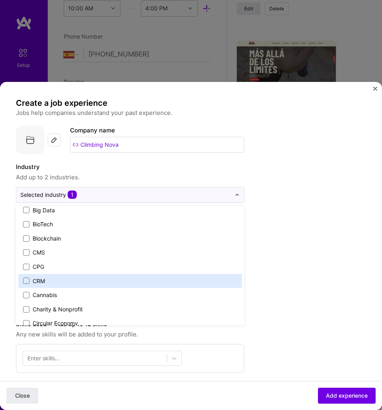
scroll to position [287, 0]
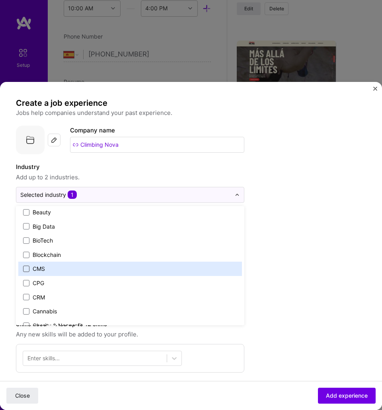
click at [24, 266] on span at bounding box center [26, 269] width 6 height 6
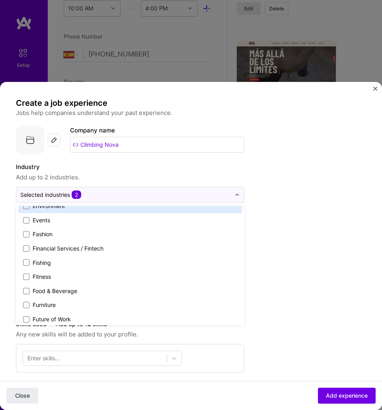
scroll to position [788, 0]
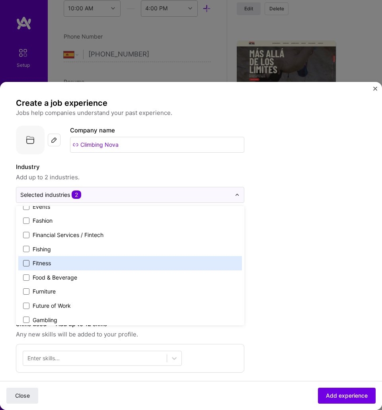
click at [25, 266] on span at bounding box center [26, 263] width 6 height 6
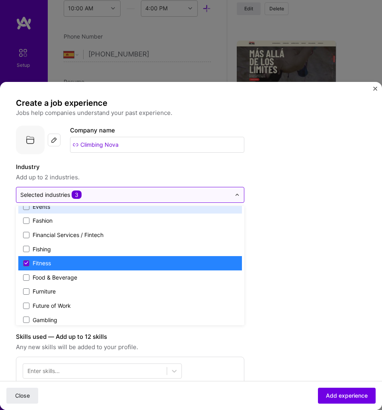
click at [36, 195] on div "Selected industries 3" at bounding box center [50, 195] width 61 height 8
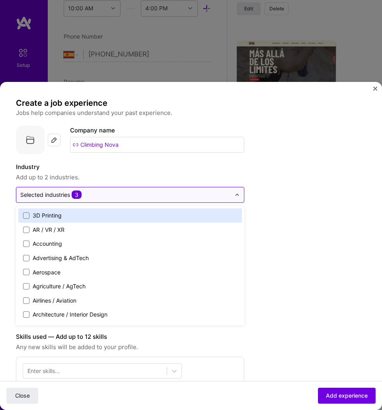
click at [37, 199] on div "Selected industries 3" at bounding box center [50, 195] width 61 height 8
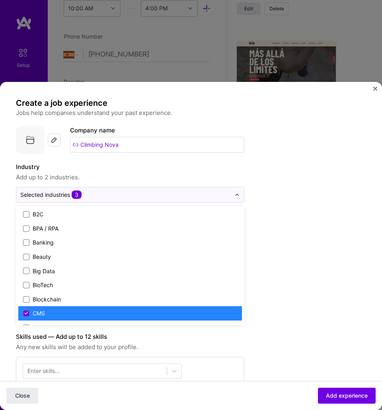
scroll to position [287, 0]
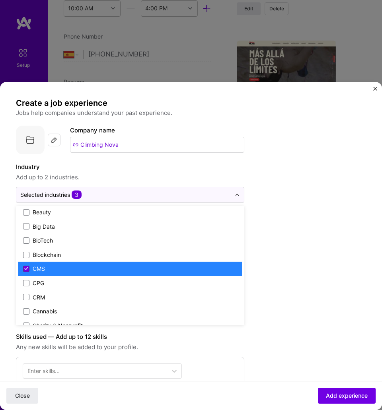
click at [27, 269] on icon at bounding box center [26, 268] width 4 height 3
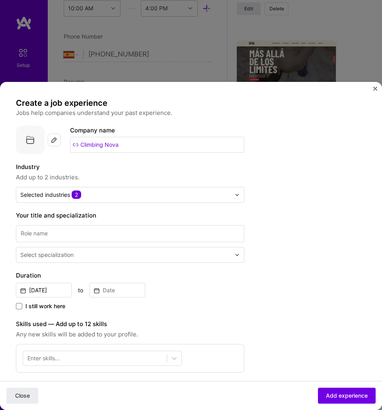
click at [330, 283] on div "Create a job experience Jobs help companies understand your past experience. Co…" at bounding box center [175, 336] width 318 height 476
click at [89, 237] on input at bounding box center [130, 233] width 228 height 17
click at [59, 232] on input at bounding box center [130, 233] width 228 height 17
type input "CTO"
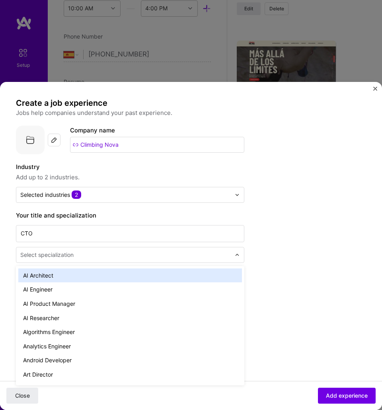
click at [71, 260] on div "Select specialization" at bounding box center [125, 255] width 219 height 15
type input "cto"
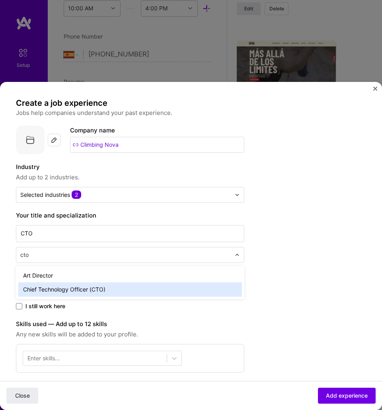
click at [122, 288] on div "Chief Technology Officer (CTO)" at bounding box center [130, 290] width 224 height 14
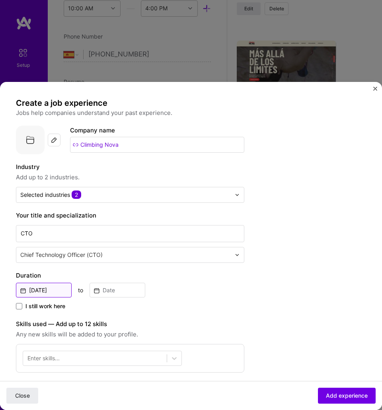
click at [41, 290] on input "[DATE]" at bounding box center [44, 290] width 56 height 15
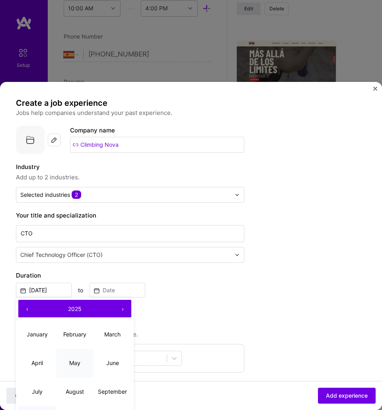
click at [80, 362] on button "May" at bounding box center [75, 363] width 38 height 29
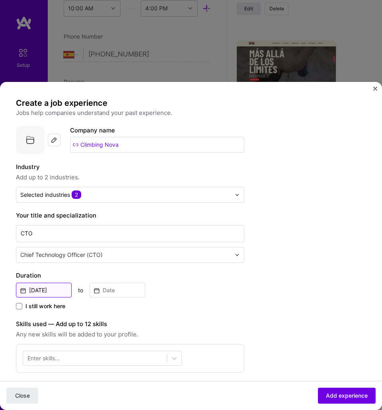
click at [47, 291] on input "May, 2025" at bounding box center [44, 290] width 56 height 15
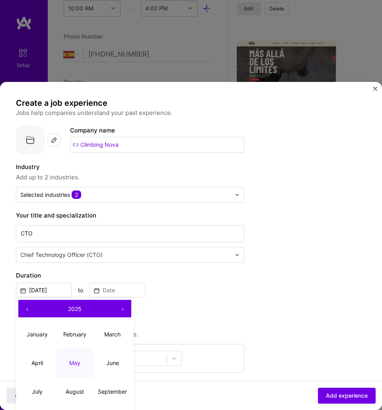
click at [25, 309] on button "‹" at bounding box center [27, 309] width 18 height 18
click at [78, 365] on abbr "May" at bounding box center [74, 363] width 11 height 7
type input "[DATE]"
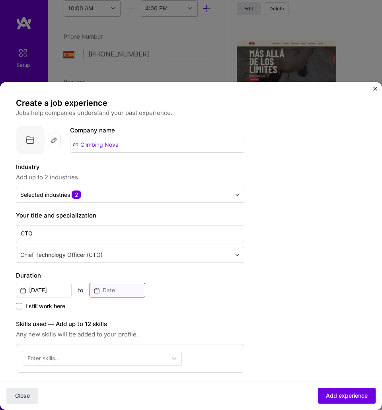
click at [111, 290] on input at bounding box center [118, 290] width 56 height 15
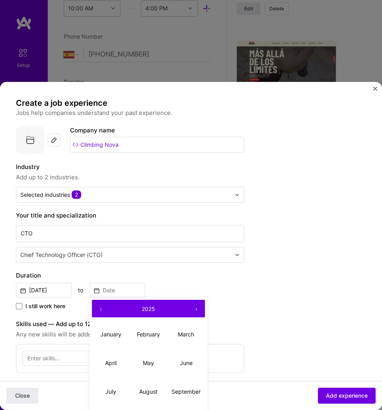
click at [98, 312] on button "‹" at bounding box center [101, 309] width 18 height 18
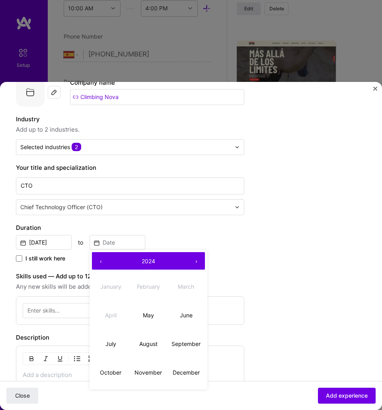
scroll to position [143, 0]
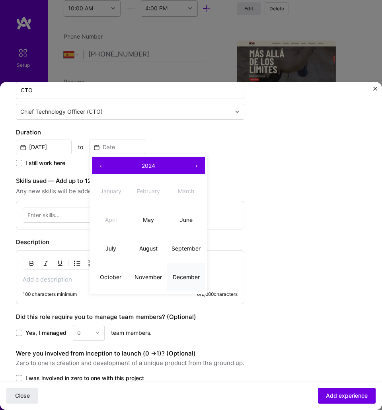
click at [184, 278] on abbr "December" at bounding box center [186, 277] width 27 height 7
type input "[DATE]"
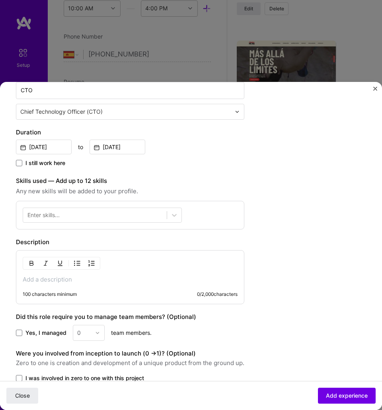
click at [44, 213] on div "Enter skills..." at bounding box center [43, 215] width 32 height 8
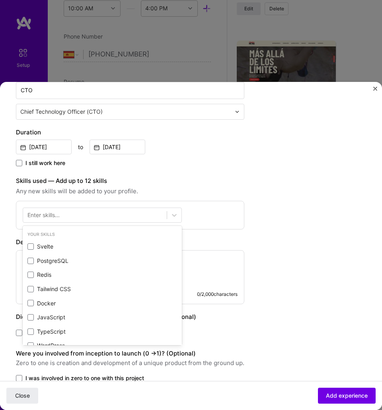
click at [57, 213] on div "Enter skills..." at bounding box center [43, 215] width 32 height 8
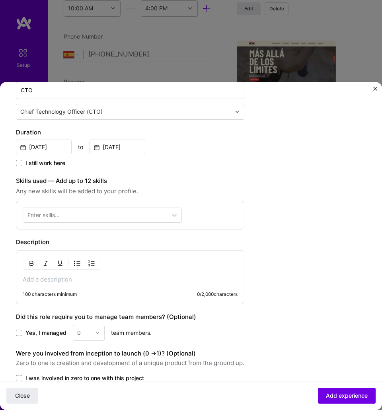
click at [57, 213] on div "Enter skills..." at bounding box center [43, 215] width 32 height 8
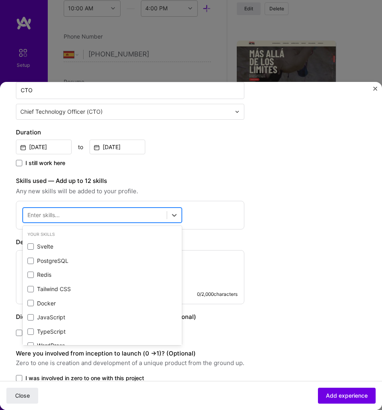
click at [78, 219] on div at bounding box center [95, 215] width 144 height 13
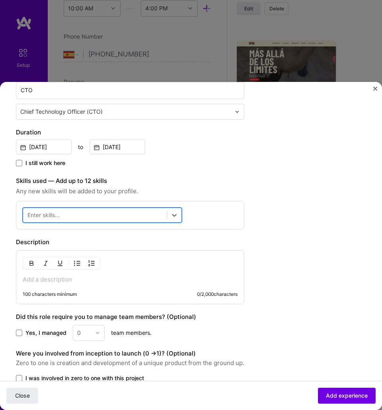
click at [131, 210] on div at bounding box center [95, 215] width 144 height 13
click at [147, 213] on div at bounding box center [95, 215] width 144 height 13
click at [156, 216] on div at bounding box center [95, 215] width 144 height 13
type input "java"
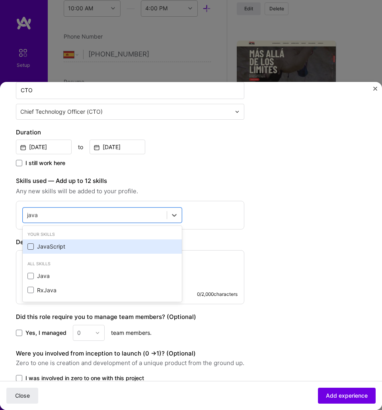
click at [32, 248] on span at bounding box center [30, 247] width 6 height 6
click at [0, 0] on input "checkbox" at bounding box center [0, 0] width 0 height 0
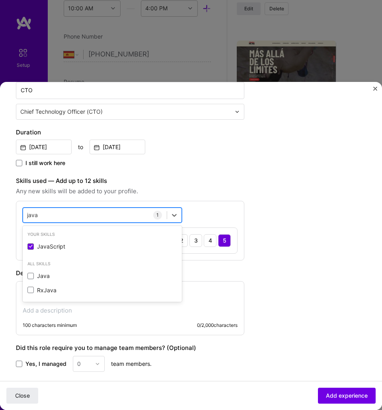
click at [121, 215] on div "java java" at bounding box center [95, 215] width 144 height 13
type input "type"
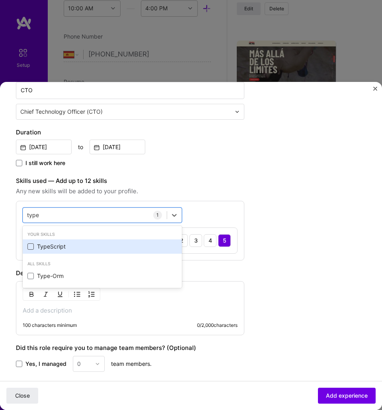
click at [30, 245] on span at bounding box center [30, 247] width 6 height 6
click at [0, 0] on input "checkbox" at bounding box center [0, 0] width 0 height 0
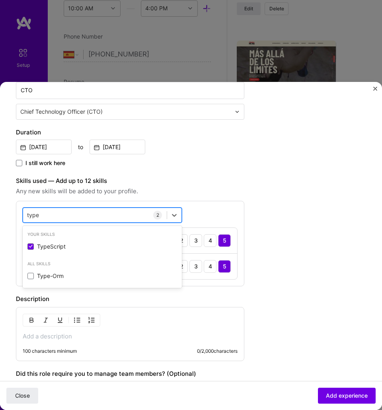
click at [107, 213] on div "type type" at bounding box center [95, 215] width 144 height 13
click at [108, 218] on div "type type" at bounding box center [95, 215] width 144 height 13
type input "mysql"
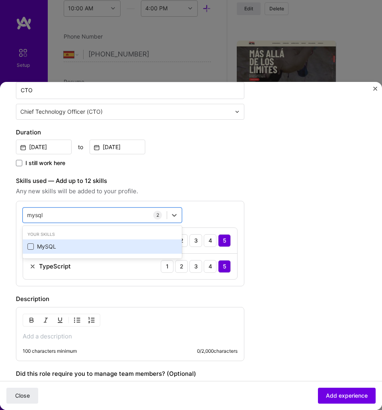
click at [29, 249] on span at bounding box center [30, 247] width 6 height 6
click at [0, 0] on input "checkbox" at bounding box center [0, 0] width 0 height 0
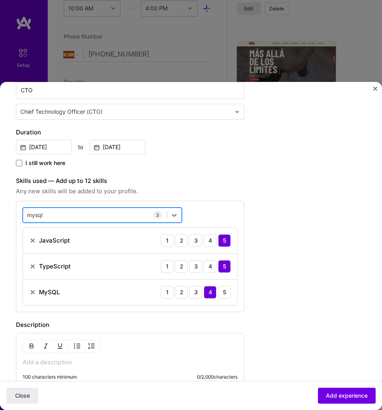
click at [58, 219] on div "mysql mysql" at bounding box center [95, 215] width 144 height 13
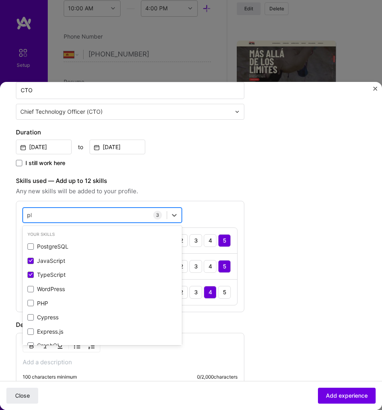
type input "php"
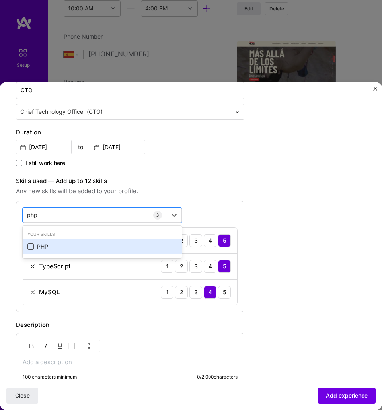
click at [31, 248] on span at bounding box center [30, 247] width 6 height 6
click at [0, 0] on input "checkbox" at bounding box center [0, 0] width 0 height 0
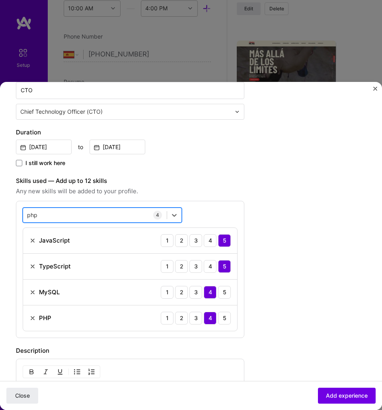
click at [41, 215] on div "php php" at bounding box center [95, 215] width 144 height 13
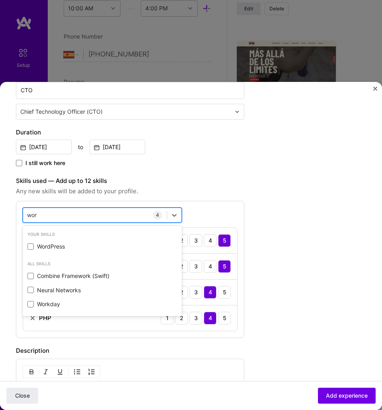
type input "word"
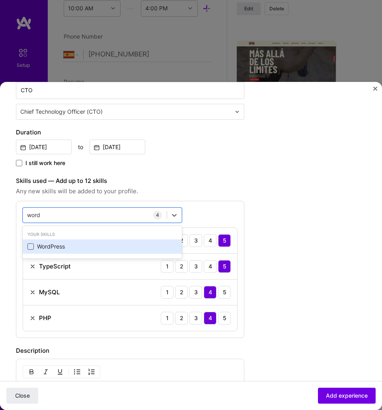
click at [30, 248] on span at bounding box center [30, 247] width 6 height 6
click at [0, 0] on input "checkbox" at bounding box center [0, 0] width 0 height 0
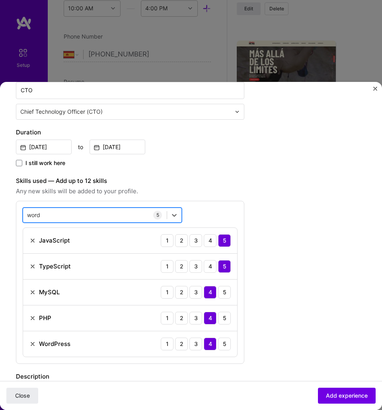
click at [66, 216] on div "word word" at bounding box center [95, 215] width 144 height 13
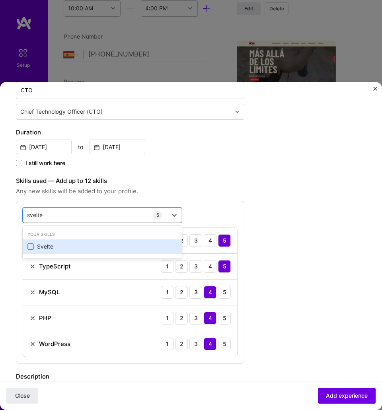
click at [36, 249] on div "Svelte" at bounding box center [102, 247] width 150 height 8
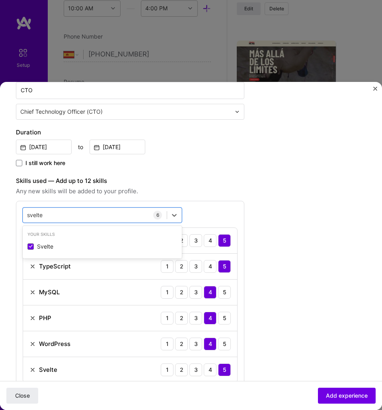
type input "svelte"
click at [296, 229] on div "Create a job experience Jobs help companies understand your past experience. Co…" at bounding box center [175, 273] width 318 height 637
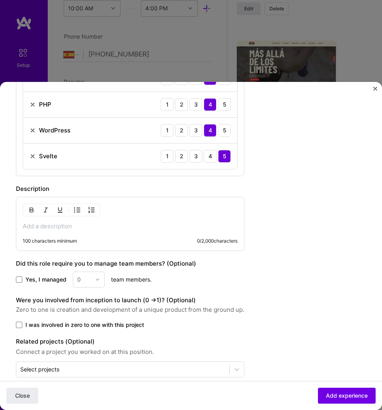
scroll to position [358, 0]
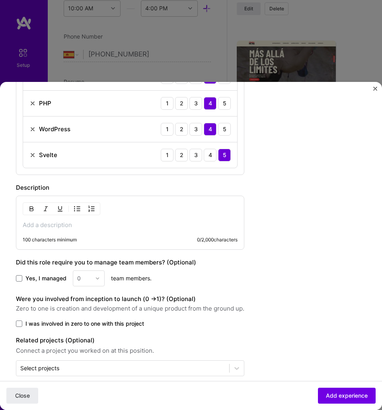
click at [50, 226] on p at bounding box center [130, 225] width 215 height 8
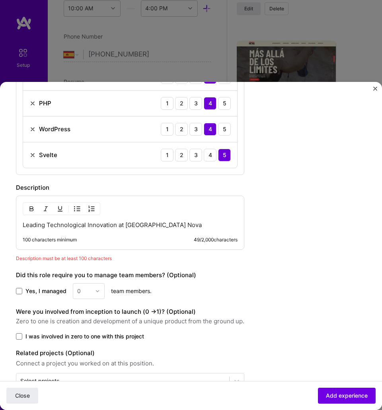
click at [74, 237] on div "100 characters minimum" at bounding box center [50, 240] width 54 height 6
click at [80, 240] on div "100 characters minimum 49 / 2,000 characters" at bounding box center [130, 240] width 215 height 6
click at [71, 239] on div "100 characters minimum" at bounding box center [50, 240] width 54 height 6
click at [175, 226] on p "Leading Technological Innovation at [GEOGRAPHIC_DATA] Nova" at bounding box center [130, 225] width 215 height 8
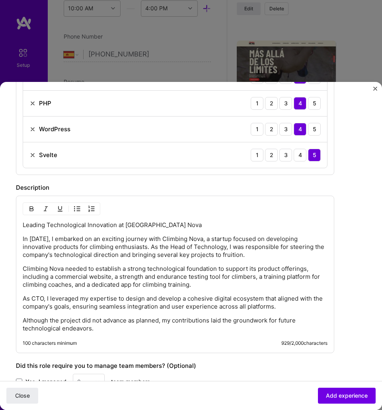
click at [164, 227] on p "Leading Technological Innovation at [GEOGRAPHIC_DATA] Nova" at bounding box center [175, 225] width 305 height 8
click at [28, 210] on img "button" at bounding box center [31, 209] width 6 height 6
click at [164, 297] on p "As CTO, I leveraged my expertise to design and develop a cohesive digital ecosy…" at bounding box center [175, 303] width 305 height 16
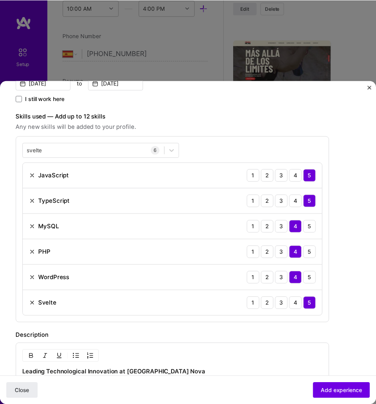
scroll to position [473, 0]
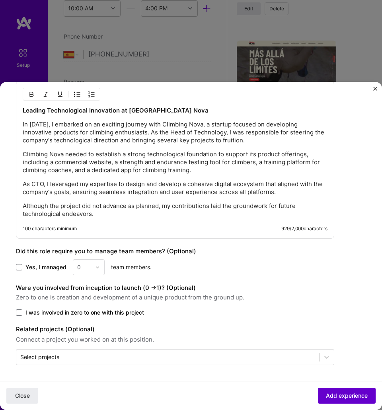
click at [356, 396] on span "Add experience" at bounding box center [347, 396] width 42 height 8
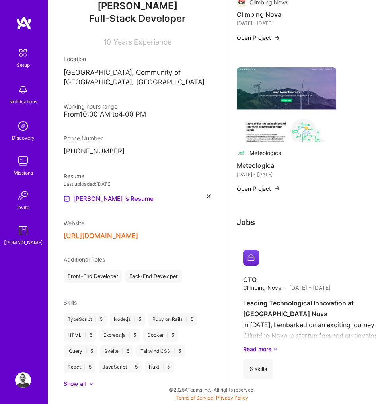
scroll to position [619, 0]
click at [297, 306] on div "Leading Technological Innovation at Climbing Nova In May 2024, I embarked on an…" at bounding box center [318, 325] width 150 height 55
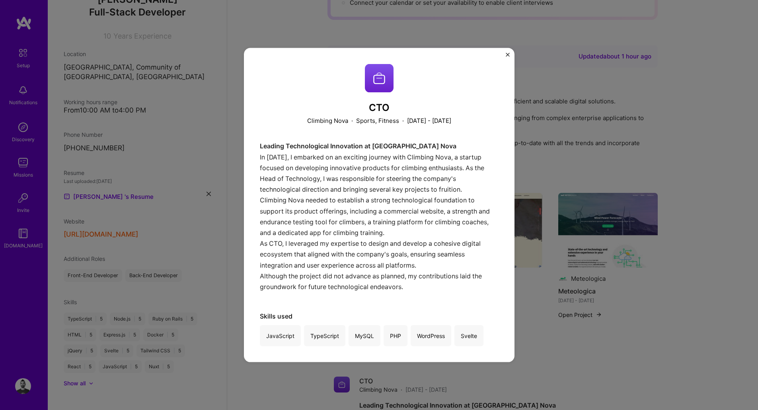
scroll to position [221, 0]
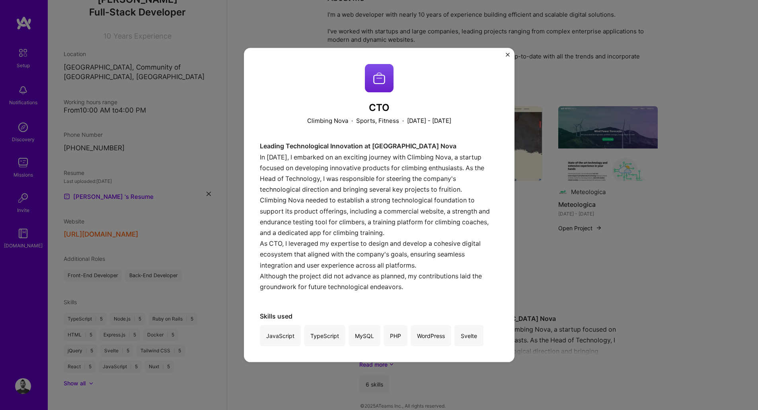
click at [510, 53] on img "Close" at bounding box center [508, 55] width 4 height 4
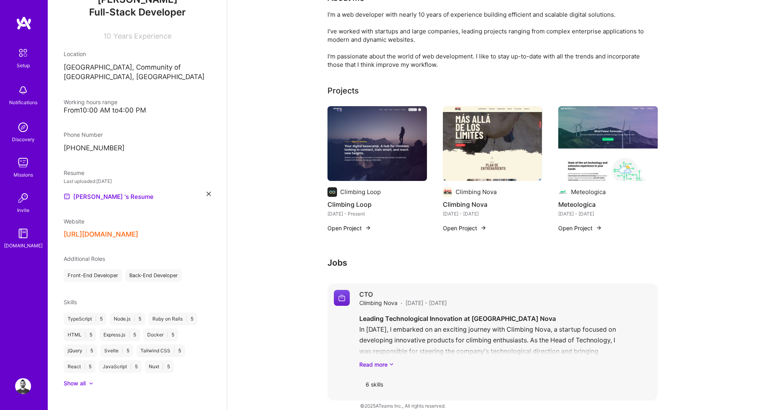
click at [341, 290] on img at bounding box center [342, 298] width 16 height 16
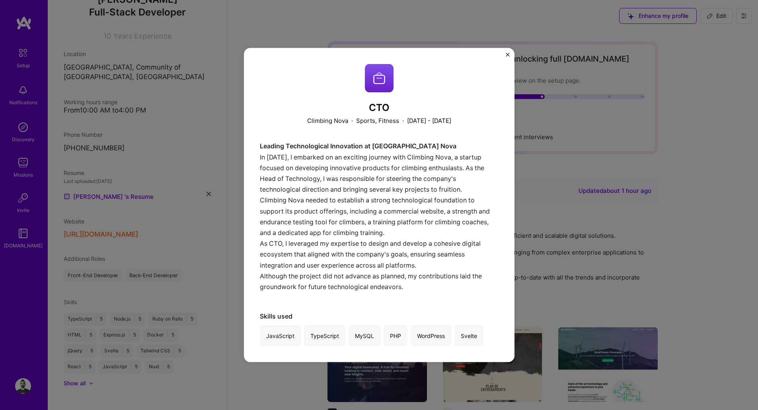
click at [505, 54] on div "CTO Climbing Nova · Sports, Fitness · May 2024 - December 2024 Leading Technolo…" at bounding box center [379, 205] width 271 height 315
click at [511, 56] on div "CTO Climbing Nova · Sports, Fitness · May 2024 - December 2024 Leading Technolo…" at bounding box center [379, 205] width 271 height 315
click at [508, 54] on img "Close" at bounding box center [508, 55] width 4 height 4
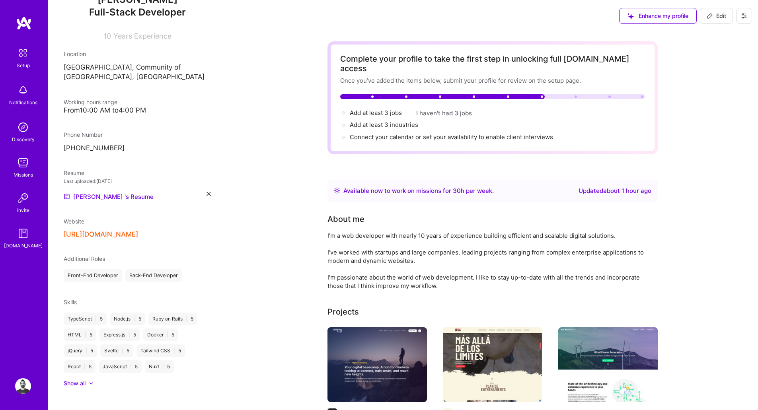
click at [521, 16] on icon at bounding box center [710, 16] width 6 height 6
select select "ES"
select select "Right Now"
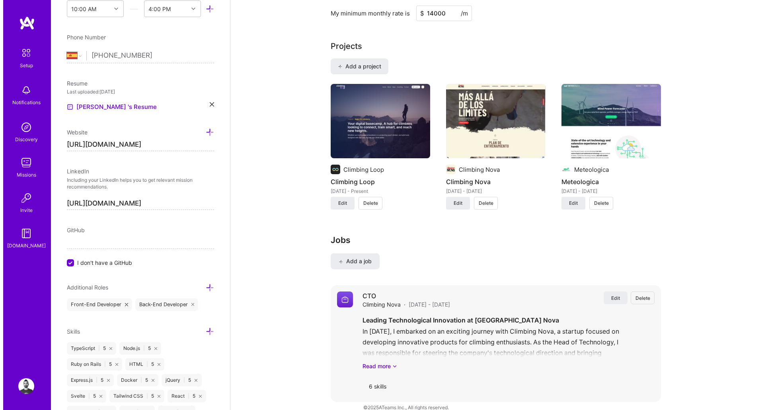
scroll to position [596, 0]
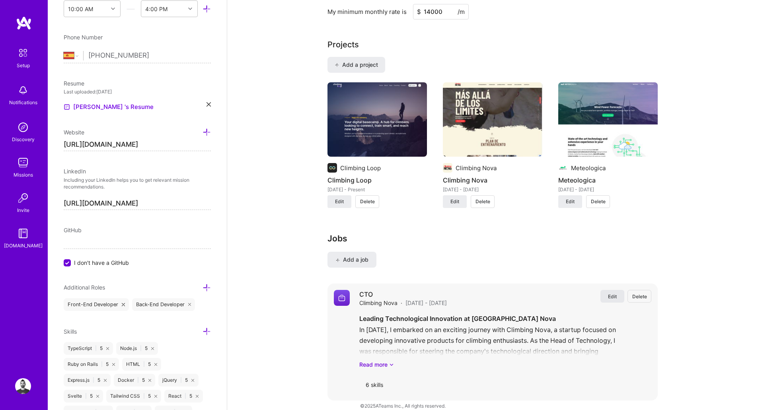
click at [521, 293] on span "Edit" at bounding box center [612, 296] width 9 height 7
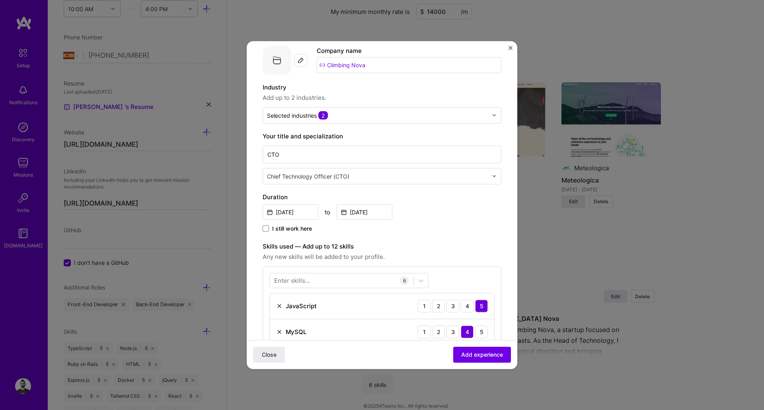
scroll to position [0, 0]
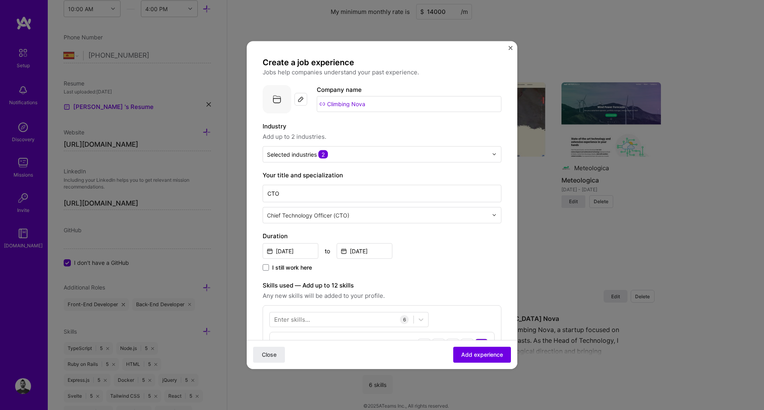
click at [300, 97] on img at bounding box center [301, 99] width 6 height 6
click at [301, 106] on img "button" at bounding box center [301, 106] width 6 height 6
click at [303, 98] on img at bounding box center [301, 99] width 6 height 6
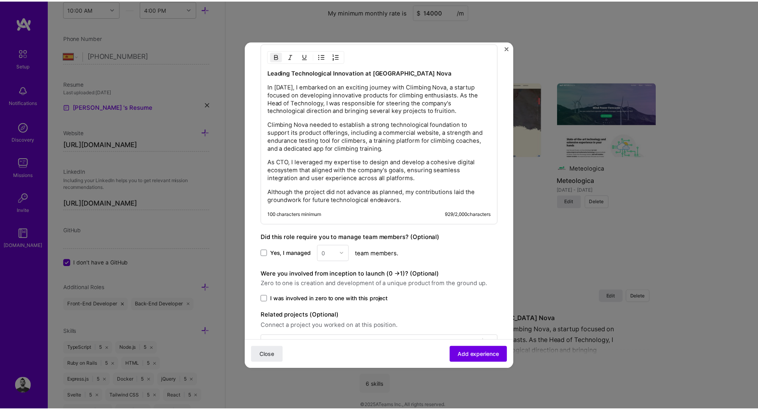
scroll to position [500, 0]
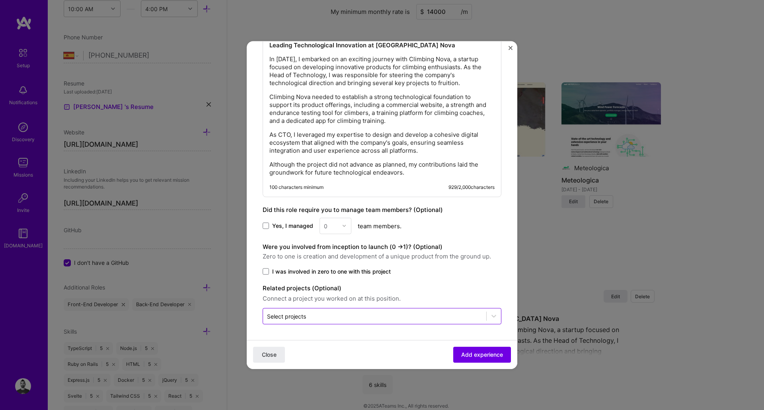
click at [310, 311] on div at bounding box center [374, 316] width 215 height 10
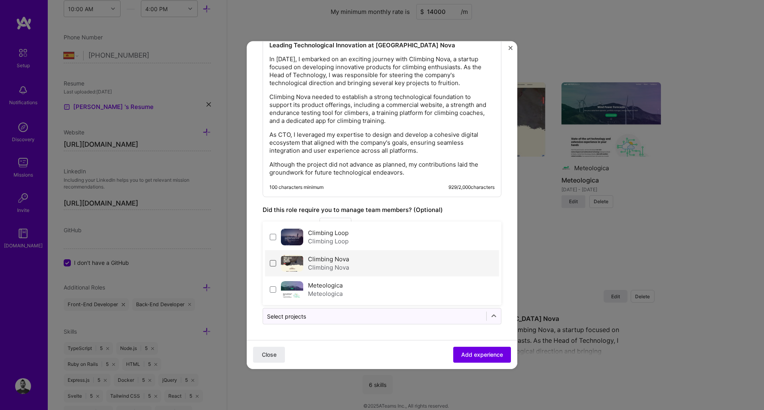
click at [270, 263] on span at bounding box center [273, 263] width 6 height 6
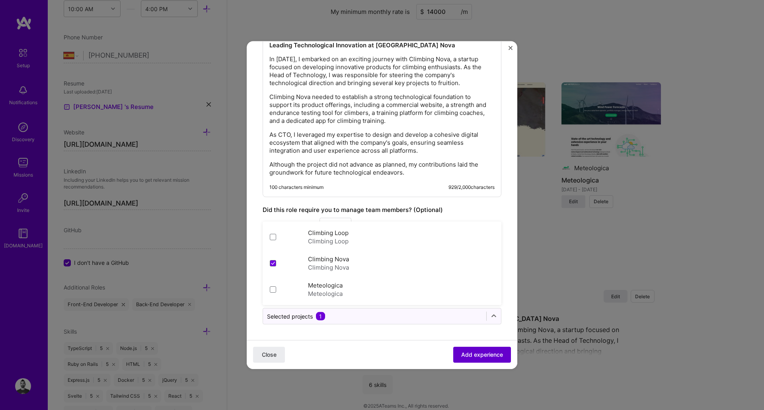
click at [487, 357] on span "Add experience" at bounding box center [482, 355] width 42 height 8
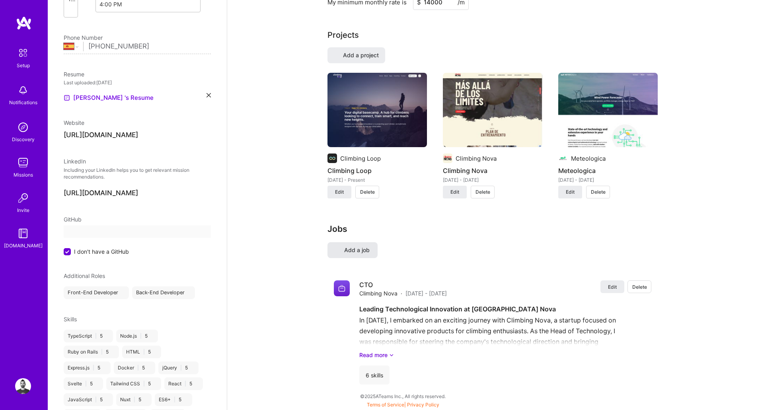
select select "ES"
select select "Right Now"
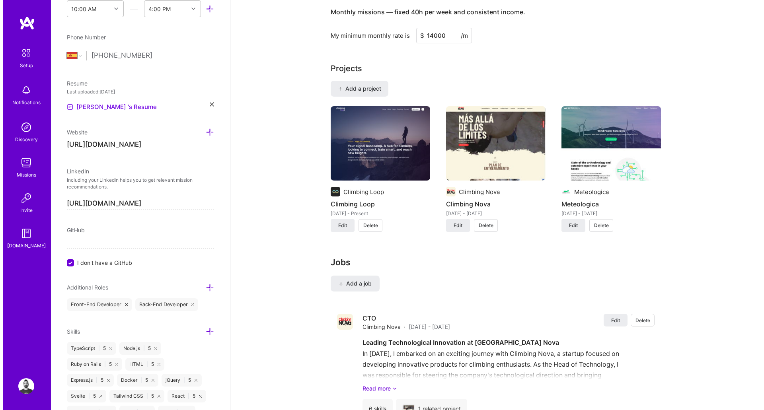
scroll to position [596, 0]
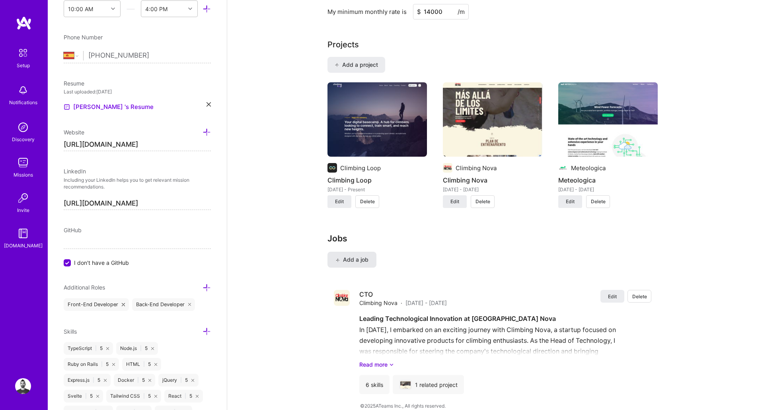
click at [360, 256] on span "Add a job" at bounding box center [352, 260] width 33 height 8
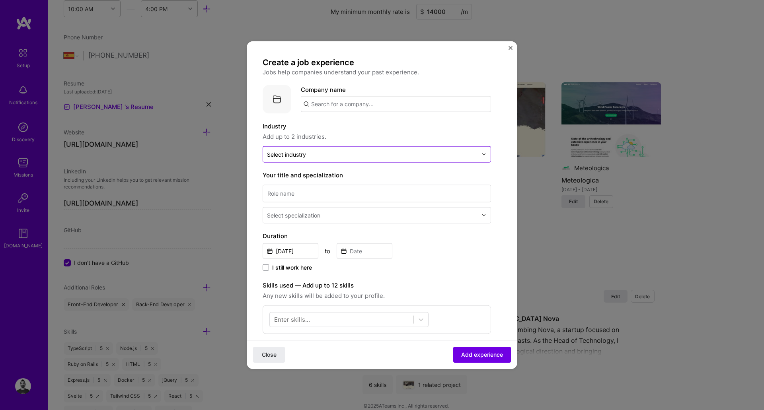
click at [310, 157] on input "text" at bounding box center [372, 154] width 211 height 8
type input "energy"
click at [275, 174] on span at bounding box center [273, 175] width 6 height 6
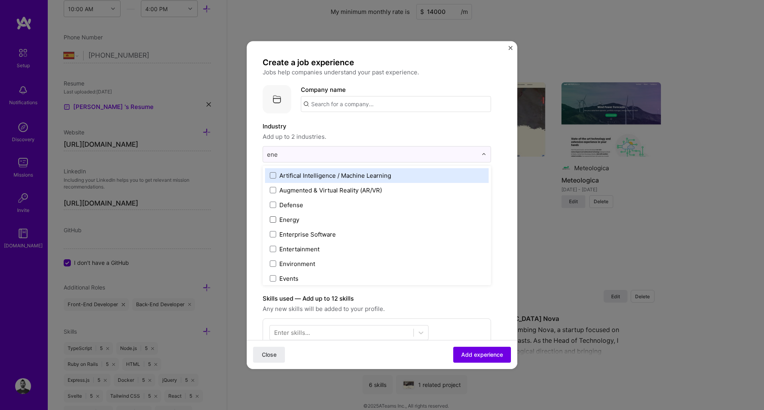
type input "ener"
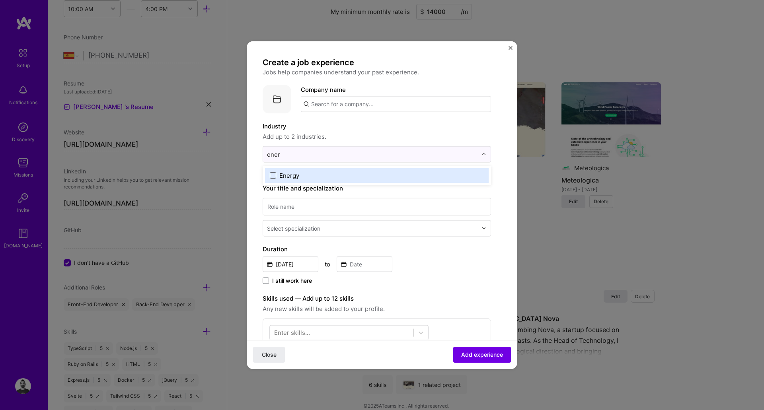
click at [275, 173] on span at bounding box center [273, 175] width 6 height 6
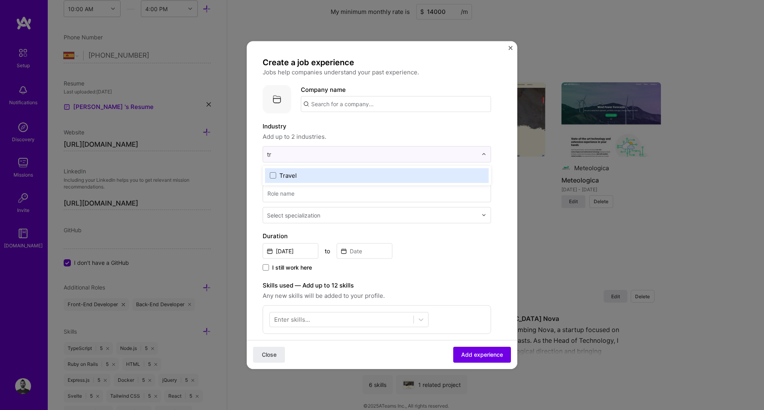
type input "t"
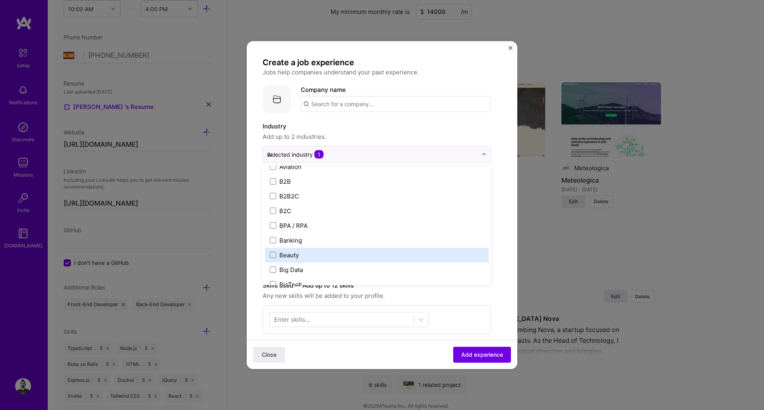
scroll to position [0, 0]
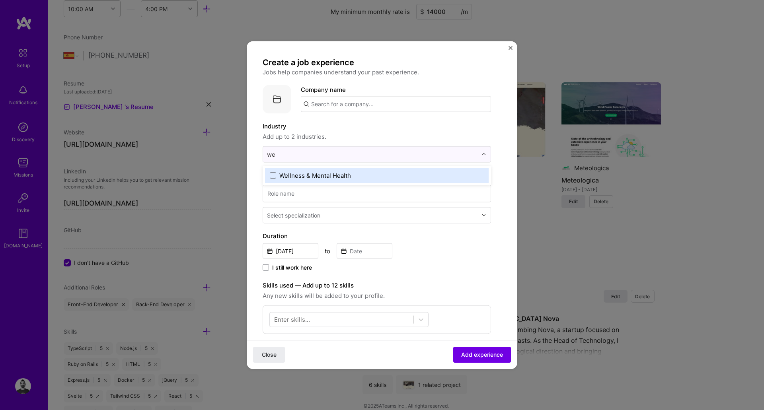
type input "w"
type input "f"
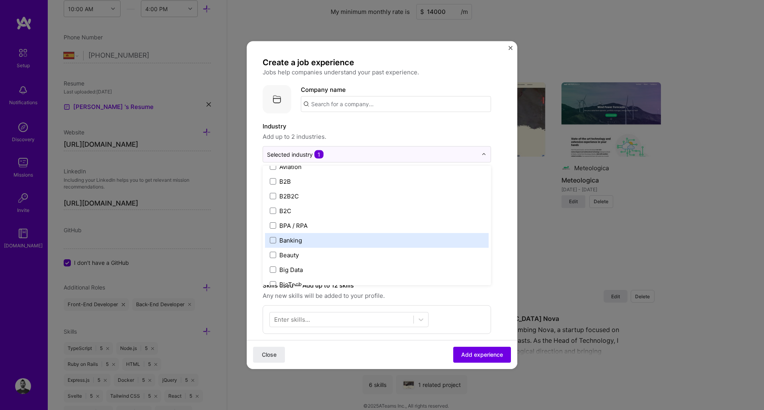
scroll to position [287, 0]
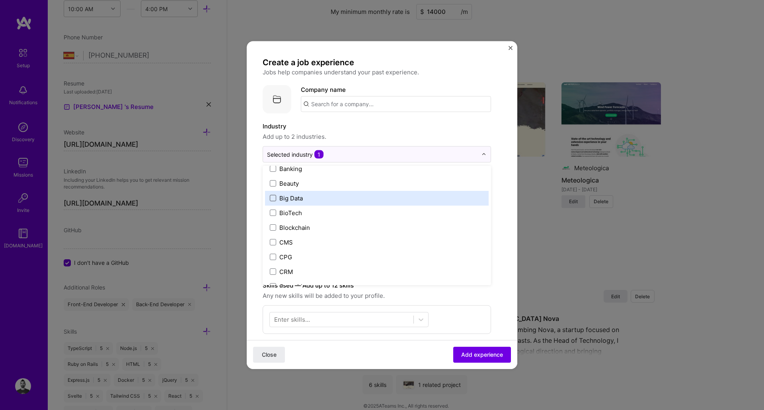
click at [271, 198] on span at bounding box center [273, 198] width 6 height 6
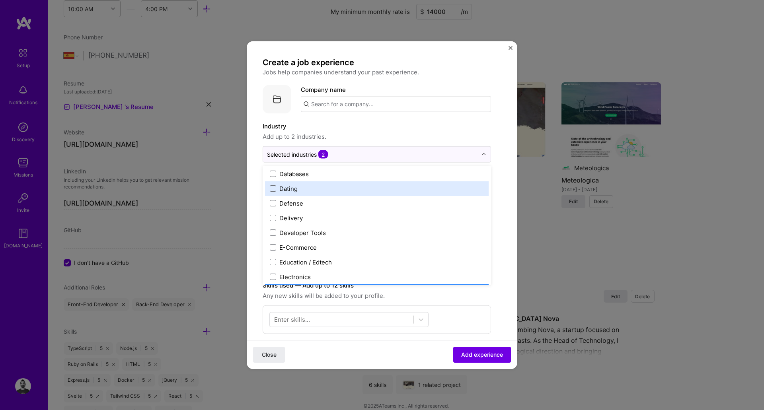
scroll to position [645, 0]
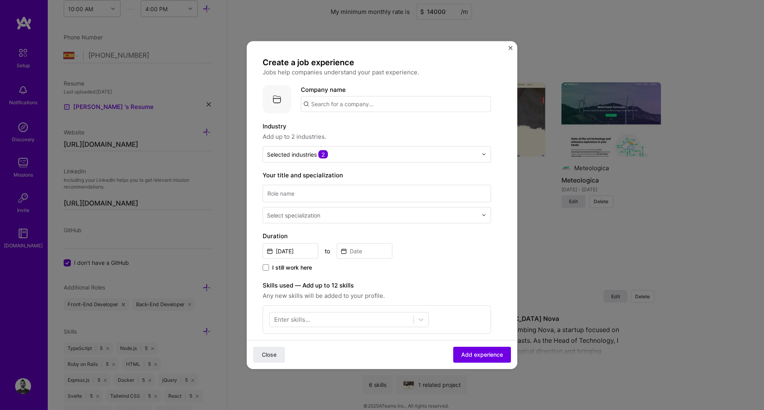
click at [391, 131] on label "Industry" at bounding box center [377, 126] width 228 height 10
click at [346, 102] on input "text" at bounding box center [396, 104] width 190 height 16
type input "Meteologica"
click at [345, 125] on span "Meteologica" at bounding box center [342, 124] width 35 height 8
click at [334, 196] on input at bounding box center [377, 194] width 228 height 18
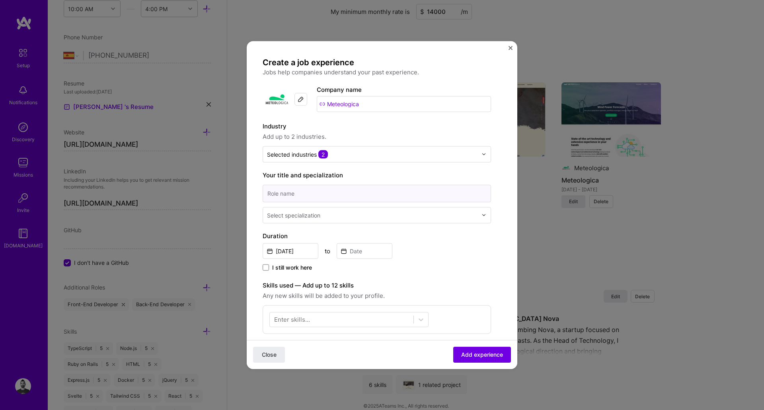
click at [342, 193] on input at bounding box center [377, 194] width 228 height 18
paste input "Head of Development Team"
type input "Head of Development Team"
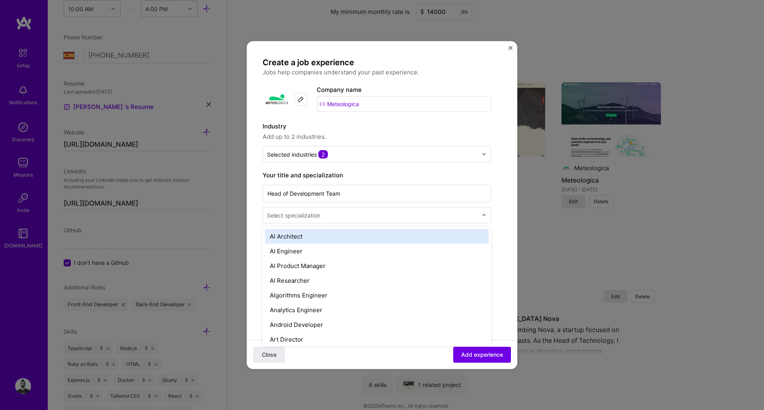
click at [333, 215] on input "text" at bounding box center [373, 215] width 212 height 8
click at [357, 219] on div at bounding box center [373, 215] width 212 height 10
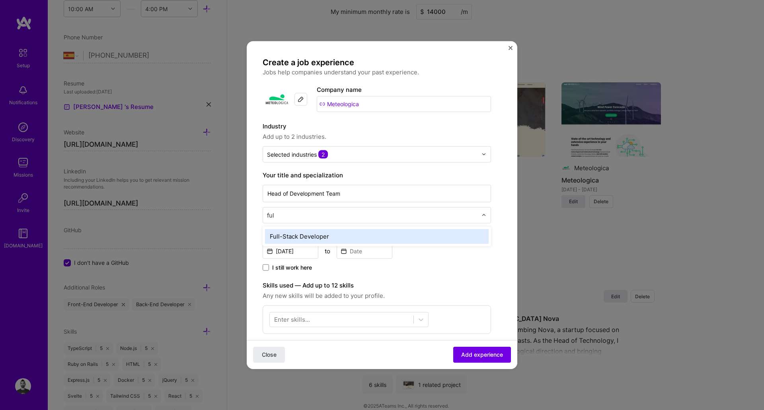
type input "full"
click at [341, 237] on div "Full-Stack Developer" at bounding box center [377, 236] width 224 height 15
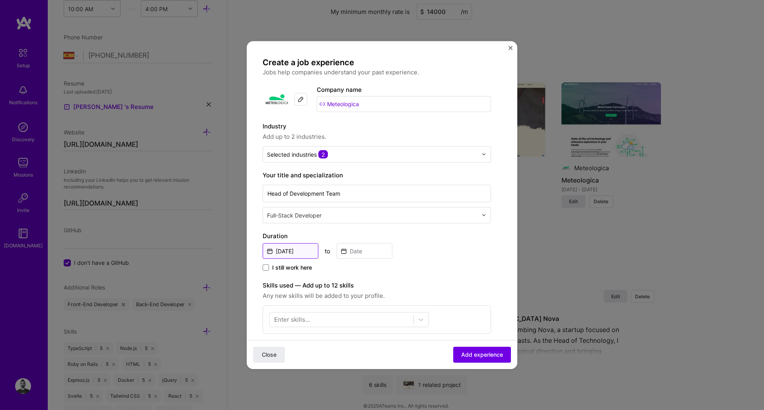
click at [291, 251] on input "[DATE]" at bounding box center [291, 251] width 56 height 16
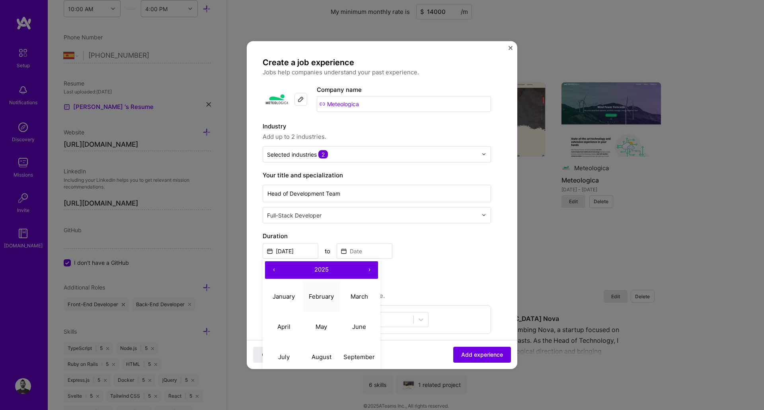
click at [322, 294] on abbr "February" at bounding box center [321, 297] width 25 height 8
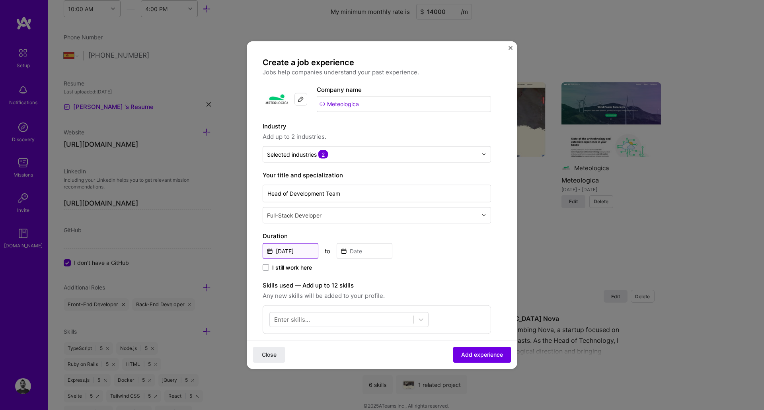
click at [299, 254] on input "Feb, 2025" at bounding box center [291, 251] width 56 height 16
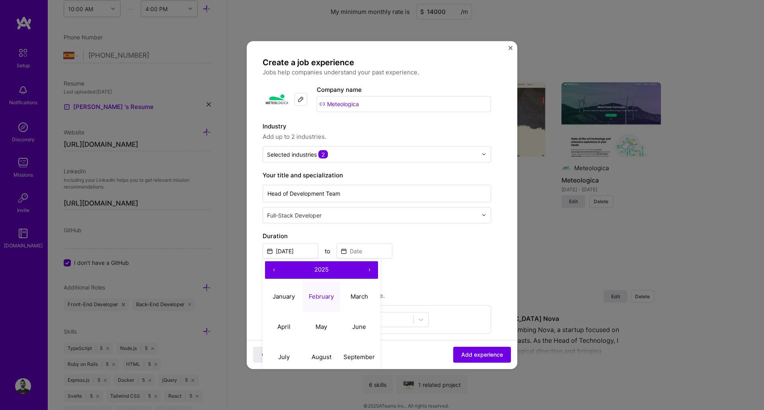
click at [275, 271] on button "‹" at bounding box center [274, 270] width 18 height 18
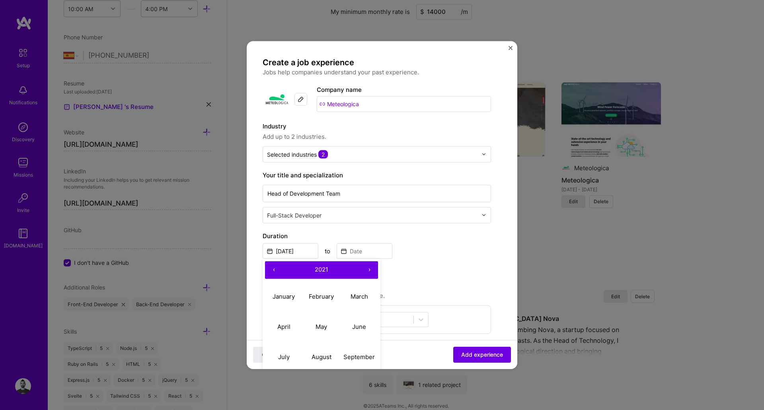
click at [275, 271] on button "‹" at bounding box center [274, 270] width 18 height 18
click at [327, 296] on abbr "February" at bounding box center [321, 297] width 25 height 8
type input "[DATE]"
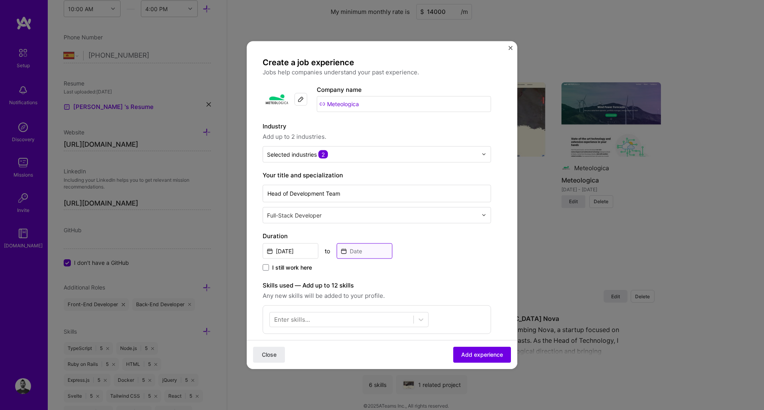
click at [359, 252] on input at bounding box center [365, 251] width 56 height 16
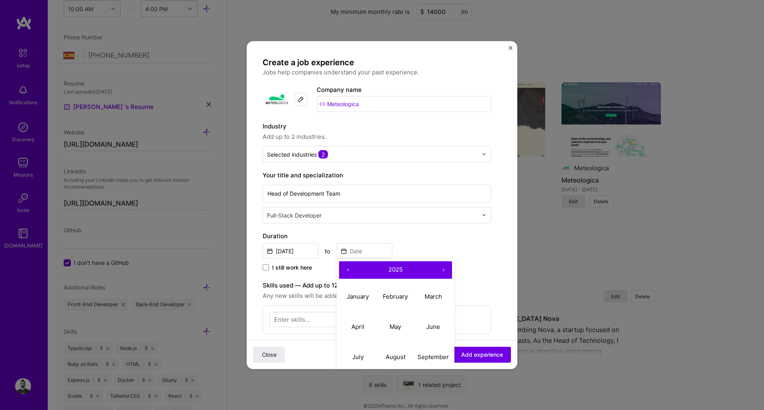
click at [348, 272] on button "‹" at bounding box center [348, 270] width 18 height 18
click at [396, 328] on abbr "May" at bounding box center [396, 327] width 12 height 8
type input "[DATE]"
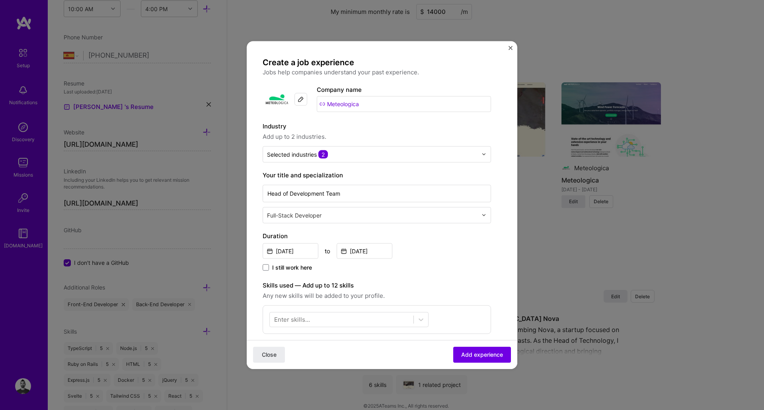
click at [445, 270] on div "I still work here" at bounding box center [377, 268] width 228 height 9
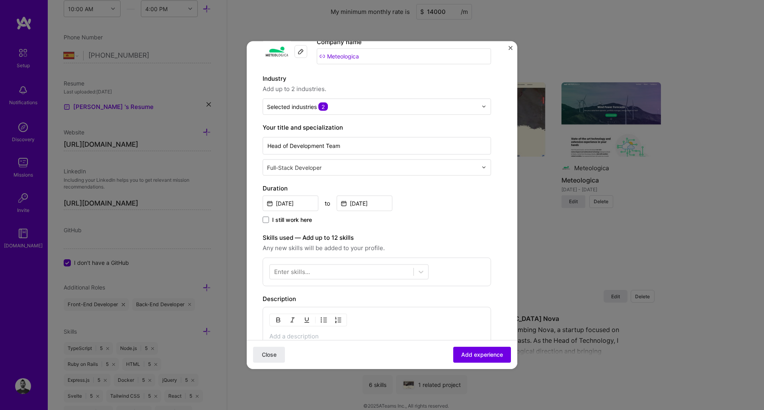
scroll to position [143, 0]
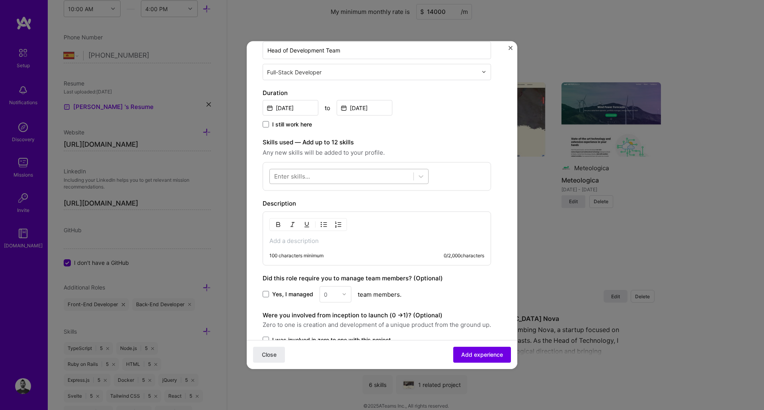
click at [318, 176] on div at bounding box center [342, 176] width 144 height 13
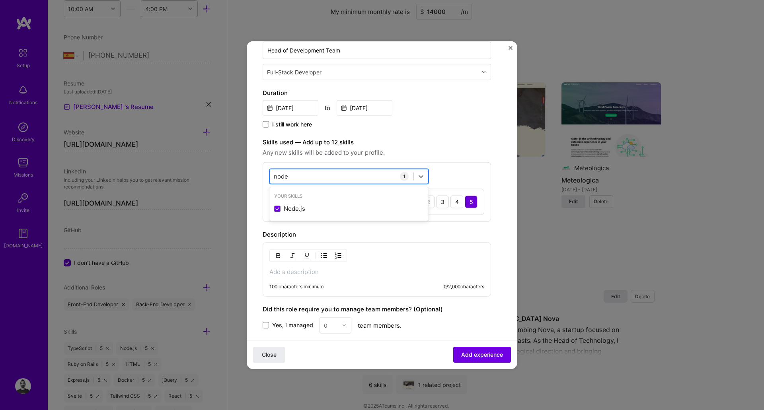
type input "node"
type input "cypre"
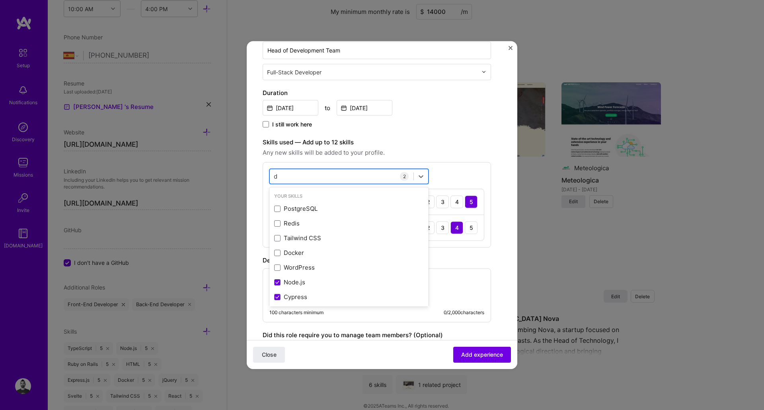
type input "d3"
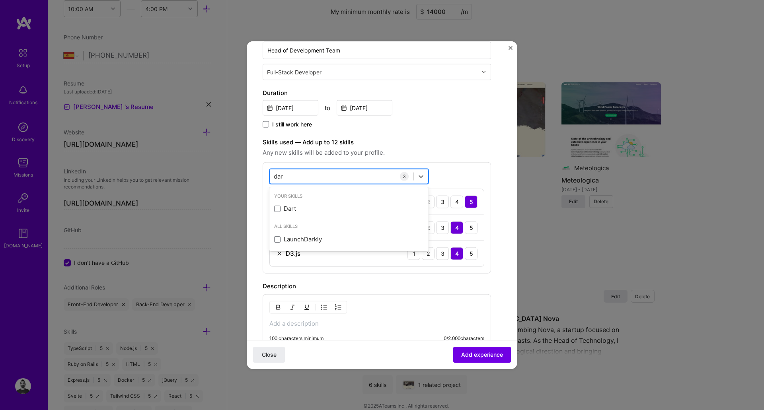
type input "dart"
type input "elast"
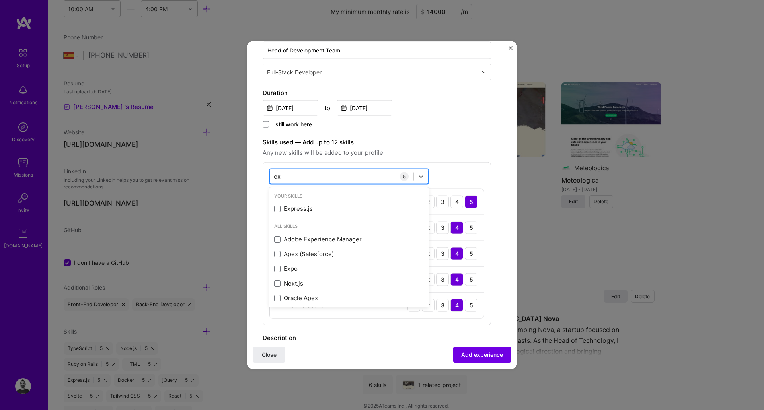
type input "exp"
type input "flutt"
type input "graph"
type input "nuxt"
type input "react"
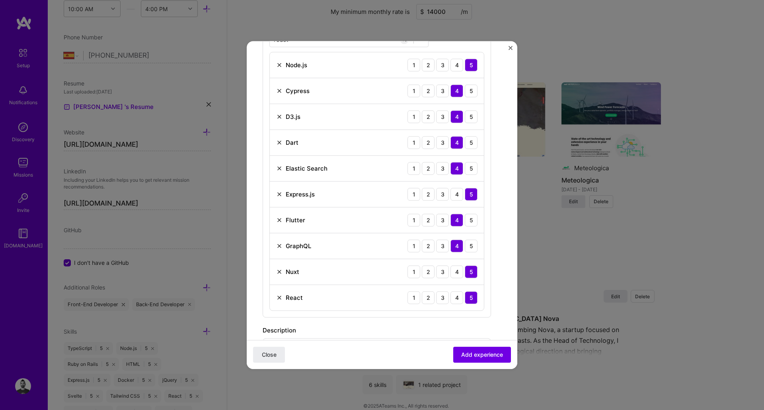
scroll to position [212, 0]
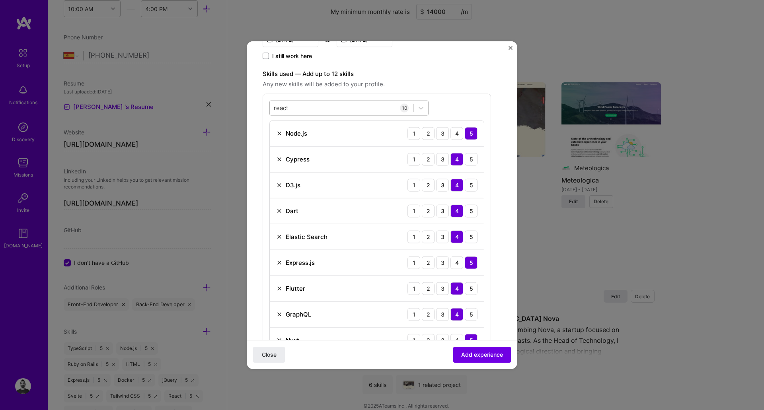
click at [313, 107] on div "react react" at bounding box center [342, 108] width 144 height 13
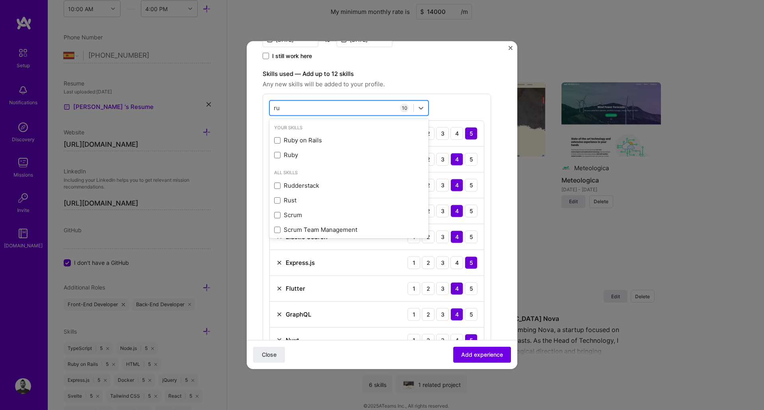
type input "rub"
type input "jq"
click at [499, 218] on form "Create a job experience Jobs help companies understand your past experience. Co…" at bounding box center [382, 265] width 271 height 840
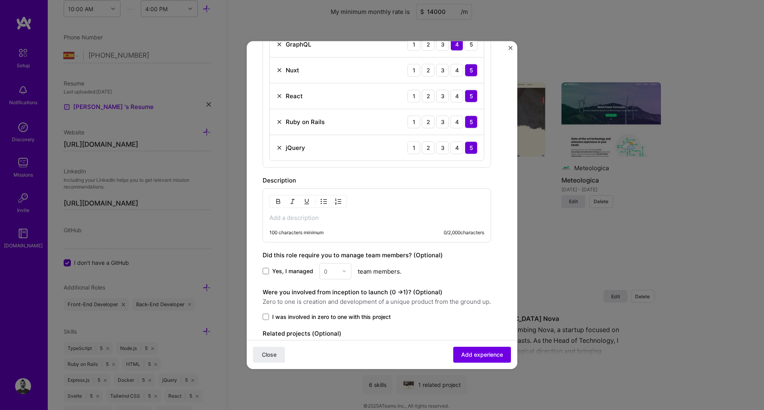
scroll to position [498, 0]
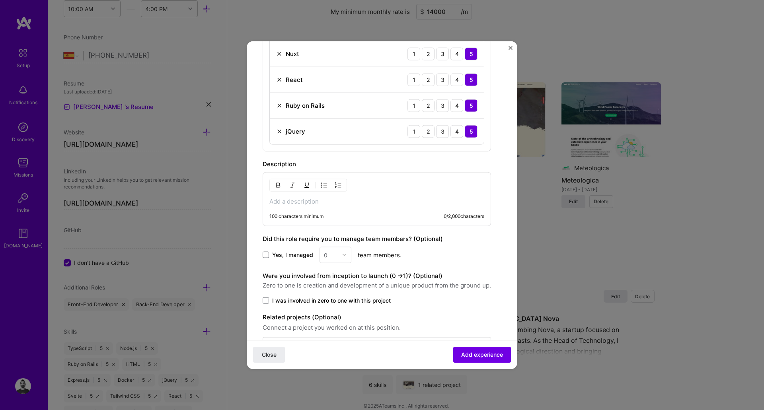
click at [295, 199] on p at bounding box center [376, 201] width 215 height 8
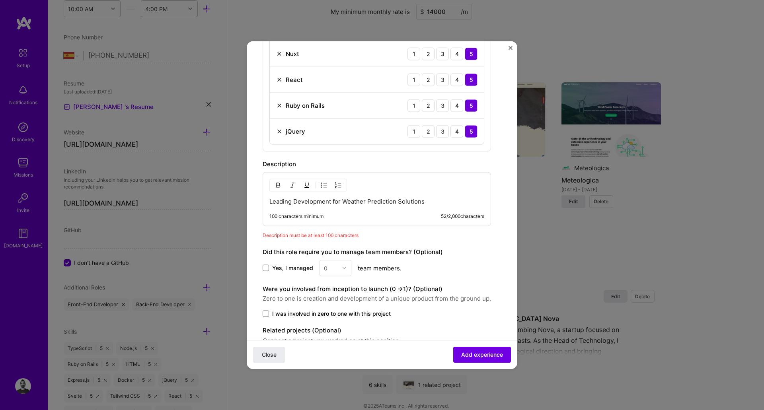
click at [289, 201] on p "Leading Development for Weather Prediction Solutions" at bounding box center [376, 201] width 215 height 8
click at [278, 187] on img "button" at bounding box center [278, 185] width 6 height 6
click at [457, 202] on p "Leading Development for Weather Prediction Solutions" at bounding box center [376, 201] width 215 height 8
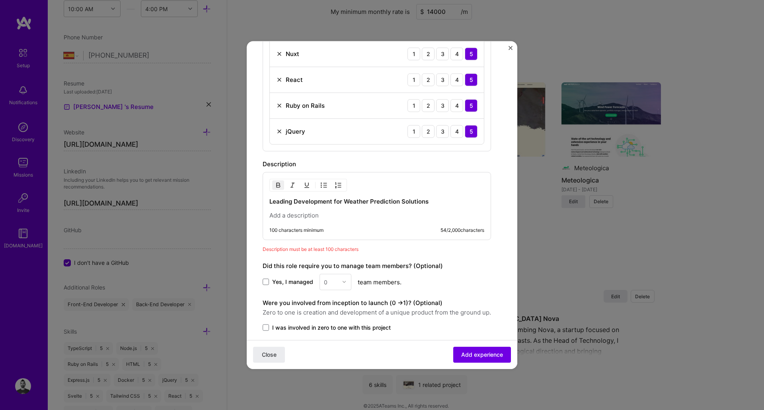
click at [277, 184] on img "button" at bounding box center [278, 185] width 6 height 6
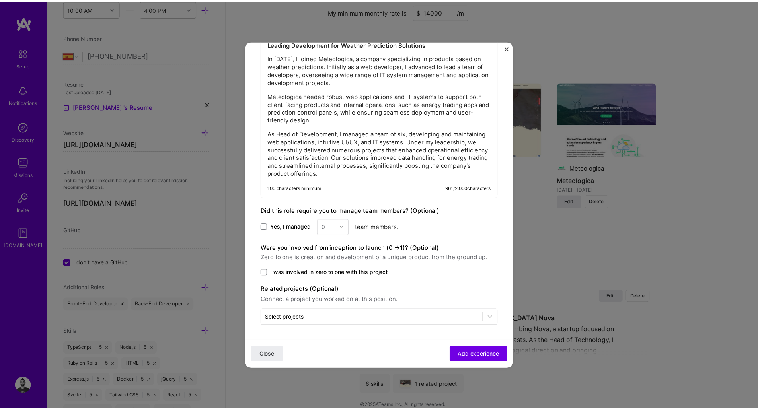
scroll to position [657, 0]
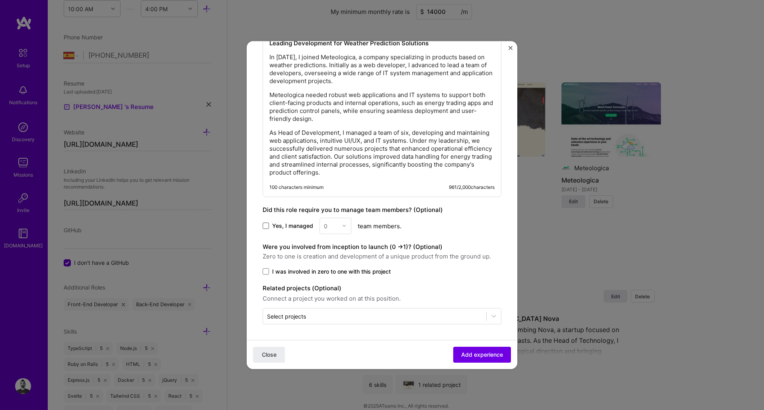
click at [265, 225] on span at bounding box center [266, 226] width 6 height 6
click at [0, 0] on input "Yes, I managed" at bounding box center [0, 0] width 0 height 0
click at [336, 224] on input "text" at bounding box center [331, 226] width 14 height 8
click at [347, 226] on div at bounding box center [346, 226] width 9 height 16
click at [334, 316] on div "6" at bounding box center [335, 320] width 27 height 15
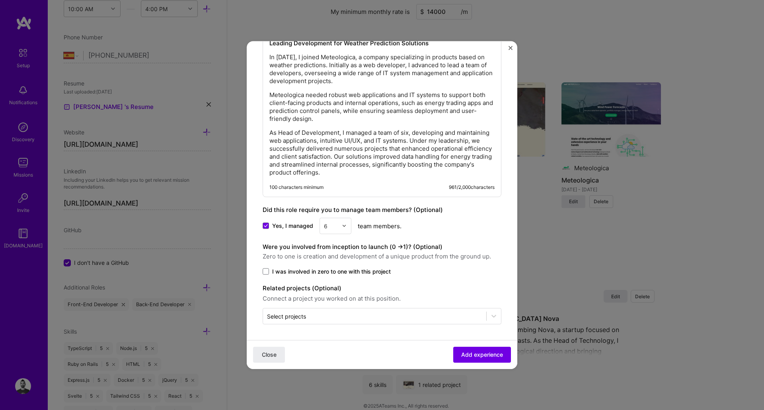
click at [423, 258] on span "Zero to one is creation and development of a unique product from the ground up." at bounding box center [382, 257] width 239 height 10
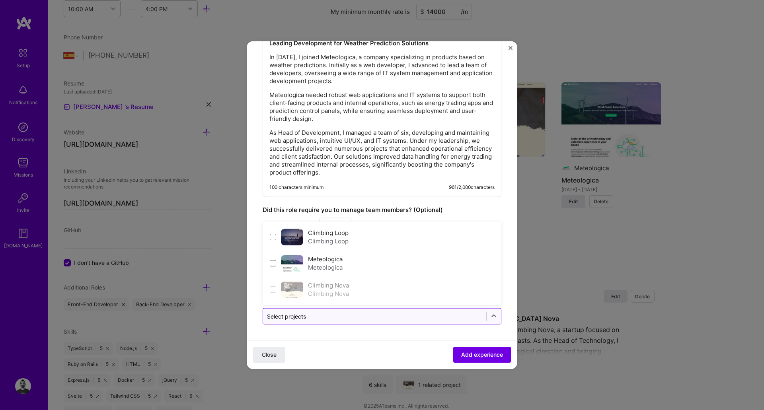
click at [323, 318] on input "text" at bounding box center [374, 316] width 215 height 8
click at [271, 264] on span at bounding box center [273, 263] width 6 height 6
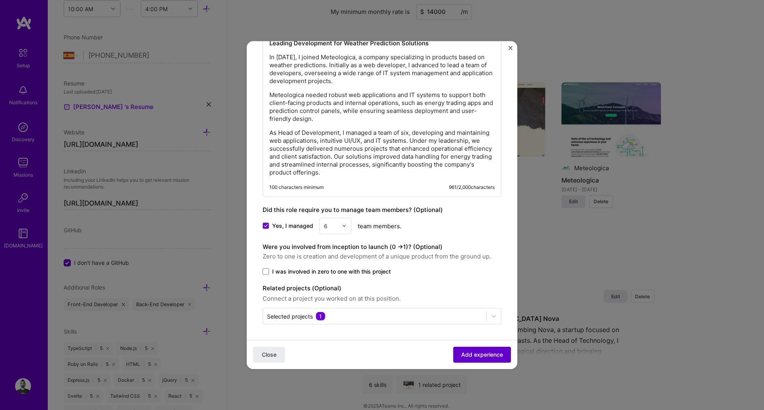
click at [482, 357] on span "Add experience" at bounding box center [482, 355] width 42 height 8
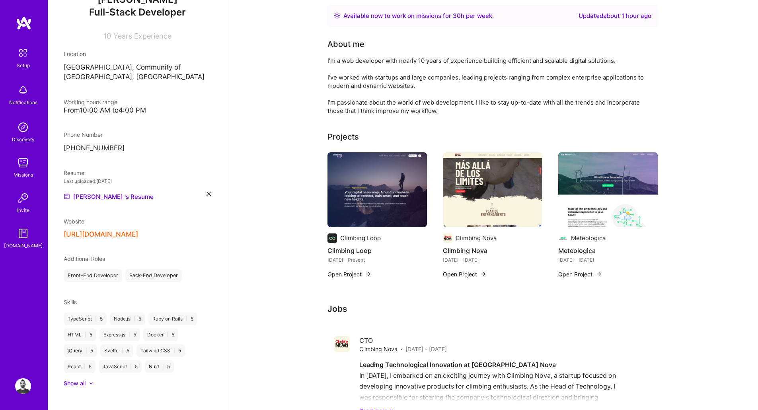
scroll to position [0, 0]
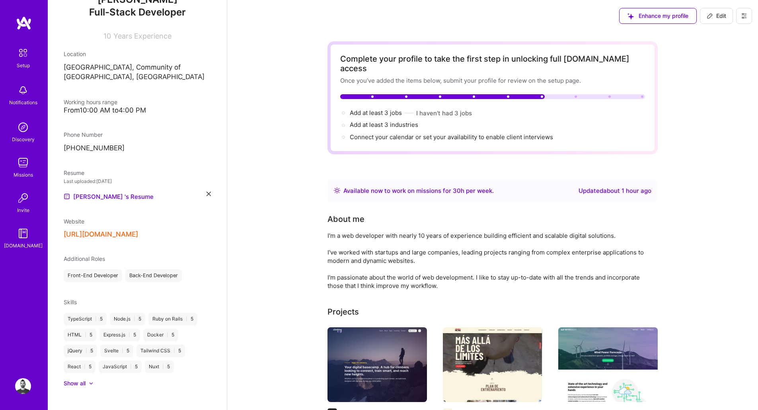
click at [521, 16] on span "Edit" at bounding box center [717, 16] width 20 height 8
select select "ES"
select select "Right Now"
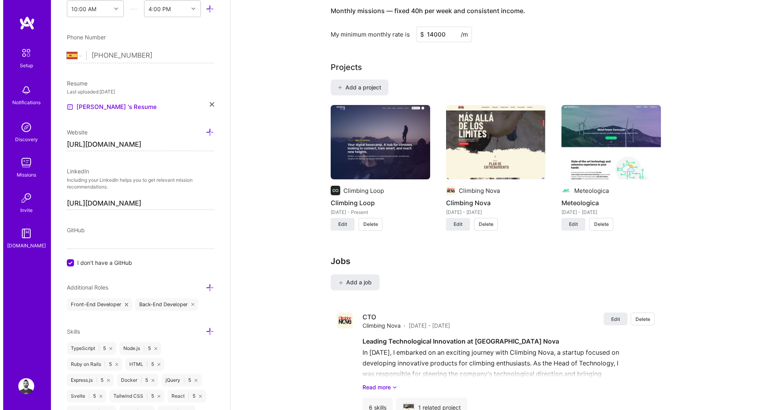
scroll to position [729, 0]
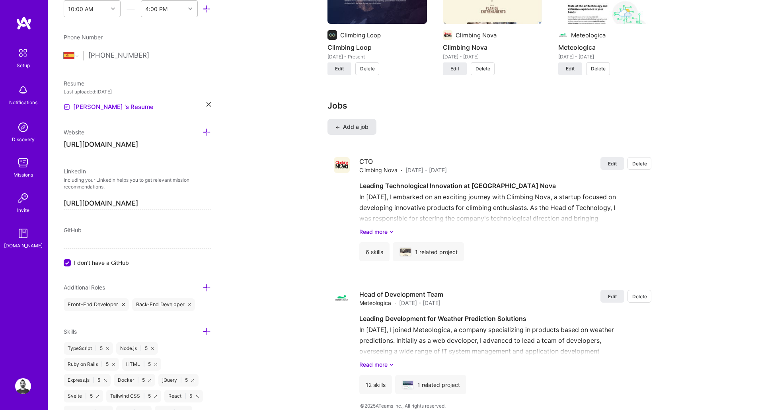
click at [349, 123] on span "Add a job" at bounding box center [352, 127] width 33 height 8
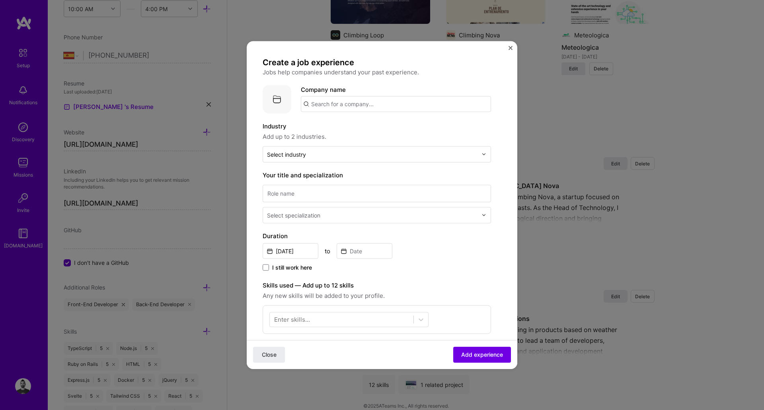
click at [357, 109] on input "text" at bounding box center [396, 104] width 190 height 16
type input "Climbing Loop"
click at [355, 124] on div "Climbing Loop" at bounding box center [369, 126] width 47 height 14
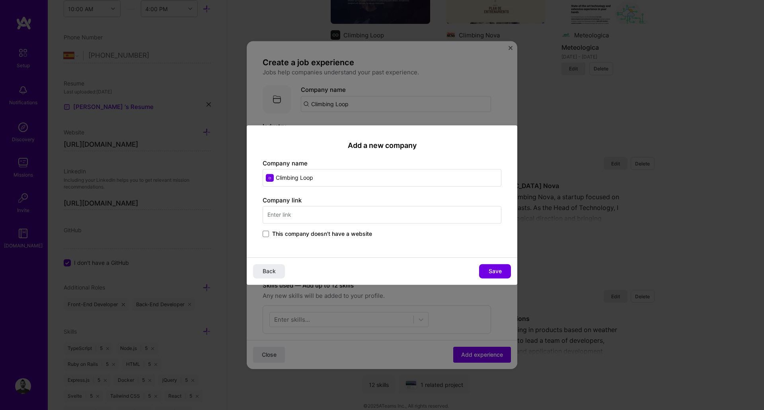
click at [294, 215] on input "text" at bounding box center [382, 215] width 239 height 18
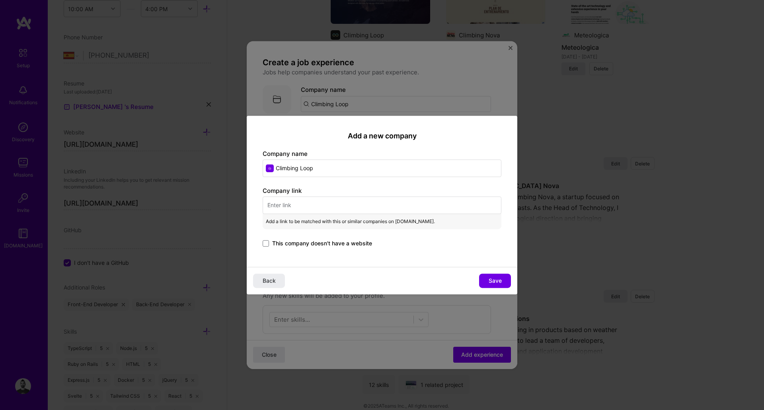
click at [308, 202] on input "text" at bounding box center [382, 206] width 239 height 18
paste input "[URL][DOMAIN_NAME]"
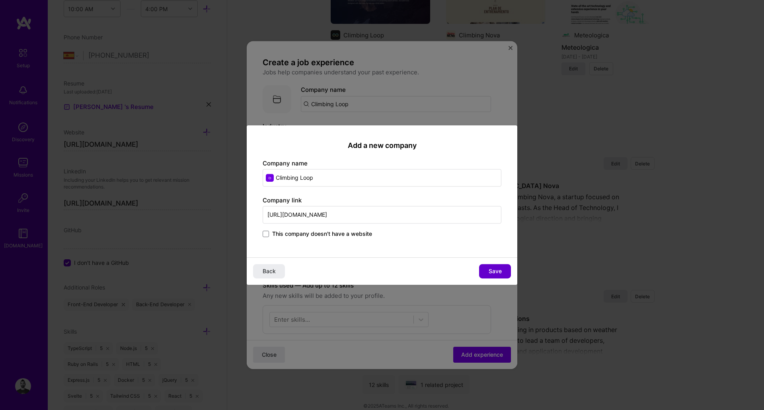
type input "[URL][DOMAIN_NAME]"
click at [498, 272] on span "Save" at bounding box center [495, 271] width 13 height 8
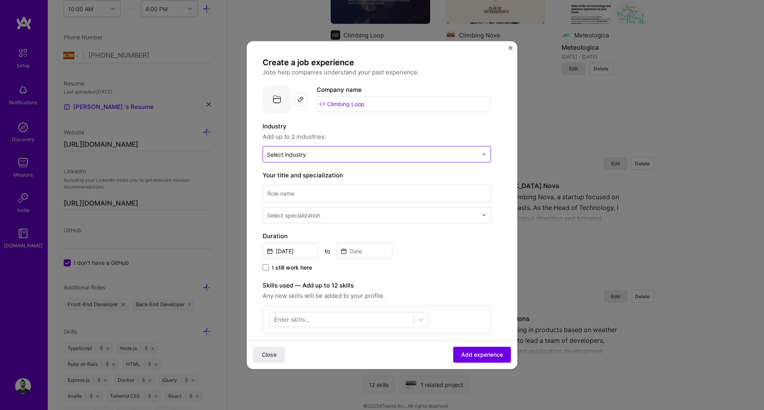
click at [367, 160] on div "Select industry 0" at bounding box center [372, 154] width 219 height 16
type input "sport"
click at [276, 192] on span at bounding box center [273, 190] width 6 height 6
type input "social"
click at [273, 177] on span at bounding box center [273, 175] width 6 height 6
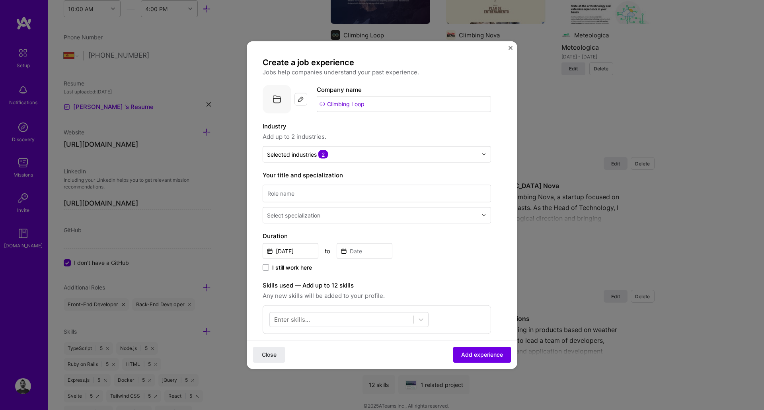
click at [470, 131] on div "Industry Add up to 2 industries." at bounding box center [377, 131] width 228 height 20
click at [363, 195] on input at bounding box center [377, 194] width 228 height 18
click at [347, 187] on input at bounding box center [377, 194] width 228 height 18
type input "Founder and developer"
click at [343, 217] on input "text" at bounding box center [373, 215] width 212 height 8
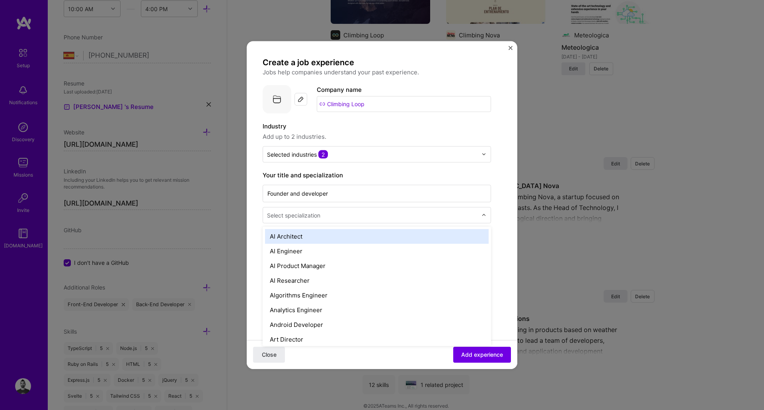
type input "d"
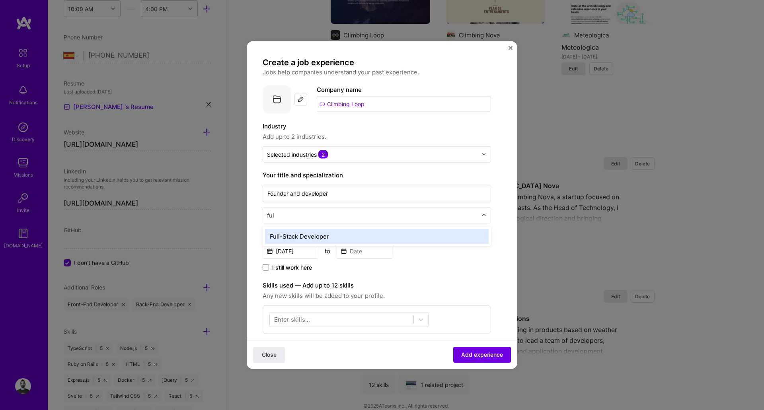
type input "full"
click at [335, 235] on div "Full-Stack Developer" at bounding box center [377, 236] width 224 height 15
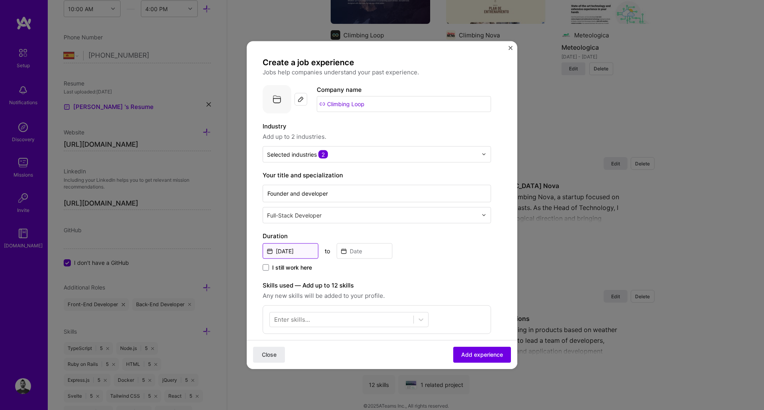
click at [295, 252] on input "[DATE]" at bounding box center [291, 251] width 56 height 16
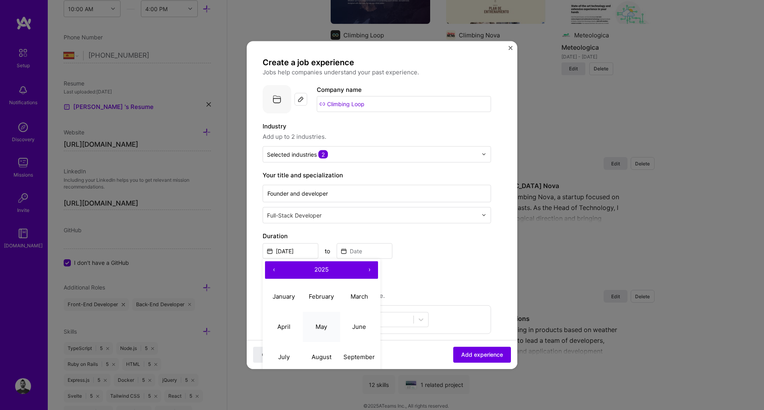
click at [324, 326] on abbr "May" at bounding box center [322, 327] width 12 height 8
type input "May, 2025"
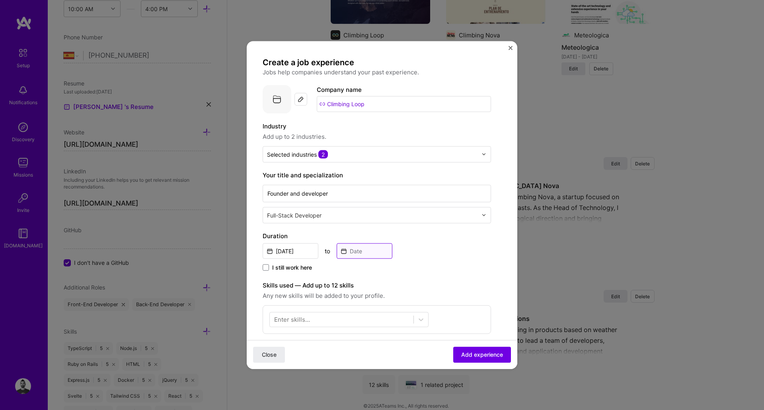
click at [355, 255] on input at bounding box center [365, 251] width 56 height 16
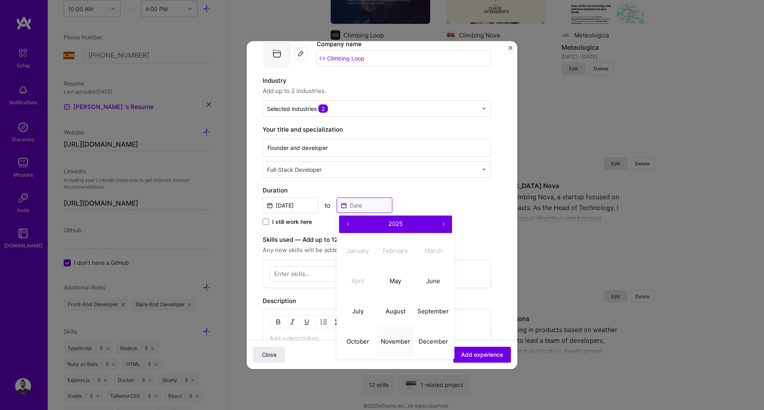
scroll to position [72, 0]
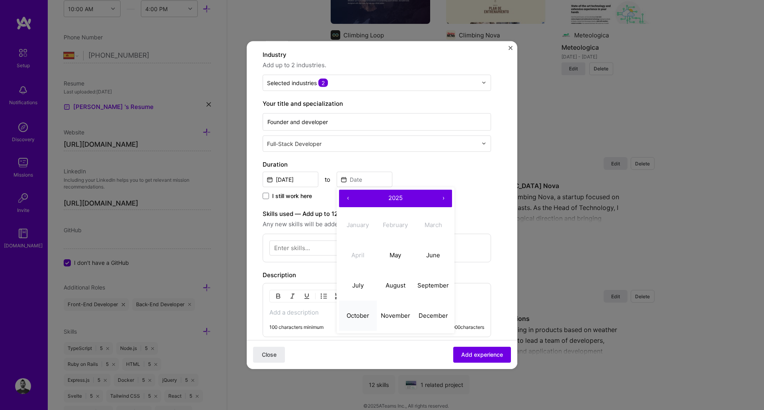
click at [364, 316] on abbr "October" at bounding box center [358, 316] width 23 height 8
type input "[DATE]"
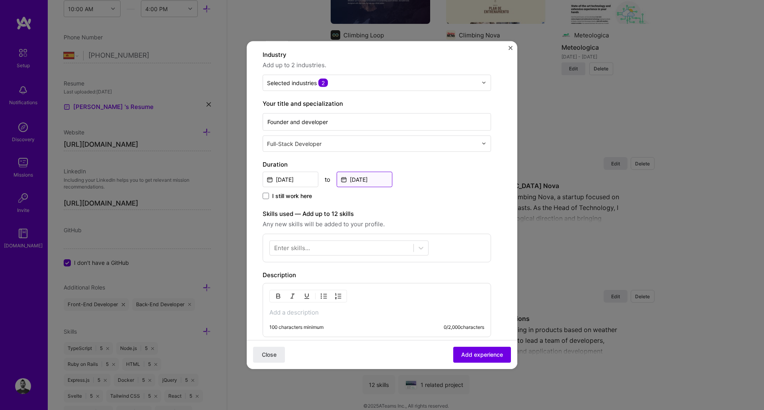
click at [366, 179] on input "[DATE]" at bounding box center [365, 180] width 56 height 16
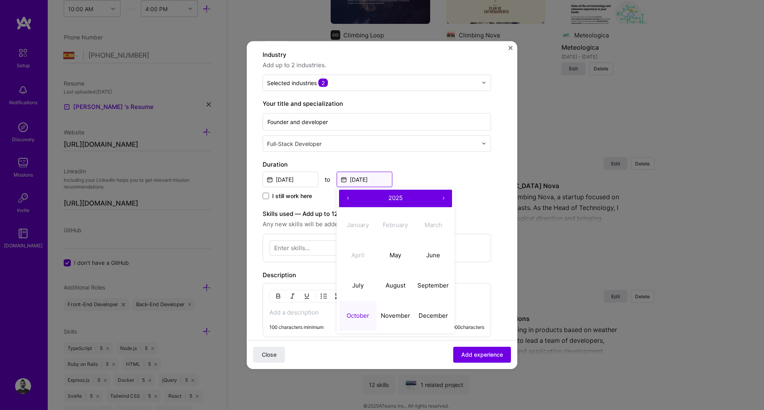
click at [366, 179] on input "[DATE]" at bounding box center [365, 180] width 56 height 16
click at [271, 198] on label "I still work here" at bounding box center [287, 196] width 49 height 8
click at [0, 0] on input "I still work here" at bounding box center [0, 0] width 0 height 0
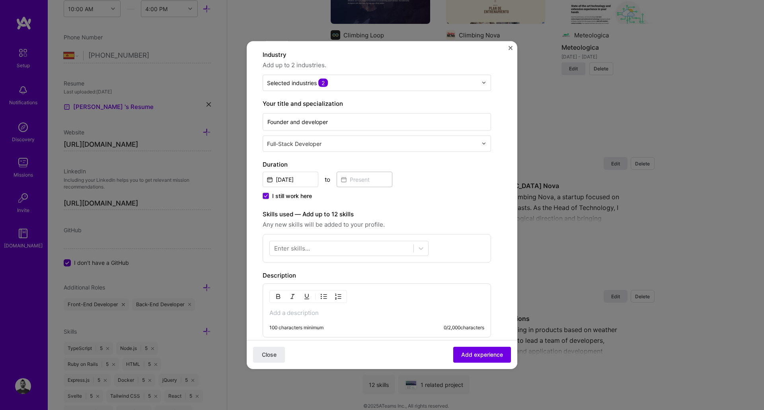
click at [306, 250] on div "Enter skills..." at bounding box center [292, 248] width 36 height 8
click at [370, 252] on div at bounding box center [342, 248] width 144 height 13
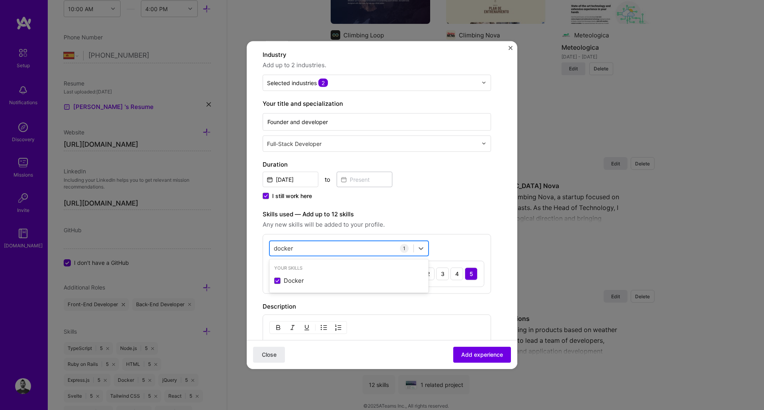
type input "docker"
type input "javas"
type input "type"
type input "post"
type input "redi"
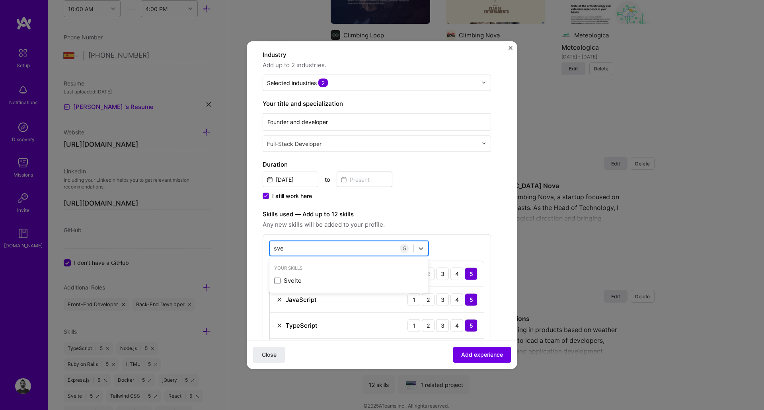
type input "svel"
type input "tailw"
click at [445, 201] on div "Create a job experience Jobs help companies understand your past experience. Co…" at bounding box center [377, 318] width 228 height 666
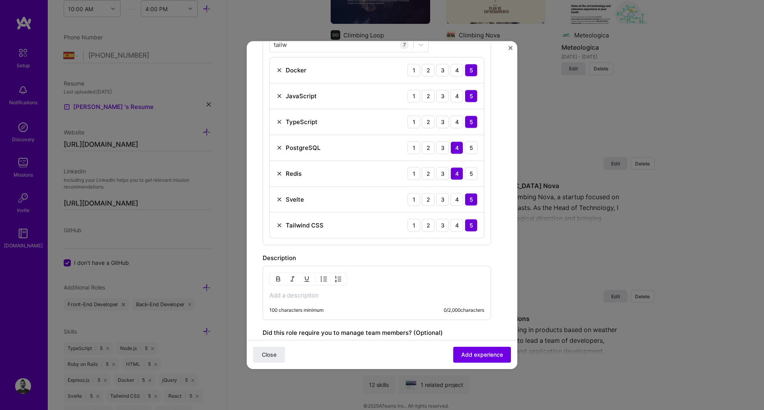
scroll to position [358, 0]
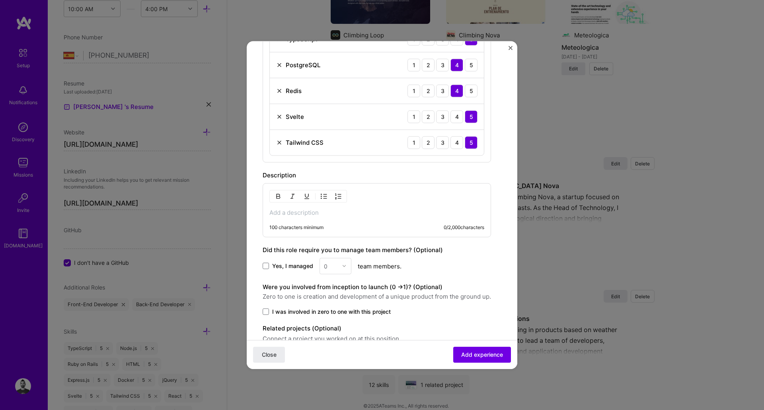
click at [305, 213] on p at bounding box center [376, 213] width 215 height 8
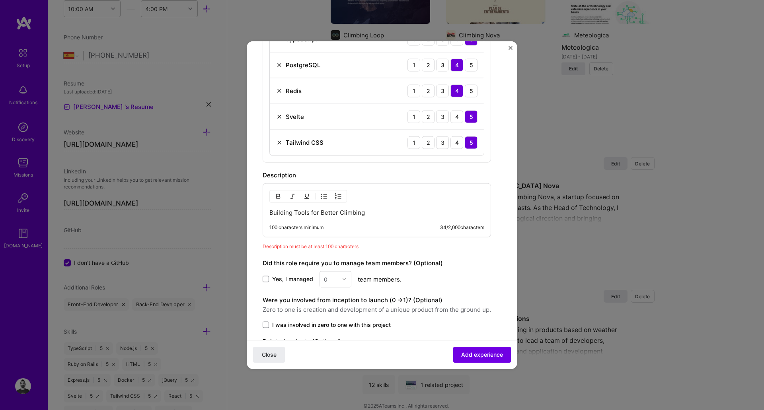
click at [327, 213] on p "Building Tools for Better Climbing" at bounding box center [376, 213] width 215 height 8
click at [277, 198] on img "button" at bounding box center [278, 196] width 6 height 6
click at [392, 211] on p "Building Tools for Better Climbing" at bounding box center [376, 213] width 215 height 8
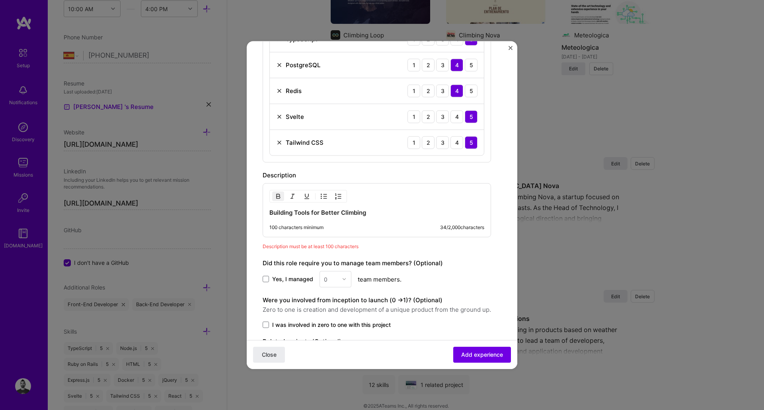
click at [410, 215] on p "Building Tools for Better Climbing" at bounding box center [376, 213] width 215 height 8
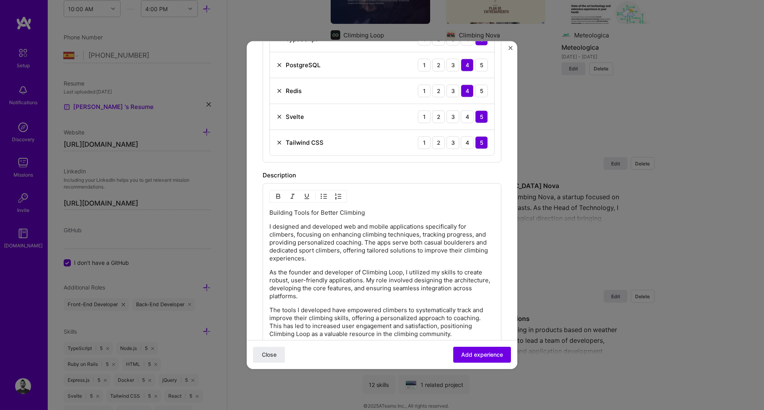
click at [302, 211] on p "Building Tools for Better Climbing" at bounding box center [381, 213] width 225 height 8
click at [281, 195] on img "button" at bounding box center [278, 196] width 6 height 6
click at [416, 262] on p "I designed and developed web and mobile applications specifically for climbers,…" at bounding box center [381, 243] width 225 height 40
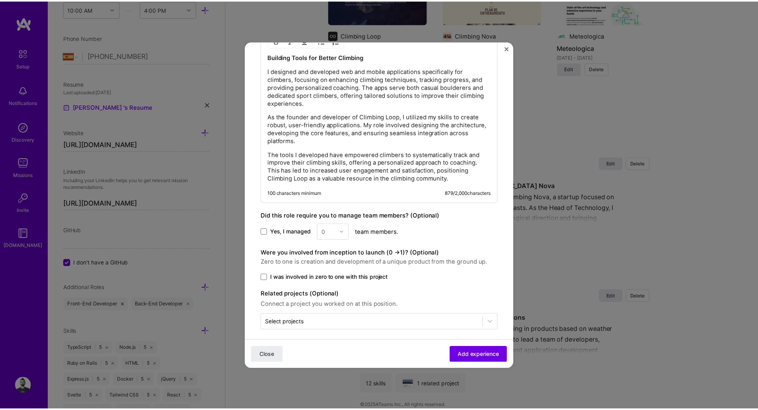
scroll to position [520, 0]
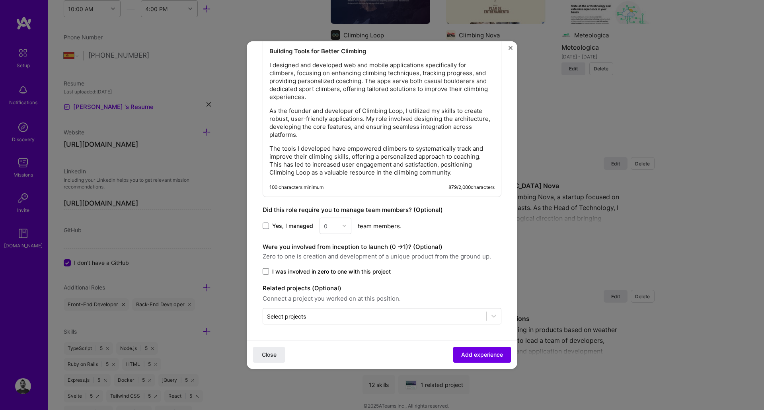
click at [265, 272] on span at bounding box center [266, 271] width 6 height 6
click at [0, 0] on input "I was involved in zero to one with this project" at bounding box center [0, 0] width 0 height 0
click at [308, 314] on input "text" at bounding box center [374, 316] width 215 height 8
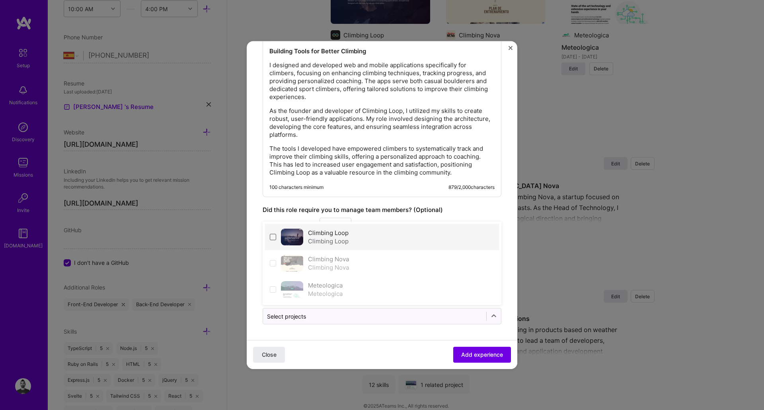
click at [272, 237] on span at bounding box center [273, 237] width 6 height 6
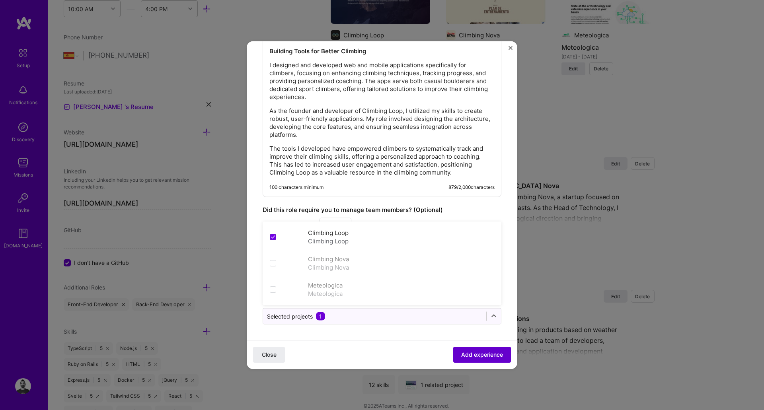
click at [475, 357] on span "Add experience" at bounding box center [482, 355] width 42 height 8
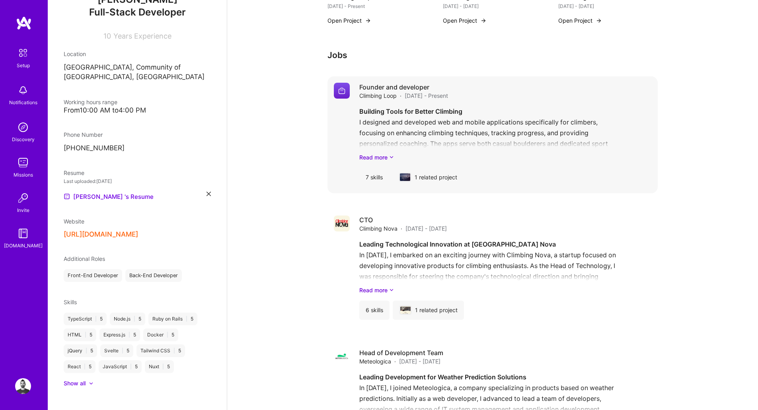
scroll to position [332, 0]
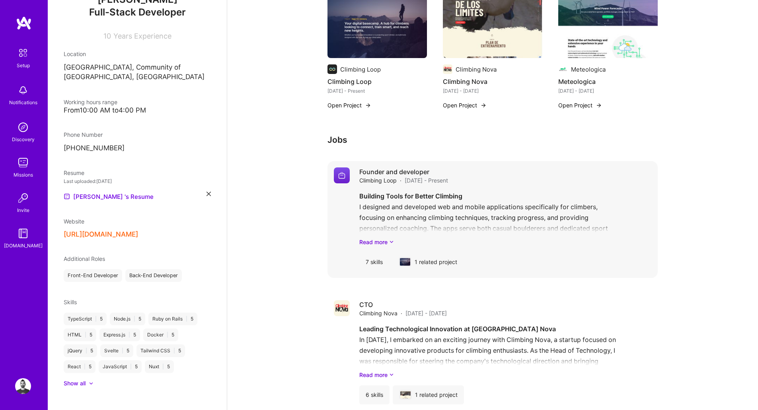
click at [403, 177] on div "Founder and developer Climbing Loop · May 2025 - Present Building Tools for Bet…" at bounding box center [505, 220] width 292 height 104
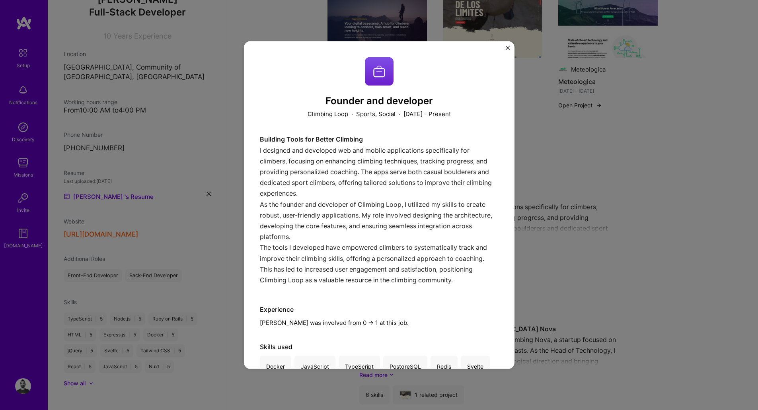
click at [506, 50] on button "Close" at bounding box center [508, 50] width 4 height 8
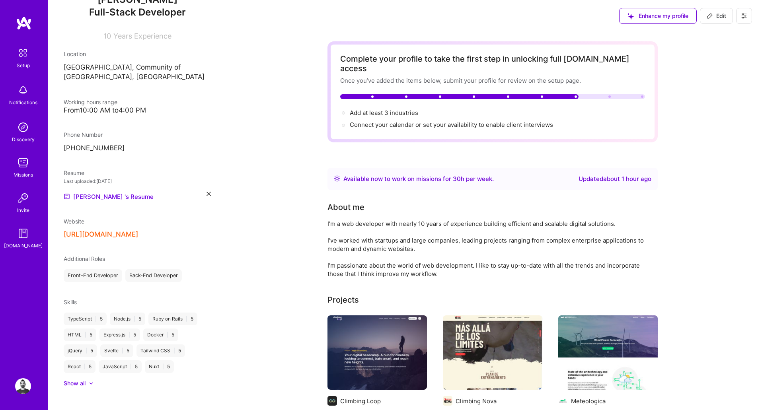
click at [521, 14] on span "Edit" at bounding box center [717, 16] width 20 height 8
select select "ES"
select select "Right Now"
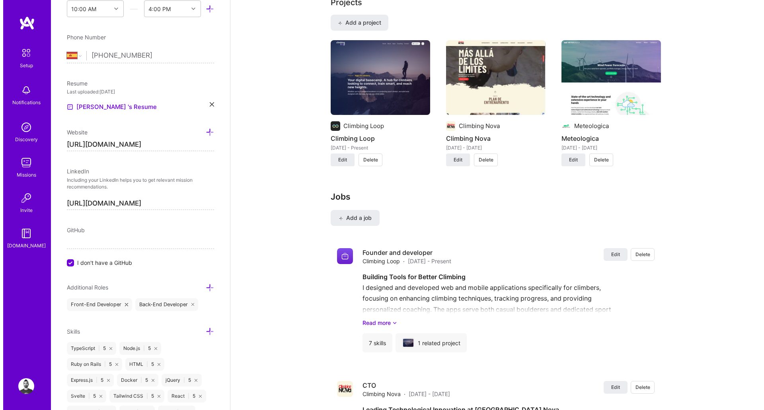
scroll to position [645, 0]
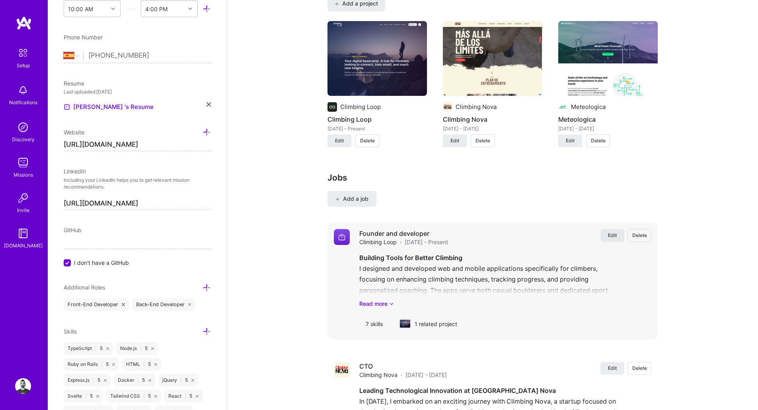
click at [521, 232] on span "Edit" at bounding box center [612, 235] width 9 height 7
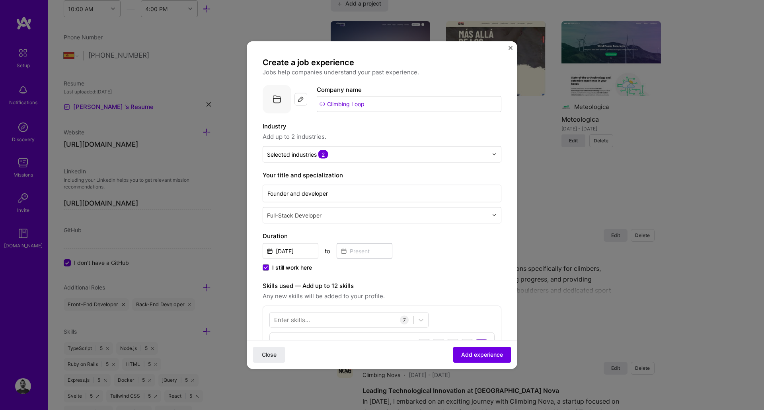
click at [298, 100] on img at bounding box center [301, 99] width 6 height 6
click at [301, 93] on img at bounding box center [301, 92] width 6 height 6
click at [299, 92] on img at bounding box center [301, 92] width 6 height 6
click at [300, 91] on img at bounding box center [301, 92] width 6 height 6
click at [302, 91] on img at bounding box center [301, 92] width 6 height 6
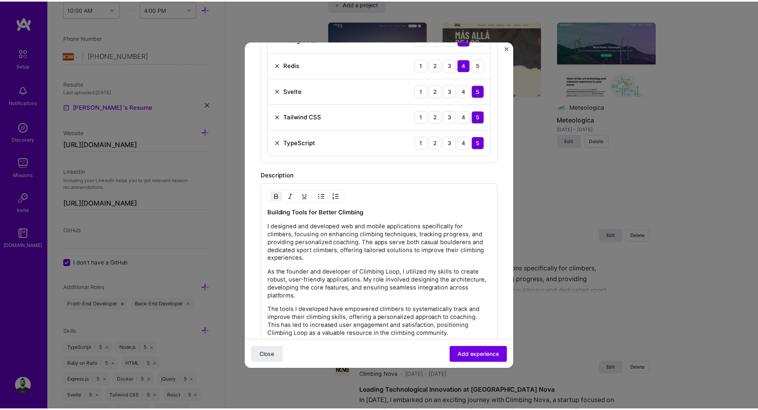
scroll to position [520, 0]
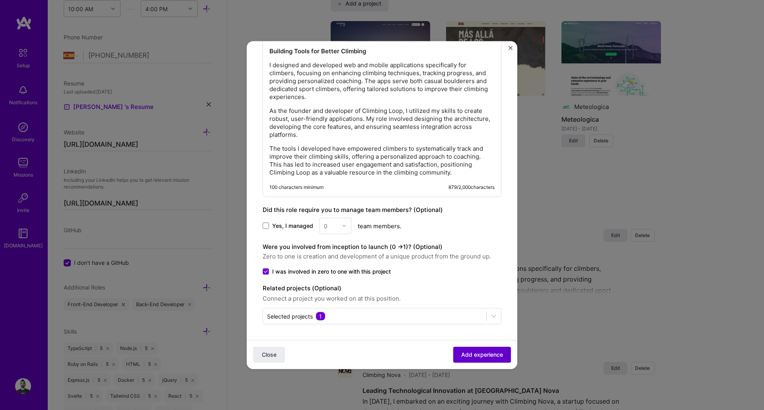
click at [472, 356] on span "Add experience" at bounding box center [482, 355] width 42 height 8
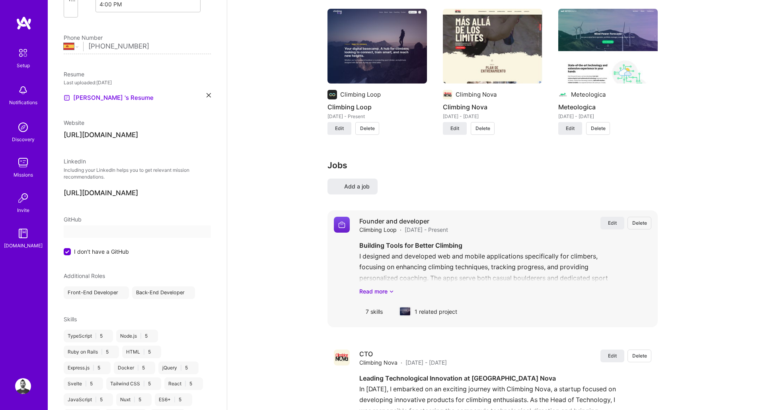
select select "ES"
select select "Right Now"
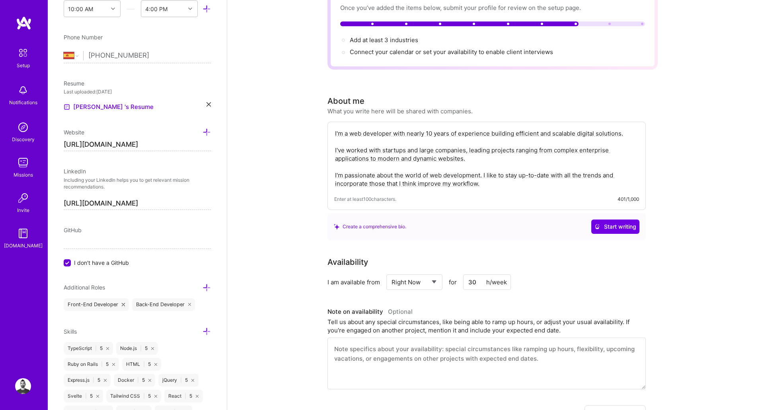
scroll to position [0, 0]
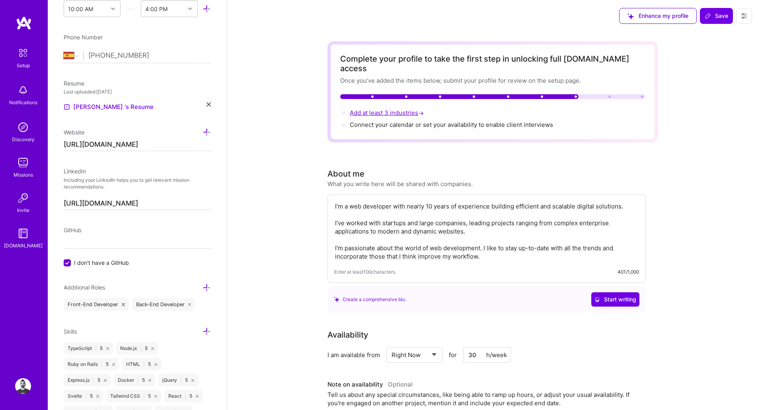
click at [379, 109] on span "Add at least 3 industries →" at bounding box center [388, 113] width 76 height 8
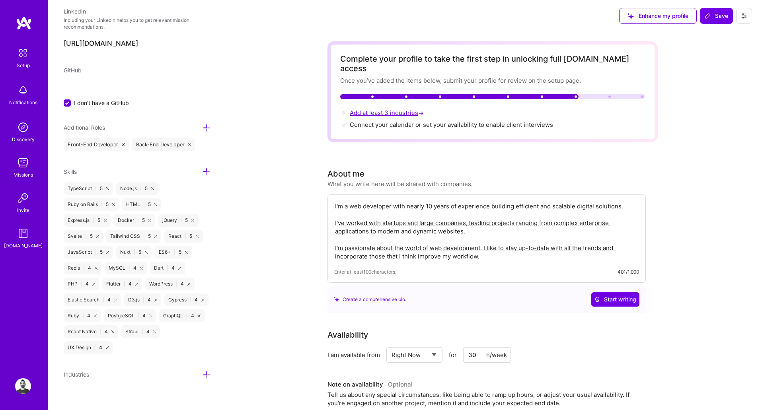
scroll to position [456, 0]
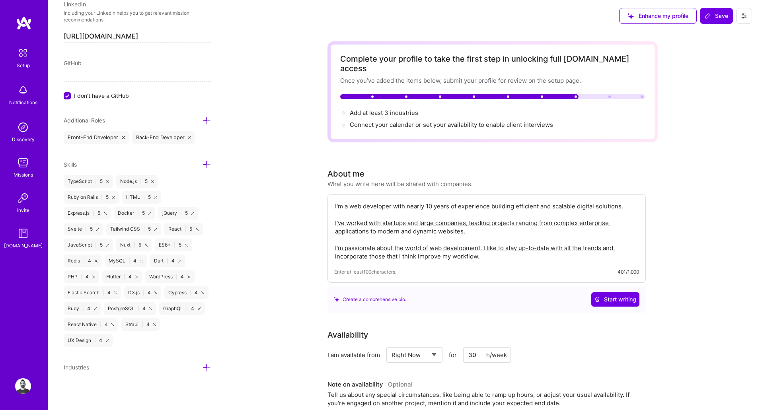
click at [203, 369] on icon at bounding box center [207, 368] width 8 height 8
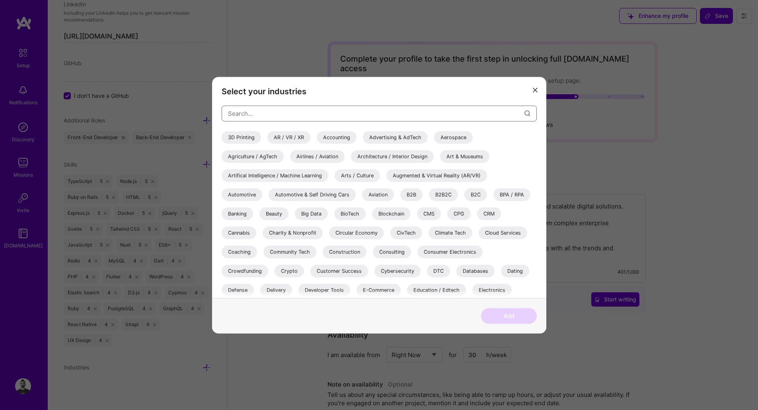
click at [271, 115] on input "modal" at bounding box center [376, 113] width 297 height 20
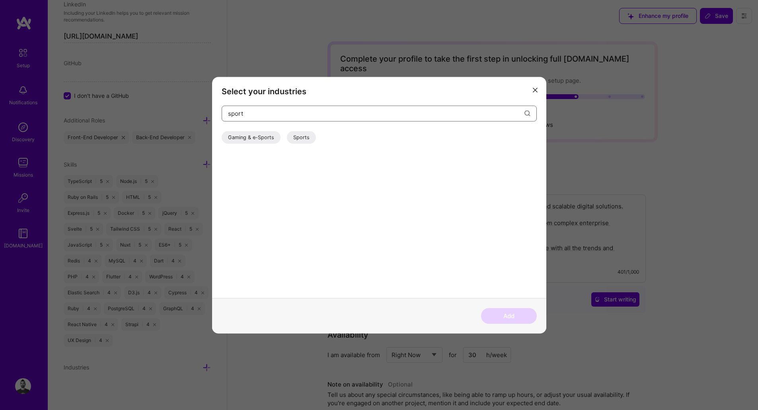
type input "sport"
click at [305, 137] on div "Sports" at bounding box center [301, 137] width 29 height 13
click at [457, 113] on input "sport" at bounding box center [376, 113] width 297 height 20
type input "social"
click at [237, 139] on div "Social" at bounding box center [235, 137] width 27 height 13
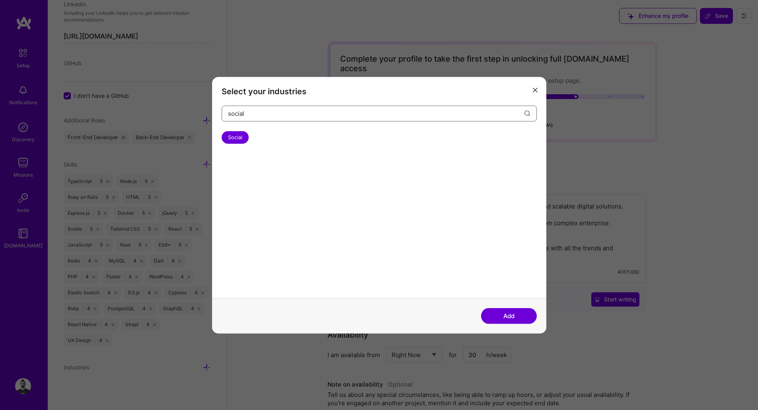
click at [486, 112] on input "social" at bounding box center [376, 113] width 297 height 20
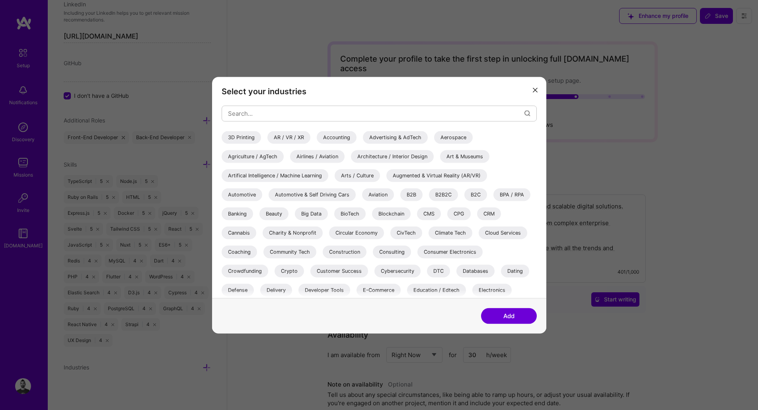
click at [455, 234] on div "Climate Tech" at bounding box center [451, 232] width 44 height 13
click at [397, 252] on div "Consulting" at bounding box center [392, 252] width 38 height 13
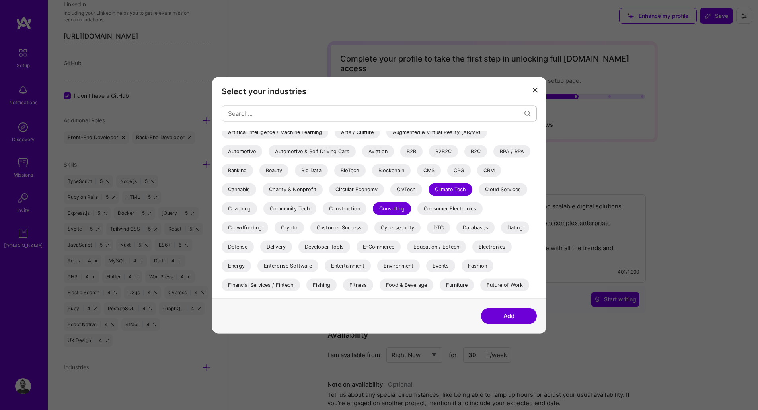
scroll to position [72, 0]
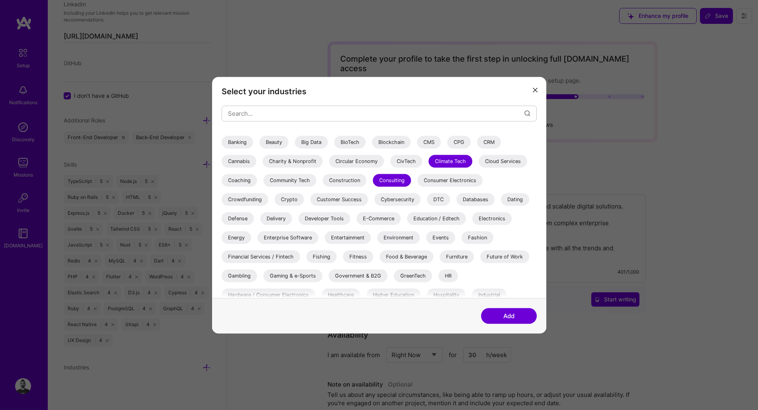
click at [388, 221] on div "E-Commerce" at bounding box center [379, 218] width 44 height 13
click at [239, 238] on div "Energy" at bounding box center [236, 237] width 29 height 13
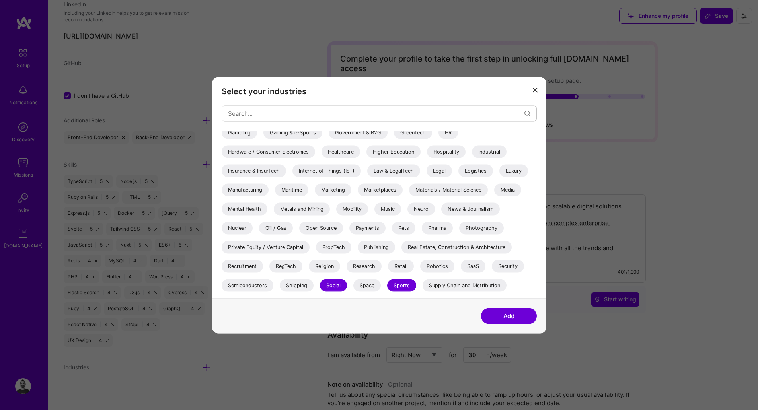
scroll to position [231, 0]
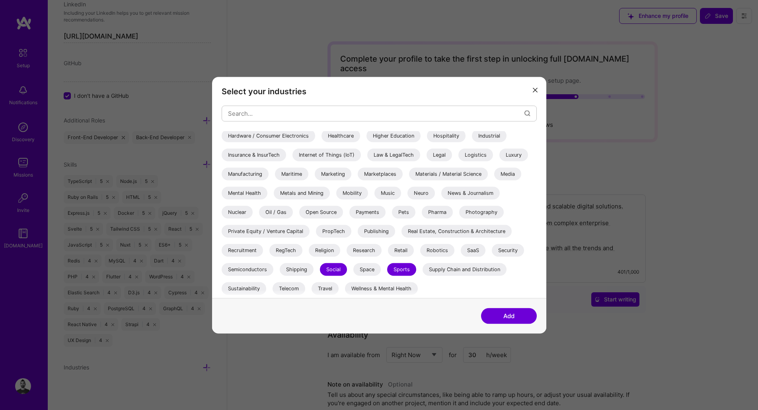
click at [511, 322] on button "Add" at bounding box center [509, 316] width 56 height 16
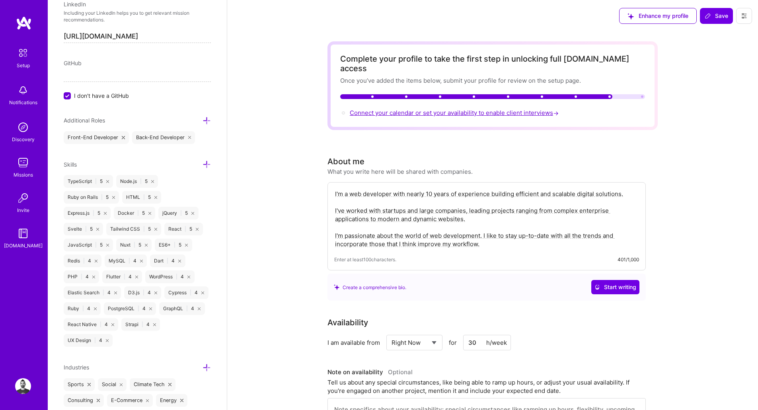
click at [455, 109] on span "Connect your calendar or set your availability to enable client interviews →" at bounding box center [455, 113] width 211 height 8
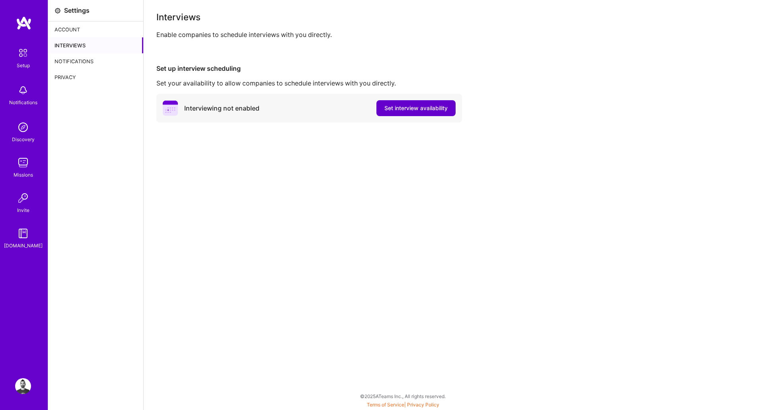
click at [404, 103] on button "Set interview availability" at bounding box center [416, 108] width 79 height 16
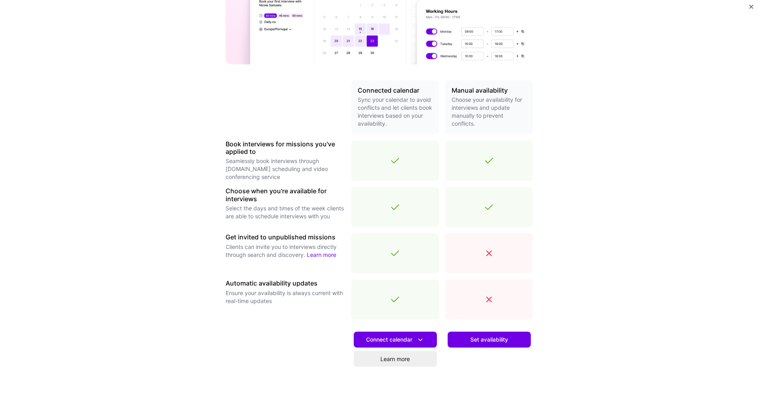
scroll to position [147, 0]
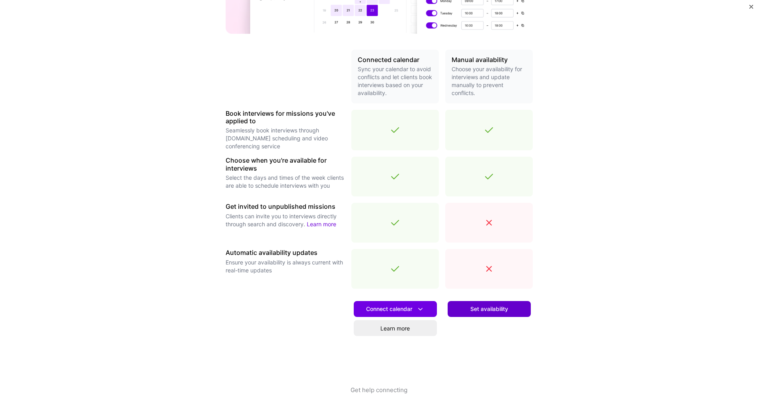
click at [491, 310] on span "Set availability" at bounding box center [489, 309] width 38 height 8
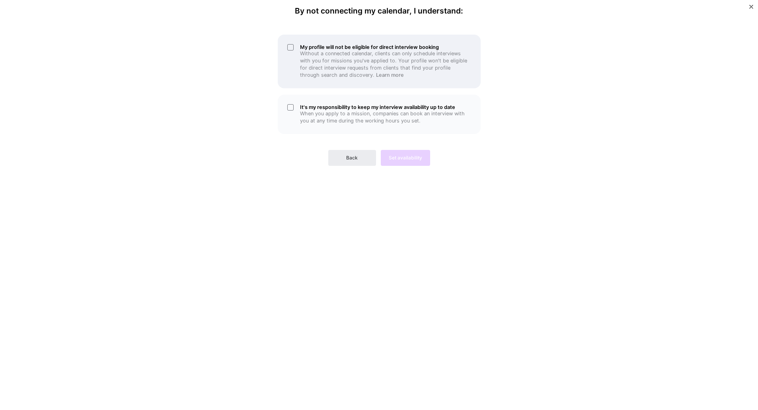
click at [289, 45] on div "My profile will not be eligible for direct interview booking Without a connecte…" at bounding box center [379, 62] width 203 height 54
click at [289, 107] on div "It's my responsibility to keep my interview availability up to date When you ap…" at bounding box center [379, 114] width 203 height 39
click at [404, 162] on button "Set availability" at bounding box center [405, 158] width 49 height 16
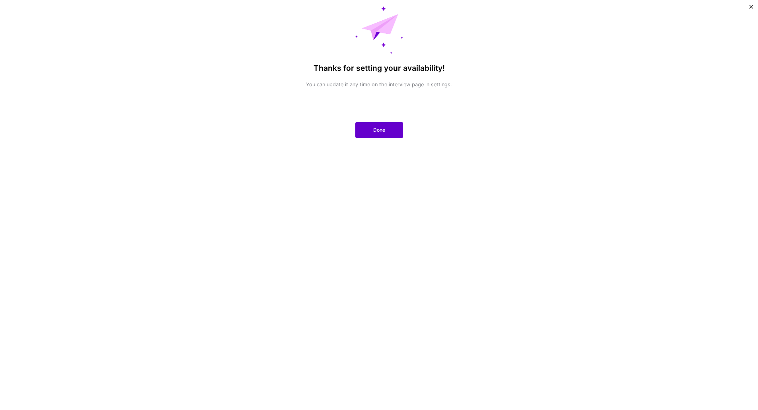
click at [385, 133] on button "Done" at bounding box center [379, 130] width 48 height 16
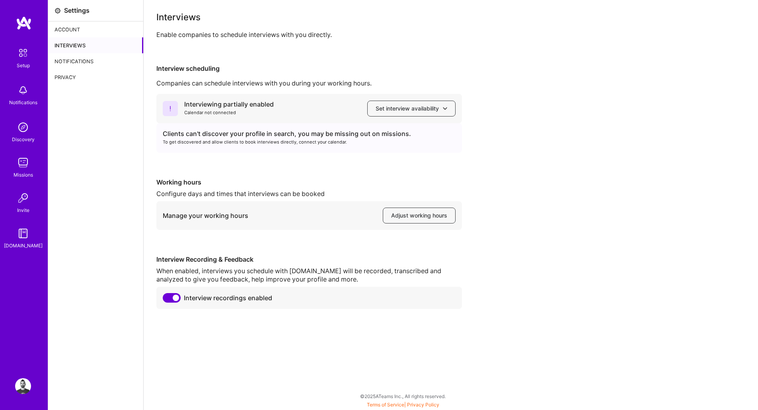
click at [25, 382] on img at bounding box center [23, 387] width 16 height 16
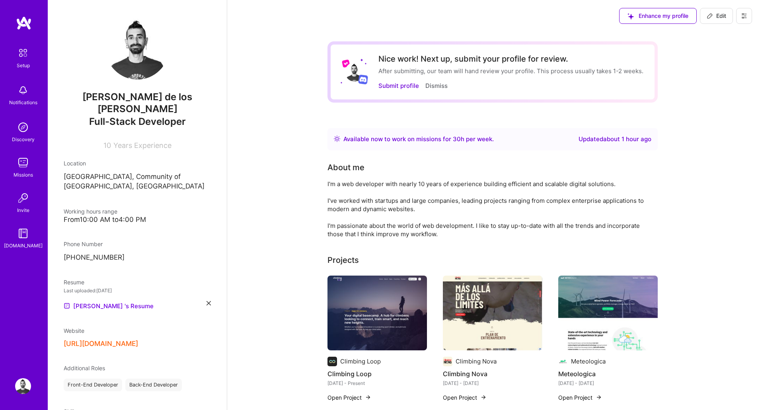
click at [25, 63] on div "Setup" at bounding box center [23, 65] width 13 height 8
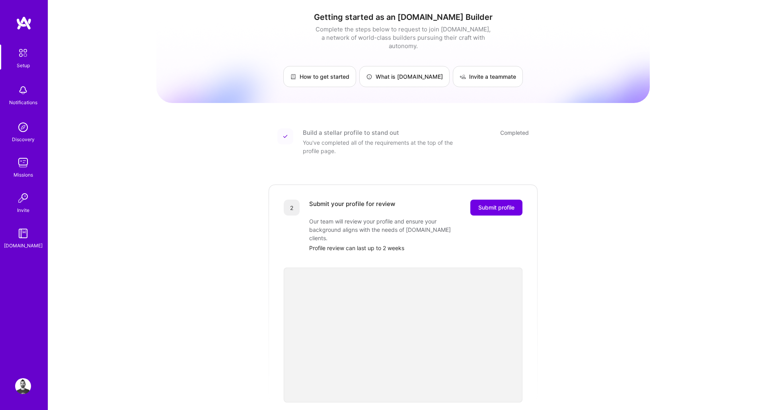
click at [25, 166] on img at bounding box center [23, 163] width 16 height 16
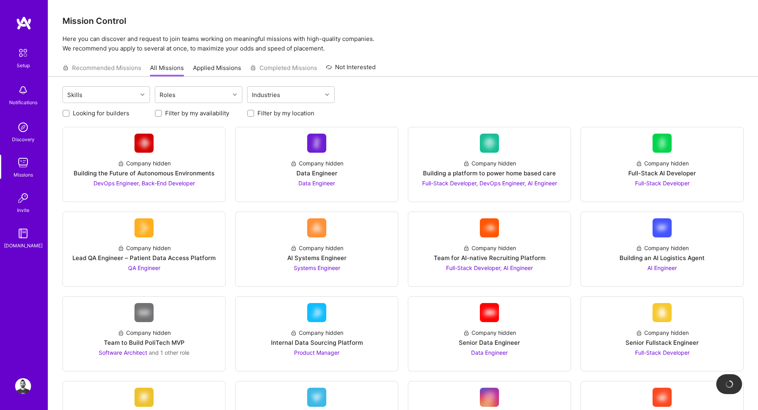
click at [23, 389] on img at bounding box center [23, 387] width 16 height 16
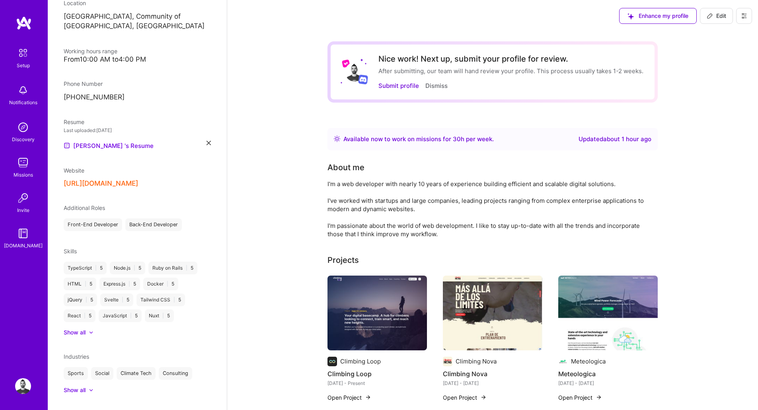
scroll to position [167, 0]
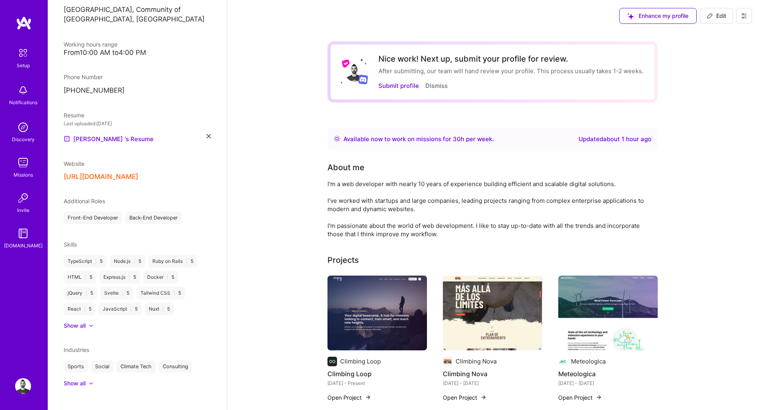
click at [521, 14] on icon at bounding box center [710, 16] width 5 height 5
select select "ES"
select select "Right Now"
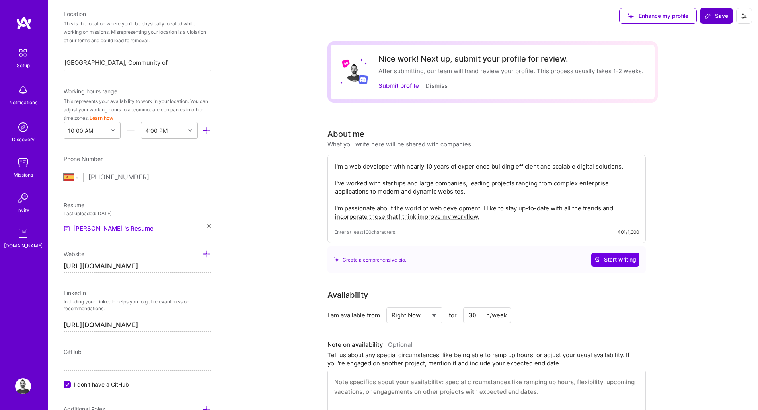
scroll to position [185, 0]
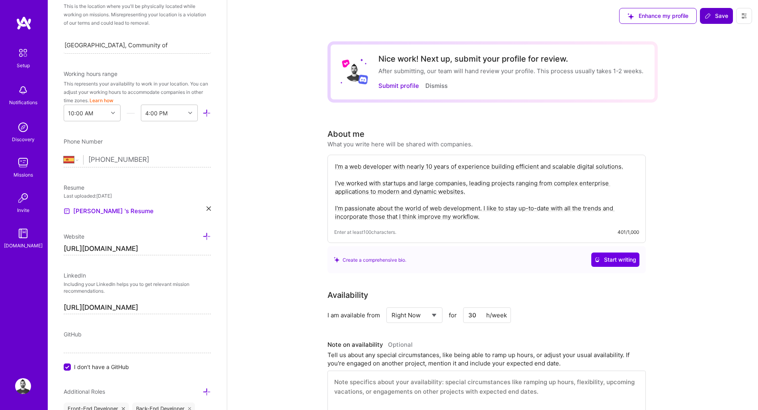
click at [521, 10] on button at bounding box center [744, 16] width 16 height 16
click at [521, 32] on button "Settings" at bounding box center [723, 34] width 60 height 20
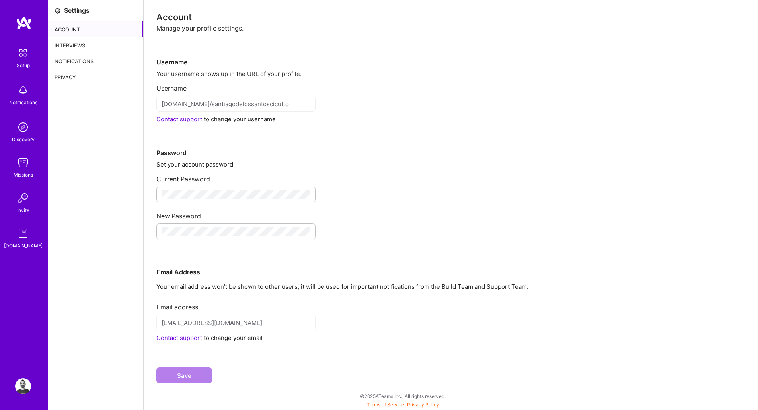
click at [94, 146] on div "Settings Account Interviews Notifications Privacy" at bounding box center [96, 205] width 96 height 410
click at [82, 43] on div "Interviews" at bounding box center [95, 45] width 95 height 16
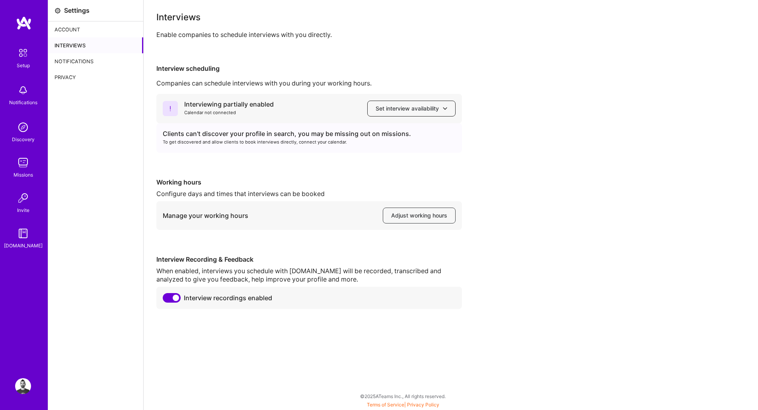
click at [394, 108] on span "Set interview availability" at bounding box center [412, 109] width 72 height 8
click at [293, 168] on div "Interviewing partially enabled Calendar not connected Set interview availabilit…" at bounding box center [450, 201] width 589 height 215
click at [385, 113] on button "Set interview availability" at bounding box center [411, 109] width 88 height 16
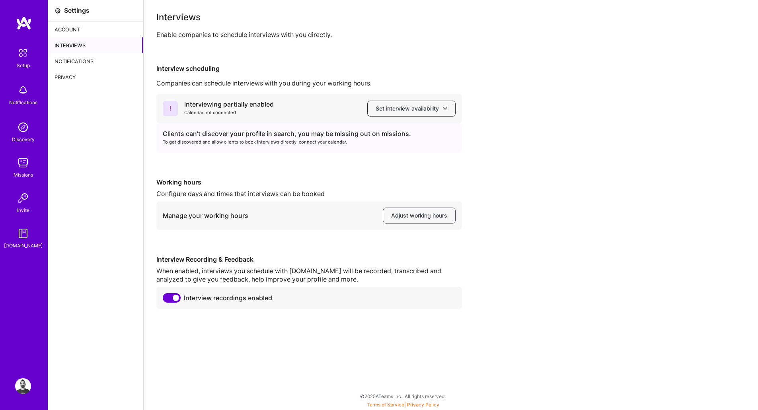
click at [385, 109] on span "Set interview availability" at bounding box center [412, 109] width 72 height 8
click at [205, 105] on div "Interviewing partially enabled" at bounding box center [229, 104] width 90 height 8
click at [167, 108] on icon at bounding box center [170, 108] width 15 height 15
click at [178, 127] on div "Clients can't discover your profile in search, you may be missing out on missio…" at bounding box center [309, 137] width 306 height 29
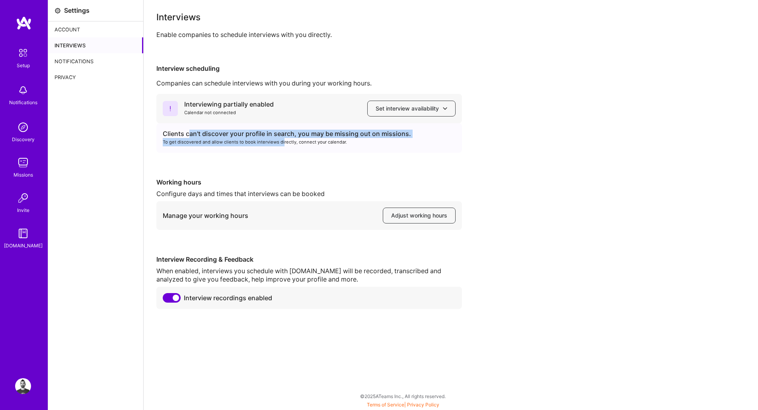
drag, startPoint x: 189, startPoint y: 137, endPoint x: 282, endPoint y: 141, distance: 92.8
click at [282, 141] on div "Clients can't discover your profile in search, you may be missing out on missio…" at bounding box center [309, 137] width 306 height 29
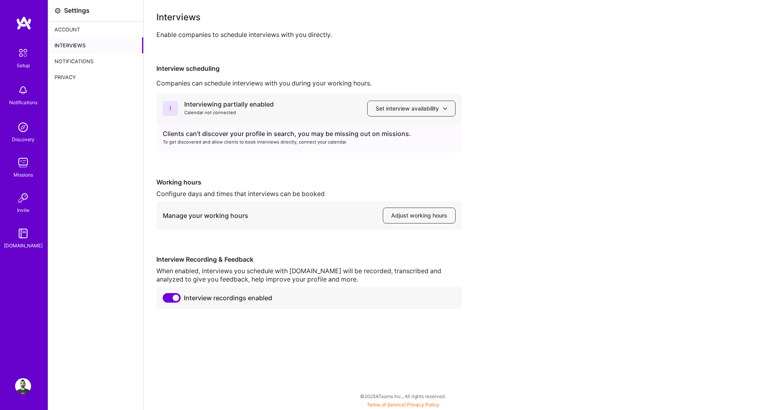
drag, startPoint x: 298, startPoint y: 150, endPoint x: 311, endPoint y: 149, distance: 13.6
click at [298, 150] on div "Clients can't discover your profile in search, you may be missing out on missio…" at bounding box center [309, 137] width 306 height 29
click at [405, 111] on span "Set interview availability" at bounding box center [412, 109] width 72 height 8
click at [407, 135] on button "Google calendar" at bounding box center [403, 131] width 103 height 21
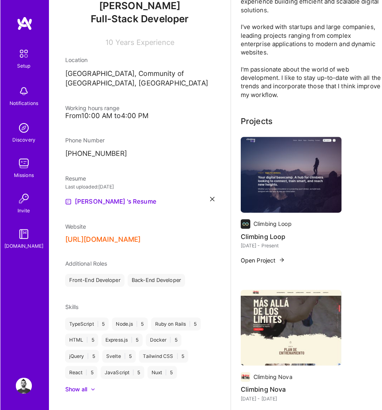
scroll to position [328, 0]
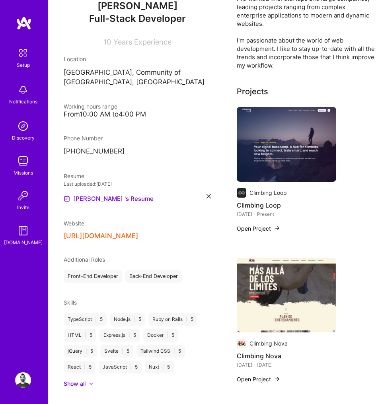
click at [293, 155] on img at bounding box center [287, 144] width 100 height 75
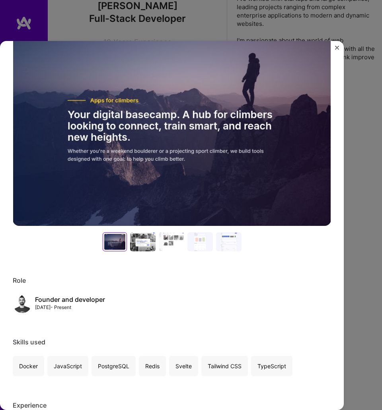
scroll to position [215, 0]
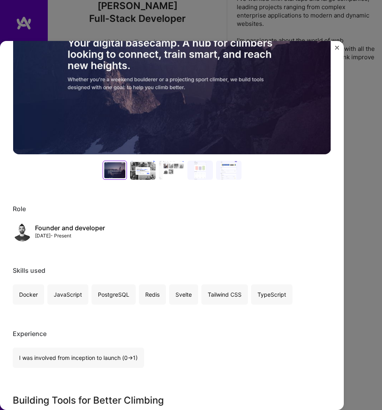
click at [97, 226] on div "Founder and developer" at bounding box center [70, 228] width 70 height 8
copy div "Founder and developer"
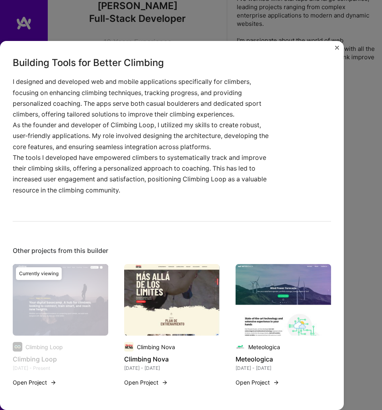
scroll to position [555, 0]
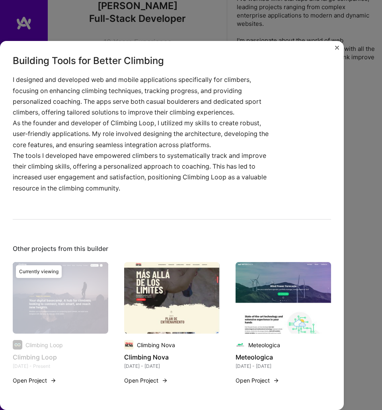
click at [172, 299] on img at bounding box center [172, 298] width 96 height 72
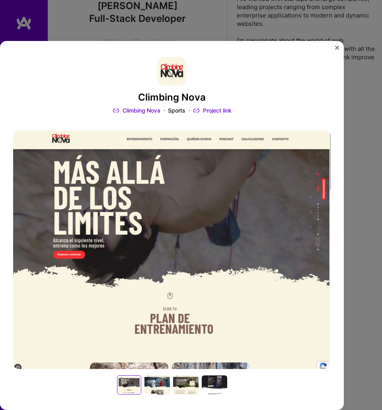
click at [165, 250] on img at bounding box center [172, 250] width 318 height 239
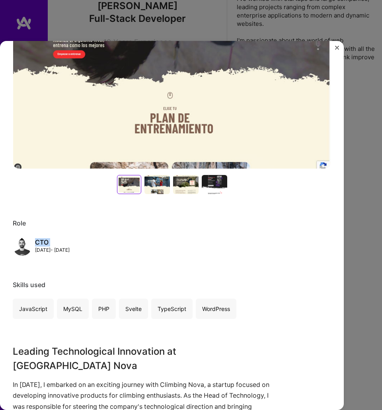
scroll to position [226, 0]
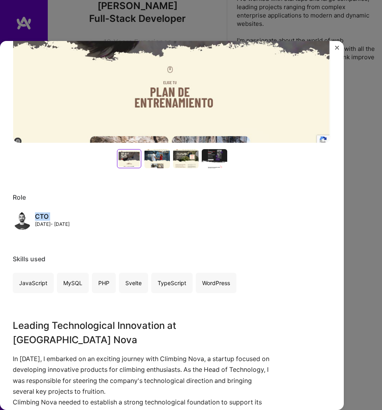
click at [79, 326] on h3 "Leading Technological Innovation at [GEOGRAPHIC_DATA] Nova" at bounding box center [142, 333] width 259 height 29
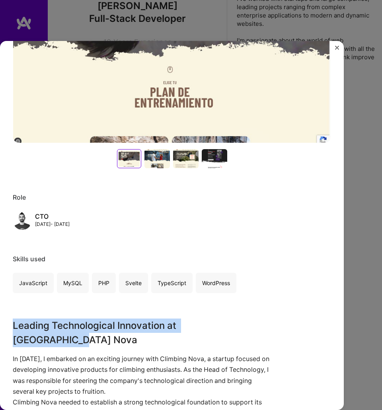
click at [79, 326] on h3 "Leading Technological Innovation at [GEOGRAPHIC_DATA] Nova" at bounding box center [142, 333] width 259 height 29
copy h3 "Leading Technological Innovation at [GEOGRAPHIC_DATA] Nova"
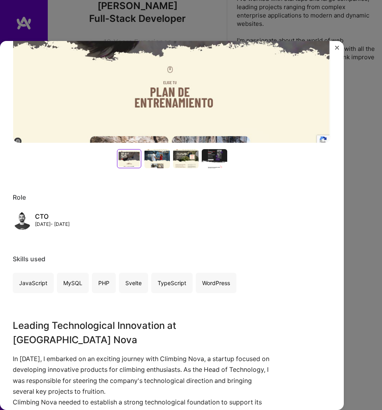
click at [121, 361] on p "In [DATE], I embarked on an exciting journey with Climbing Nova, a startup focu…" at bounding box center [142, 375] width 259 height 43
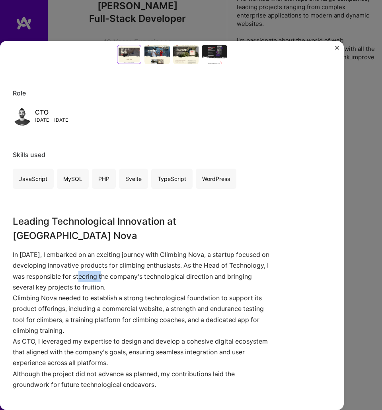
scroll to position [370, 0]
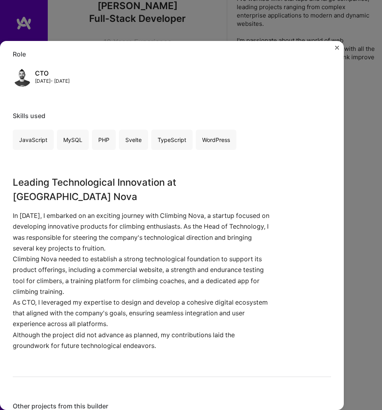
click at [13, 211] on p "In [DATE], I embarked on an exciting journey with Climbing Nova, a startup focu…" at bounding box center [142, 232] width 259 height 43
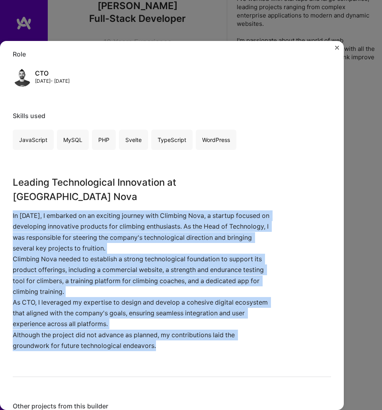
click at [166, 331] on p "Although the project did not advance as planned, my contributions laid the grou…" at bounding box center [142, 340] width 259 height 21
copy div "In May 2024, I embarked on an exciting journey with Climbing Nova, a startup fo…"
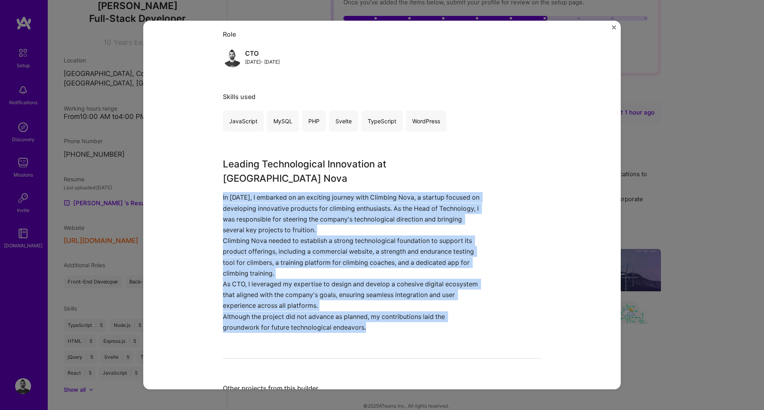
scroll to position [371, 0]
click at [521, 30] on button "Close" at bounding box center [614, 29] width 4 height 8
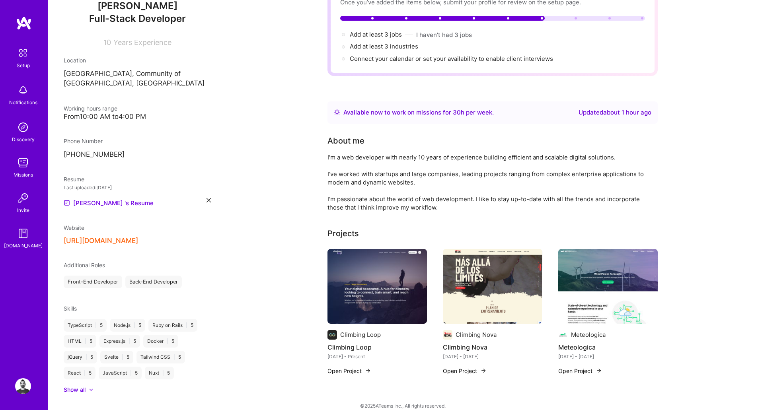
click at [521, 268] on img at bounding box center [608, 286] width 100 height 75
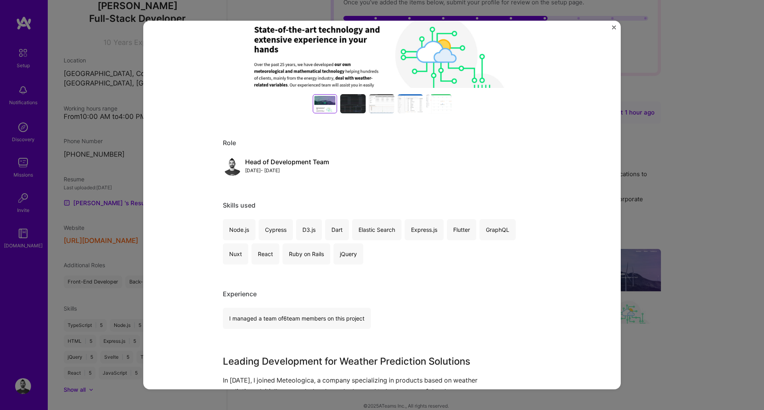
scroll to position [287, 0]
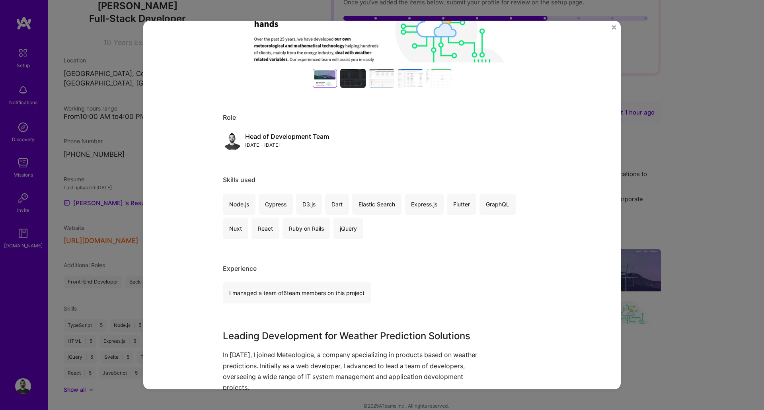
click at [287, 134] on div "Head of Development Team" at bounding box center [287, 137] width 84 height 8
copy div "Head of Development Team"
click at [343, 295] on div "I managed a team of 6 team members on this project" at bounding box center [297, 293] width 148 height 21
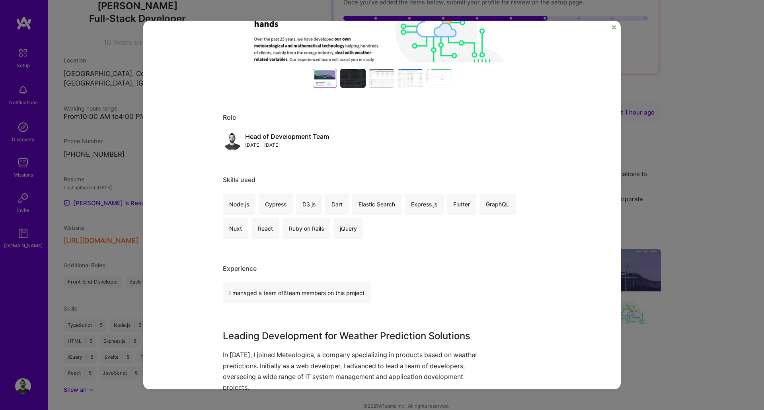
click at [313, 339] on h3 "Leading Development for Weather Prediction Solutions" at bounding box center [352, 336] width 259 height 14
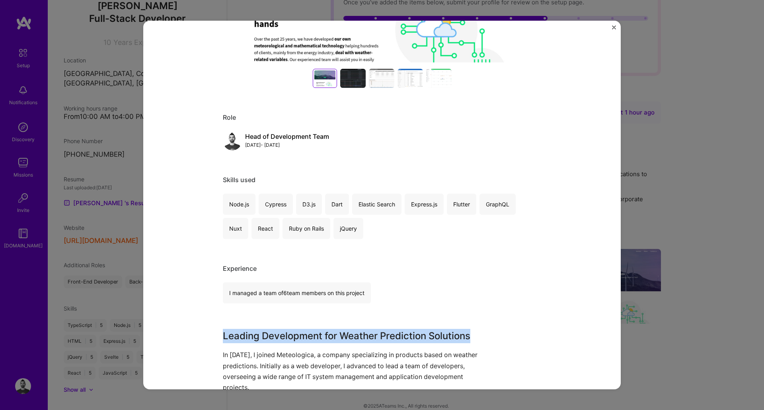
click at [312, 338] on h3 "Leading Development for Weather Prediction Solutions" at bounding box center [352, 336] width 259 height 14
copy h3 "Leading Development for Weather Prediction Solutions"
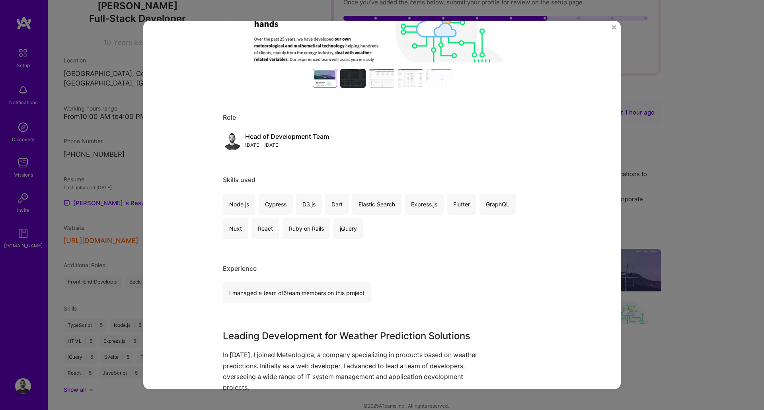
click at [233, 355] on p "In [DATE], I joined Meteologica, a company specializing in products based on we…" at bounding box center [352, 371] width 259 height 43
click at [234, 355] on p "In [DATE], I joined Meteologica, a company specializing in products based on we…" at bounding box center [352, 371] width 259 height 43
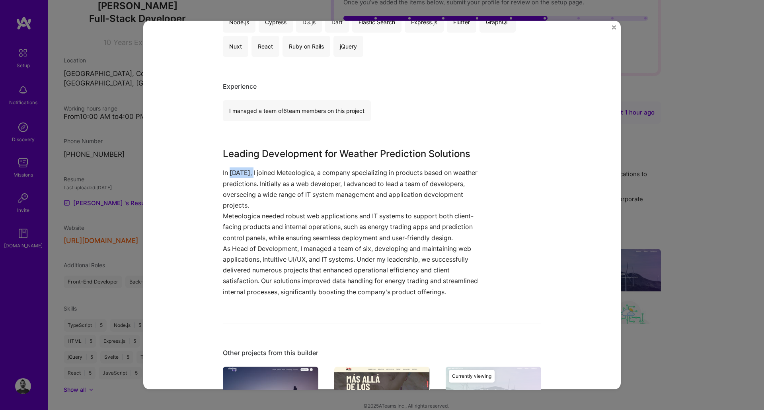
scroll to position [594, 0]
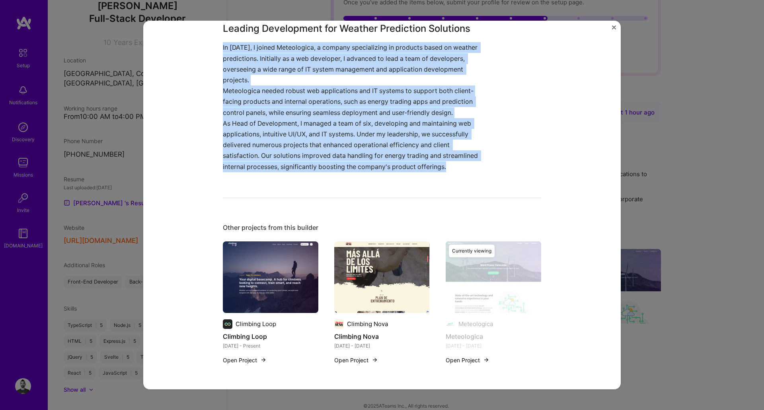
click at [448, 164] on p "As Head of Development, I managed a team of six, developing and maintaining web…" at bounding box center [352, 145] width 259 height 54
copy div "In February 2017, I joined Meteologica, a company specializing in products base…"
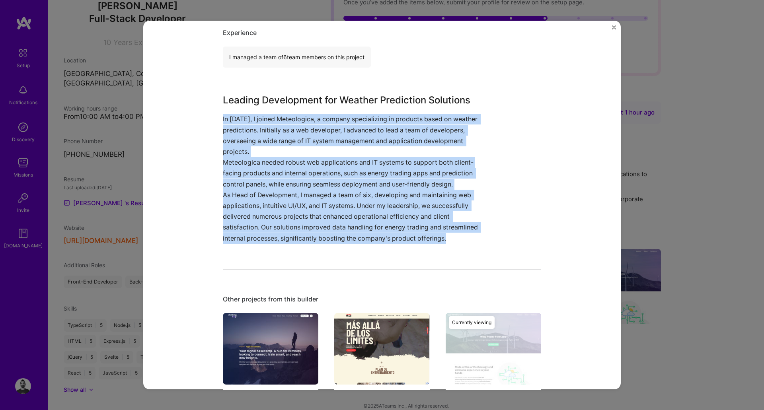
scroll to position [379, 0]
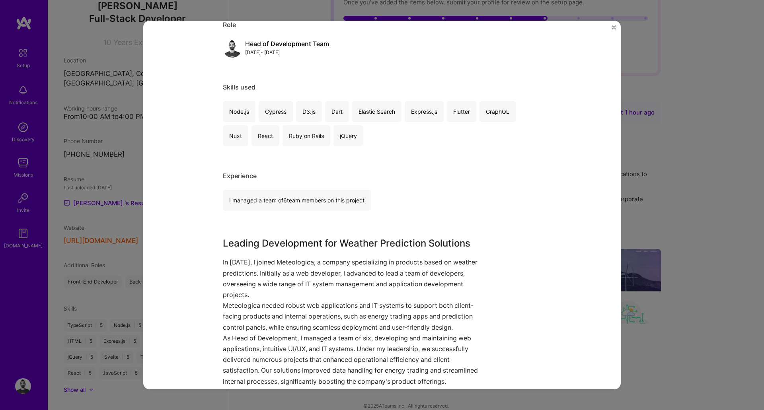
click at [521, 113] on div "Meteologica Meteologica Energy Project link Role Head of Development Team Feb, …" at bounding box center [382, 205] width 764 height 410
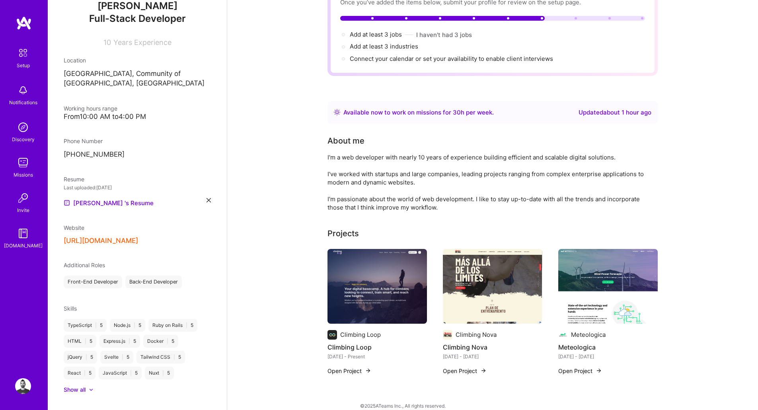
click at [376, 278] on img at bounding box center [378, 286] width 100 height 75
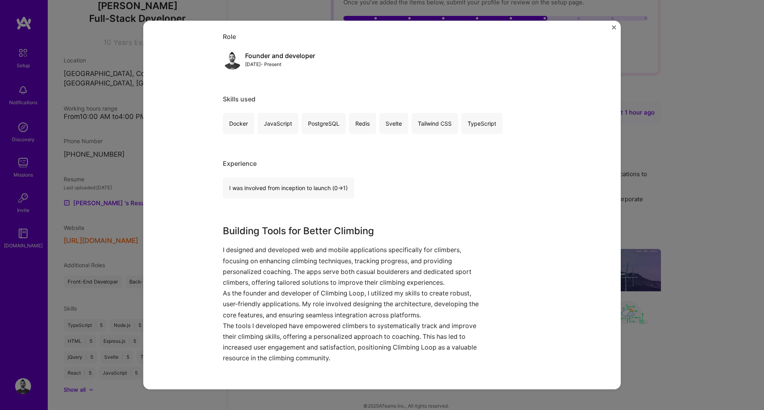
scroll to position [358, 0]
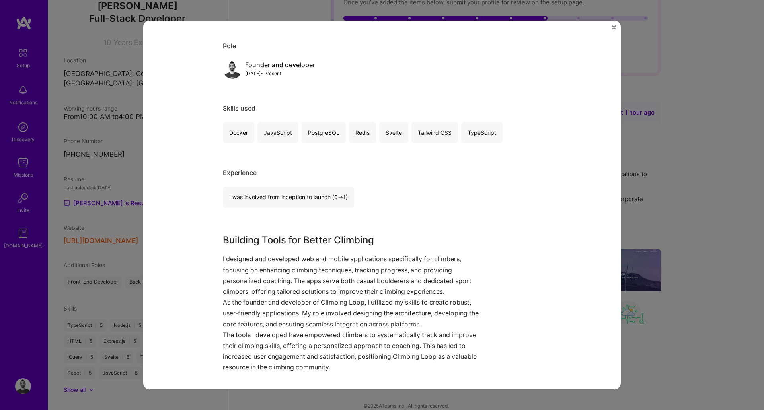
click at [316, 238] on h3 "Building Tools for Better Climbing" at bounding box center [352, 240] width 259 height 14
copy h3 "Building Tools for Better Climbing"
click at [244, 259] on p "I designed and developed web and mobile applications specifically for climbers,…" at bounding box center [352, 275] width 259 height 43
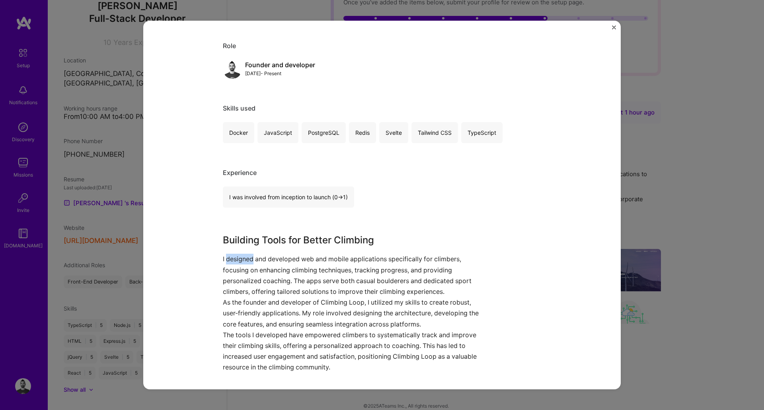
click at [244, 259] on p "I designed and developed web and mobile applications specifically for climbers,…" at bounding box center [352, 275] width 259 height 43
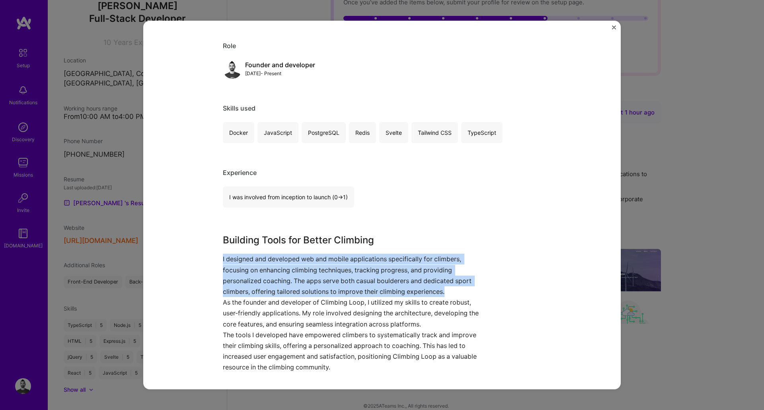
click at [244, 259] on p "I designed and developed web and mobile applications specifically for climbers,…" at bounding box center [352, 275] width 259 height 43
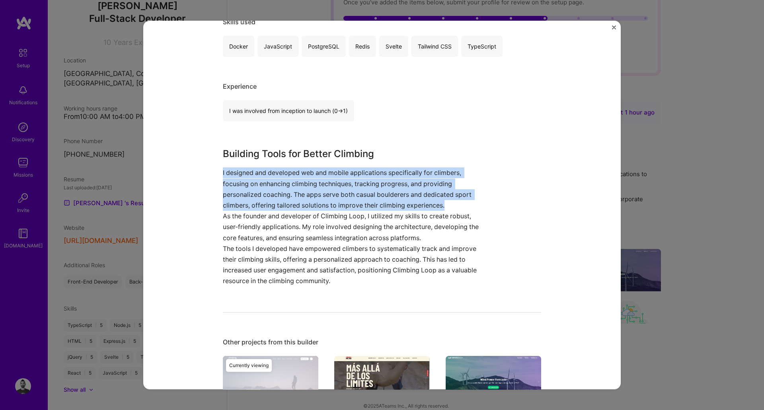
scroll to position [559, 0]
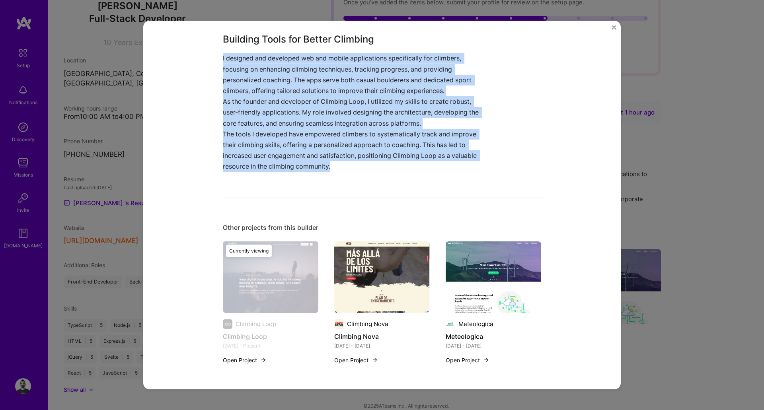
click at [357, 166] on p "The tools I developed have empowered climbers to systematically track and impro…" at bounding box center [352, 150] width 259 height 43
copy div "I designed and developed web and mobile applications specifically for climbers,…"
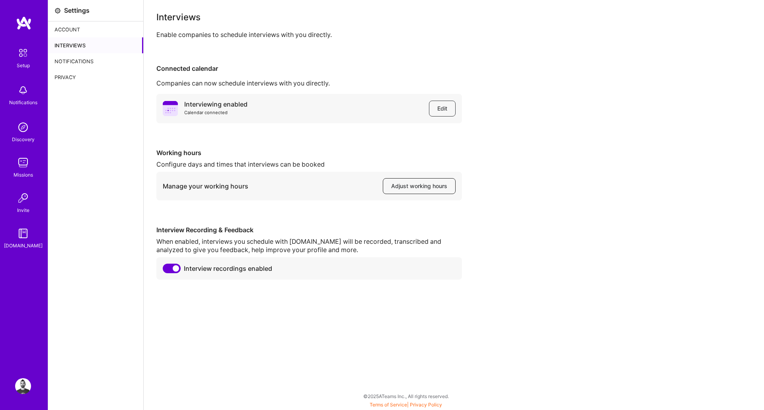
click at [414, 186] on span "Adjust working hours" at bounding box center [419, 186] width 56 height 8
click at [76, 30] on div "Account" at bounding box center [95, 29] width 95 height 16
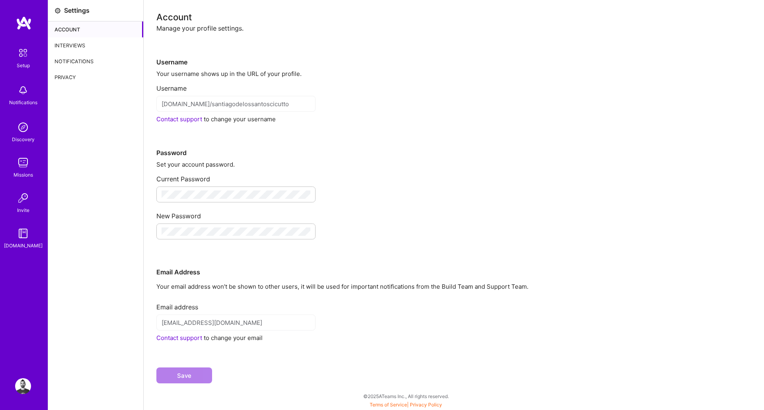
click at [84, 59] on div "Notifications" at bounding box center [95, 61] width 95 height 16
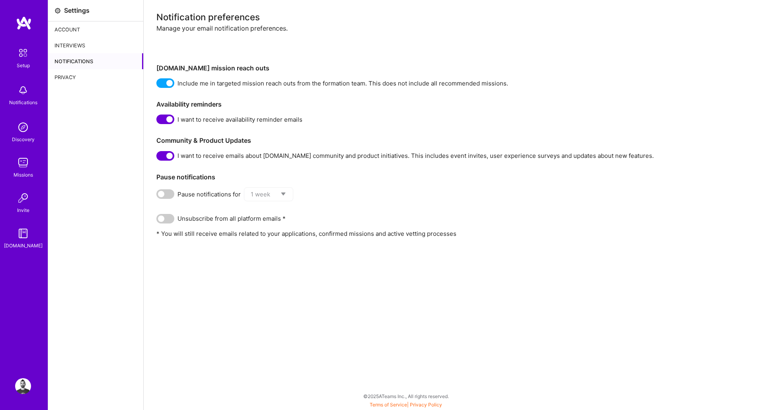
click at [70, 76] on div "Privacy" at bounding box center [95, 77] width 95 height 16
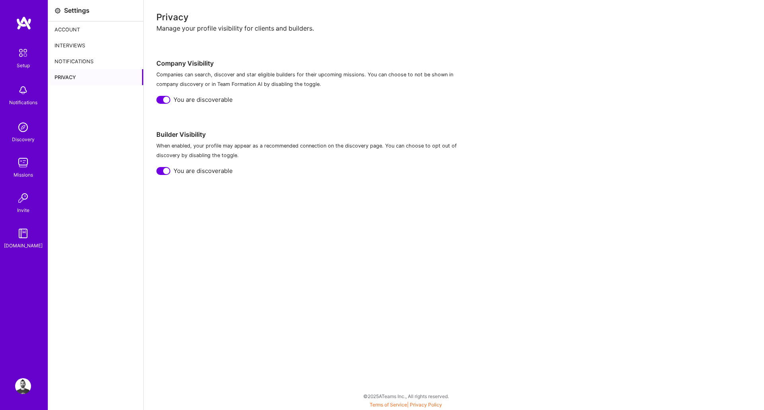
click at [21, 388] on img at bounding box center [23, 387] width 16 height 16
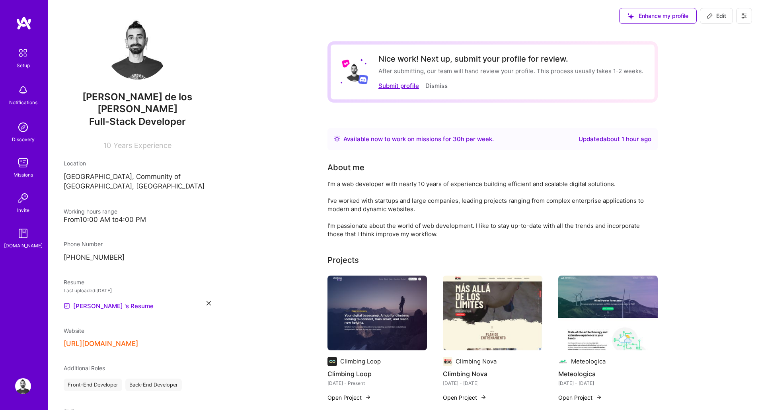
click at [397, 86] on button "Submit profile" at bounding box center [399, 86] width 41 height 8
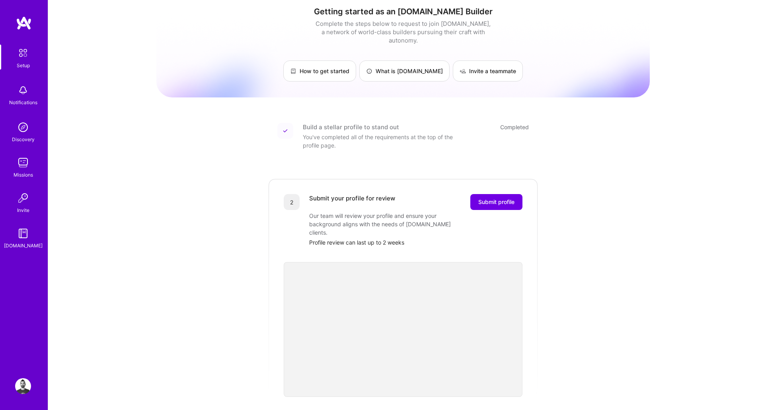
scroll to position [72, 0]
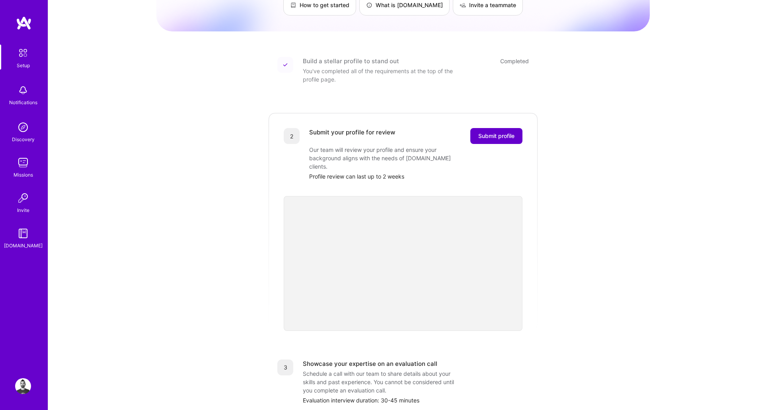
click at [495, 132] on span "Submit profile" at bounding box center [496, 136] width 36 height 8
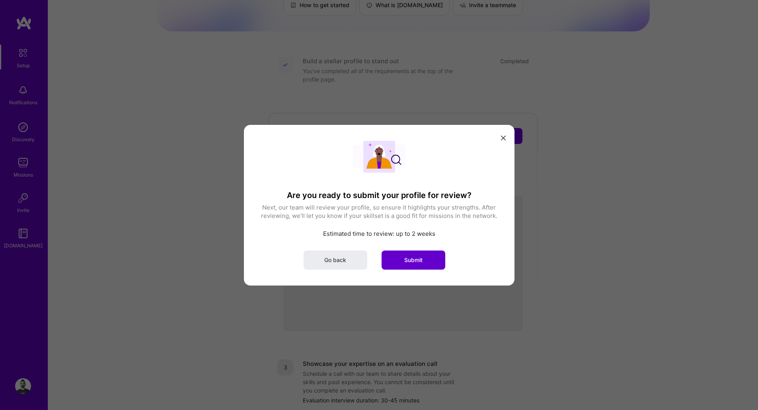
click at [414, 263] on span "Submit" at bounding box center [413, 260] width 18 height 8
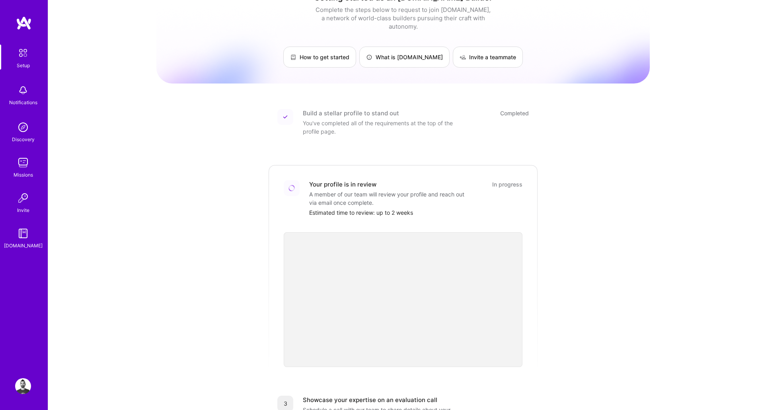
scroll to position [0, 0]
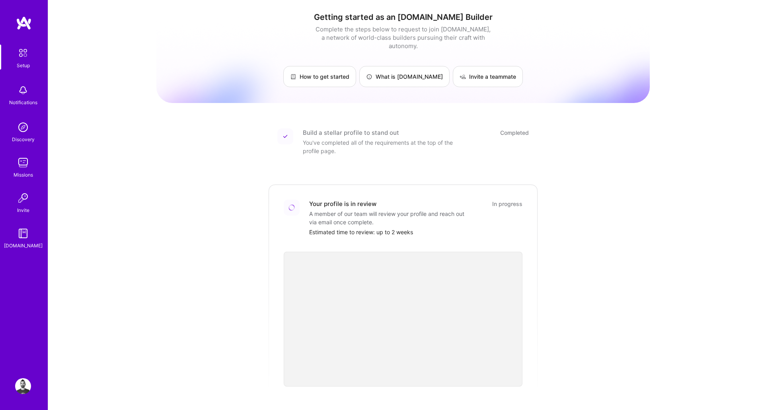
click at [18, 392] on img at bounding box center [23, 387] width 16 height 16
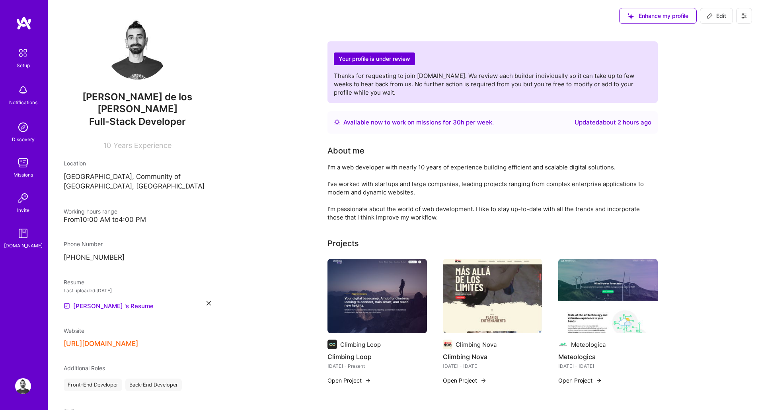
click at [717, 17] on span "Edit" at bounding box center [717, 16] width 20 height 8
select select "ES"
select select "Right Now"
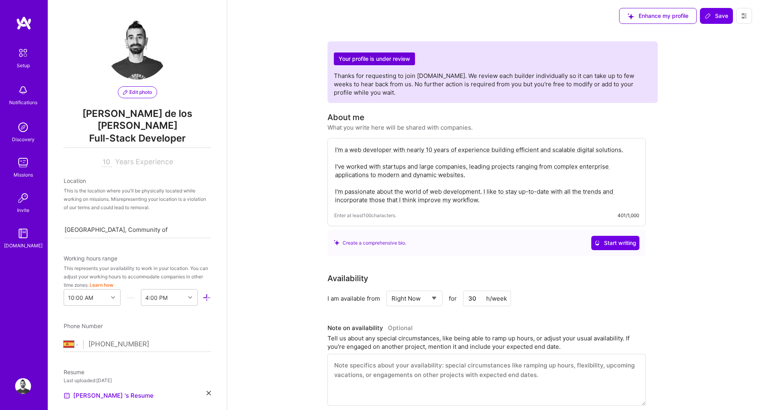
scroll to position [288, 0]
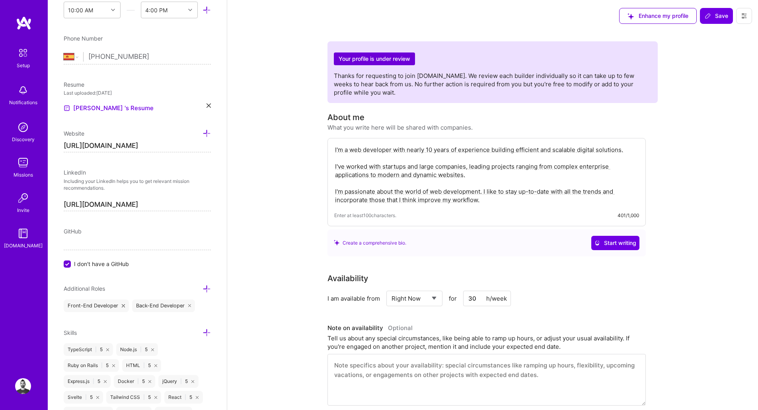
click at [189, 199] on input "[URL][DOMAIN_NAME]" at bounding box center [137, 205] width 147 height 13
click at [197, 206] on input "[URL][DOMAIN_NAME]" at bounding box center [137, 205] width 147 height 13
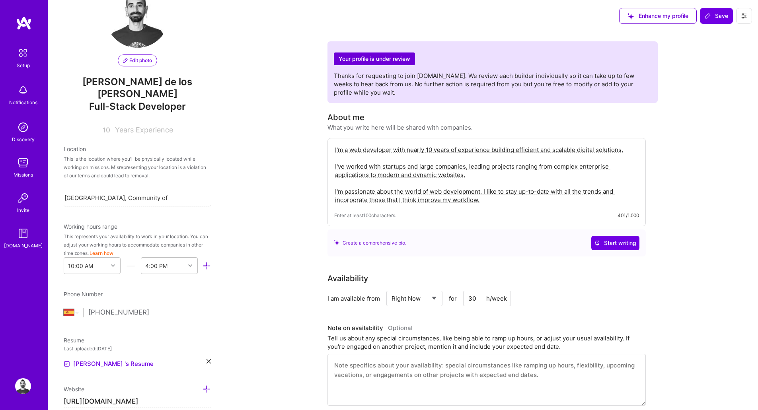
scroll to position [0, 0]
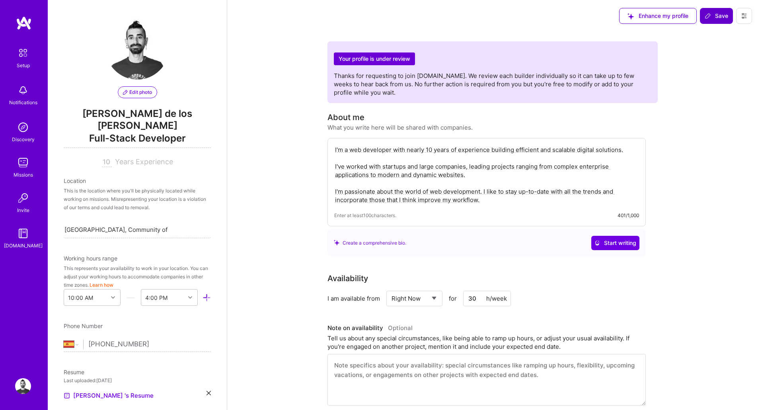
type input "https://linkedin.com/in/santiagodlsc"
click at [717, 14] on span "Save" at bounding box center [716, 16] width 23 height 8
